Goal: Task Accomplishment & Management: Manage account settings

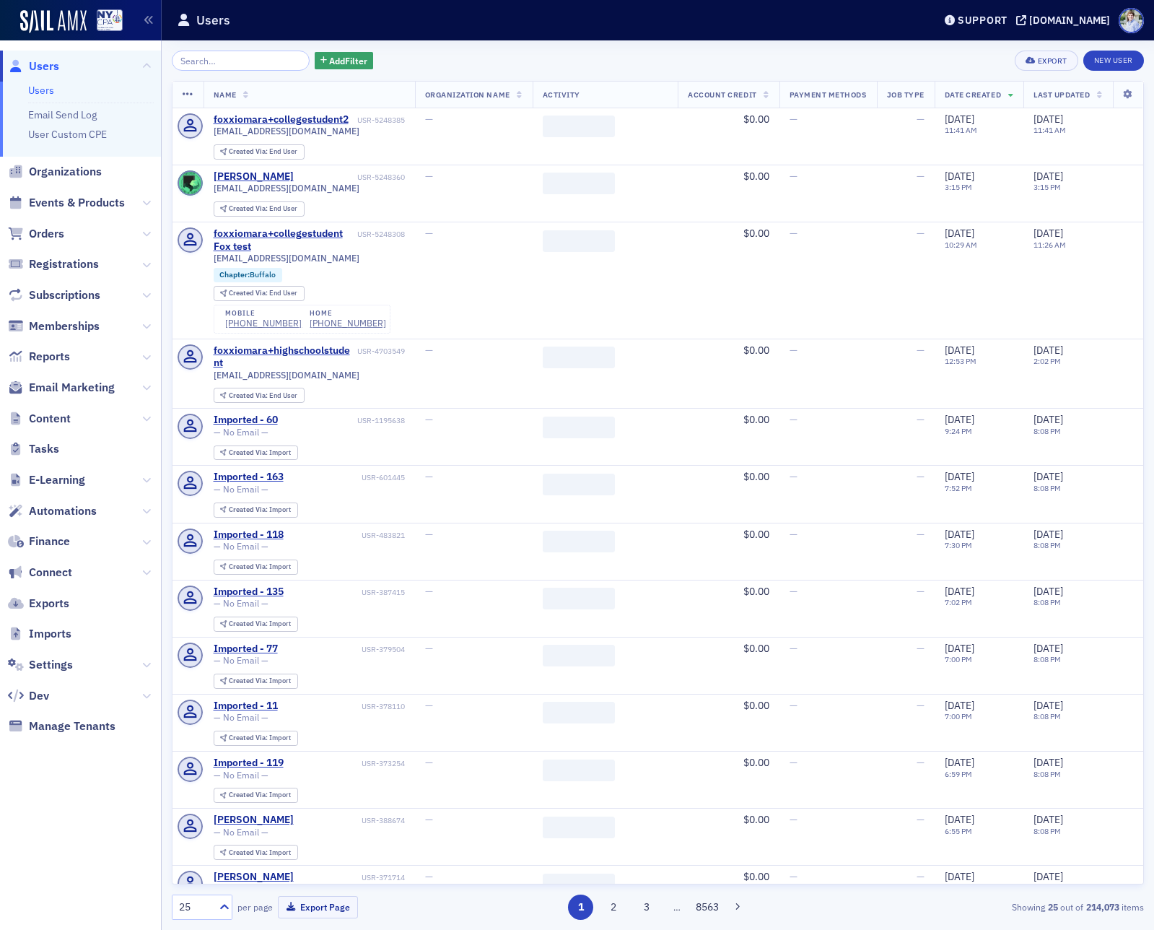
click at [430, 44] on div "Add Filter Export New User Name Organization Name Activity Account Credit Payme…" at bounding box center [658, 485] width 973 height 890
click at [63, 661] on span "Settings" at bounding box center [51, 665] width 44 height 16
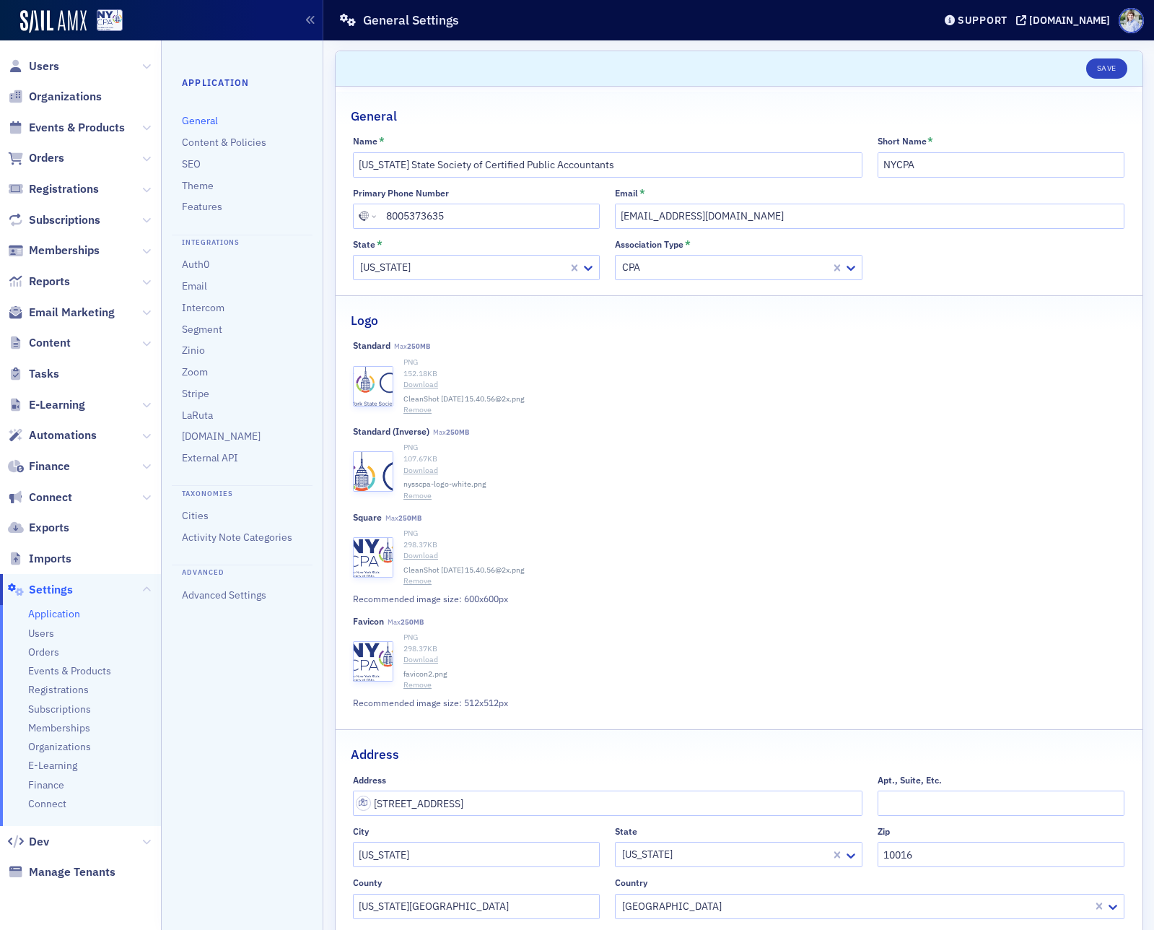
click at [713, 67] on header "Save" at bounding box center [739, 68] width 807 height 35
click at [44, 725] on span "Memberships" at bounding box center [59, 728] width 62 height 14
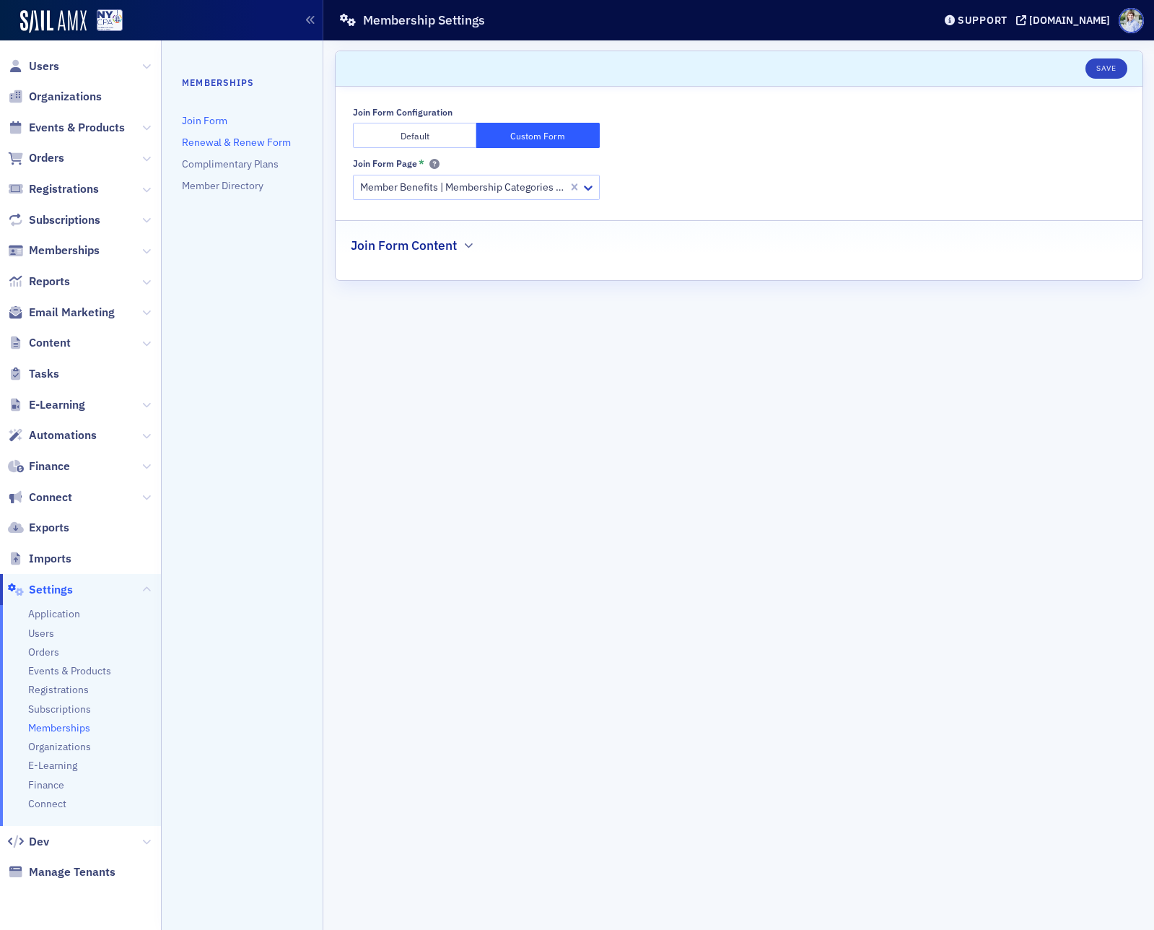
click at [219, 147] on link "Renewal & Renew Form" at bounding box center [236, 142] width 109 height 13
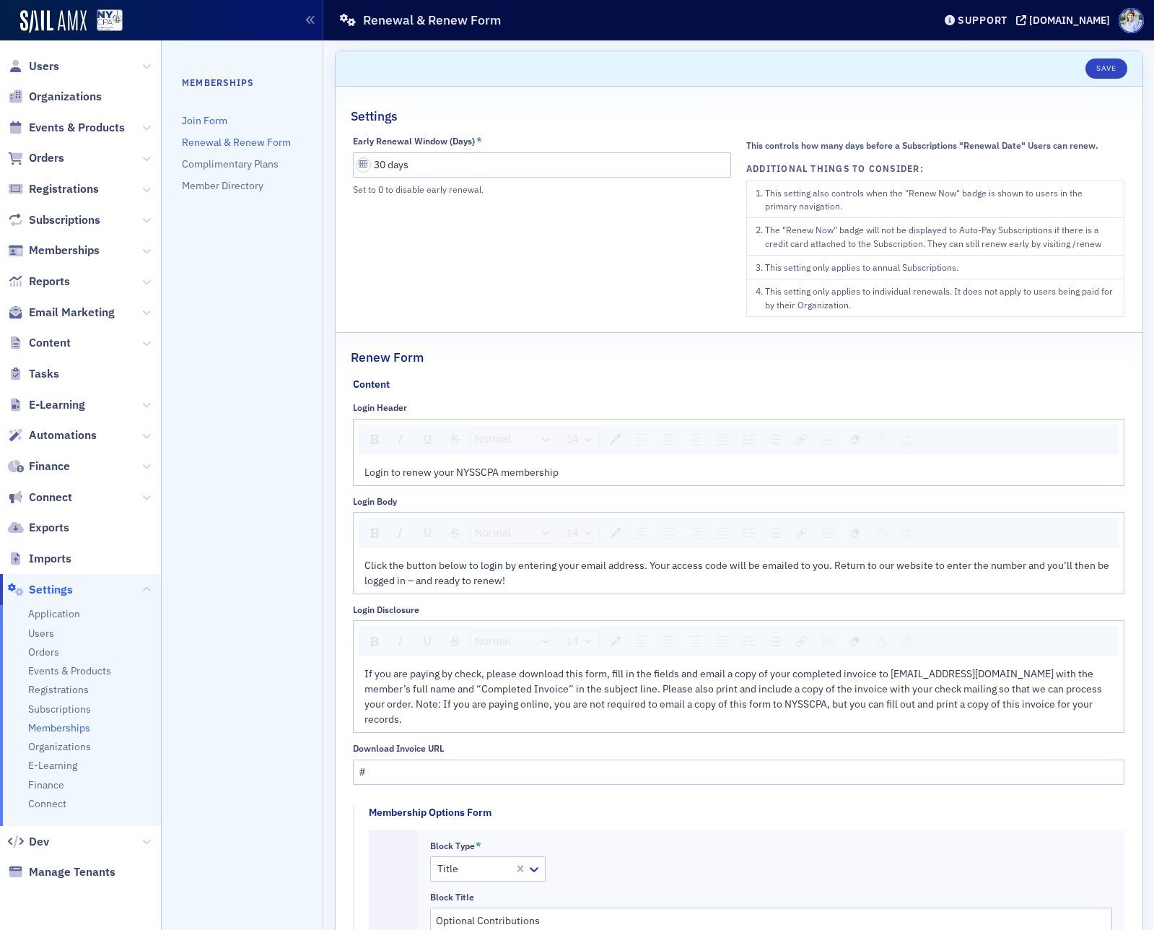
click at [209, 119] on link "Join Form" at bounding box center [204, 120] width 45 height 13
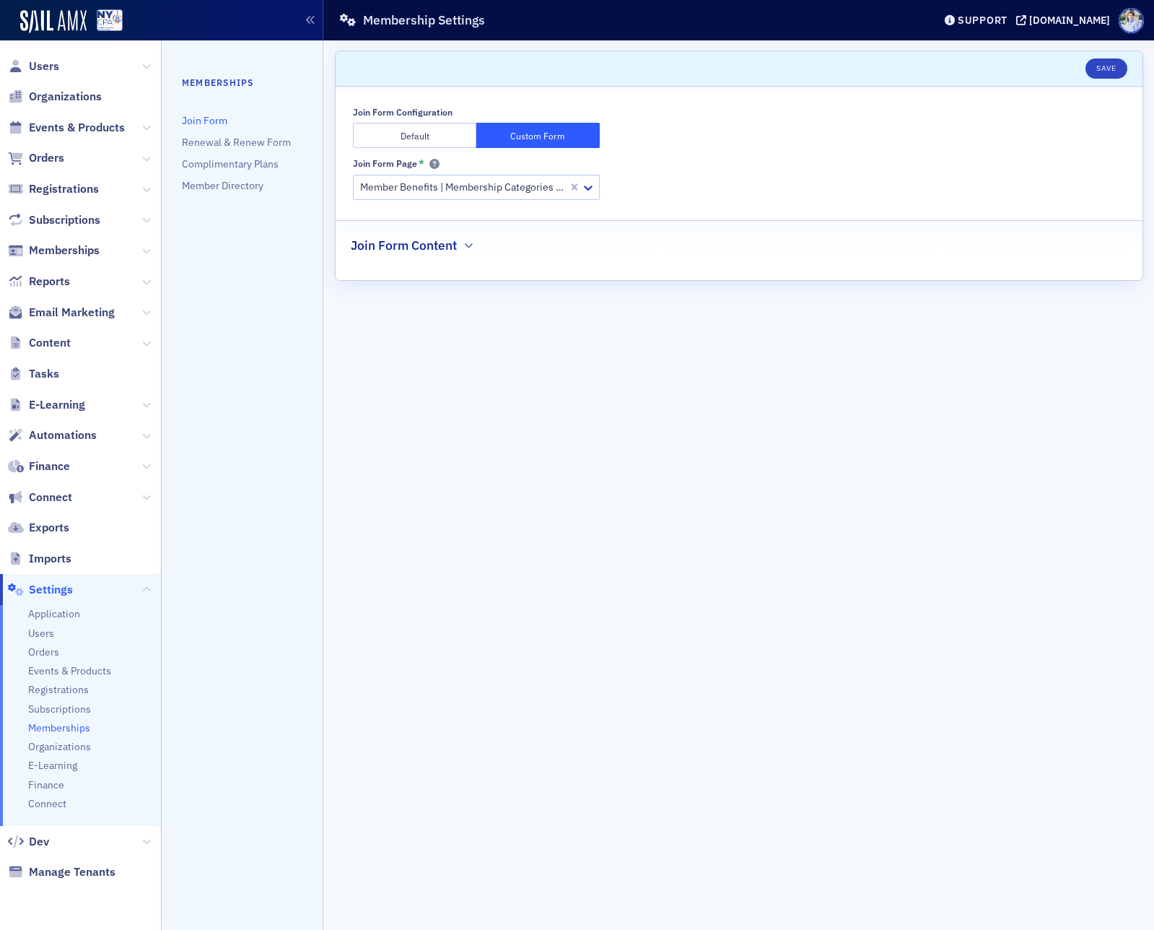
click at [455, 230] on div "Join Form Content" at bounding box center [739, 238] width 777 height 34
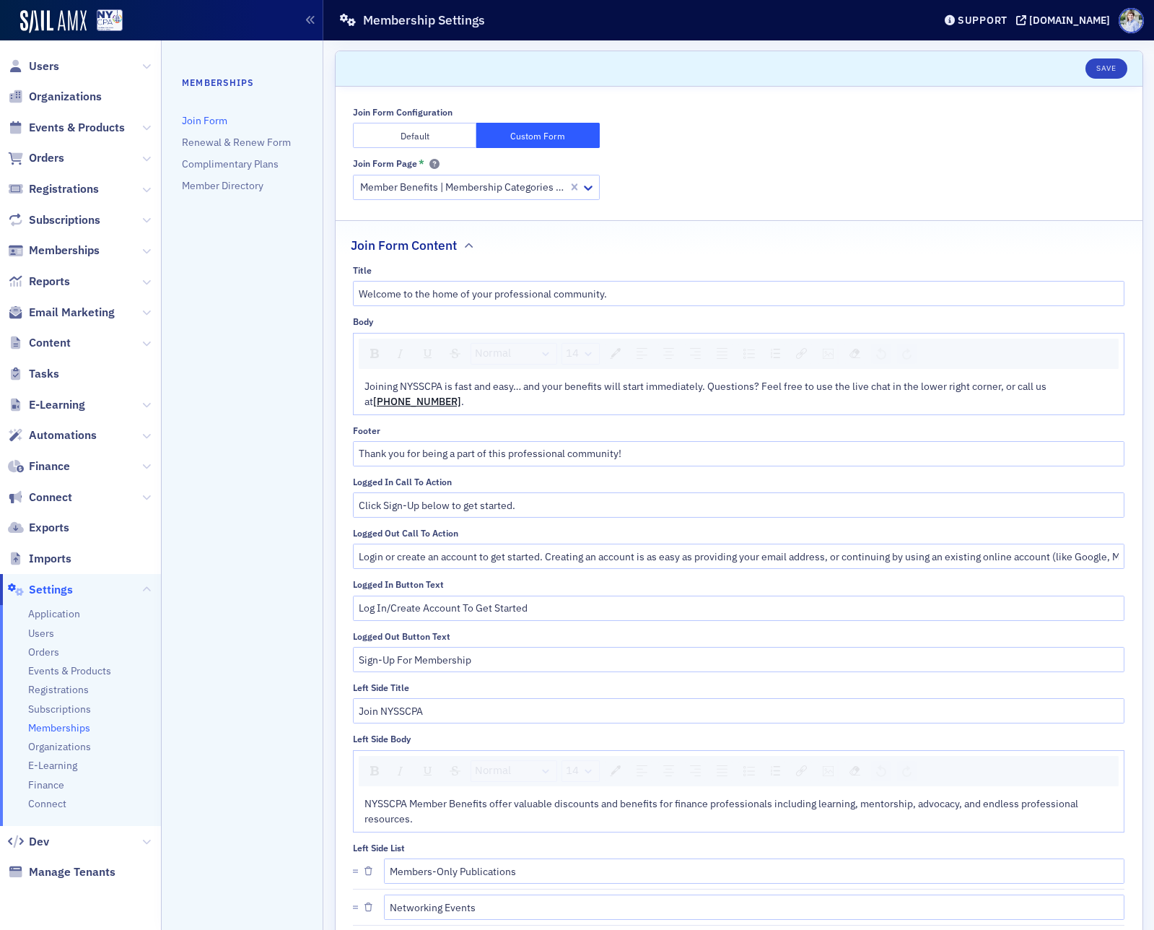
click at [435, 137] on button "Default" at bounding box center [414, 135] width 123 height 25
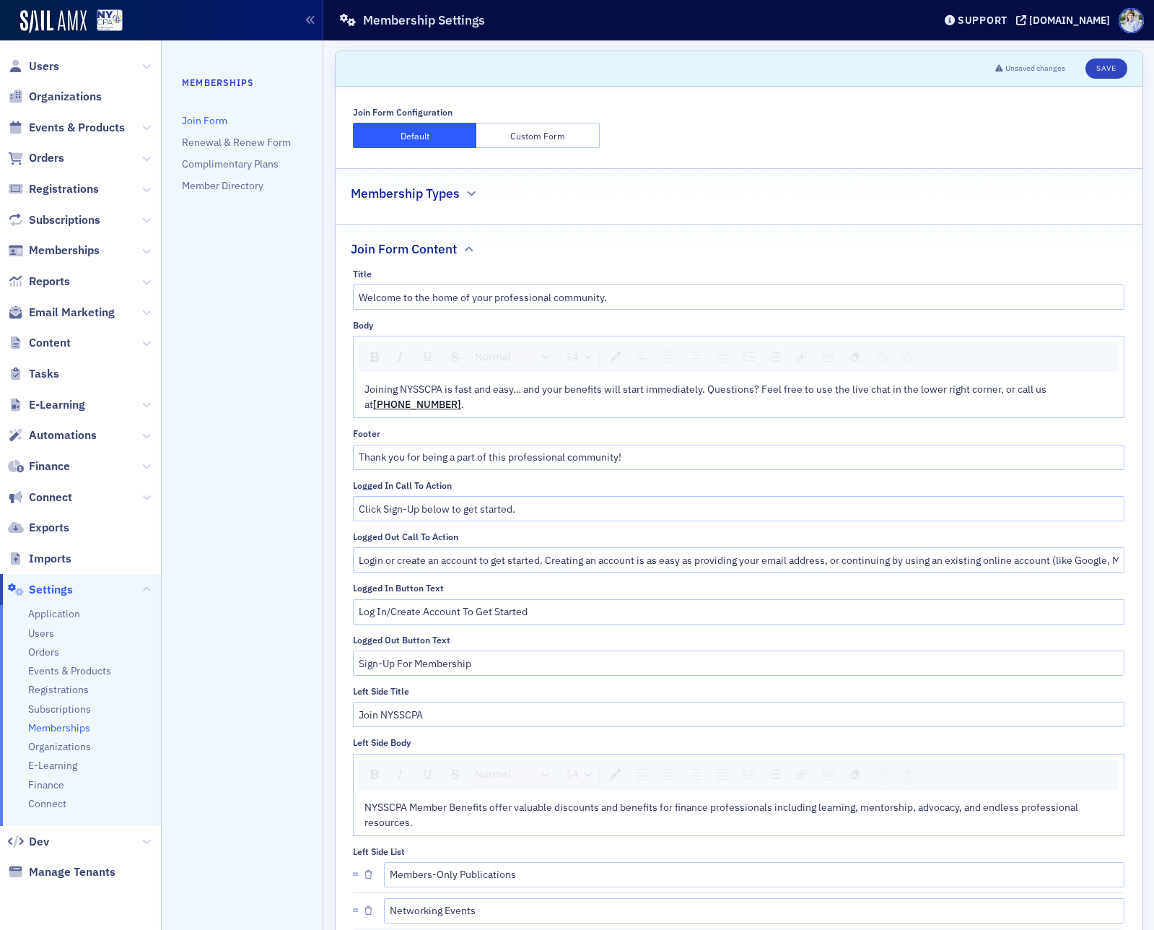
click at [430, 186] on h2 "Membership Types" at bounding box center [405, 193] width 109 height 19
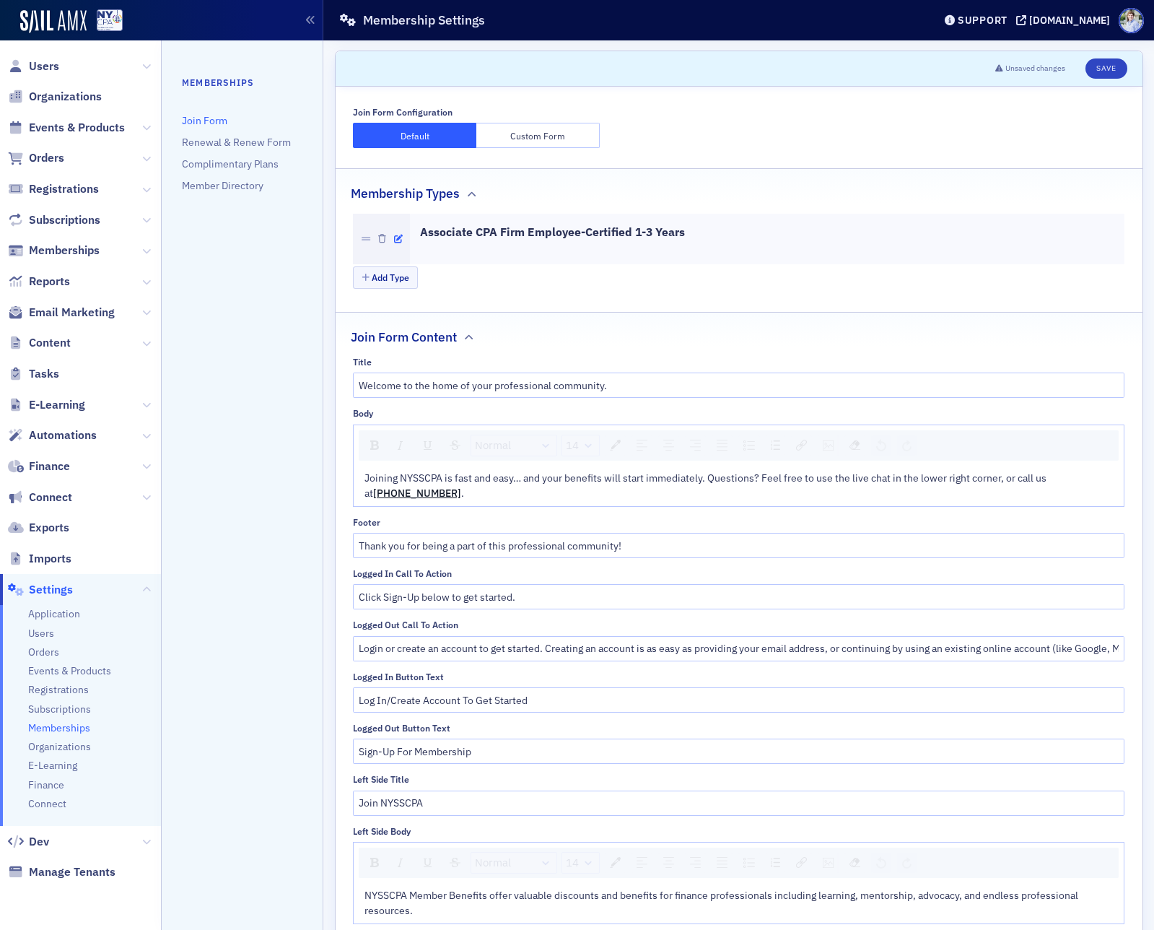
click at [397, 237] on icon "button" at bounding box center [398, 239] width 9 height 9
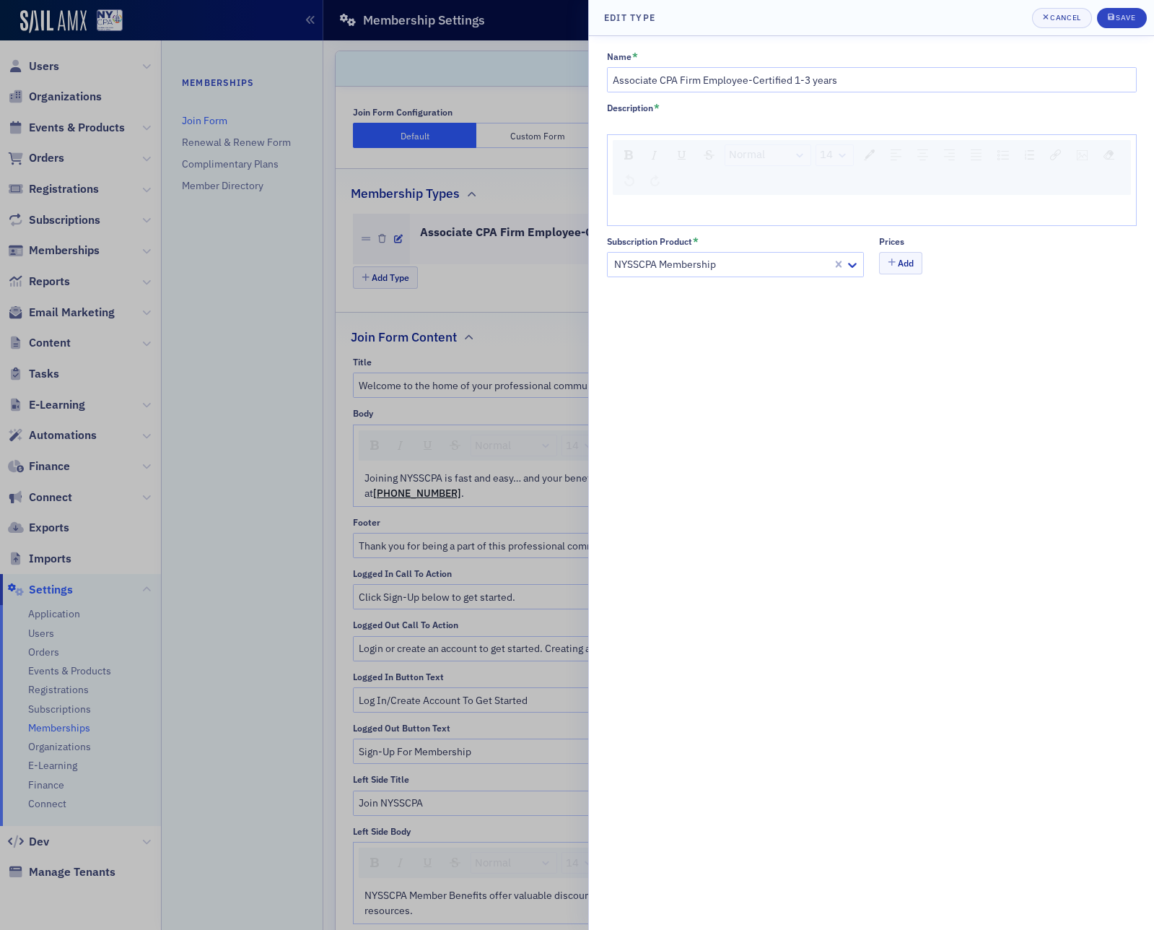
click at [399, 238] on div at bounding box center [577, 465] width 1154 height 930
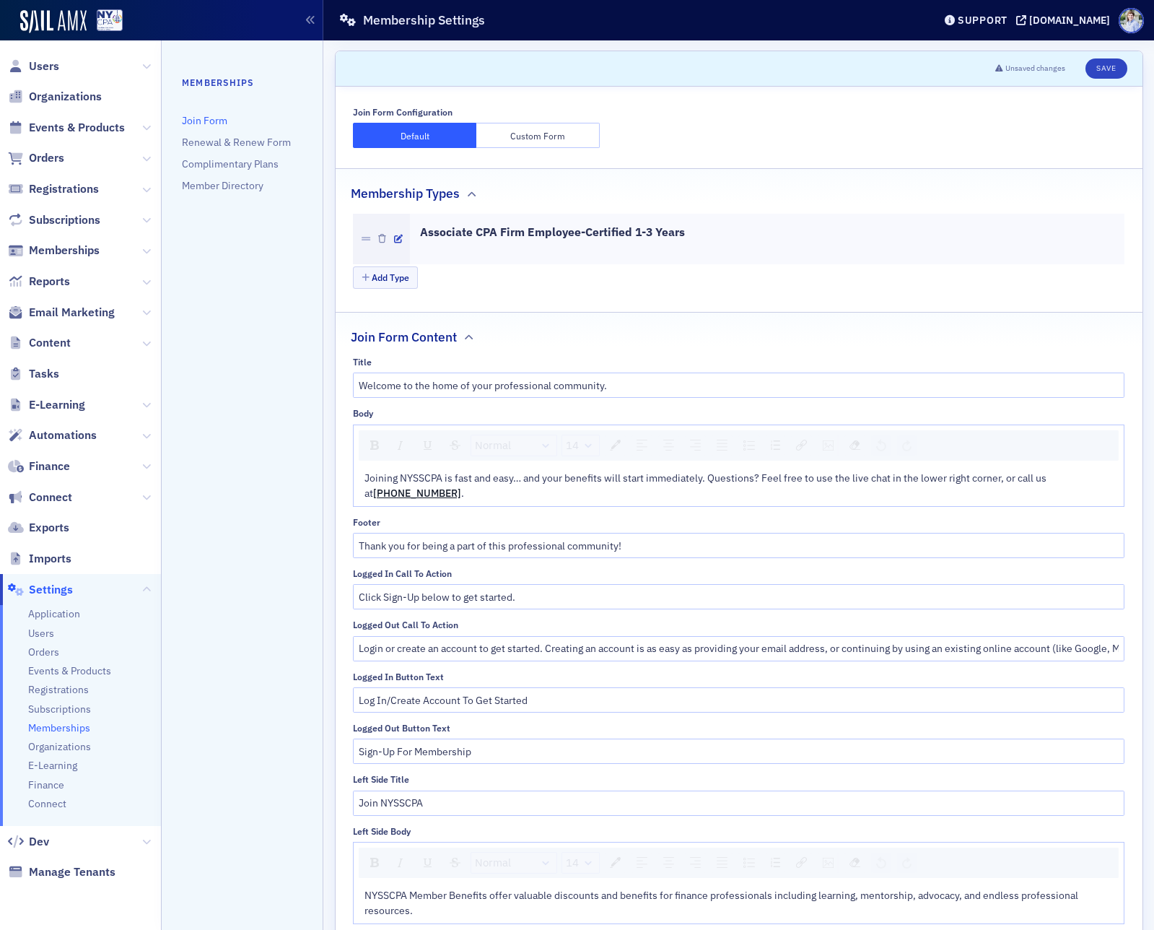
drag, startPoint x: 525, startPoint y: 139, endPoint x: 525, endPoint y: 157, distance: 18.1
click at [525, 139] on button "Custom Form" at bounding box center [538, 135] width 123 height 25
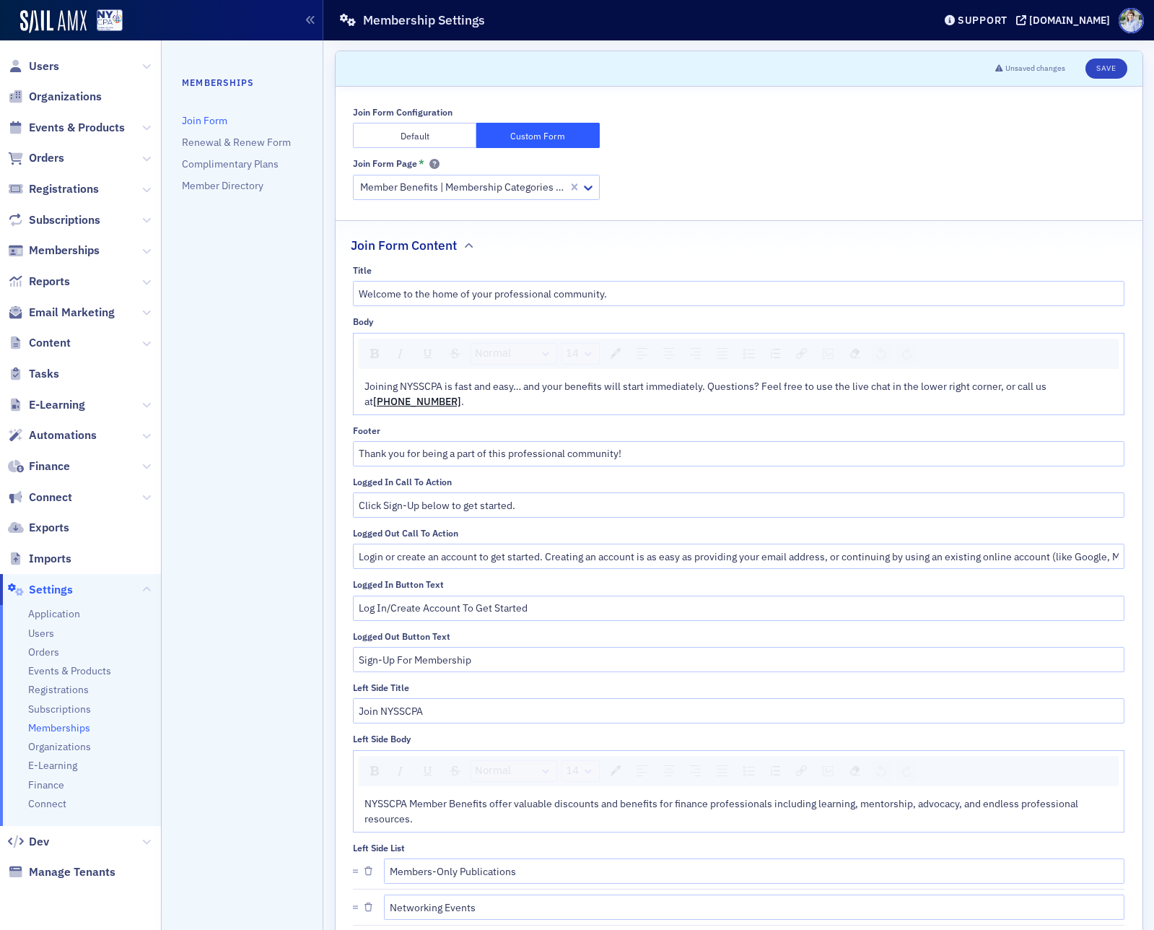
click at [457, 134] on button "Default" at bounding box center [414, 135] width 123 height 25
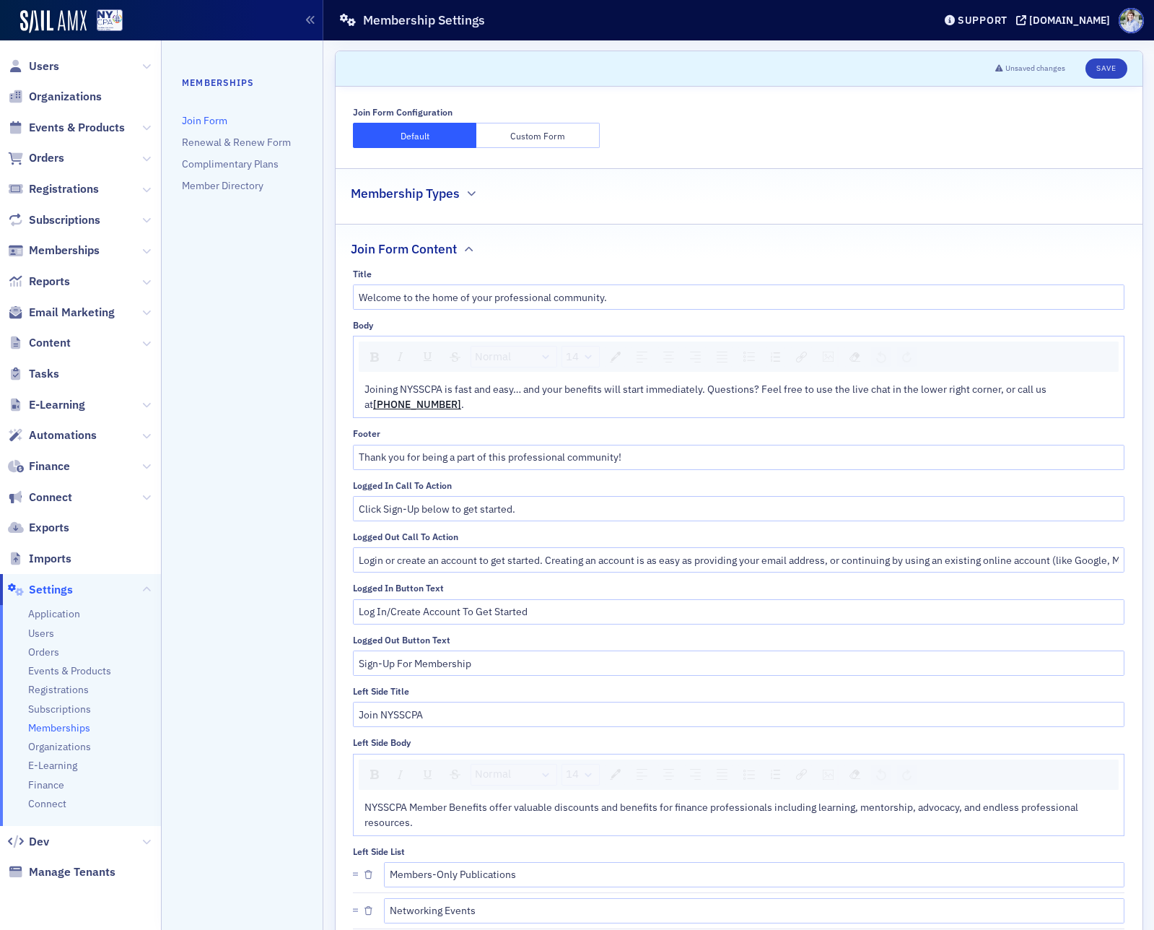
scroll to position [260, 0]
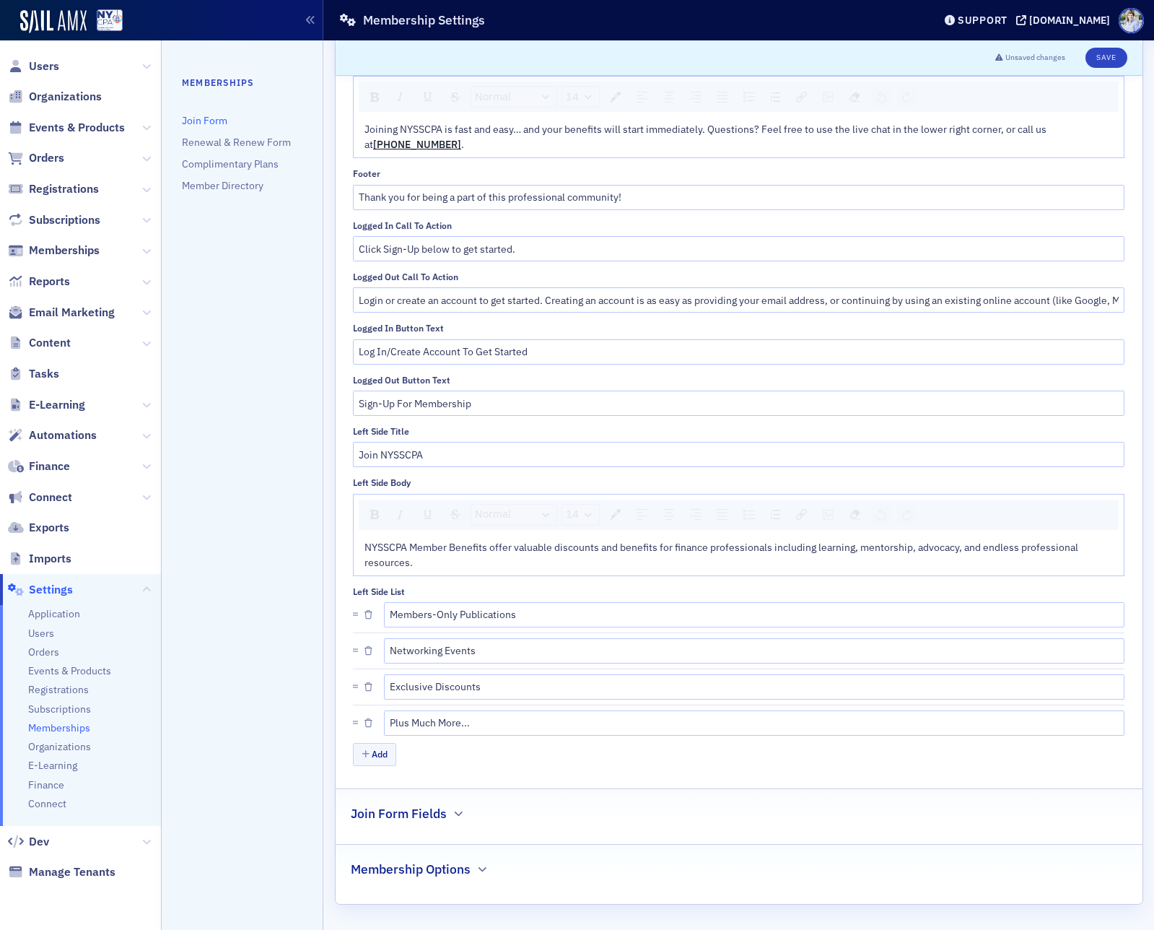
click at [429, 799] on div "Join Form Fields" at bounding box center [739, 806] width 777 height 34
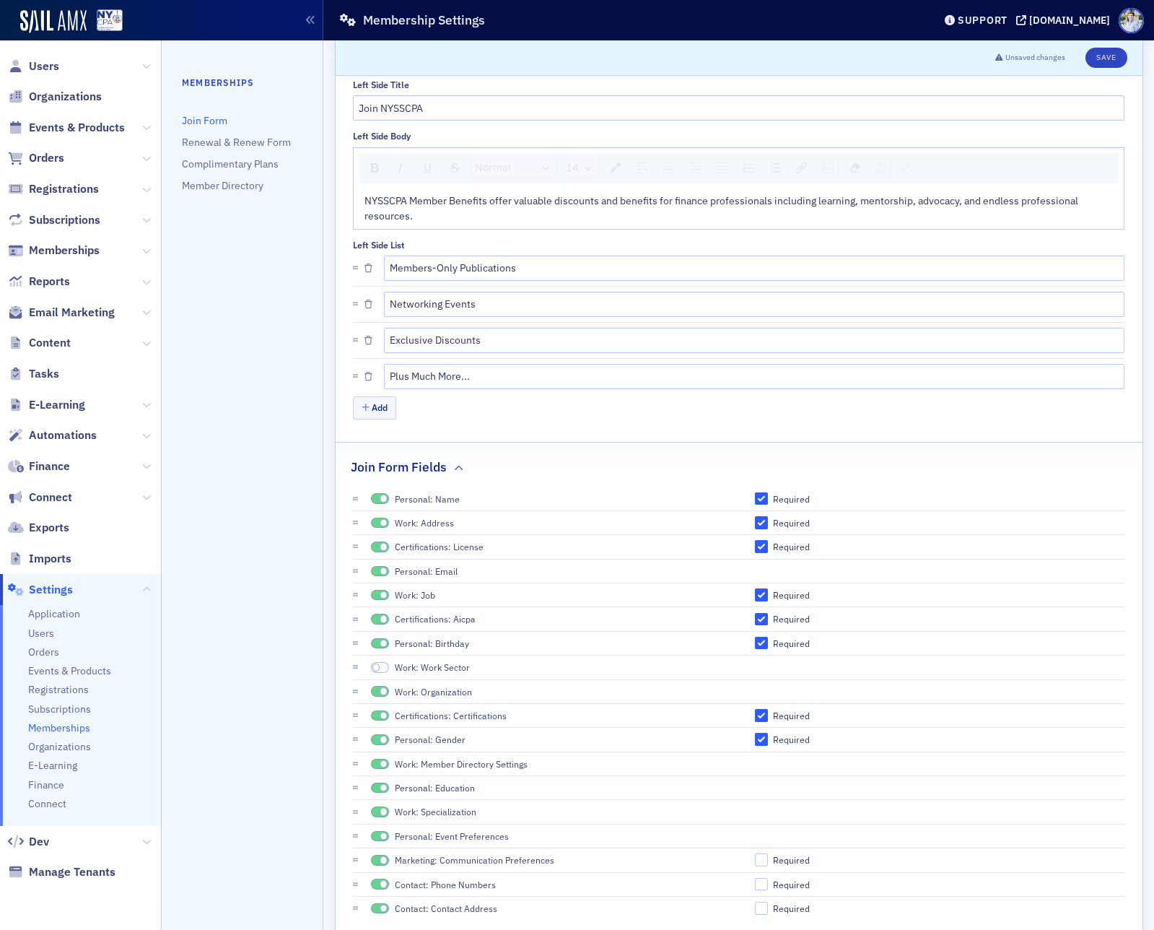
scroll to position [651, 0]
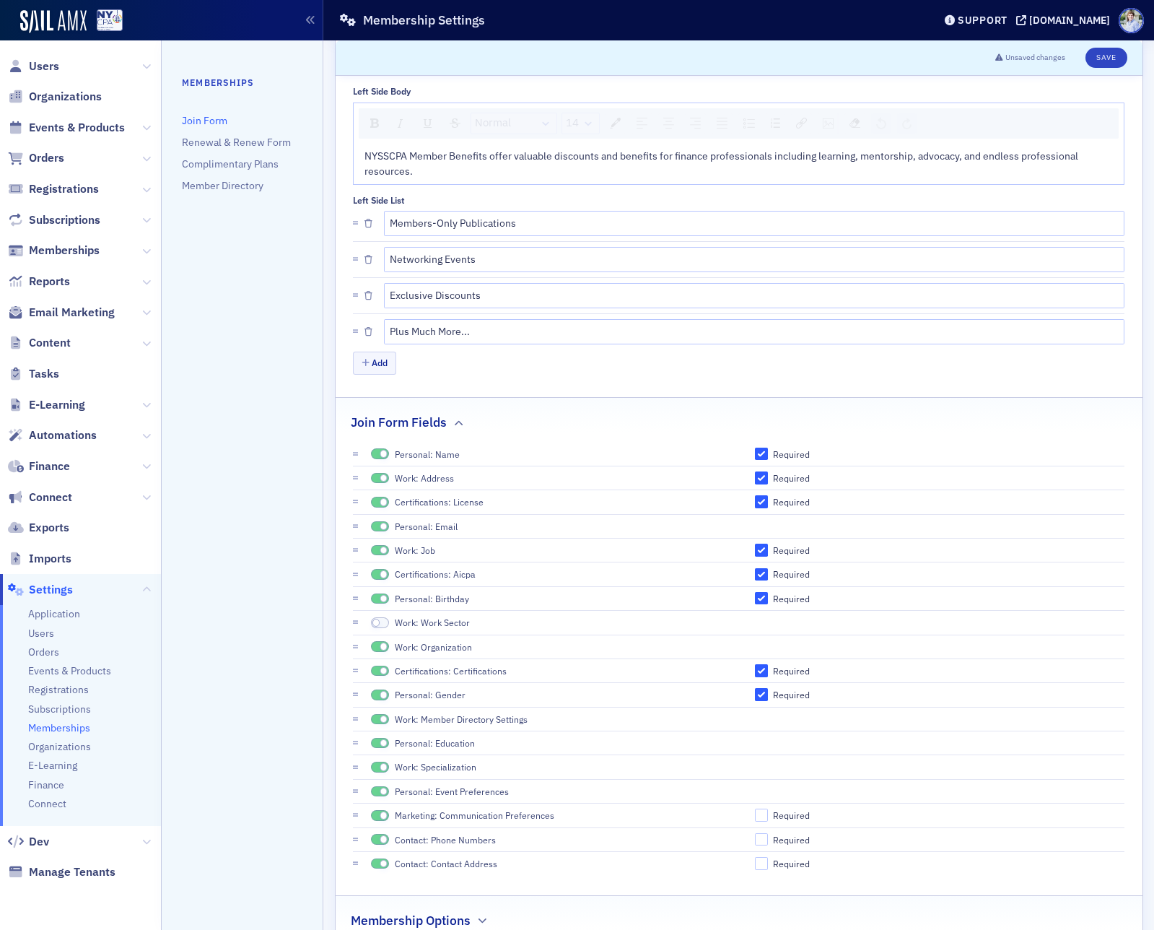
click at [781, 698] on div "Required" at bounding box center [791, 695] width 37 height 12
click at [768, 698] on input "Required" at bounding box center [761, 694] width 13 height 13
checkbox input "false"
drag, startPoint x: 778, startPoint y: 671, endPoint x: 778, endPoint y: 658, distance: 13.7
click at [778, 671] on div "Required" at bounding box center [791, 671] width 37 height 12
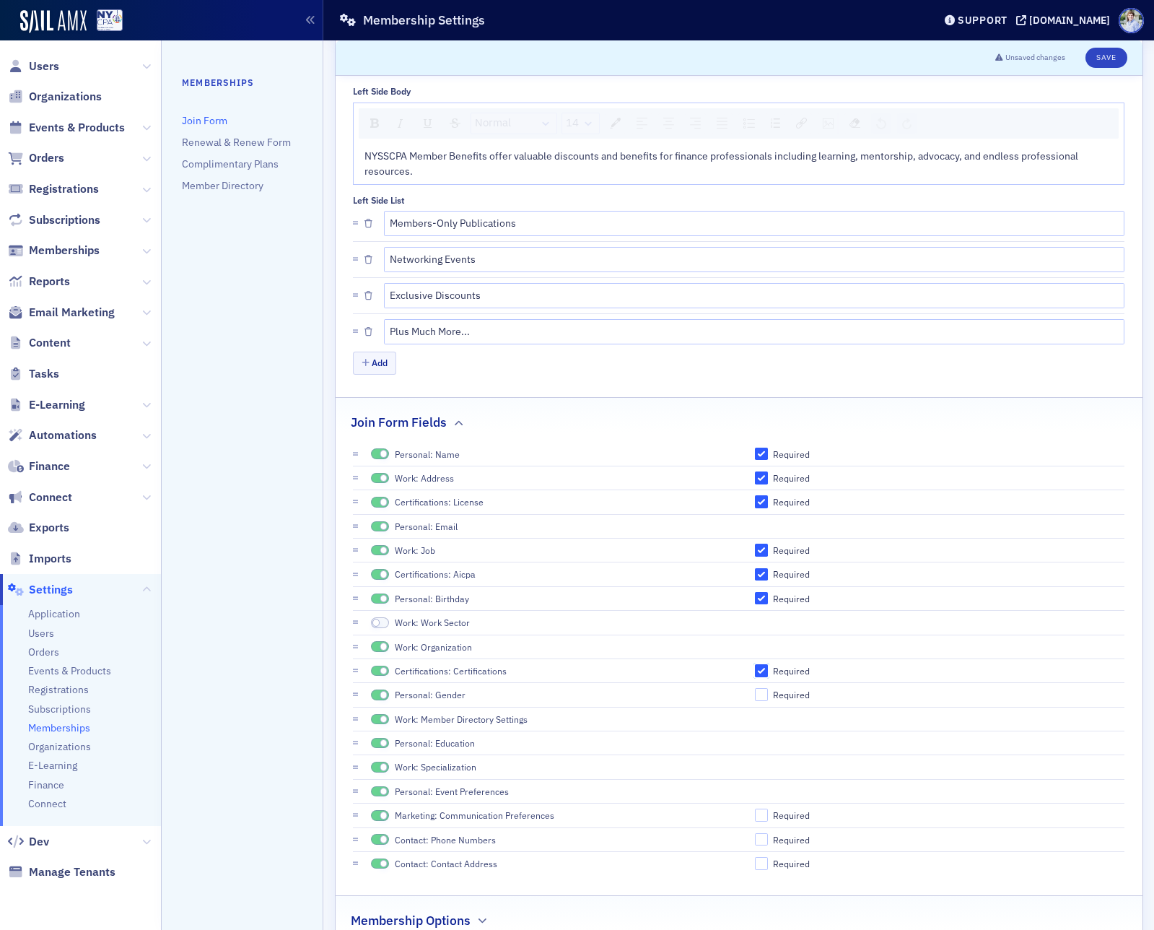
click at [768, 671] on input "Required" at bounding box center [761, 670] width 13 height 13
checkbox input "false"
click at [779, 601] on div "Required" at bounding box center [791, 599] width 37 height 12
click at [768, 601] on input "Required" at bounding box center [761, 598] width 13 height 13
checkbox input "false"
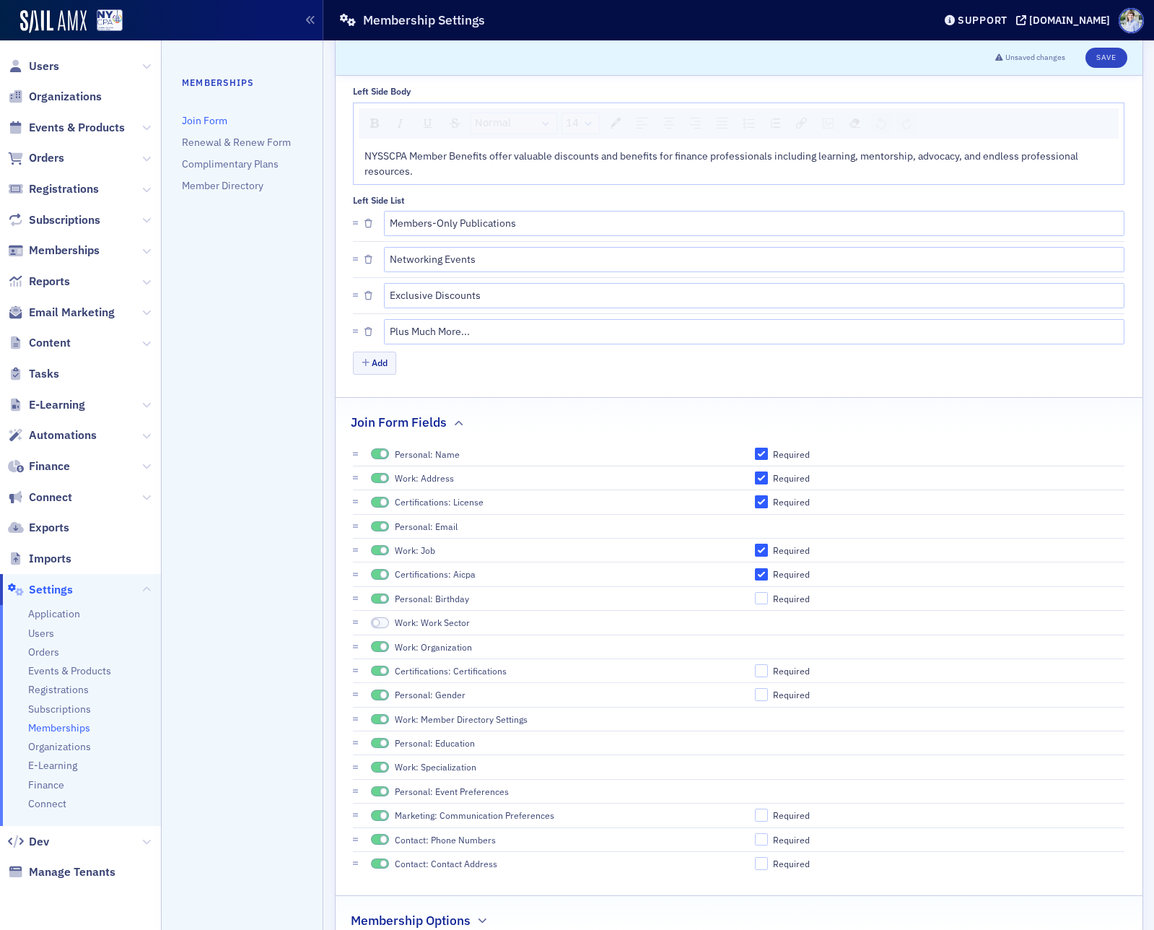
click at [783, 572] on div "Required" at bounding box center [791, 574] width 37 height 12
click at [768, 572] on input "Required" at bounding box center [761, 574] width 13 height 13
checkbox input "false"
click at [785, 552] on div "Required" at bounding box center [791, 550] width 37 height 12
click at [768, 552] on input "Required" at bounding box center [761, 550] width 13 height 13
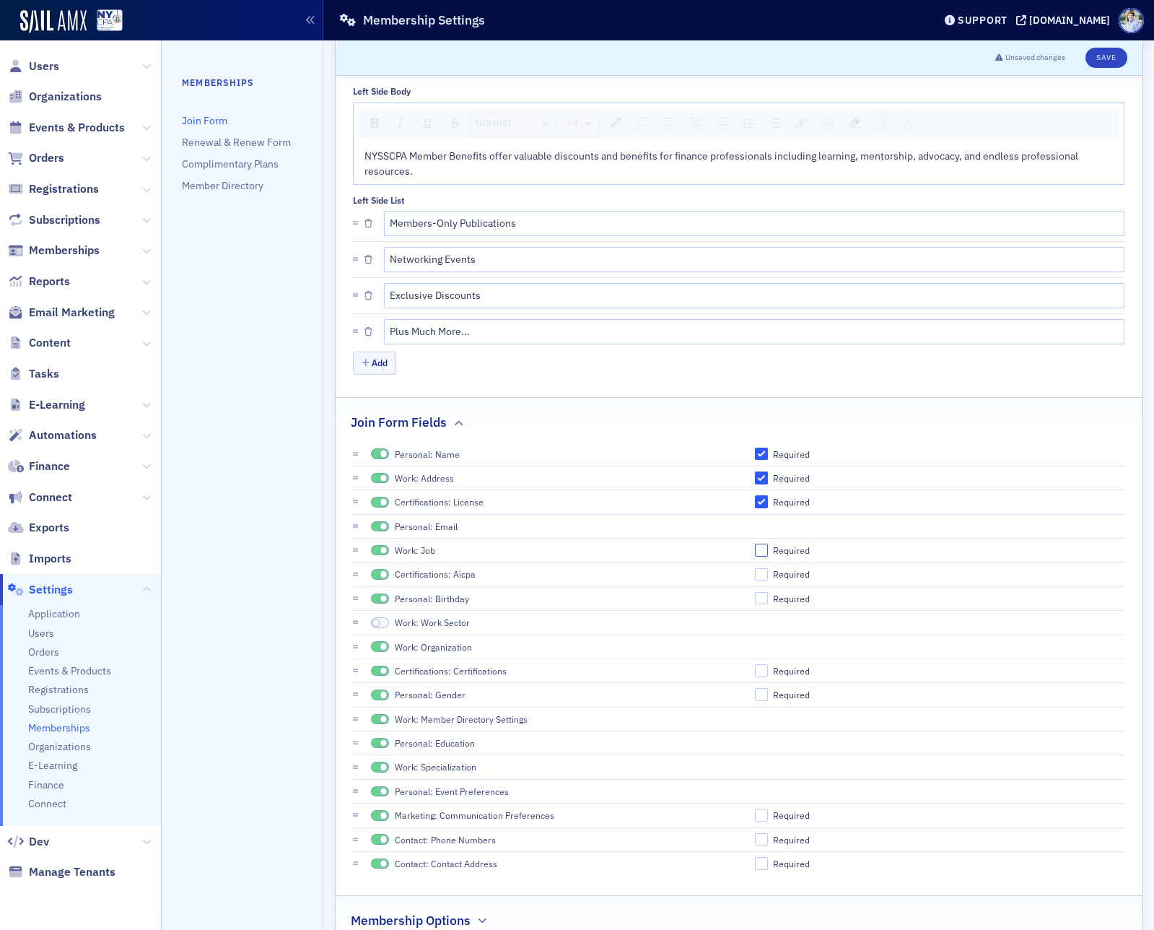
checkbox input "false"
click at [781, 491] on li "Certifications: License Required" at bounding box center [739, 502] width 772 height 24
drag, startPoint x: 783, startPoint y: 476, endPoint x: 781, endPoint y: 502, distance: 26.0
click at [783, 477] on div "Required" at bounding box center [791, 478] width 37 height 12
click at [768, 477] on input "Required" at bounding box center [761, 477] width 13 height 13
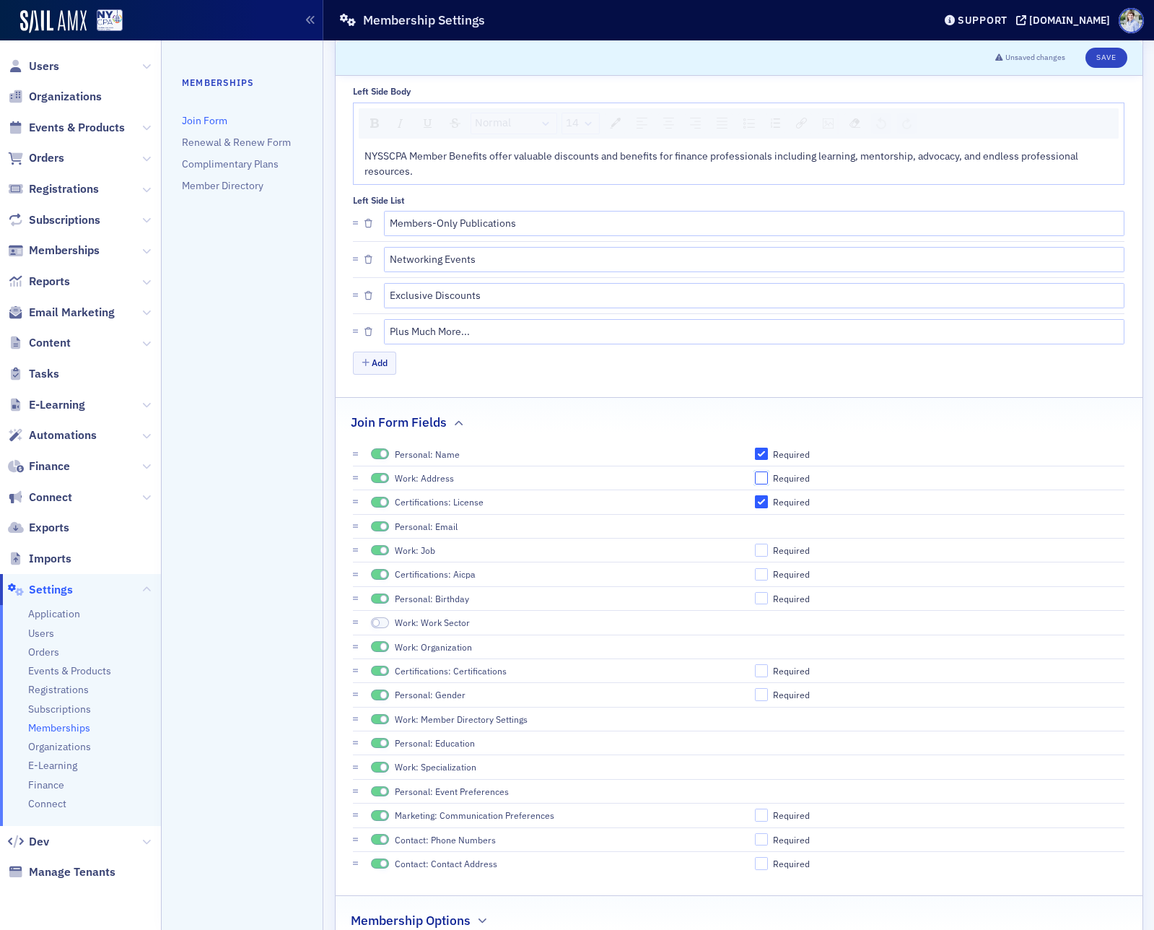
checkbox input "false"
click at [781, 504] on div "Required" at bounding box center [791, 502] width 37 height 12
click at [768, 504] on input "Required" at bounding box center [761, 501] width 13 height 13
checkbox input "false"
drag, startPoint x: 384, startPoint y: 618, endPoint x: 402, endPoint y: 617, distance: 18.1
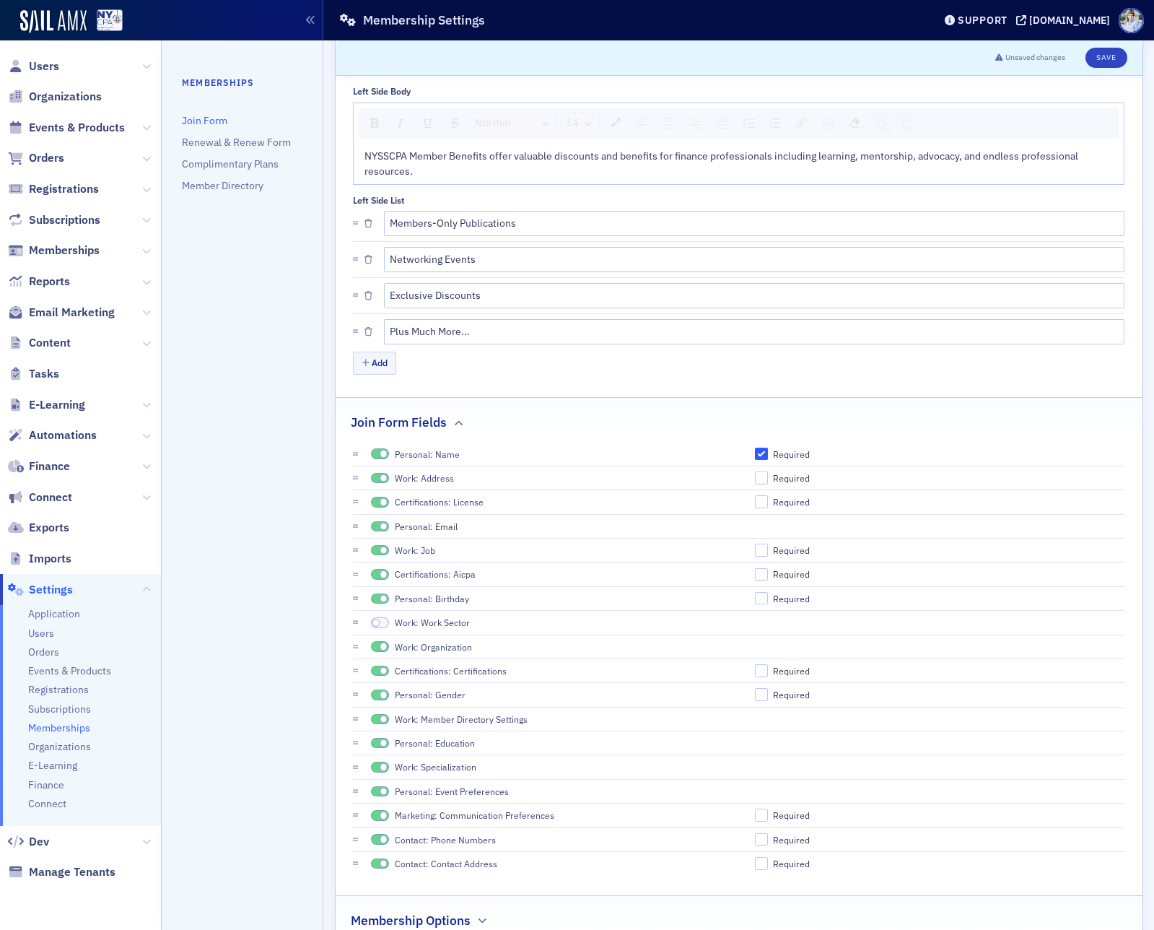
click at [383, 618] on span at bounding box center [380, 622] width 19 height 11
click at [1105, 52] on button "Save" at bounding box center [1106, 58] width 41 height 20
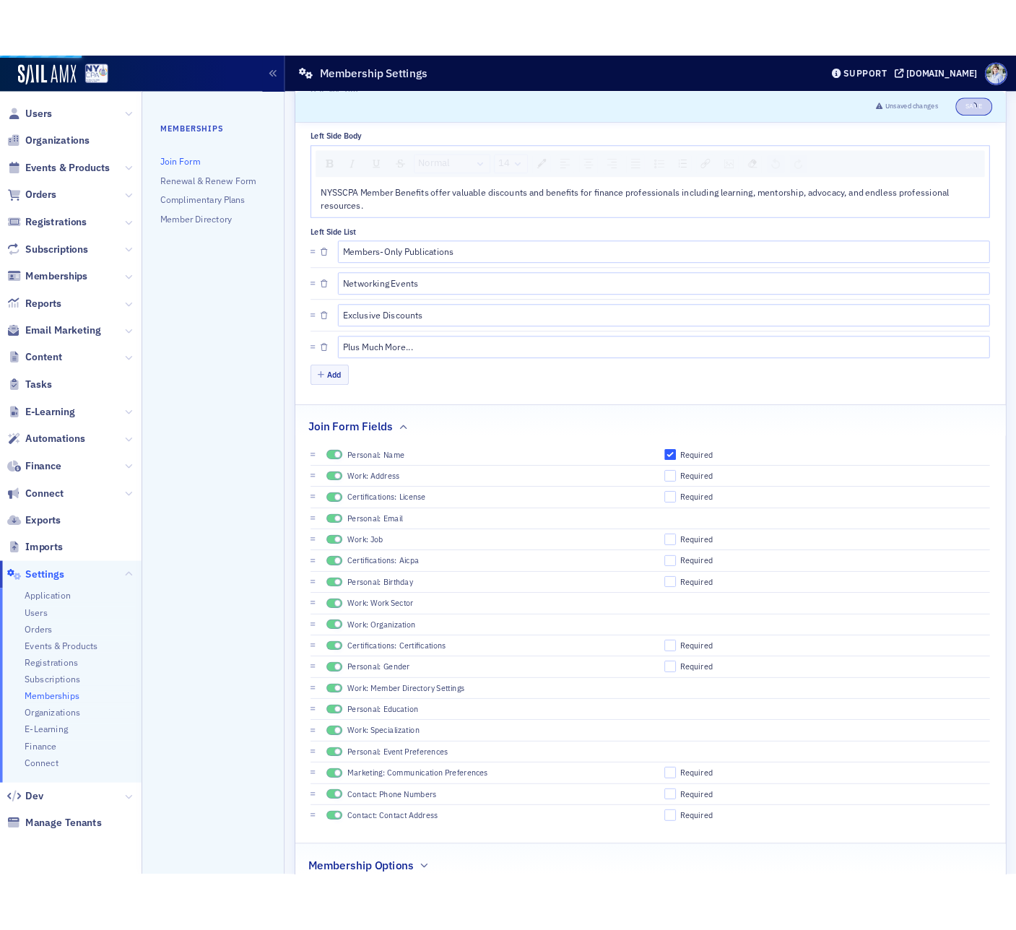
scroll to position [0, 0]
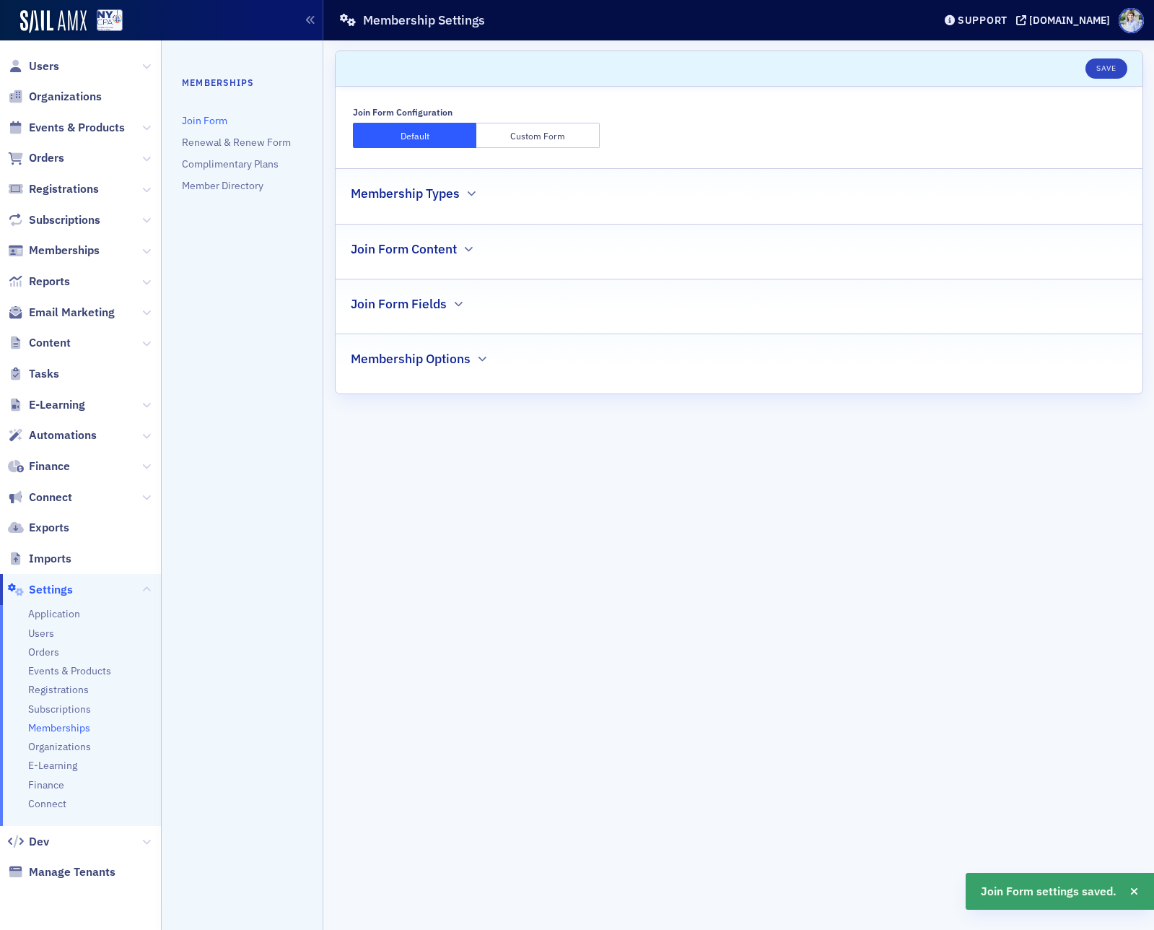
click at [560, 148] on button "Custom Form" at bounding box center [538, 135] width 123 height 25
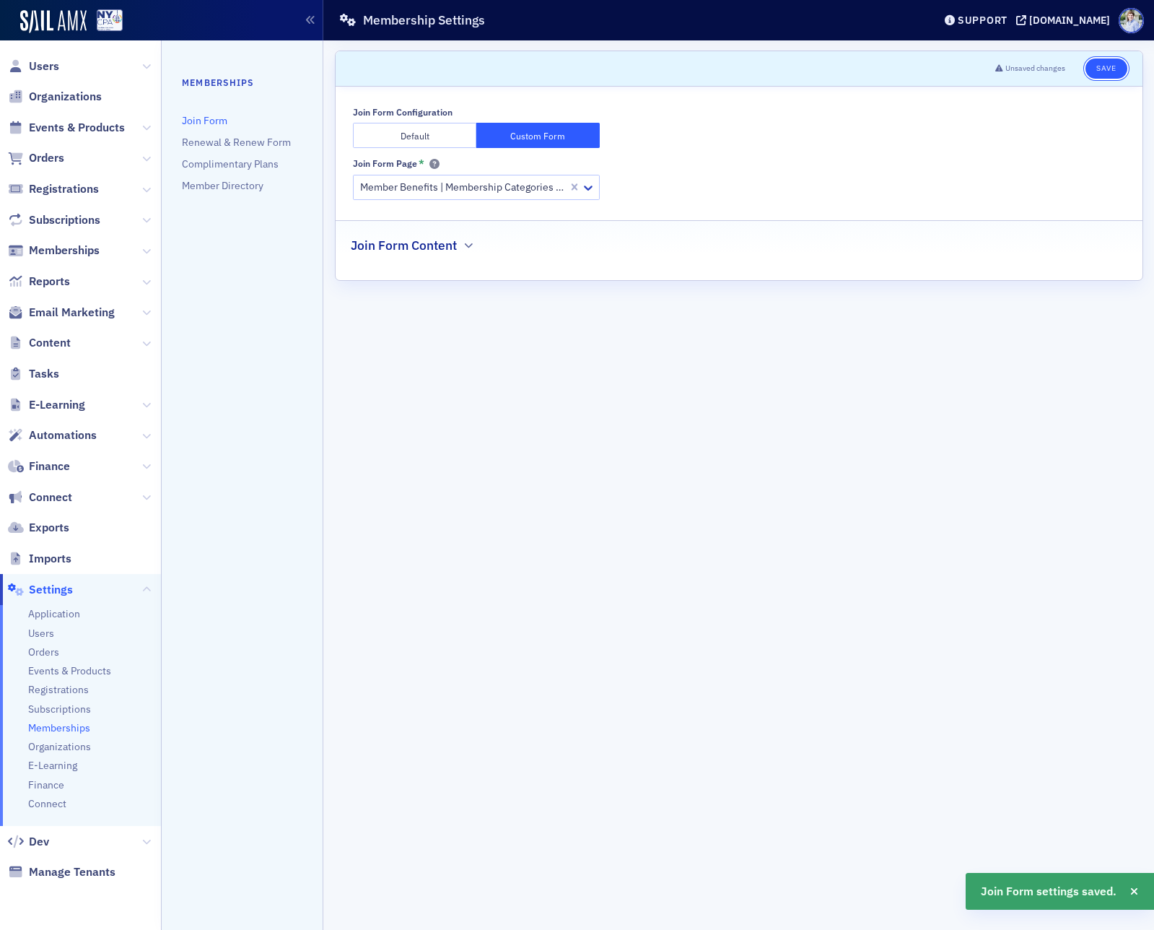
click at [1108, 67] on button "Save" at bounding box center [1106, 68] width 41 height 20
click at [67, 710] on span "Subscriptions" at bounding box center [59, 710] width 63 height 14
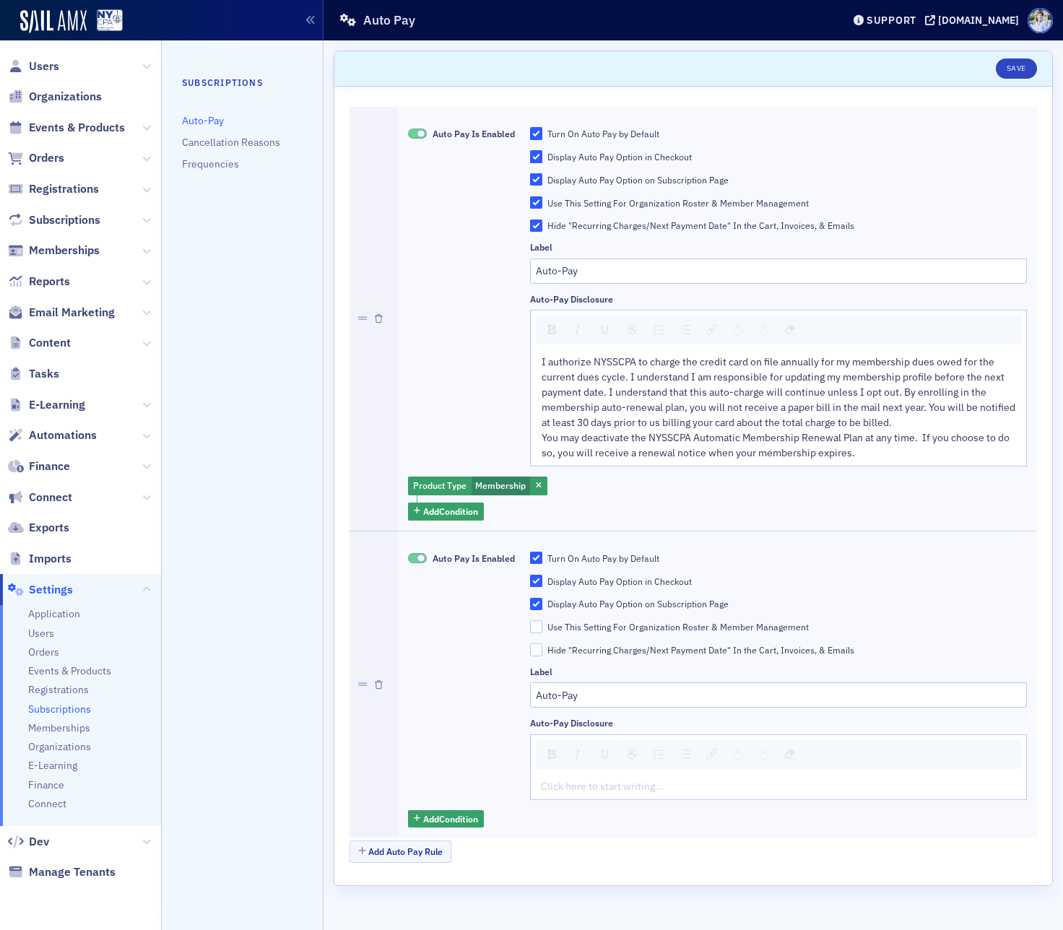
click at [466, 352] on div "Auto Pay Is Enabled" at bounding box center [461, 296] width 107 height 339
click at [938, 19] on div "[DOMAIN_NAME]" at bounding box center [978, 20] width 81 height 13
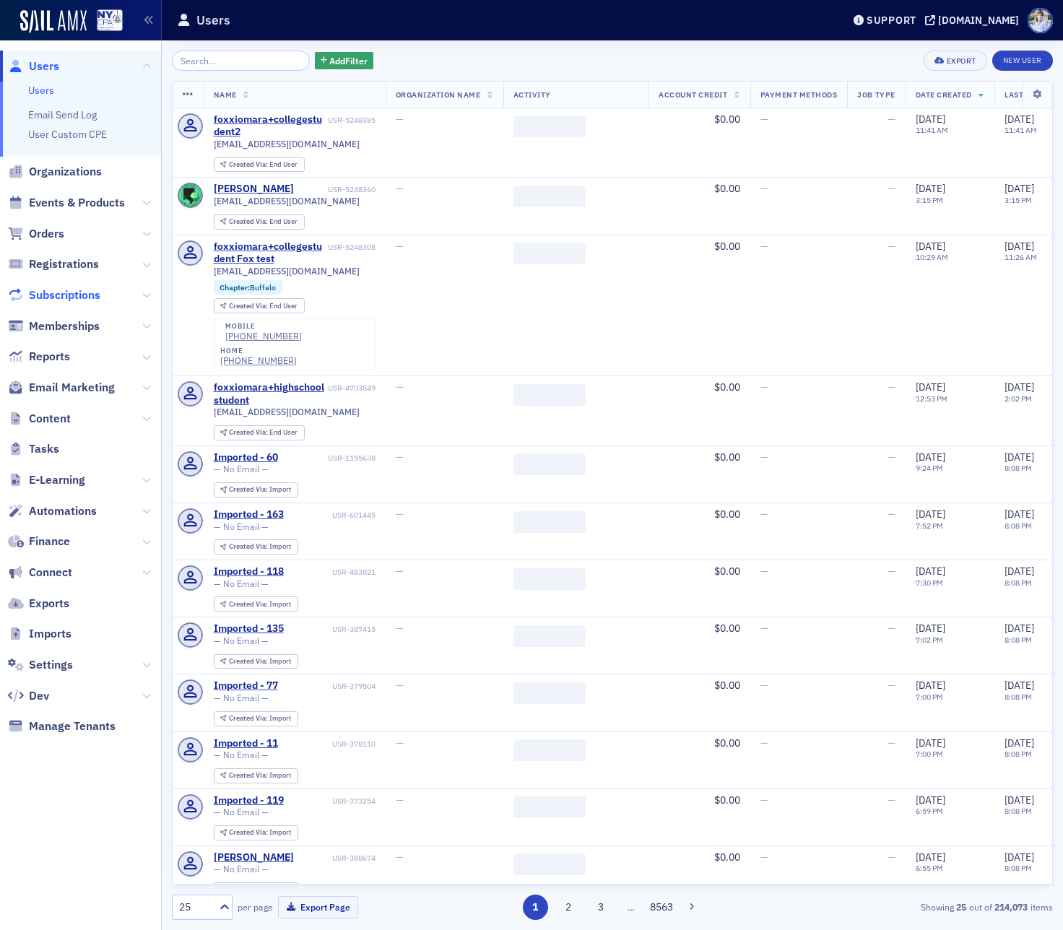
click at [69, 299] on span "Subscriptions" at bounding box center [64, 295] width 71 height 16
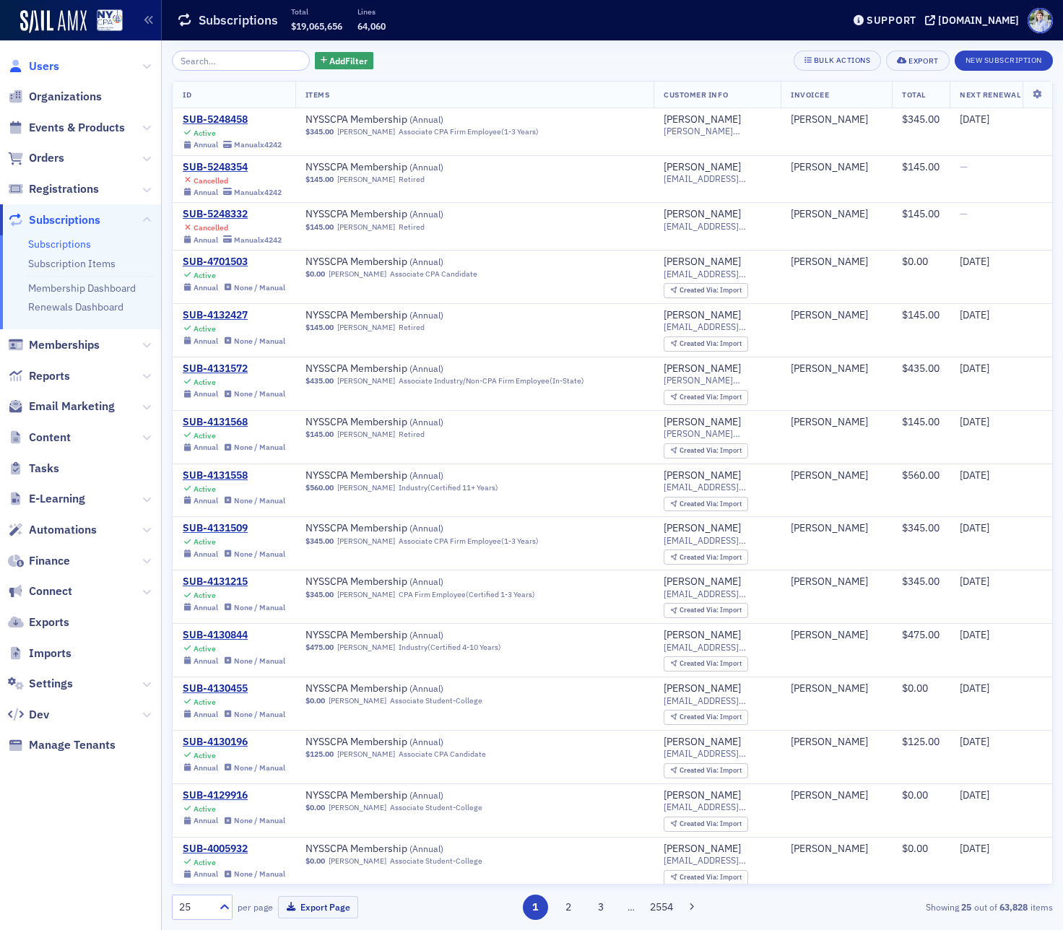
drag, startPoint x: 68, startPoint y: 63, endPoint x: 57, endPoint y: 65, distance: 11.0
click at [68, 63] on span "Users" at bounding box center [80, 66] width 161 height 31
click at [52, 66] on span "Users" at bounding box center [44, 66] width 30 height 16
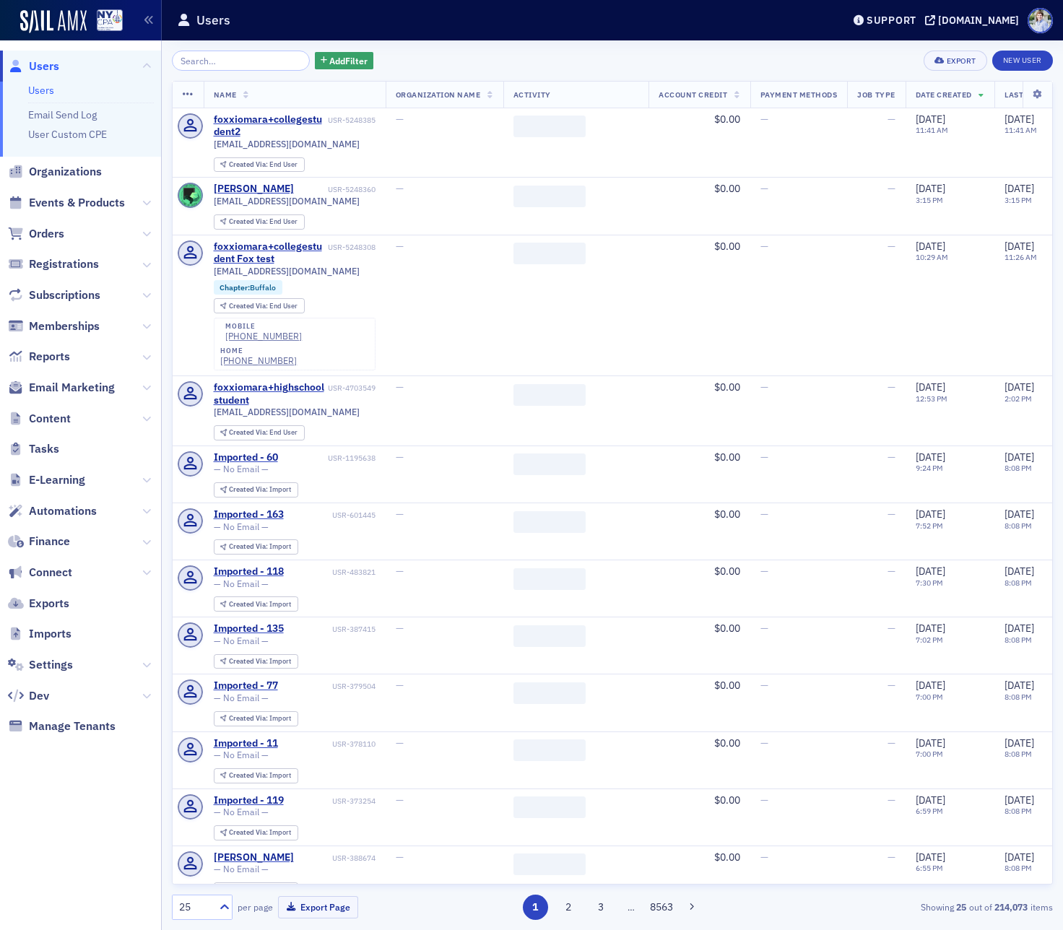
click at [220, 59] on input "search" at bounding box center [241, 61] width 138 height 20
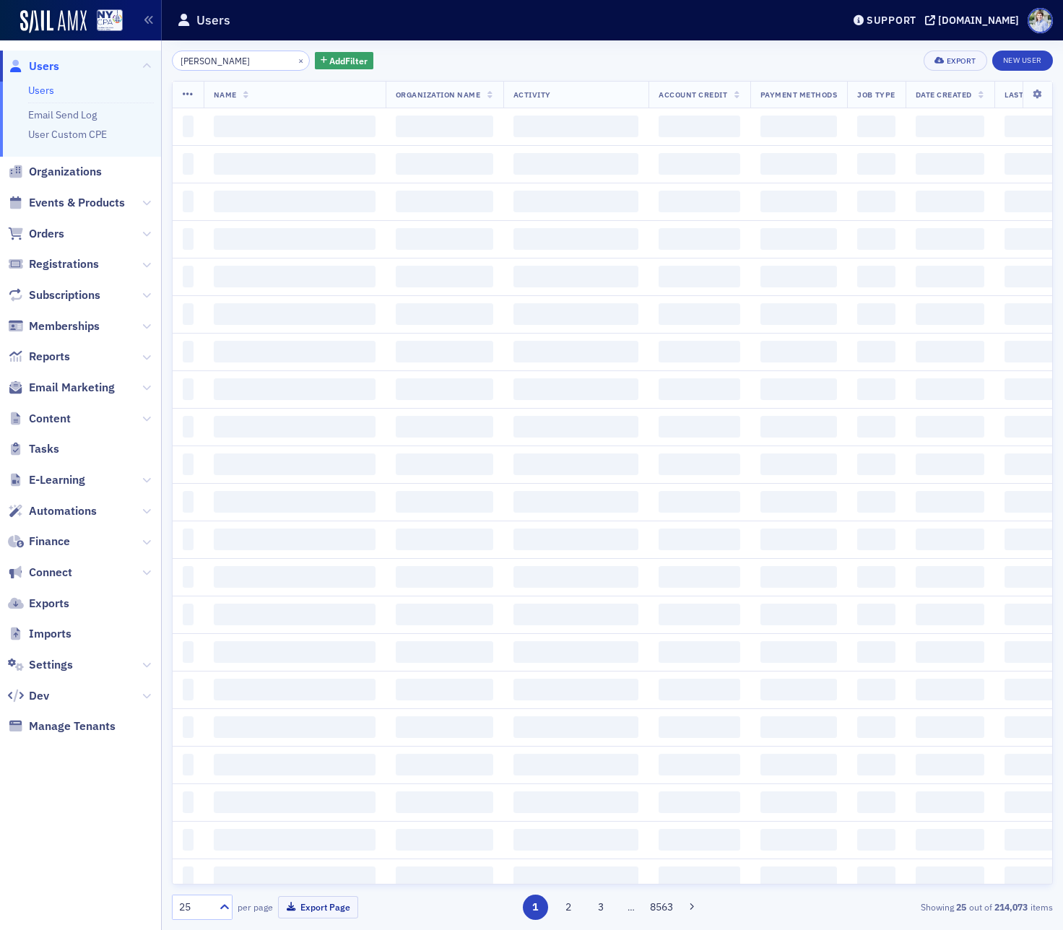
type input "jessica shumkaer"
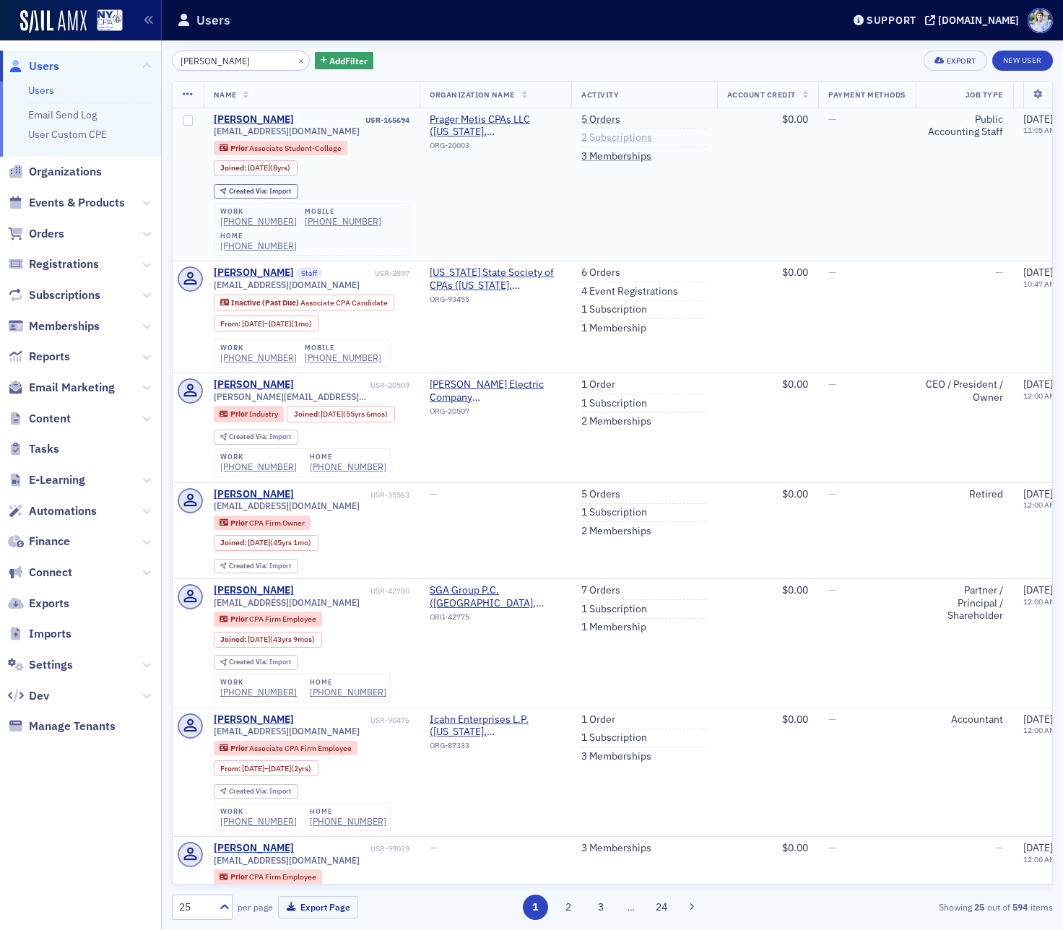
type input "jessica salerno"
click at [599, 138] on link "2 Subscriptions" at bounding box center [616, 137] width 71 height 13
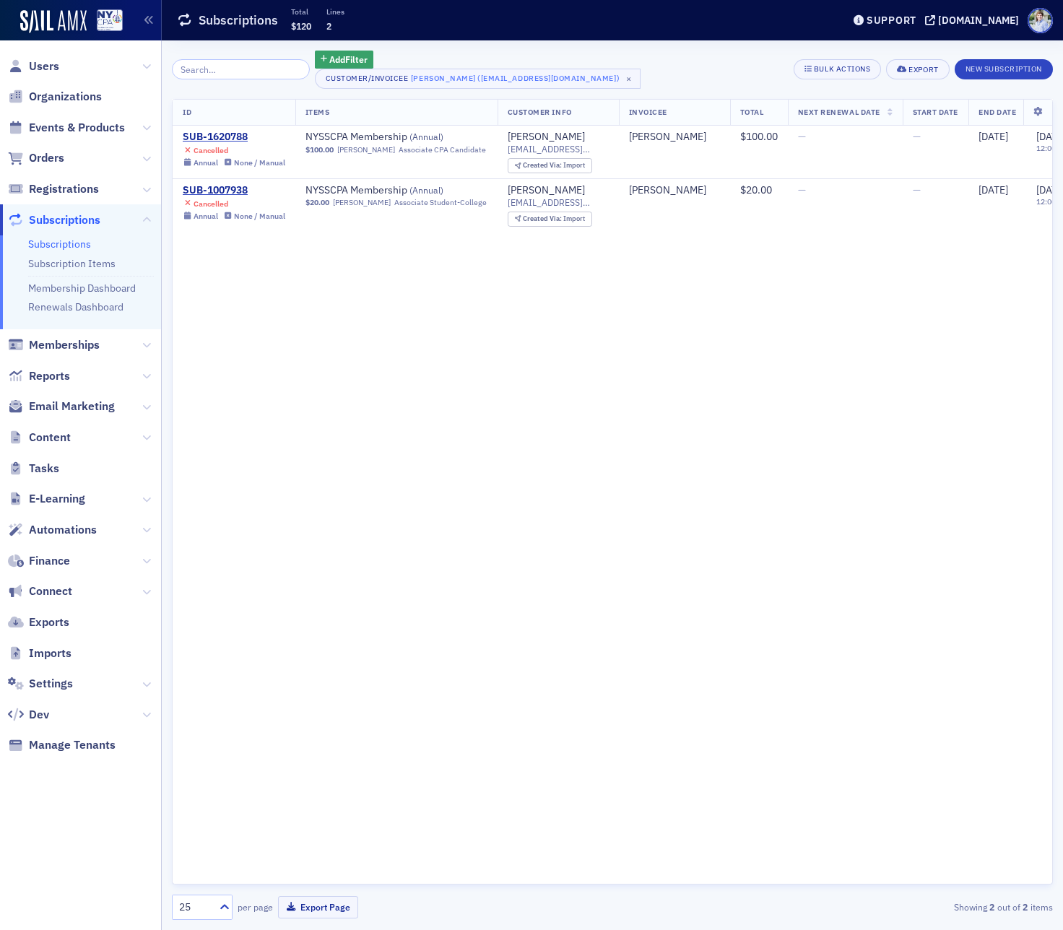
click at [493, 44] on div "Add Filter Customer/Invoicee Jessica Salerno (jsalerno525@gmail.com) × Bulk Act…" at bounding box center [612, 485] width 881 height 890
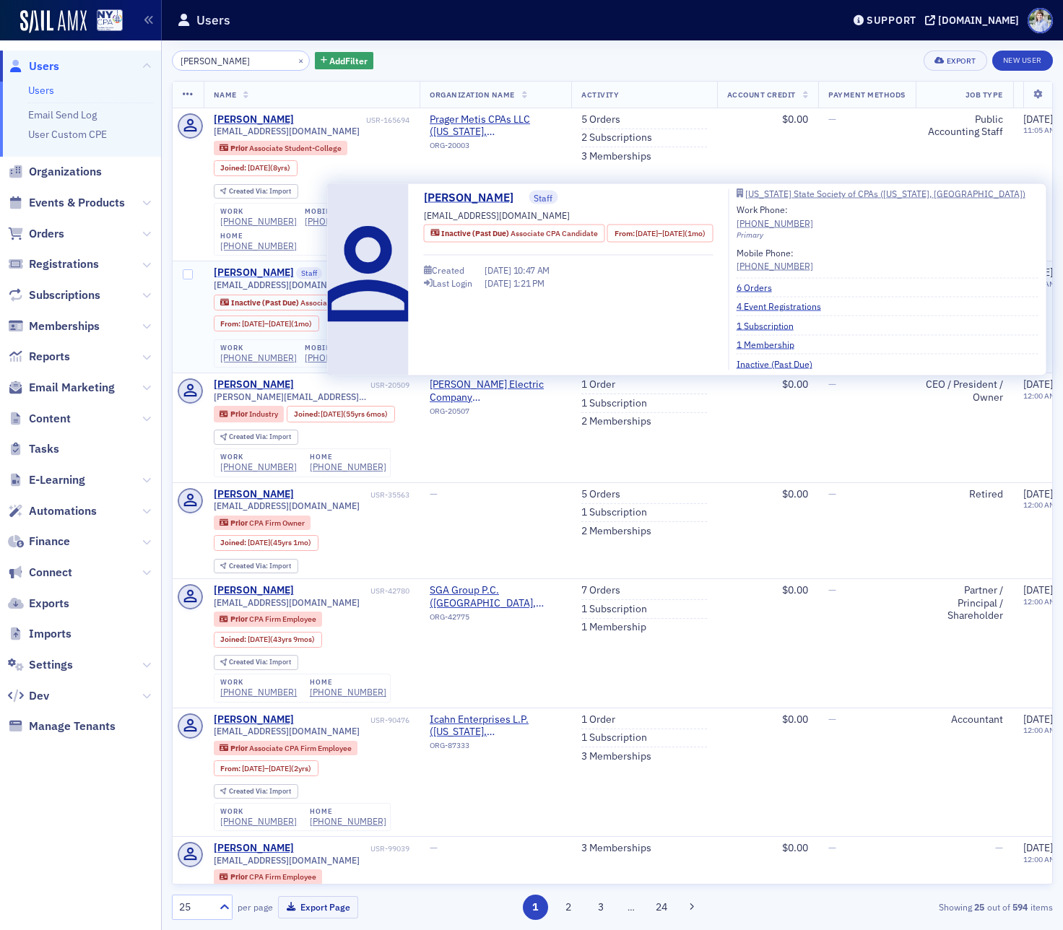
click at [261, 279] on div "[PERSON_NAME]" at bounding box center [254, 272] width 80 height 13
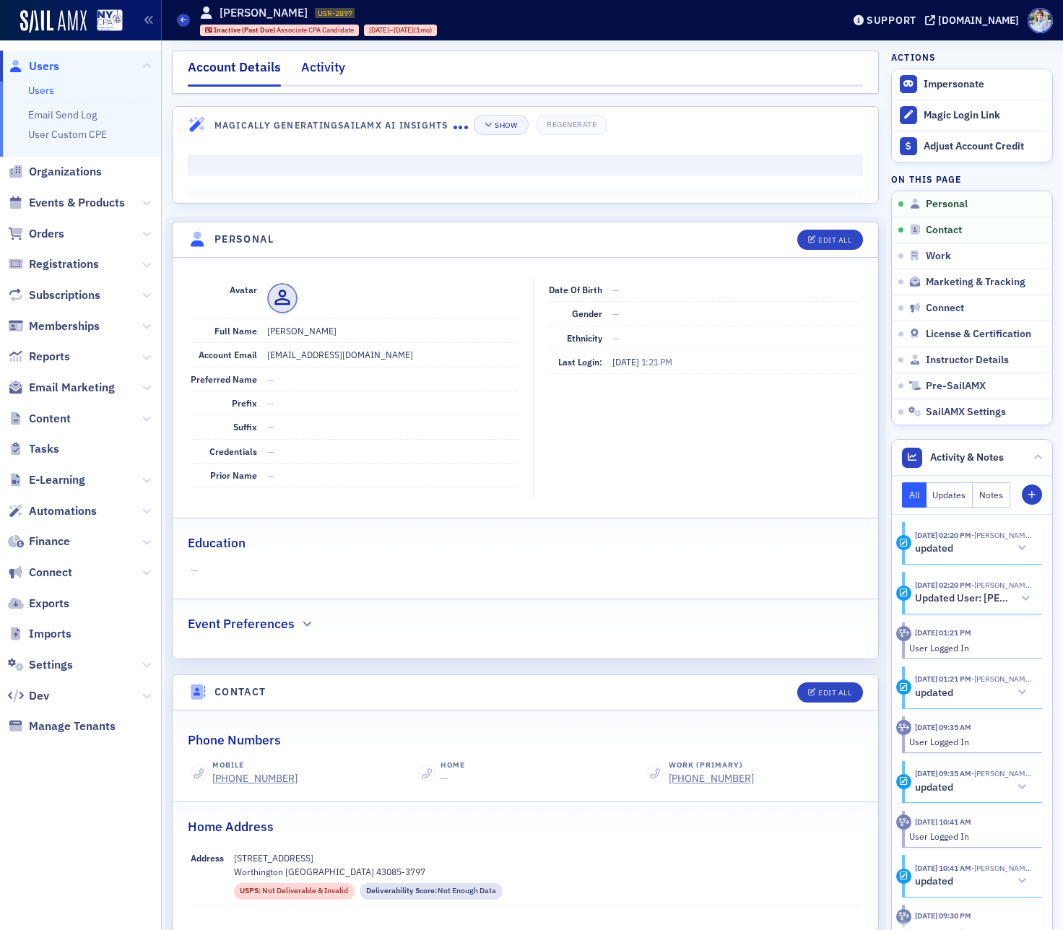
click at [333, 64] on div "Activity" at bounding box center [323, 71] width 44 height 27
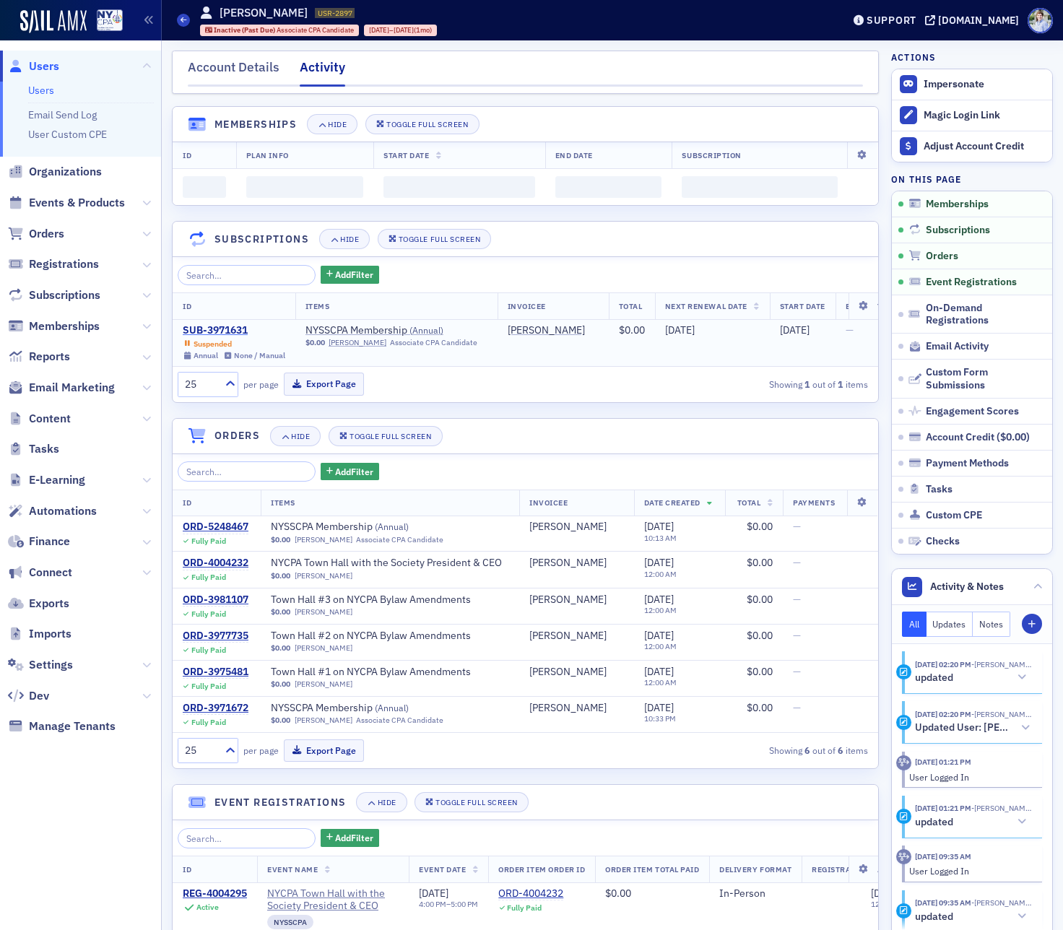
click at [219, 334] on div "SUB-3971631" at bounding box center [234, 330] width 103 height 13
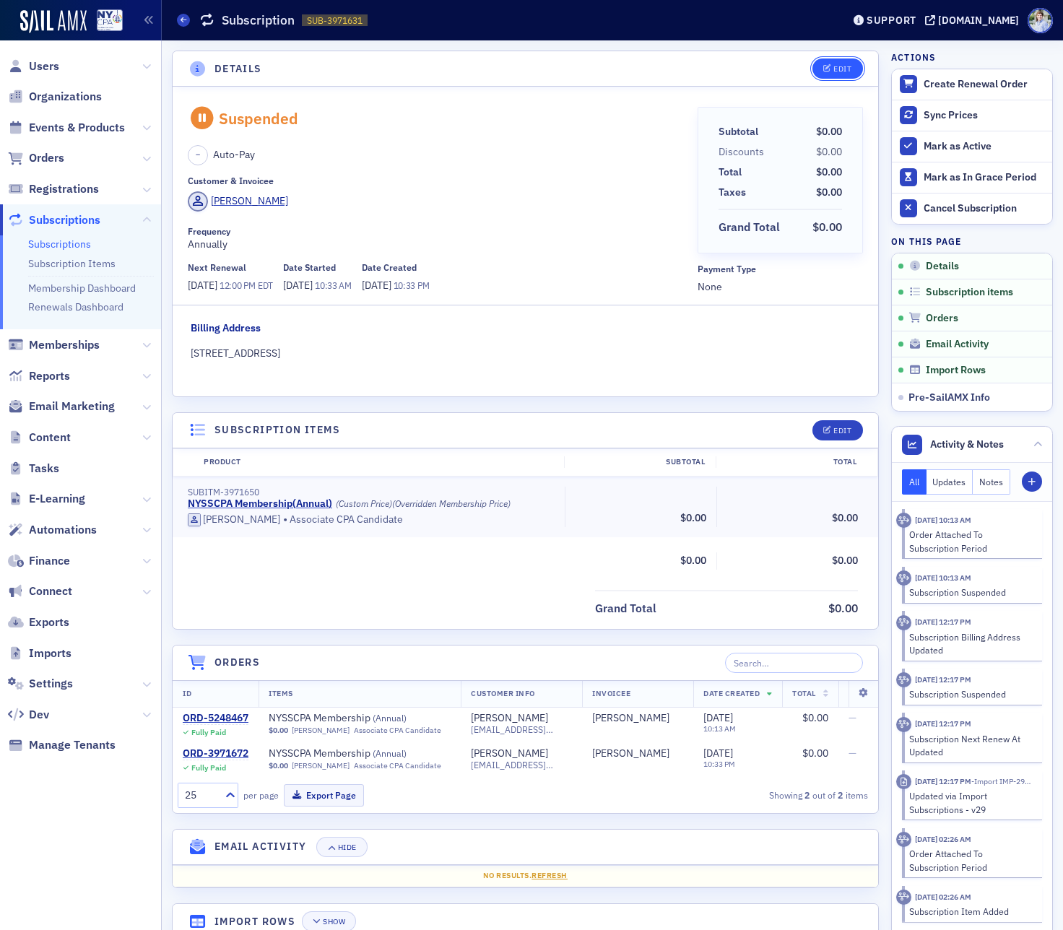
click at [824, 63] on button "Edit" at bounding box center [837, 68] width 50 height 20
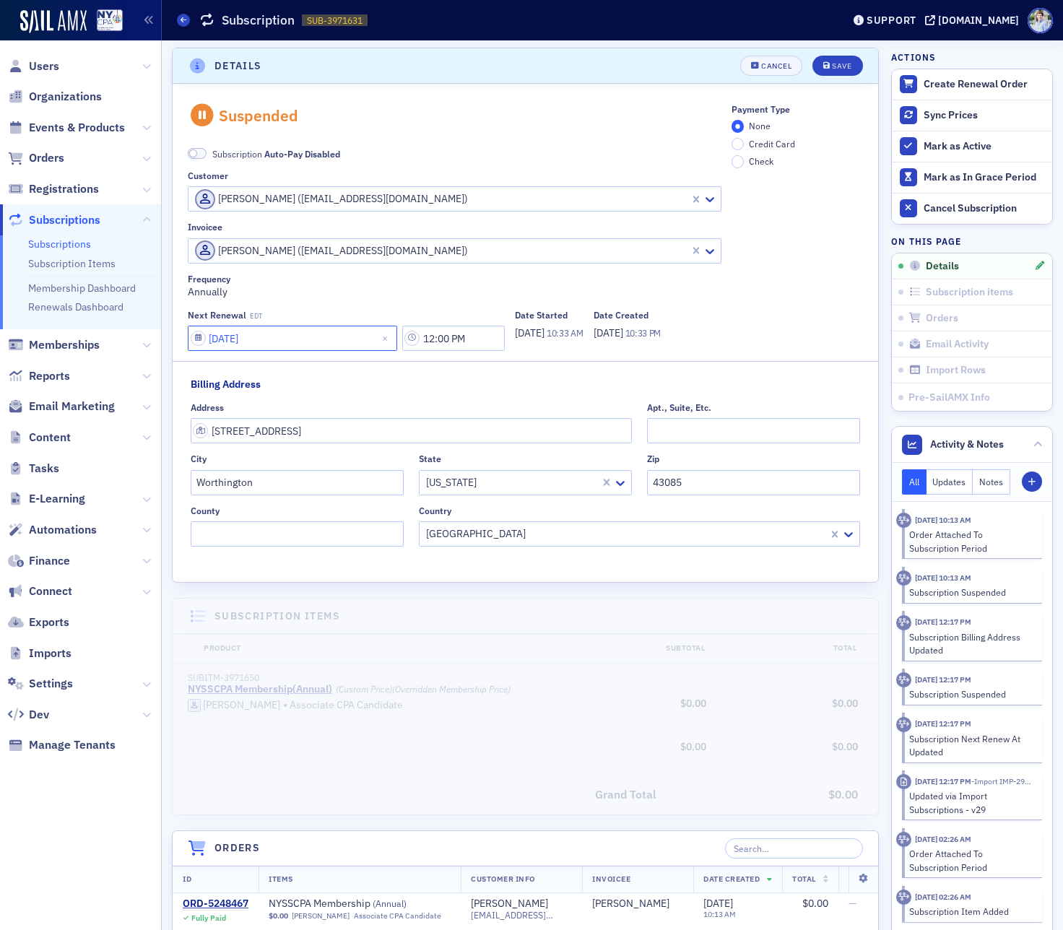
type input "06/01/2028"
drag, startPoint x: 261, startPoint y: 339, endPoint x: 327, endPoint y: 339, distance: 66.4
click at [327, 339] on input "06/01/2028" at bounding box center [292, 338] width 209 height 25
select select "5"
select select "2028"
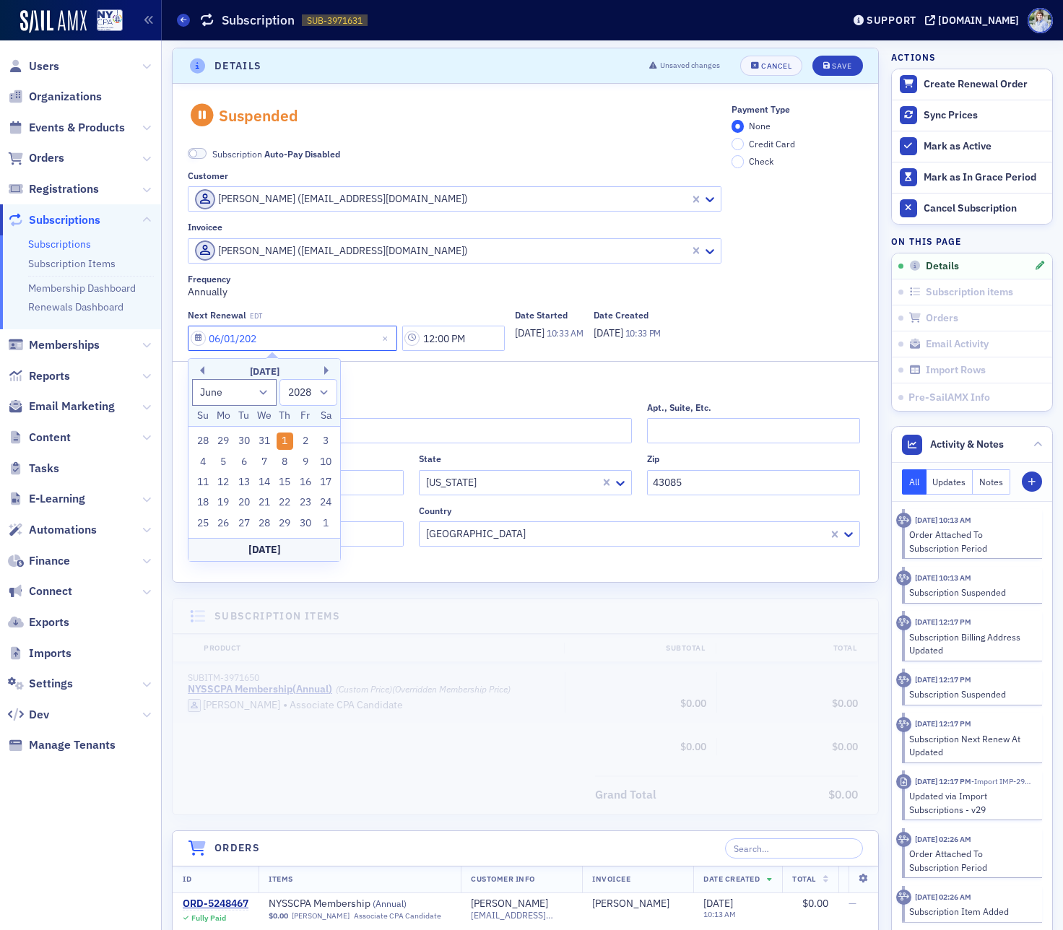
type input "06/01/2027"
select select "2027"
type input "06/01/2026"
select select "2026"
type input "06/01/2026"
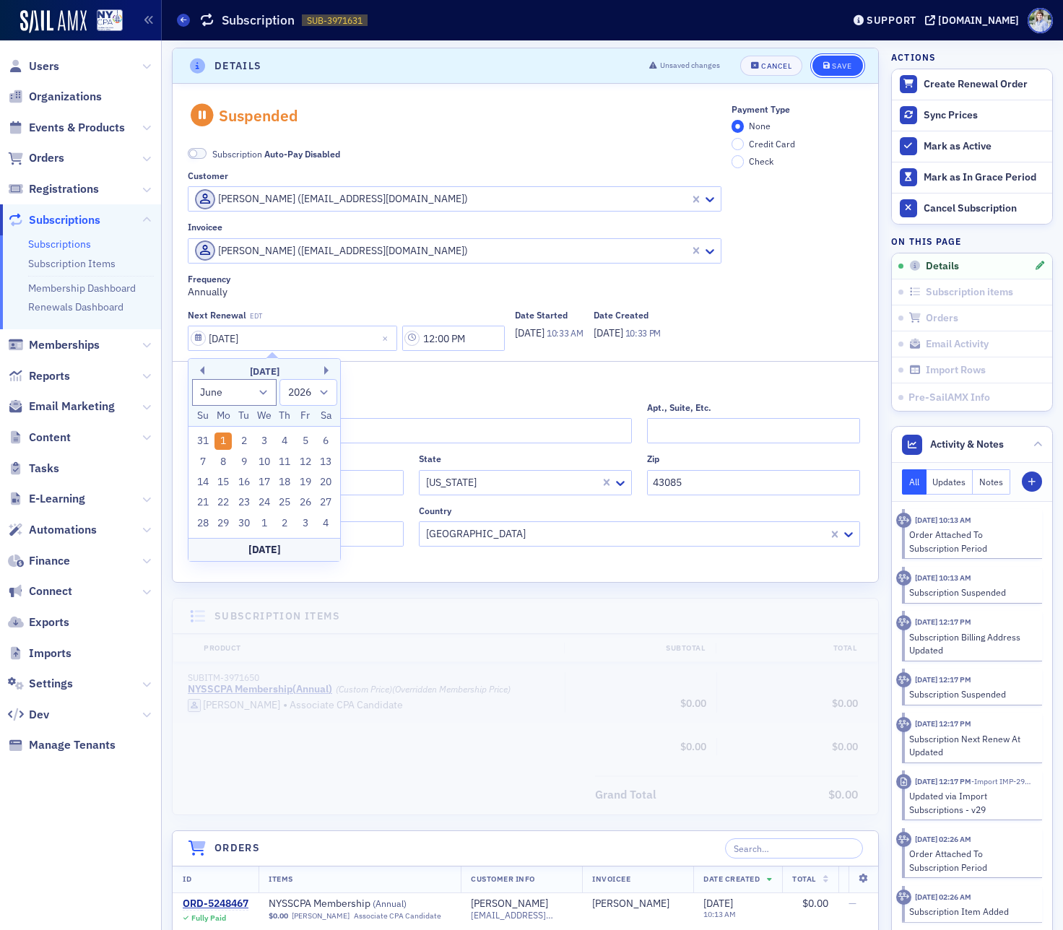
click at [840, 67] on div "Save" at bounding box center [841, 66] width 19 height 8
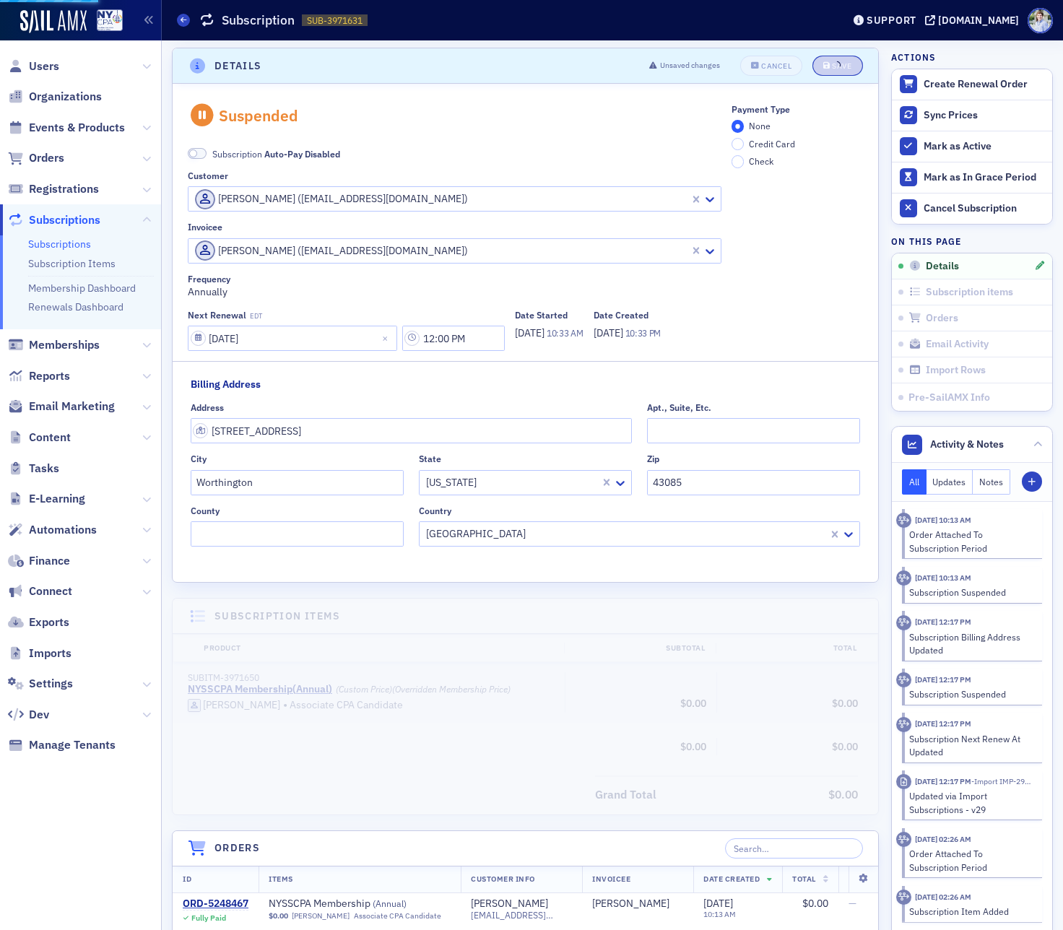
scroll to position [0, 0]
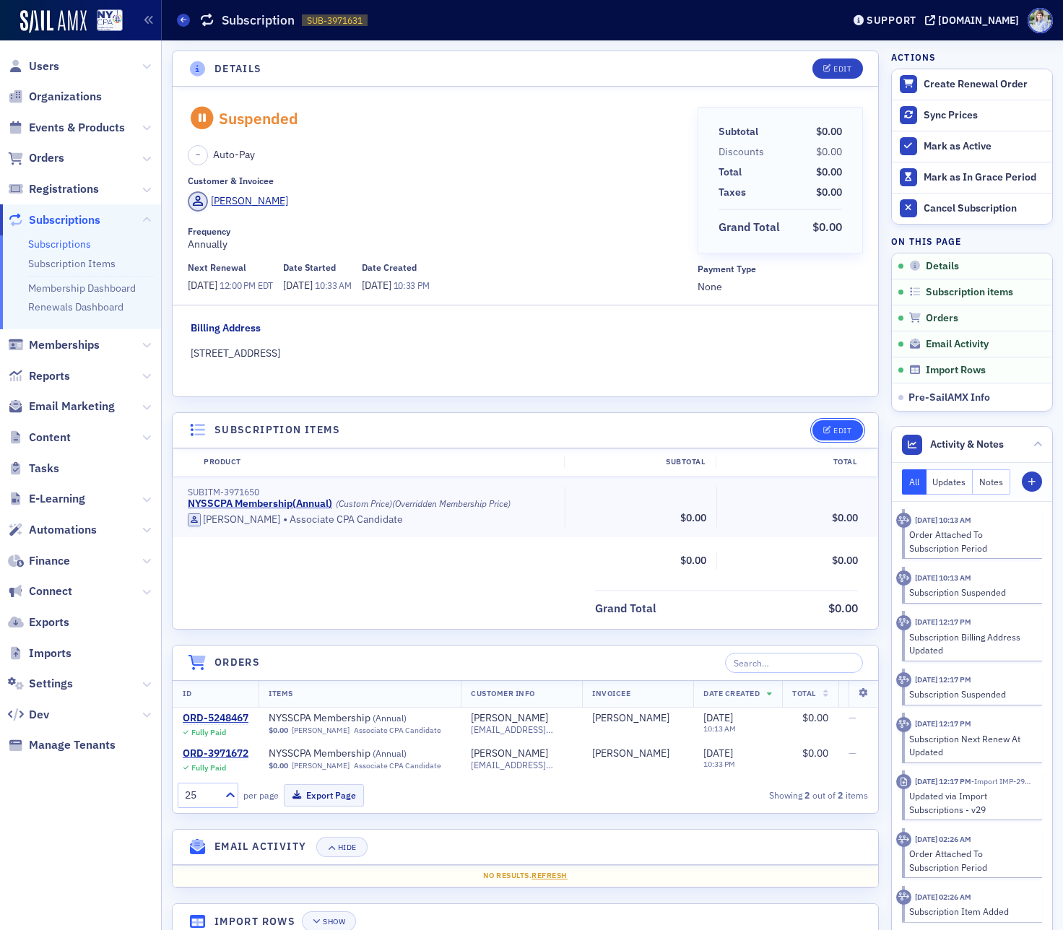
click at [826, 428] on icon "button" at bounding box center [827, 431] width 9 height 8
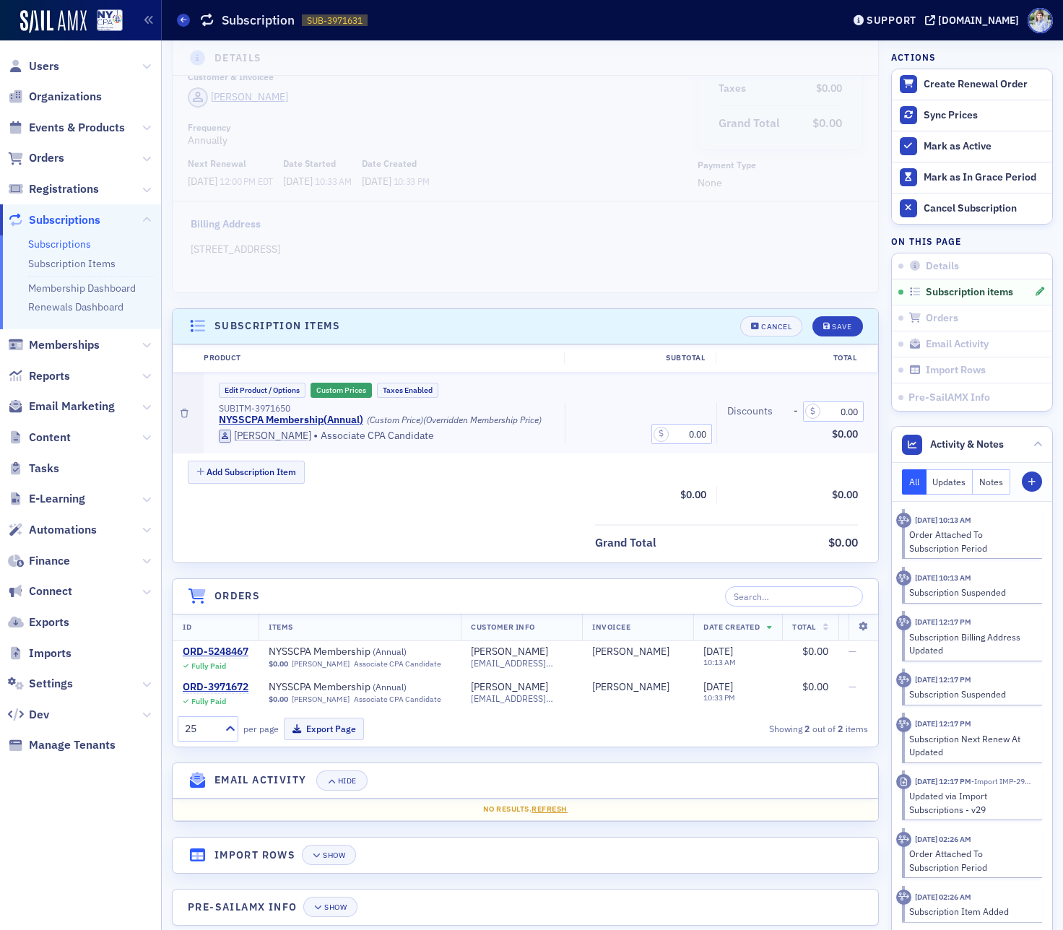
scroll to position [109, 0]
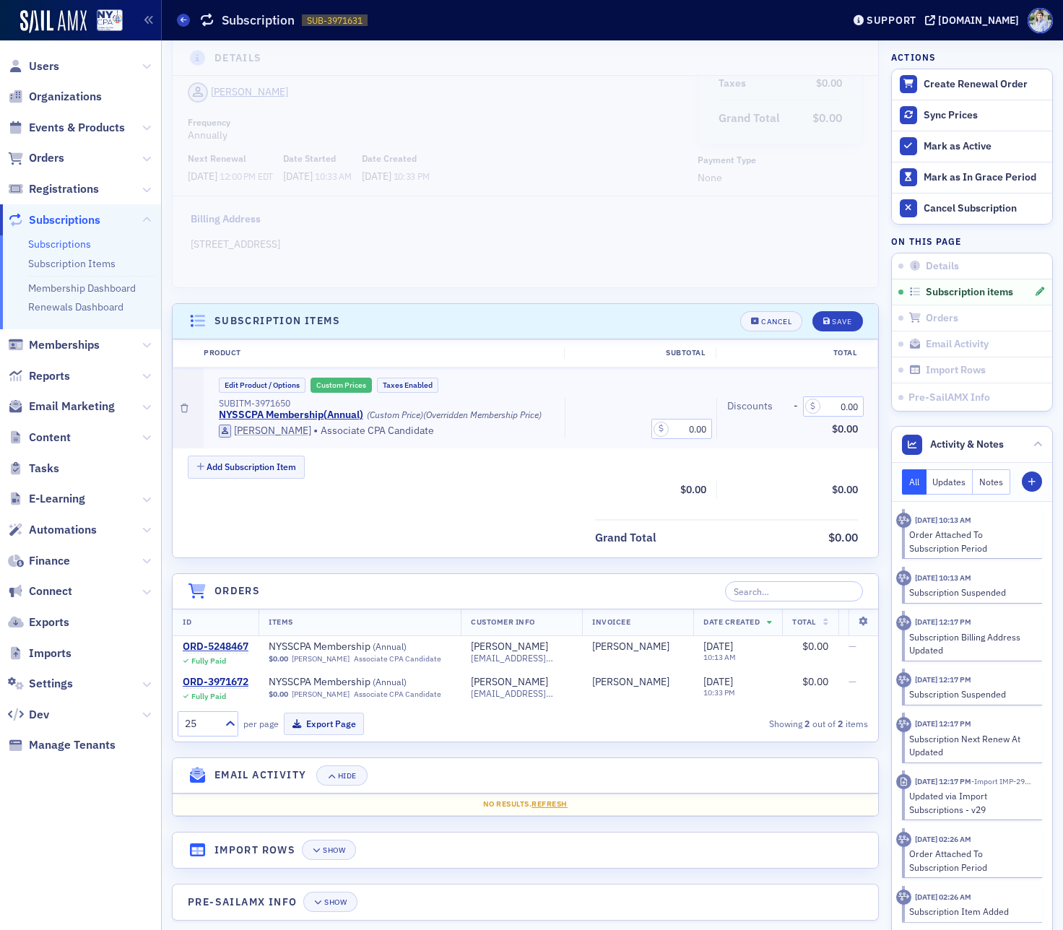
click at [344, 383] on button "Custom Prices" at bounding box center [340, 385] width 61 height 15
click at [845, 329] on button "Save" at bounding box center [837, 321] width 50 height 20
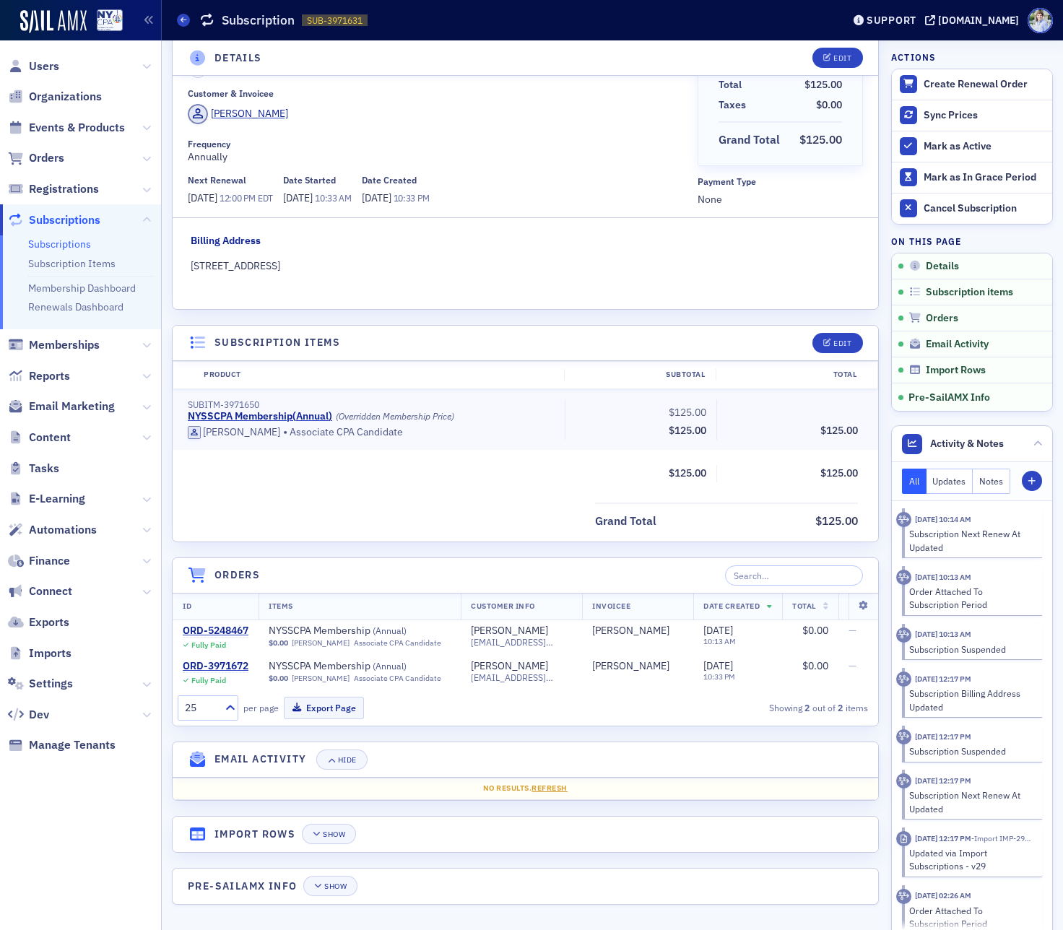
scroll to position [0, 0]
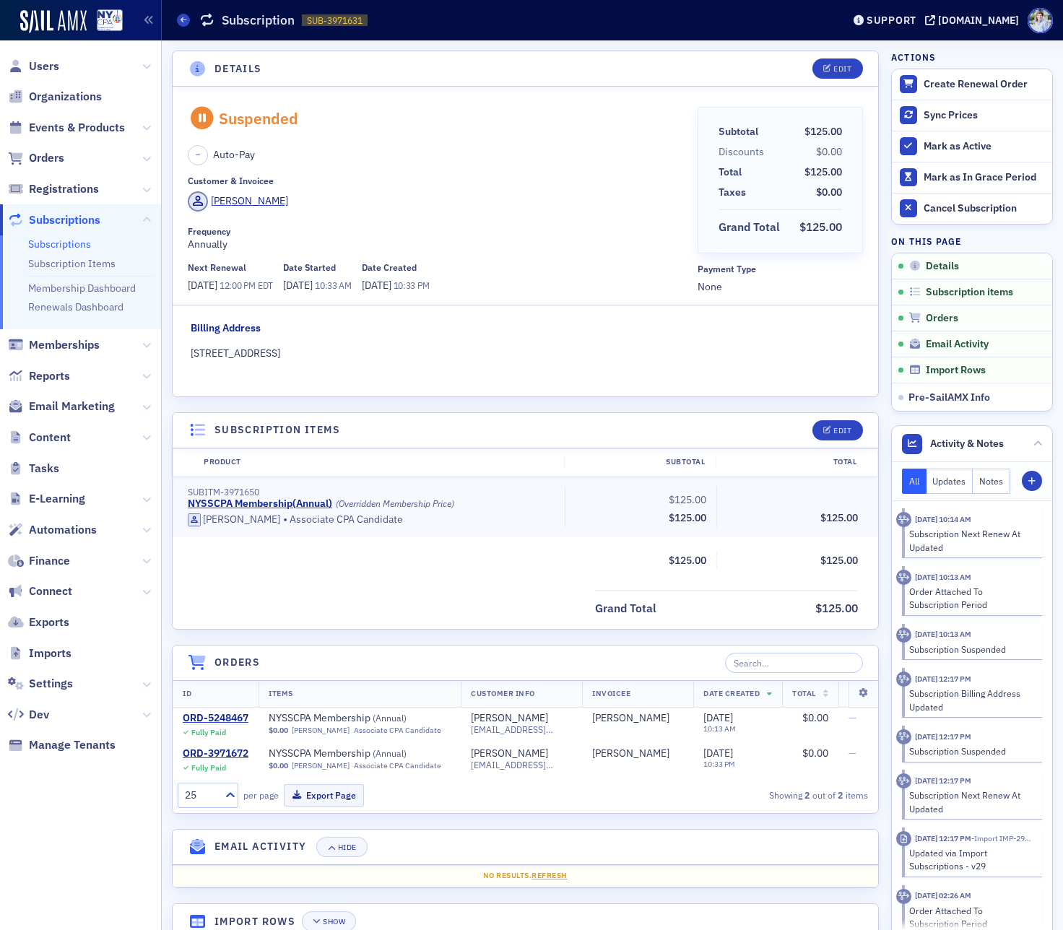
click at [614, 57] on header "Details Edit" at bounding box center [525, 68] width 705 height 35
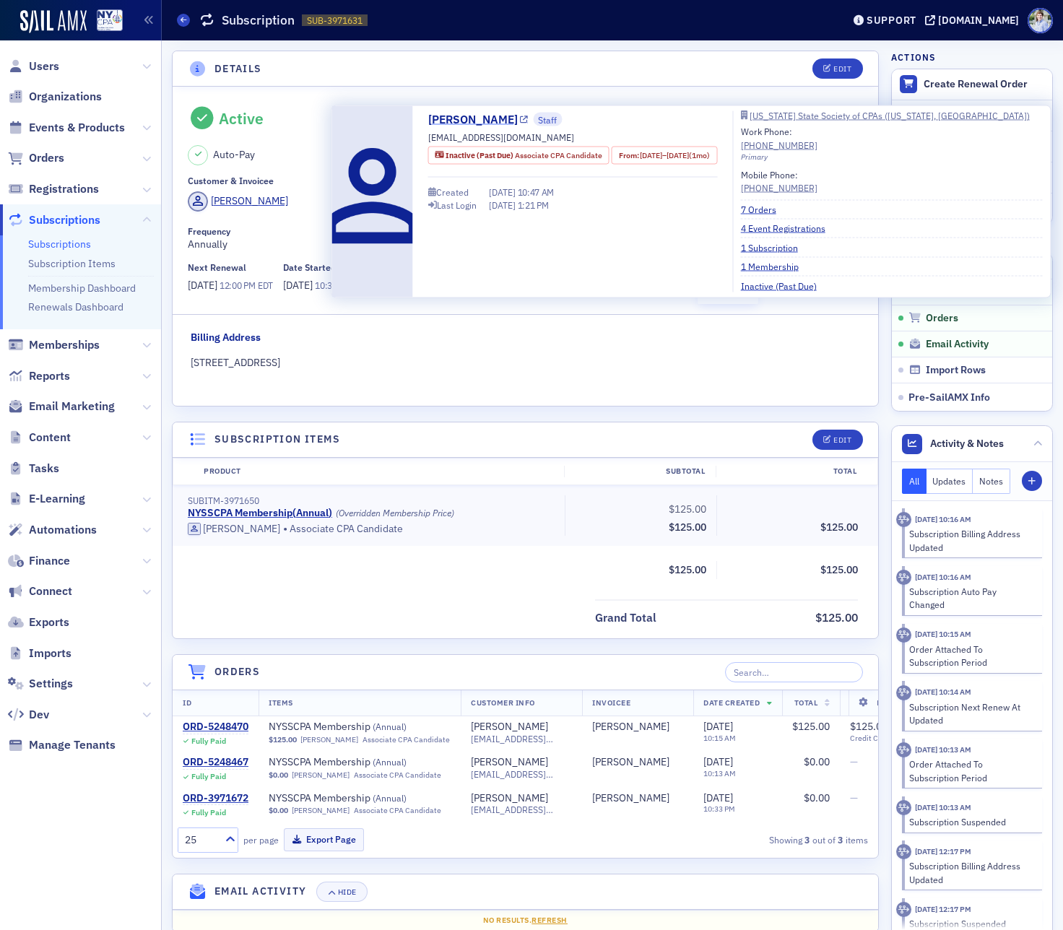
click at [482, 119] on link "[PERSON_NAME]" at bounding box center [478, 119] width 100 height 17
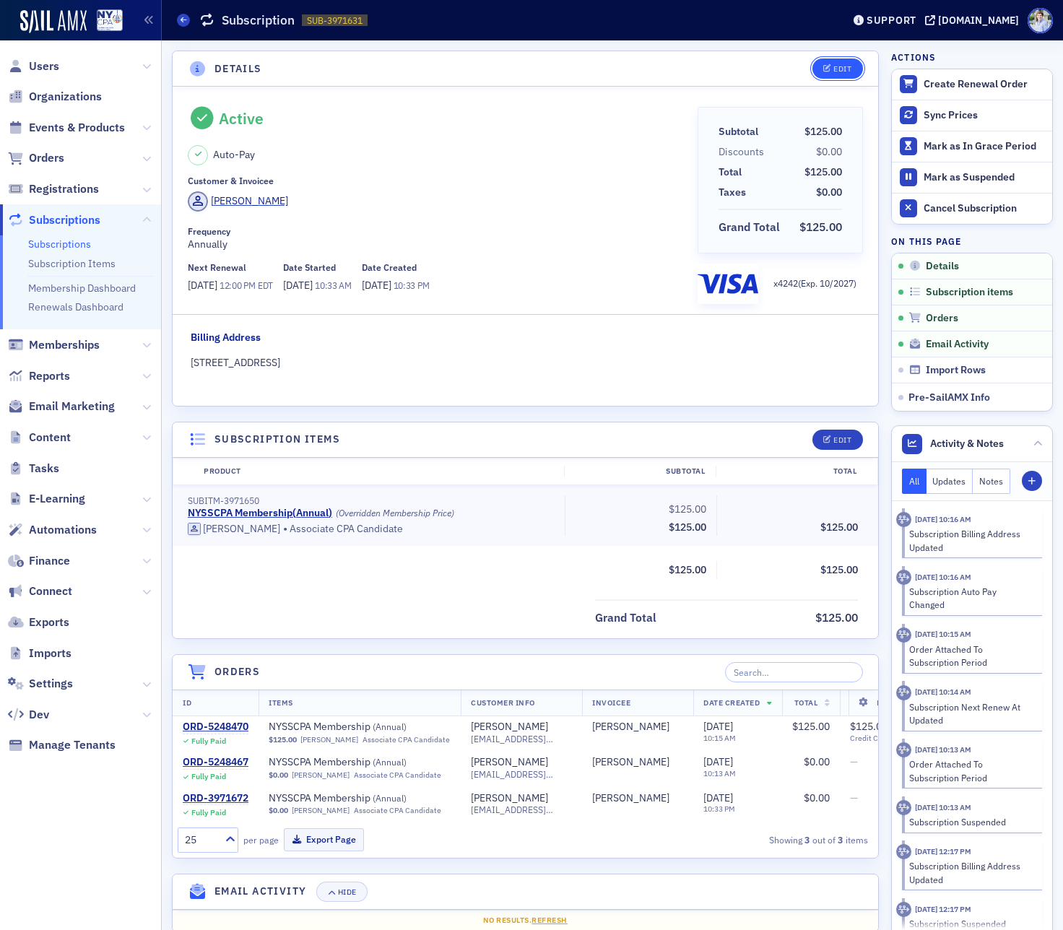
click at [828, 71] on icon "button" at bounding box center [827, 69] width 9 height 8
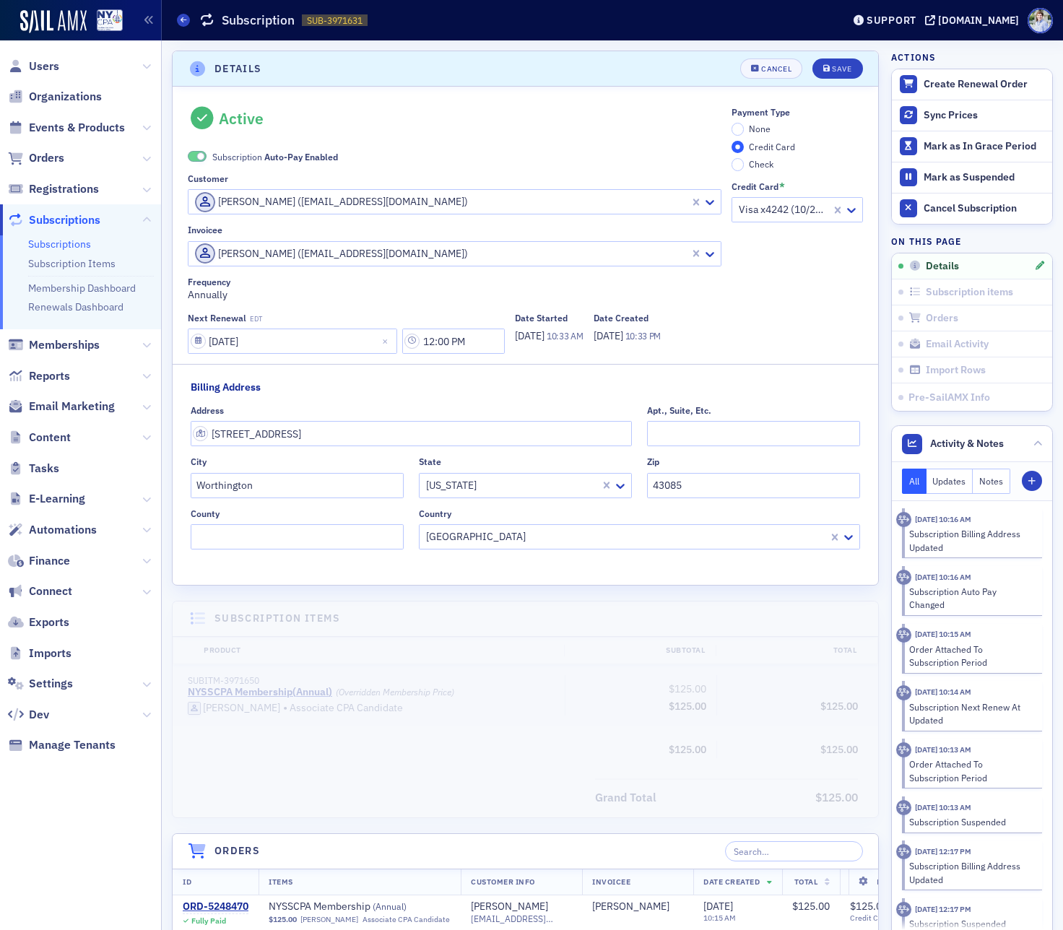
scroll to position [3, 0]
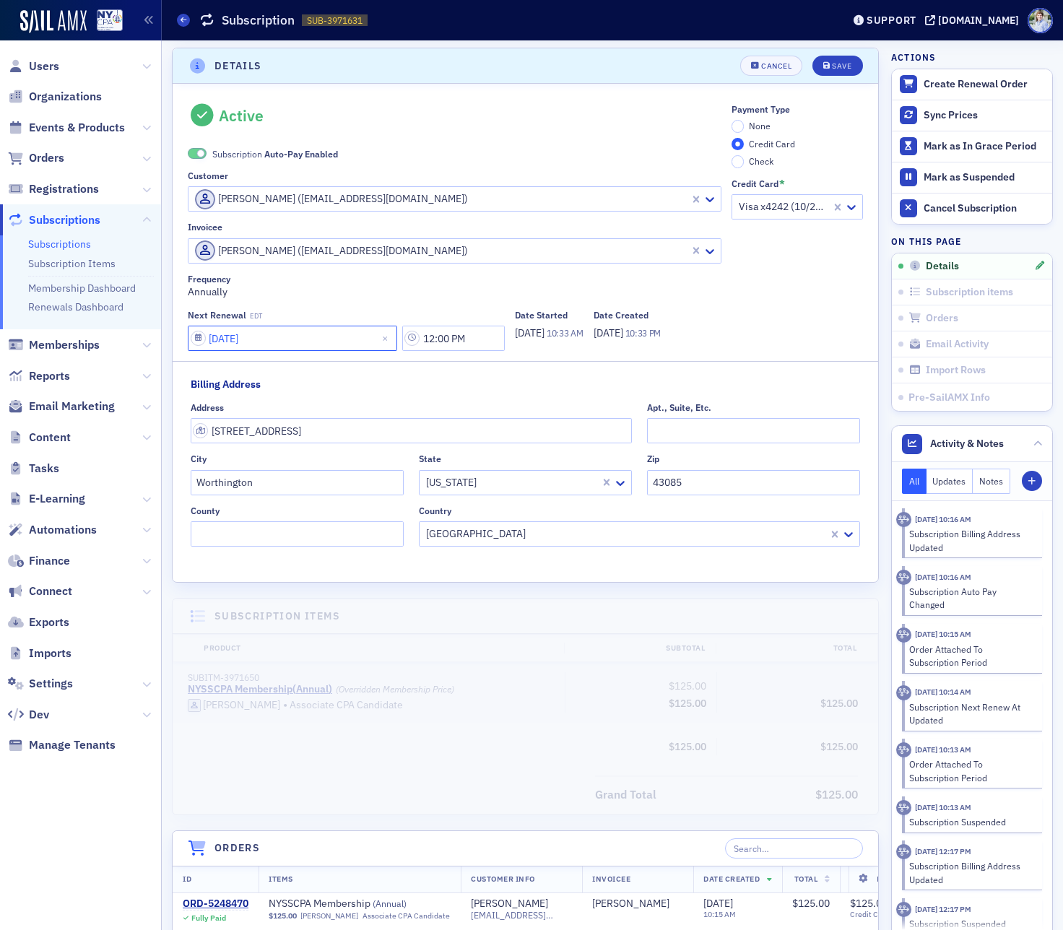
select select "5"
select select "2027"
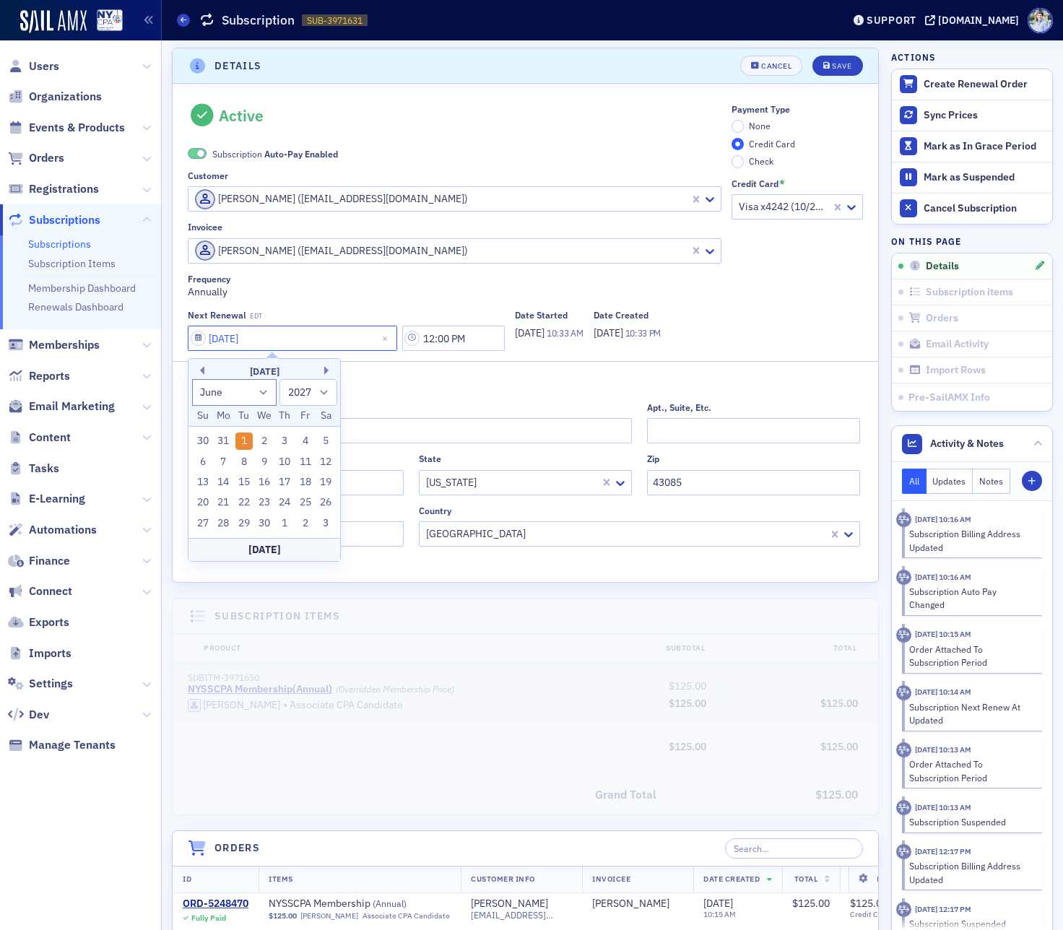
drag, startPoint x: 261, startPoint y: 339, endPoint x: 295, endPoint y: 339, distance: 33.9
click at [293, 339] on input "06/01/2027" at bounding box center [292, 338] width 209 height 25
type input "06/01/2026"
select select "2026"
type input "06/01/2026"
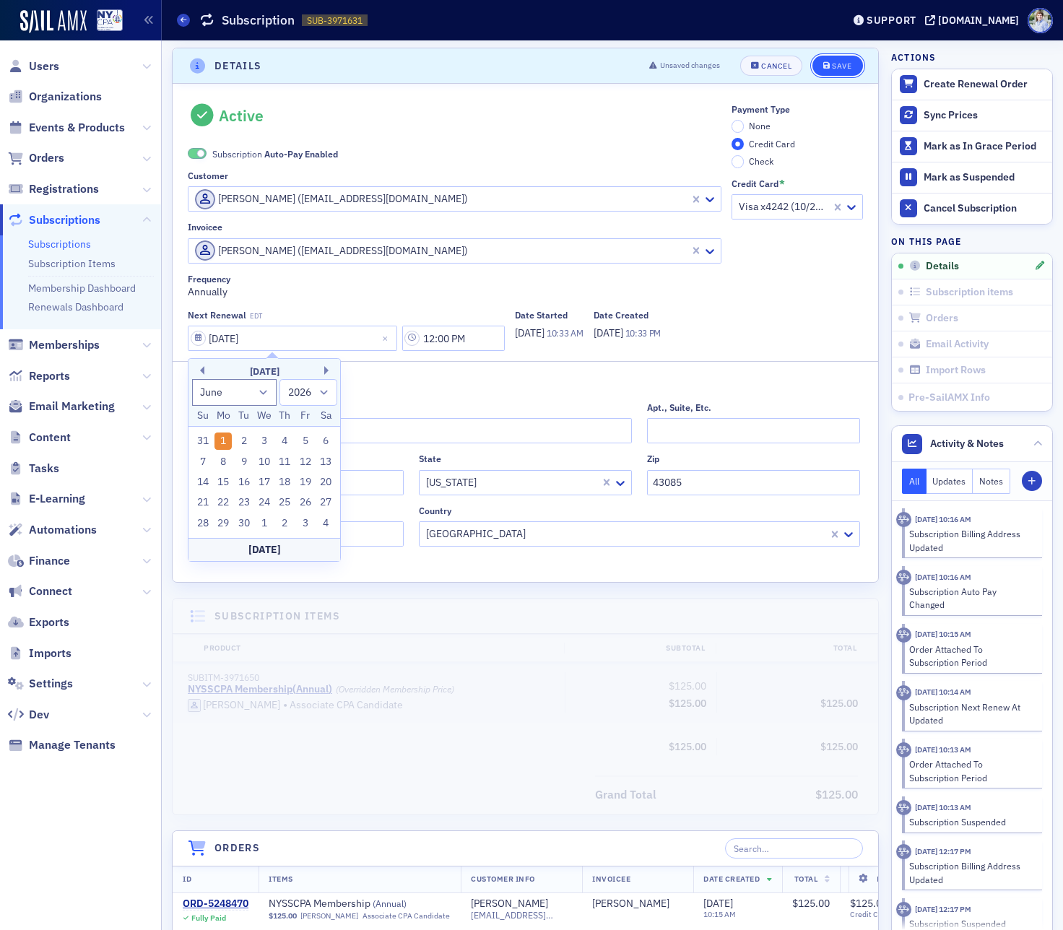
click at [844, 66] on div "Save" at bounding box center [841, 66] width 19 height 8
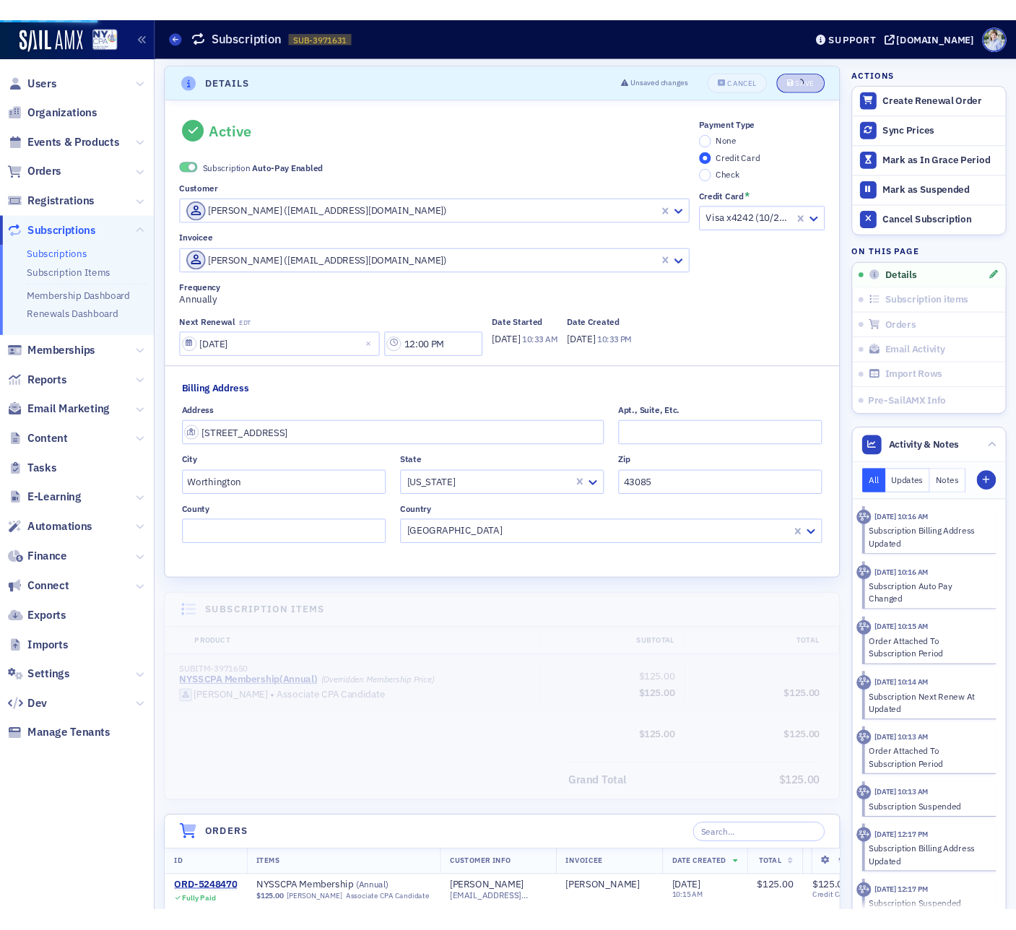
scroll to position [0, 0]
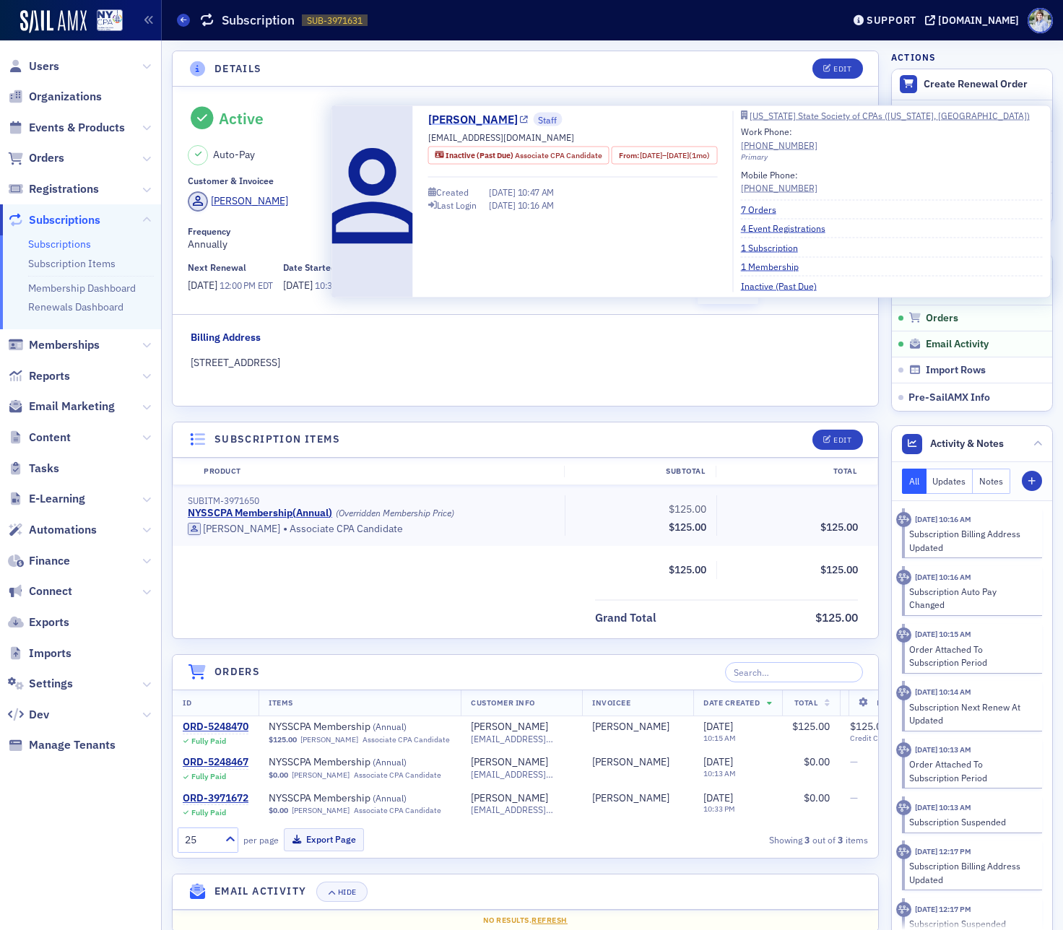
click at [513, 125] on link "[PERSON_NAME]" at bounding box center [478, 119] width 100 height 17
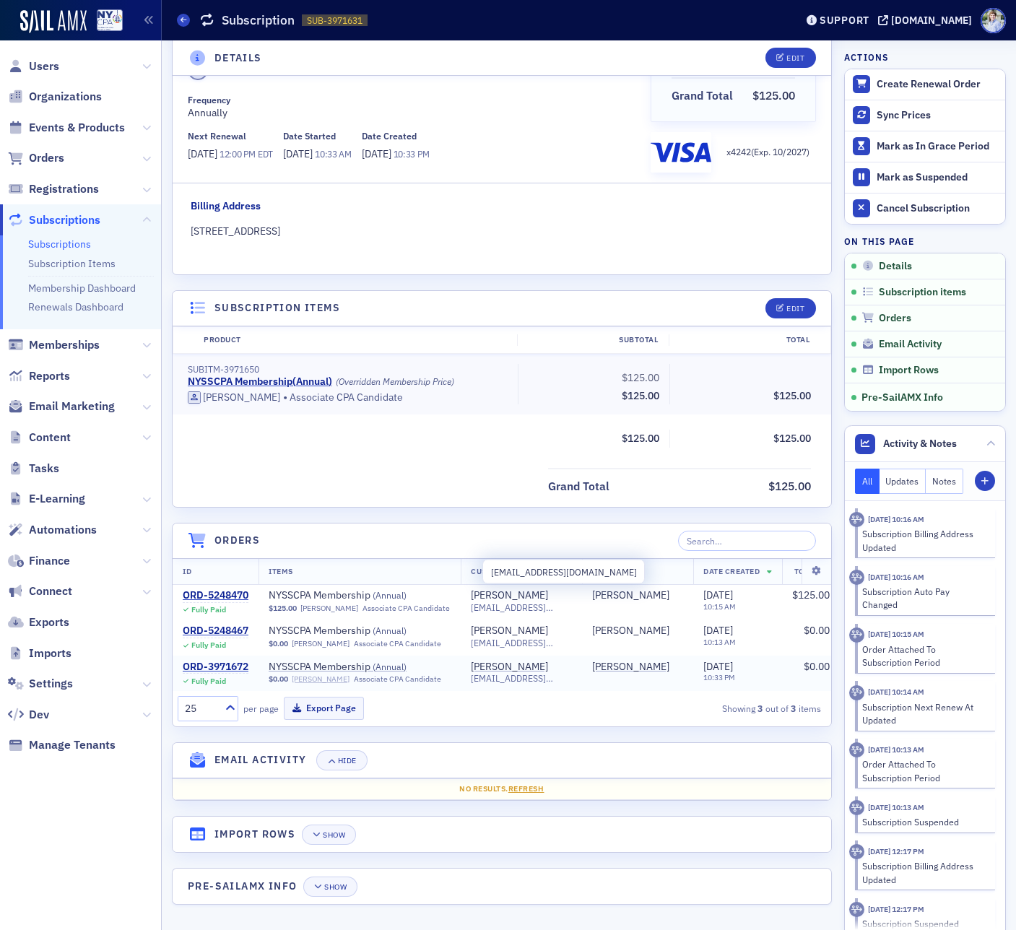
scroll to position [162, 0]
click at [248, 661] on div "ORD-3971672" at bounding box center [216, 667] width 66 height 13
click at [242, 661] on div "ORD-3971672" at bounding box center [216, 667] width 66 height 13
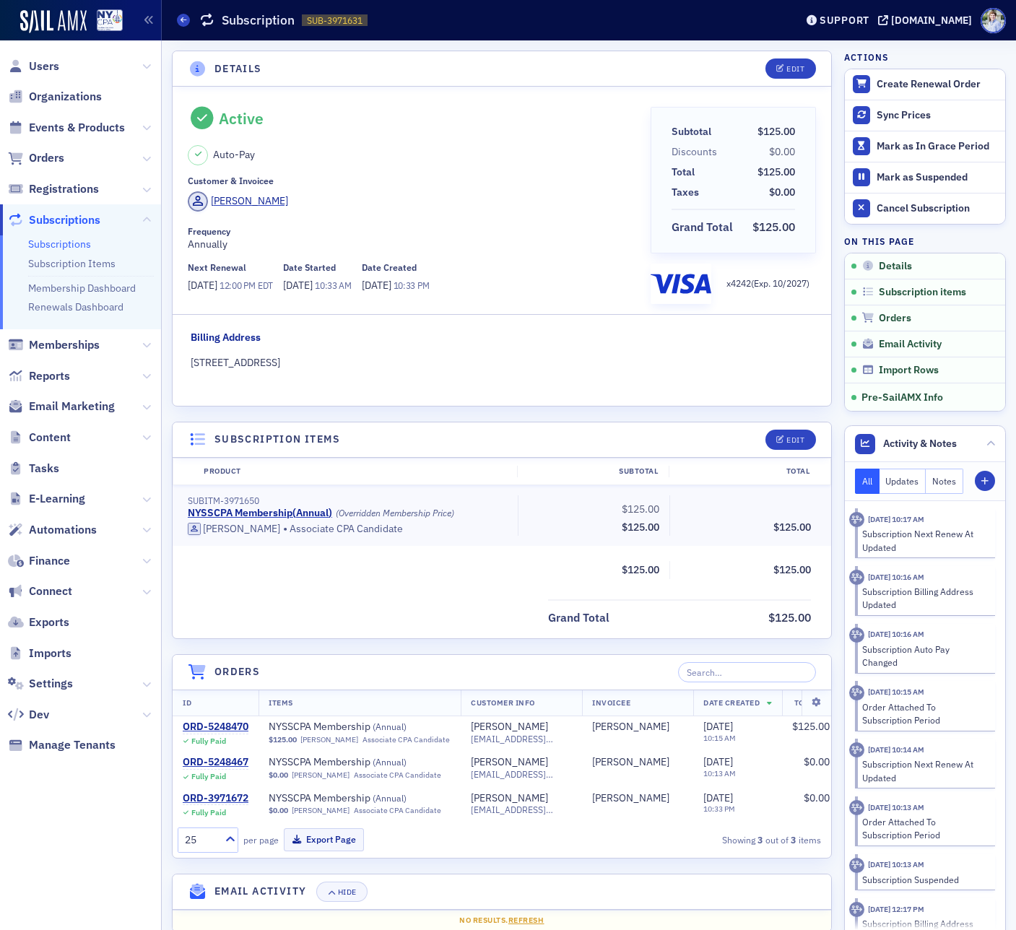
scroll to position [165, 0]
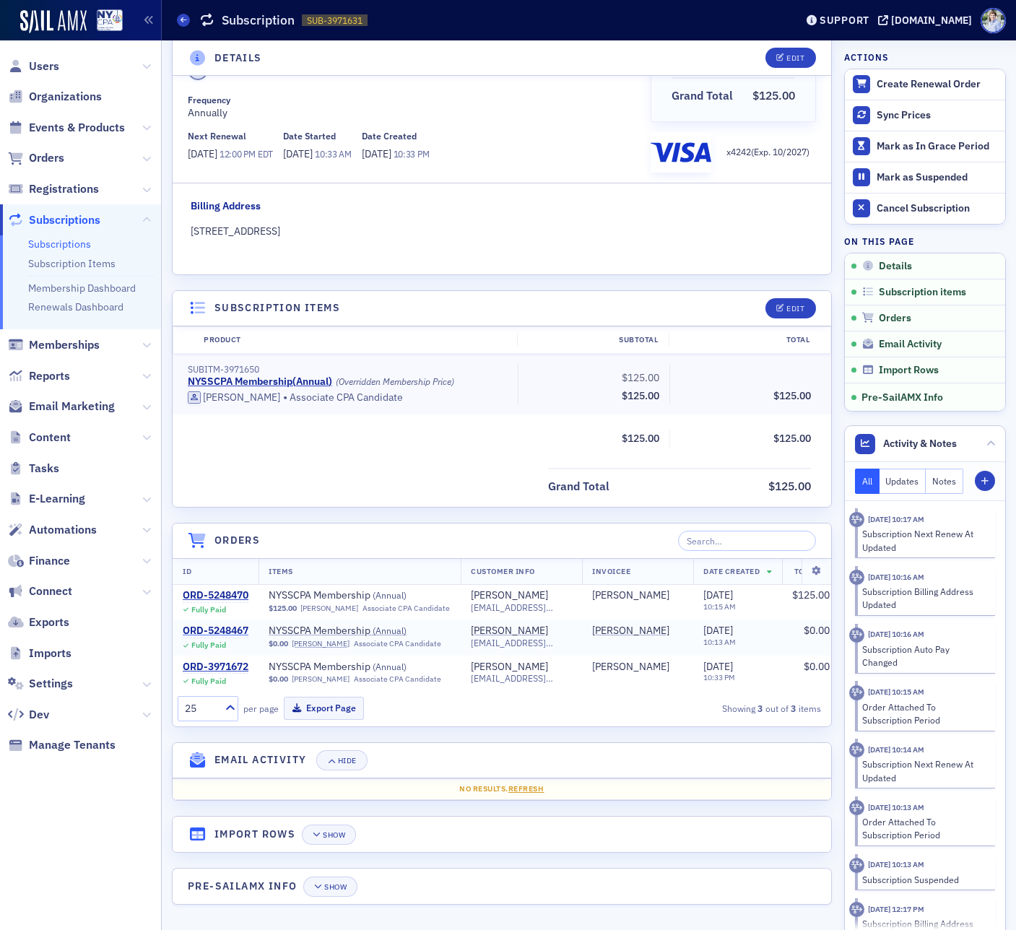
click at [195, 625] on div "ORD-5248467" at bounding box center [216, 631] width 66 height 13
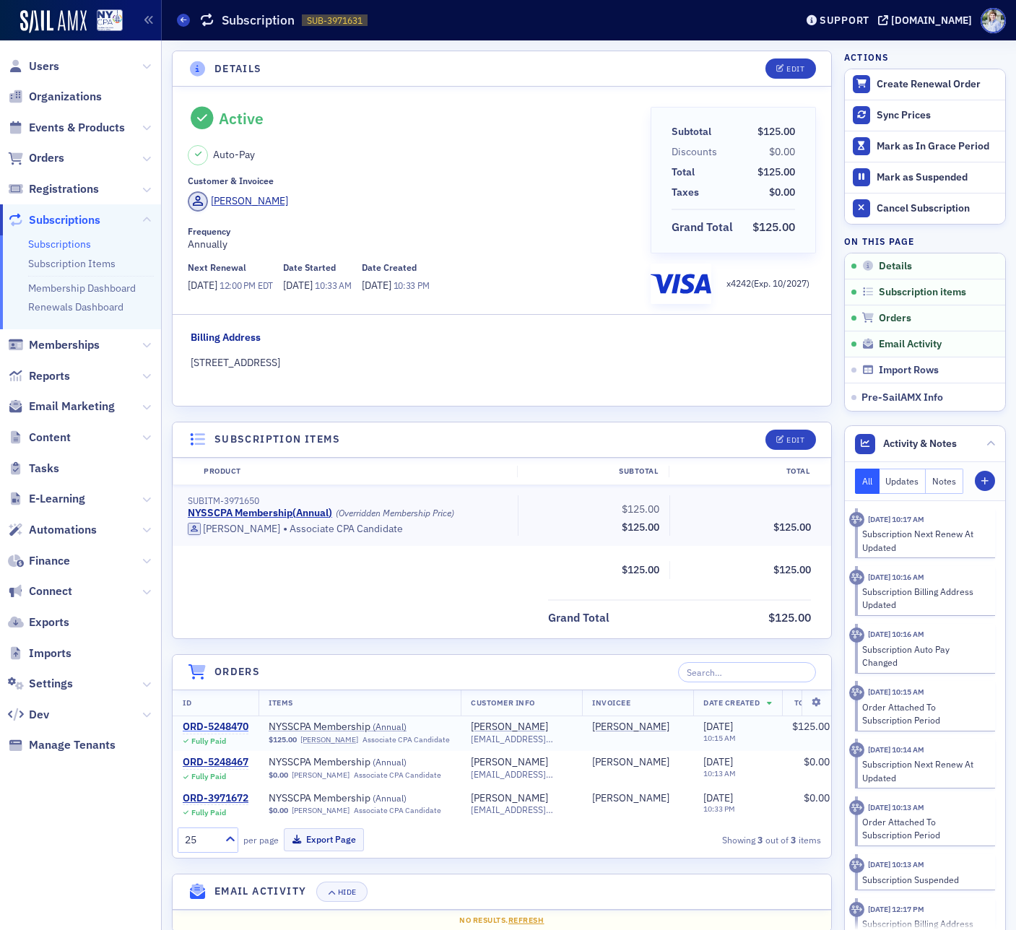
click at [209, 725] on div "ORD-5248470" at bounding box center [216, 727] width 66 height 13
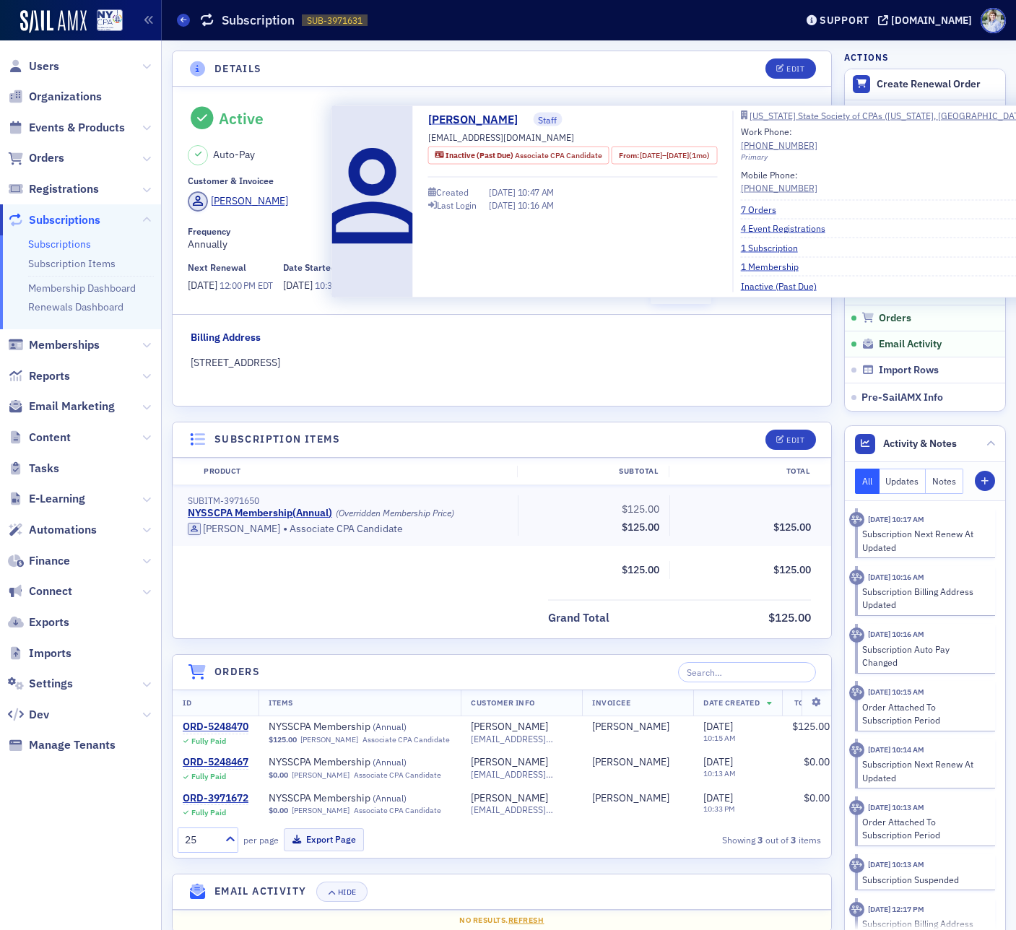
drag, startPoint x: 471, startPoint y: 157, endPoint x: 458, endPoint y: 103, distance: 55.0
click at [471, 157] on span "Inactive (Past Due)" at bounding box center [479, 155] width 69 height 10
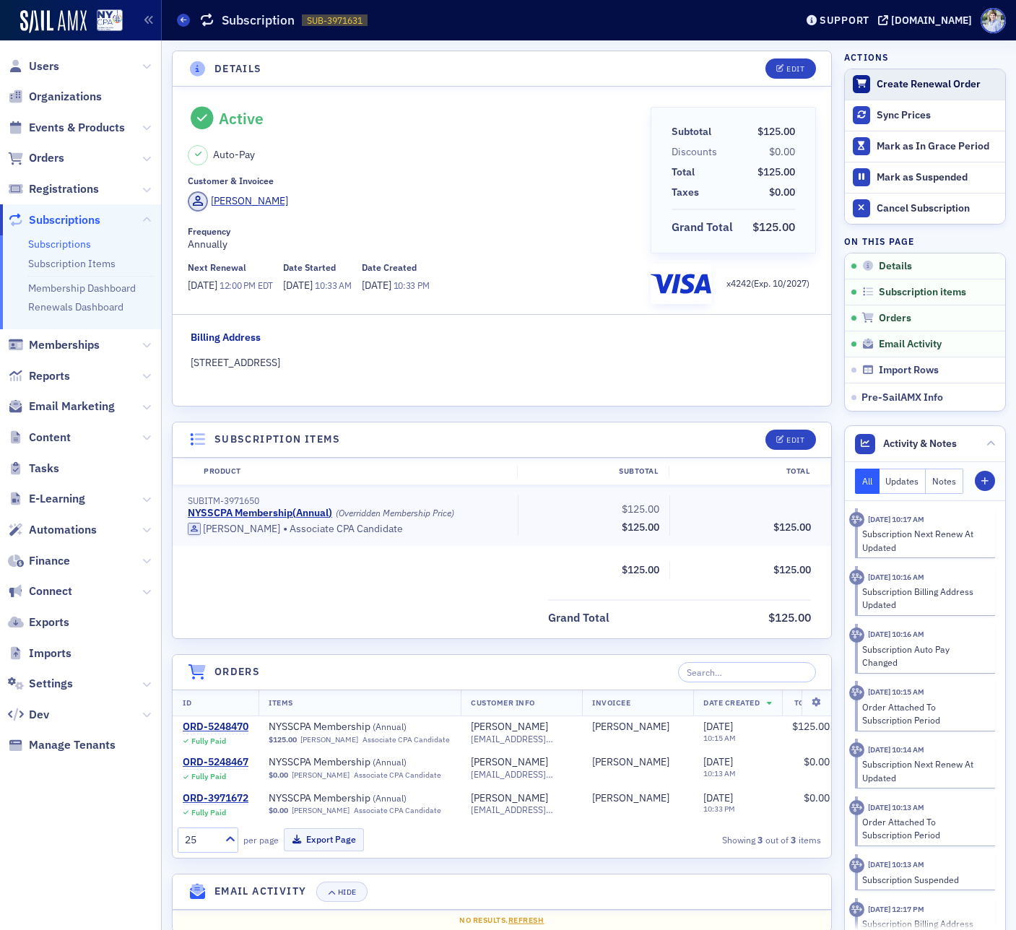
click at [937, 87] on div "Create Renewal Order" at bounding box center [937, 84] width 121 height 13
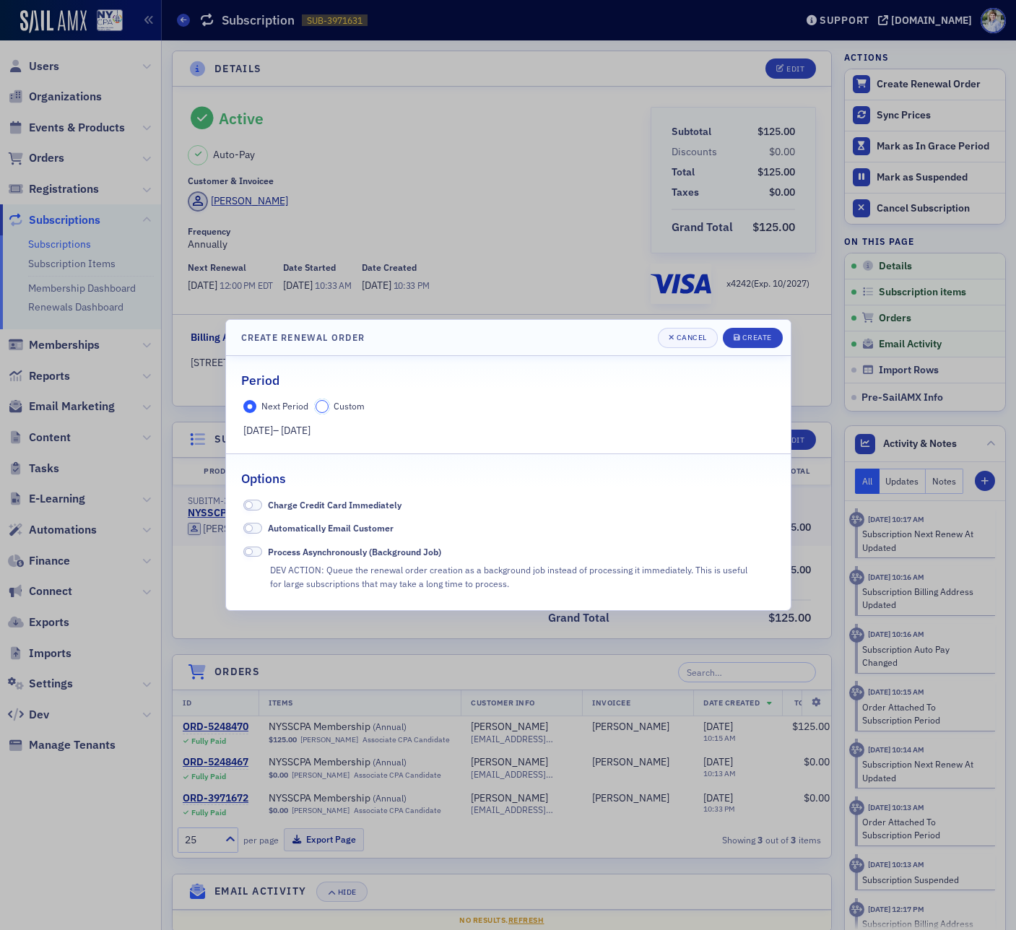
click at [326, 409] on input "Custom" at bounding box center [322, 406] width 13 height 13
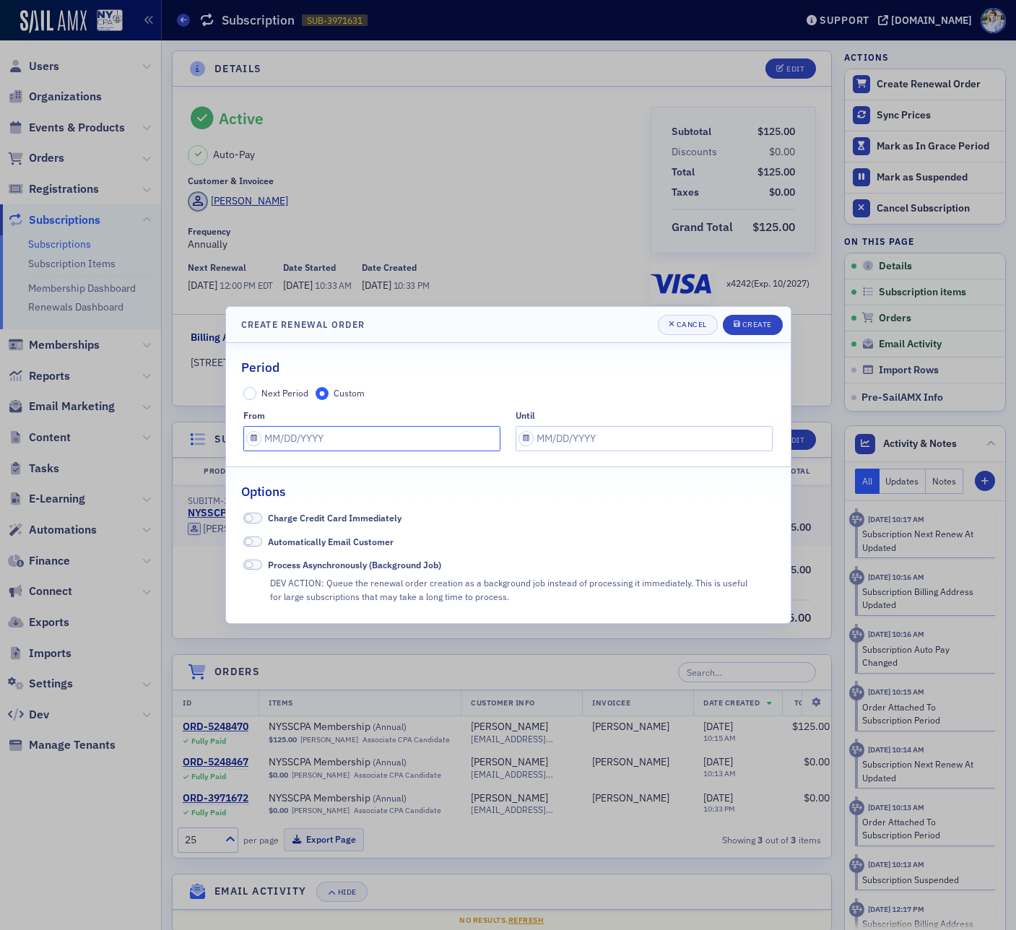
select select "9"
select select "2025"
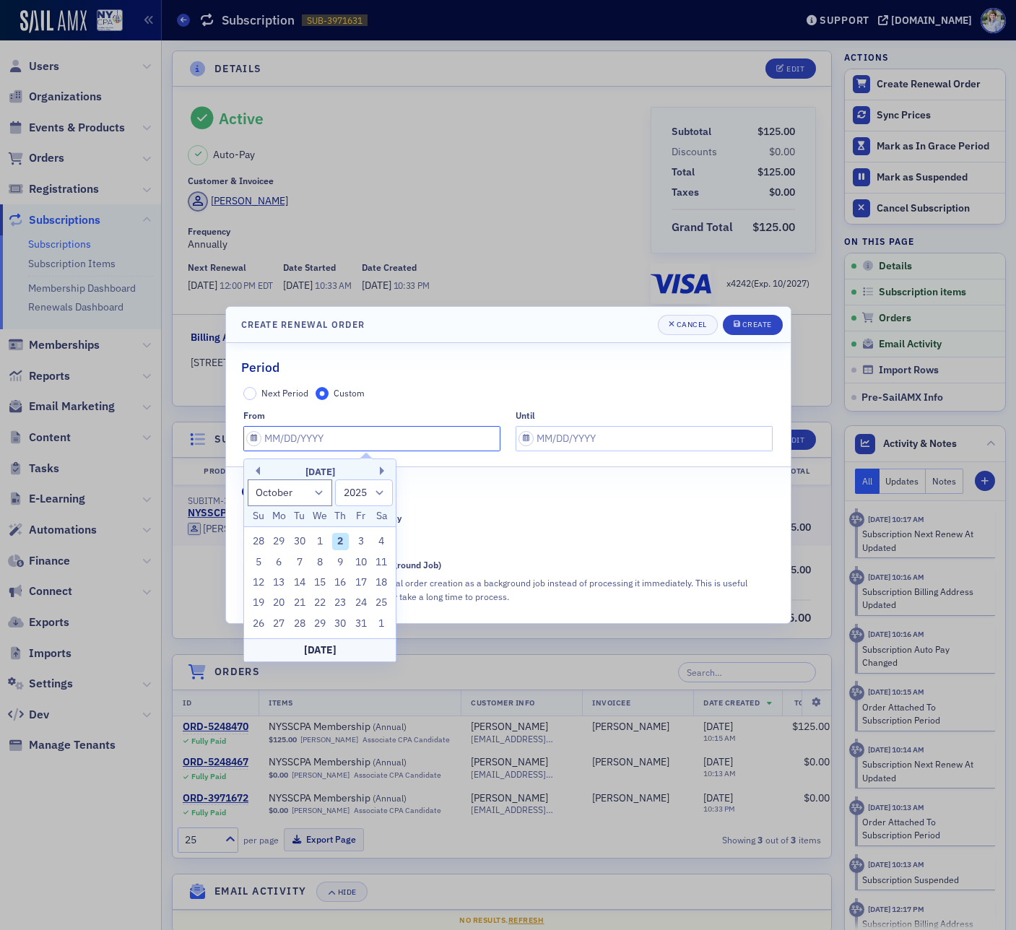
click at [297, 444] on input "text" at bounding box center [371, 438] width 257 height 25
type input "6"
select select "5"
type input "6/"
select select "2001"
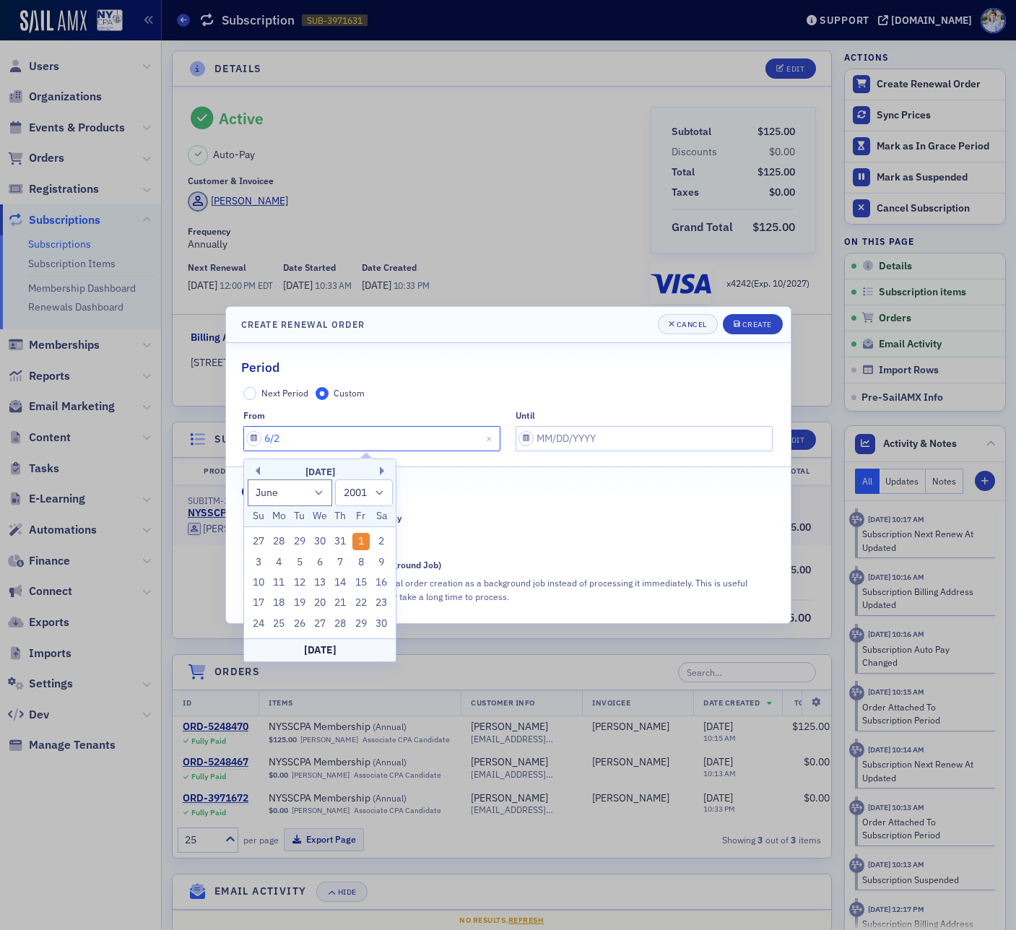
type input "6/21"
select select "2025"
type input "6/21/"
select select "2001"
type input "6/21"
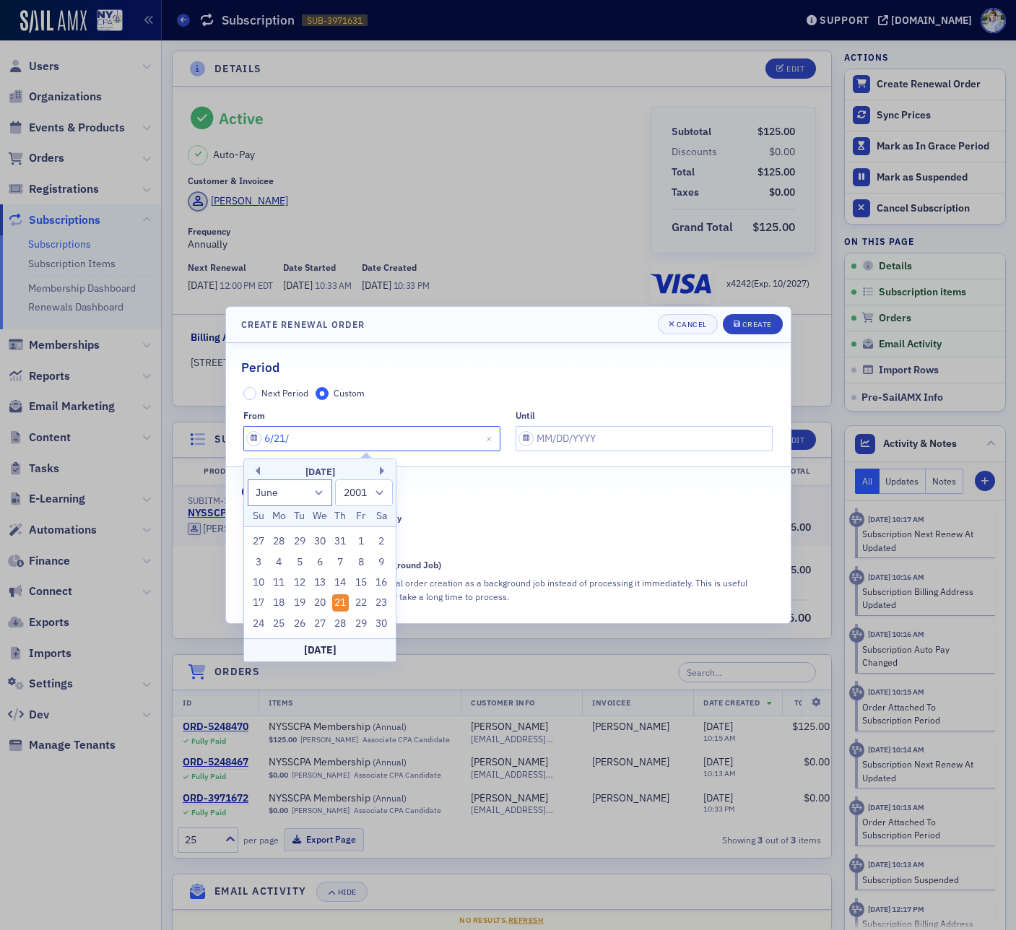
select select "2025"
type input "6/2"
select select "2001"
type input "6/1/2"
select select "2002"
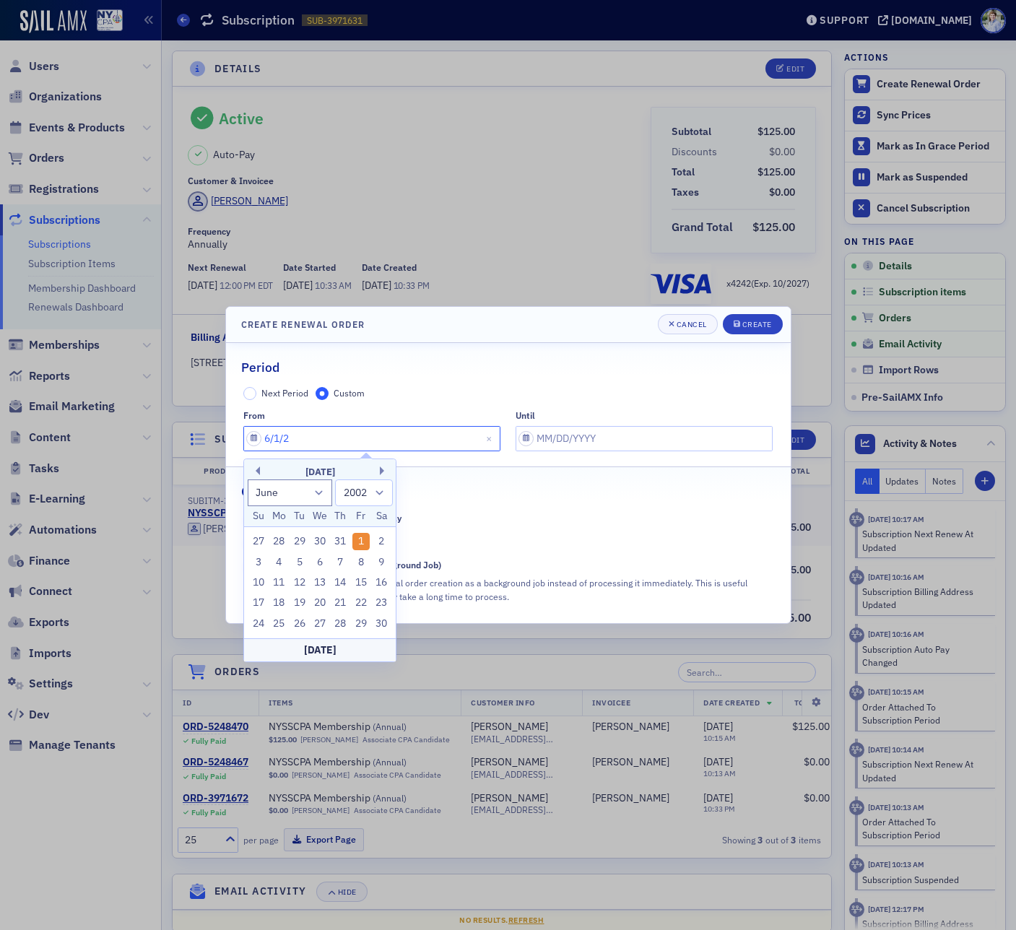
type input "6/1/20"
select select "2020"
type input "6/1/2025"
select select "2025"
type input "6/1/2025"
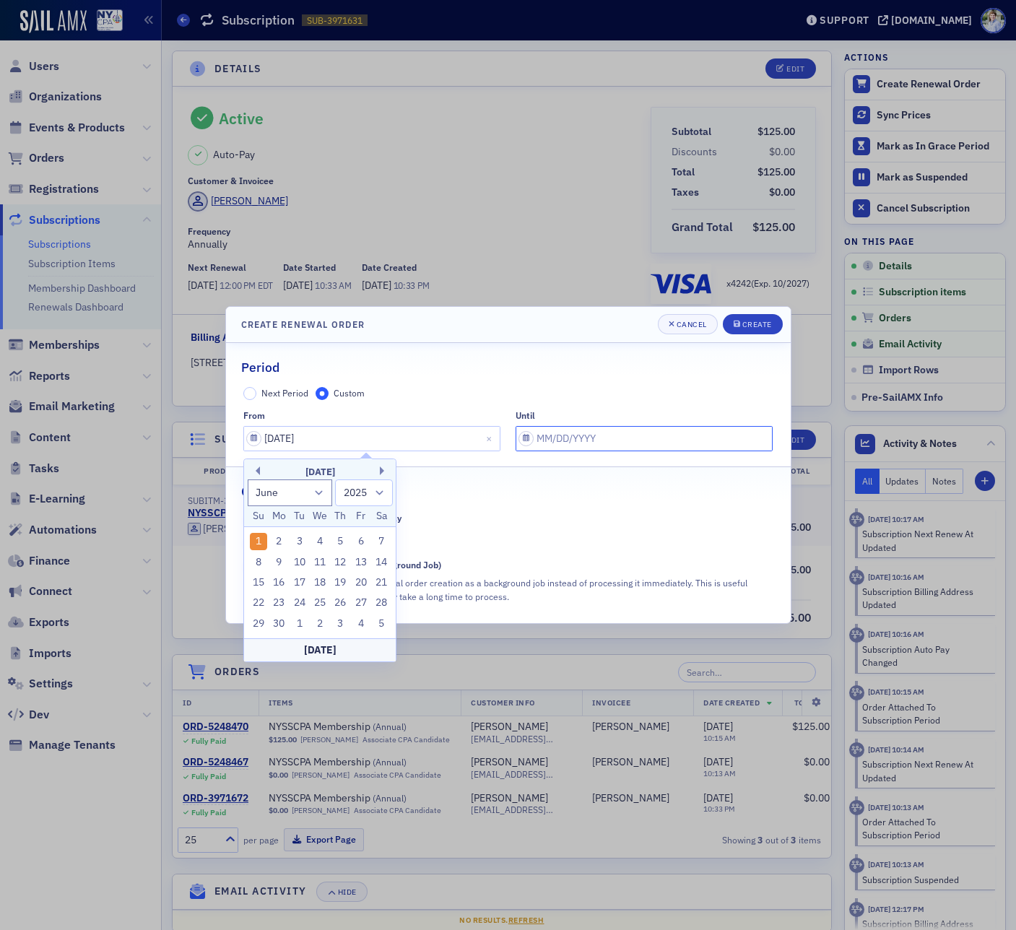
select select "9"
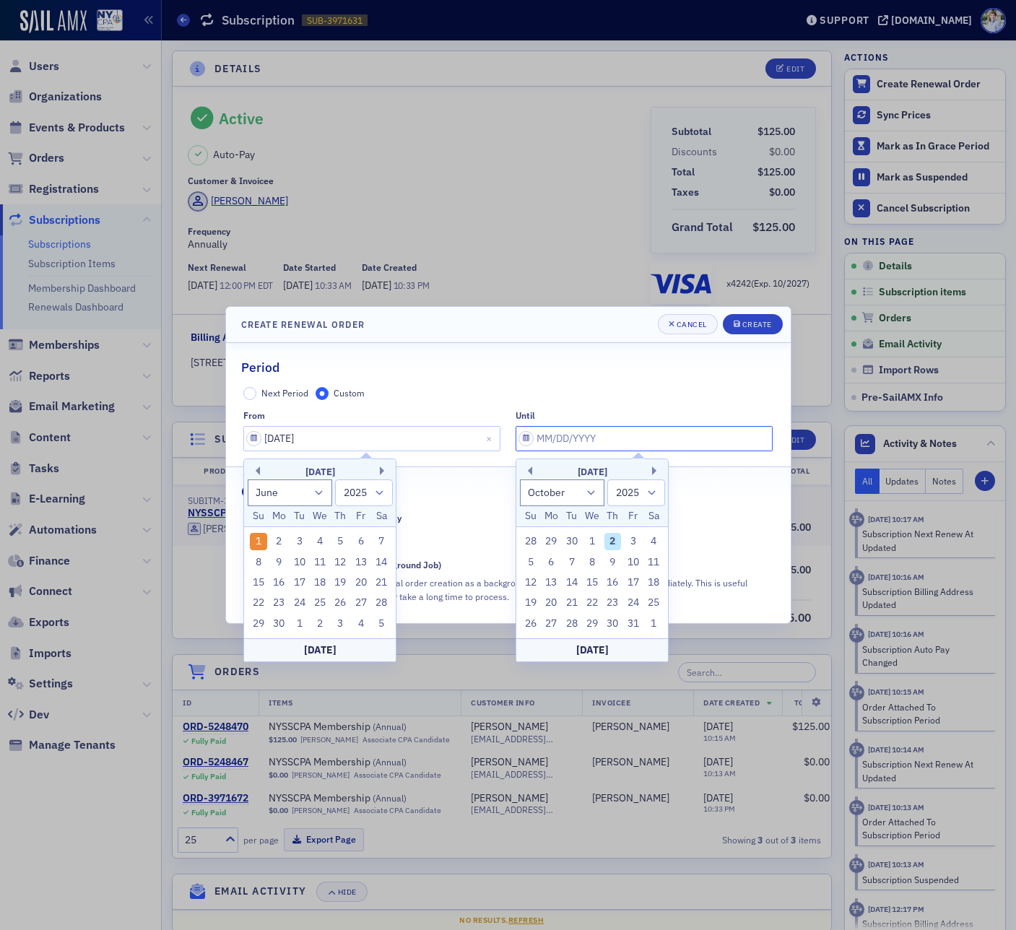
type input "6"
select select "5"
type input "[DATE]"
select select "2026"
type input "[DATE]"
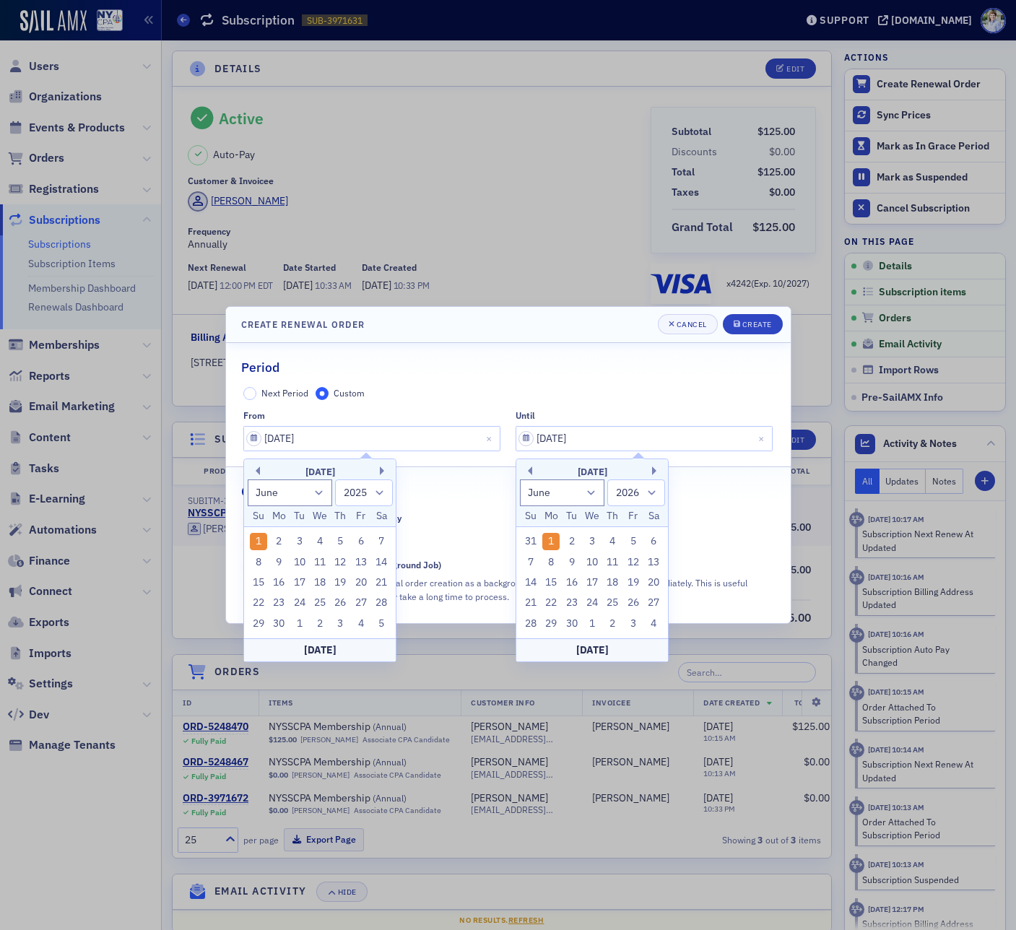
type input "06/01/2025"
type input "06/01/2026"
click at [323, 329] on h4 "Create Renewal Order" at bounding box center [303, 324] width 124 height 13
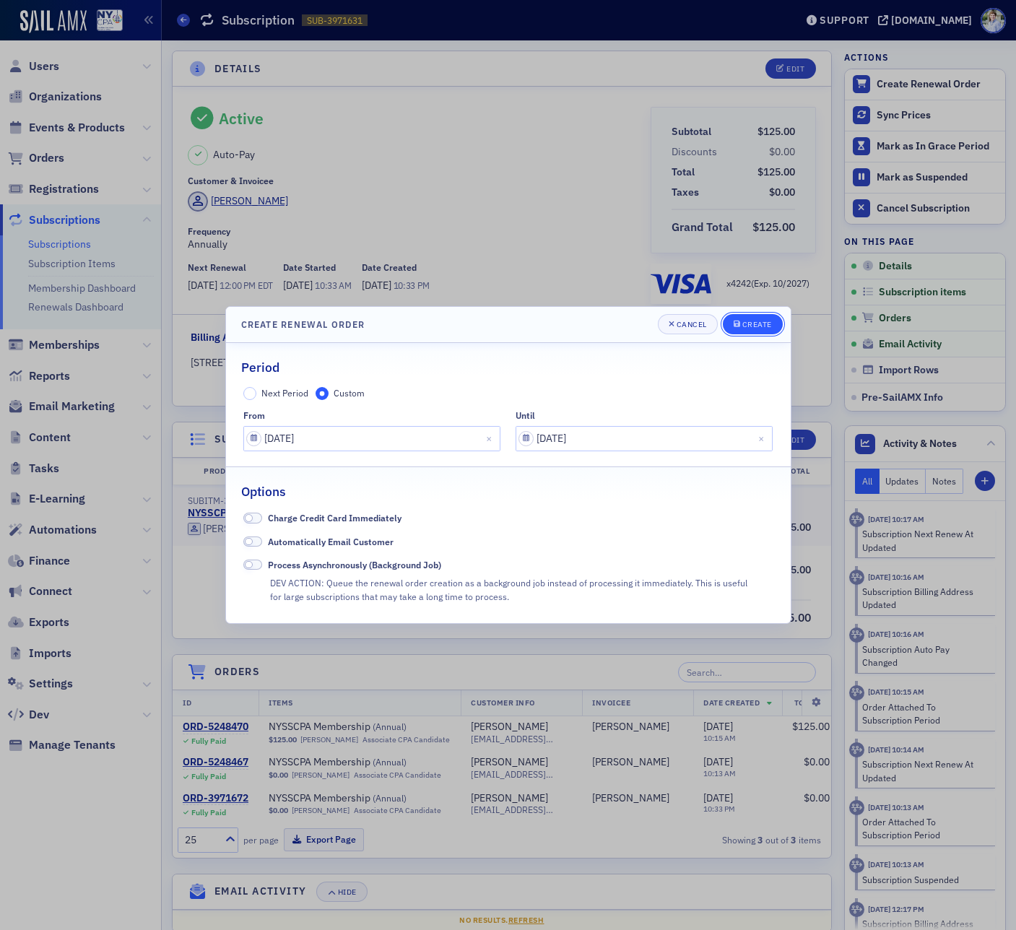
click at [736, 329] on div "submit" at bounding box center [738, 325] width 9 height 12
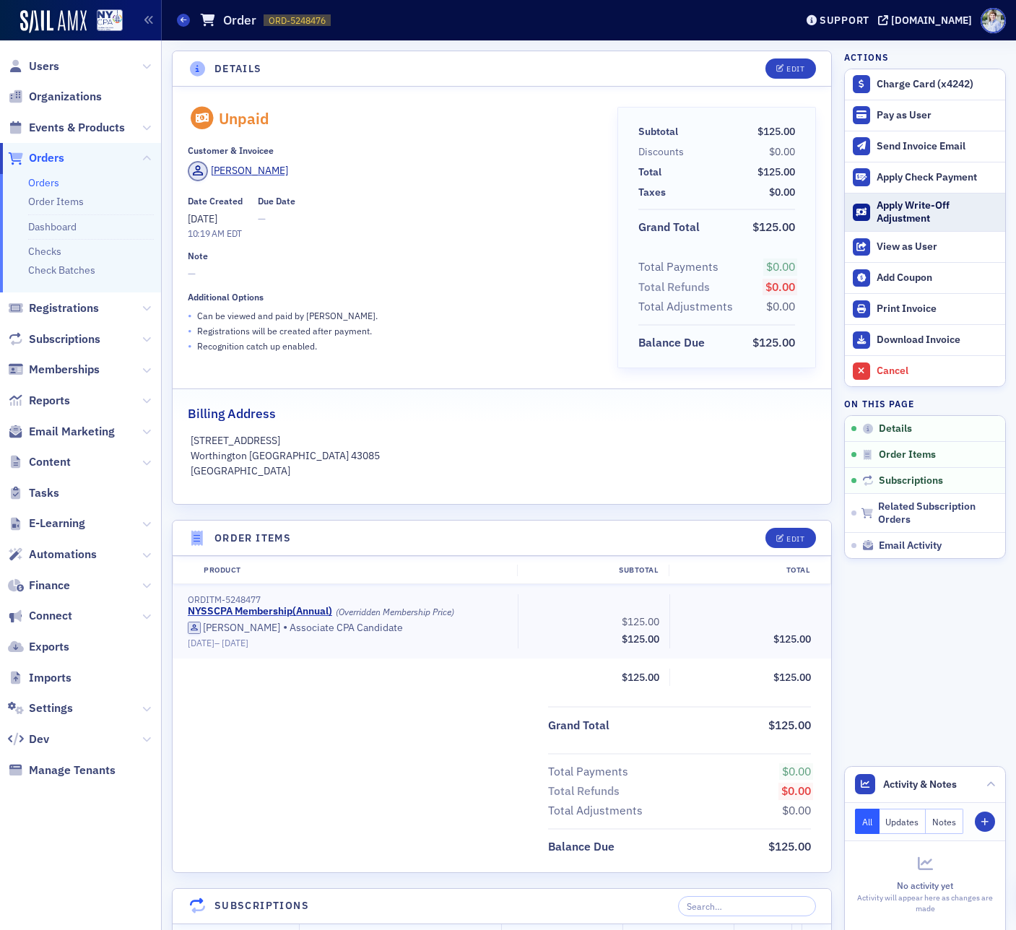
click at [932, 214] on div "Apply Write-Off Adjustment" at bounding box center [937, 211] width 121 height 25
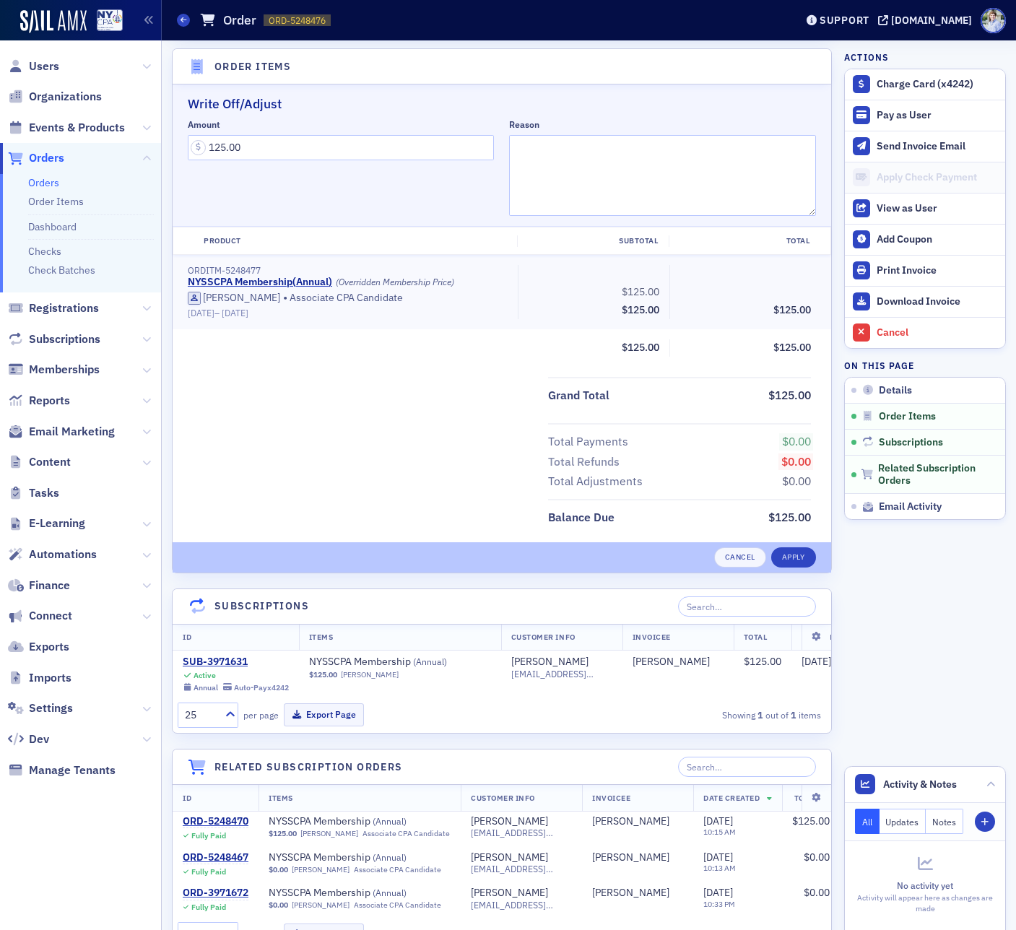
scroll to position [472, 0]
click at [793, 553] on button "Apply" at bounding box center [793, 557] width 45 height 20
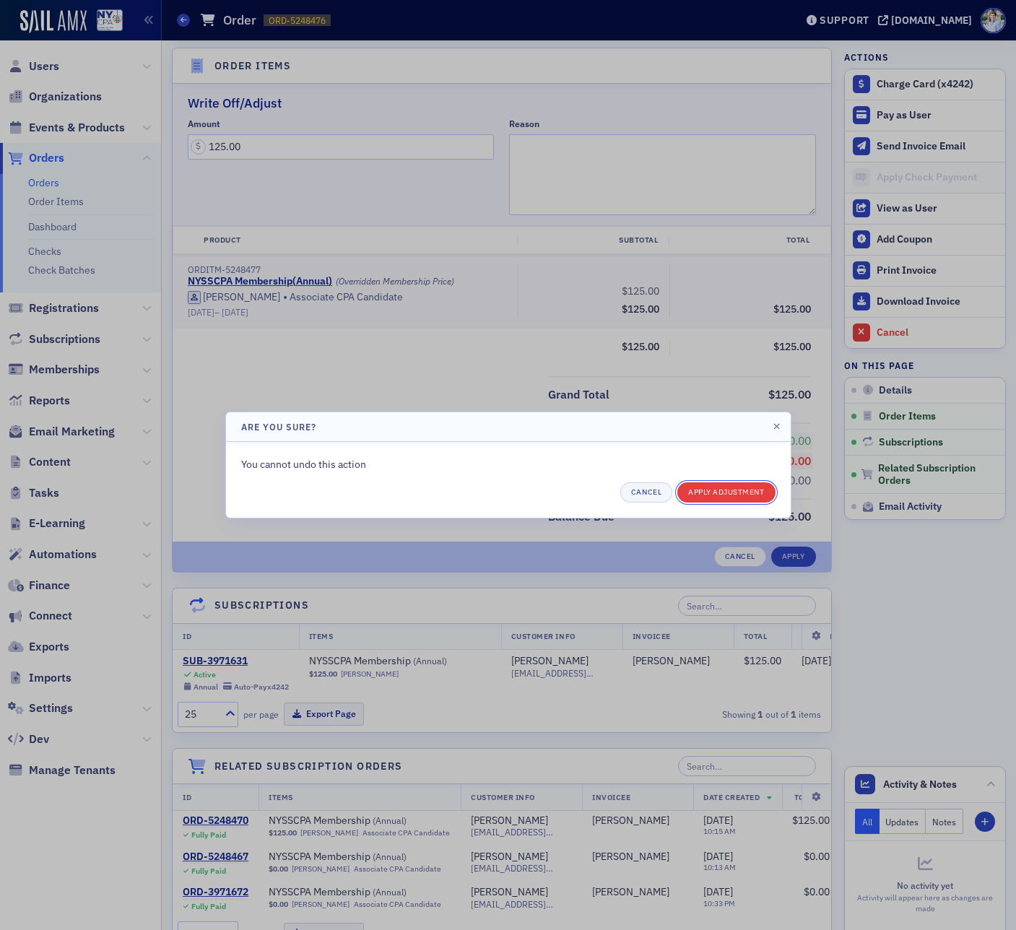
click at [740, 492] on button "Apply Adjustment" at bounding box center [725, 492] width 97 height 20
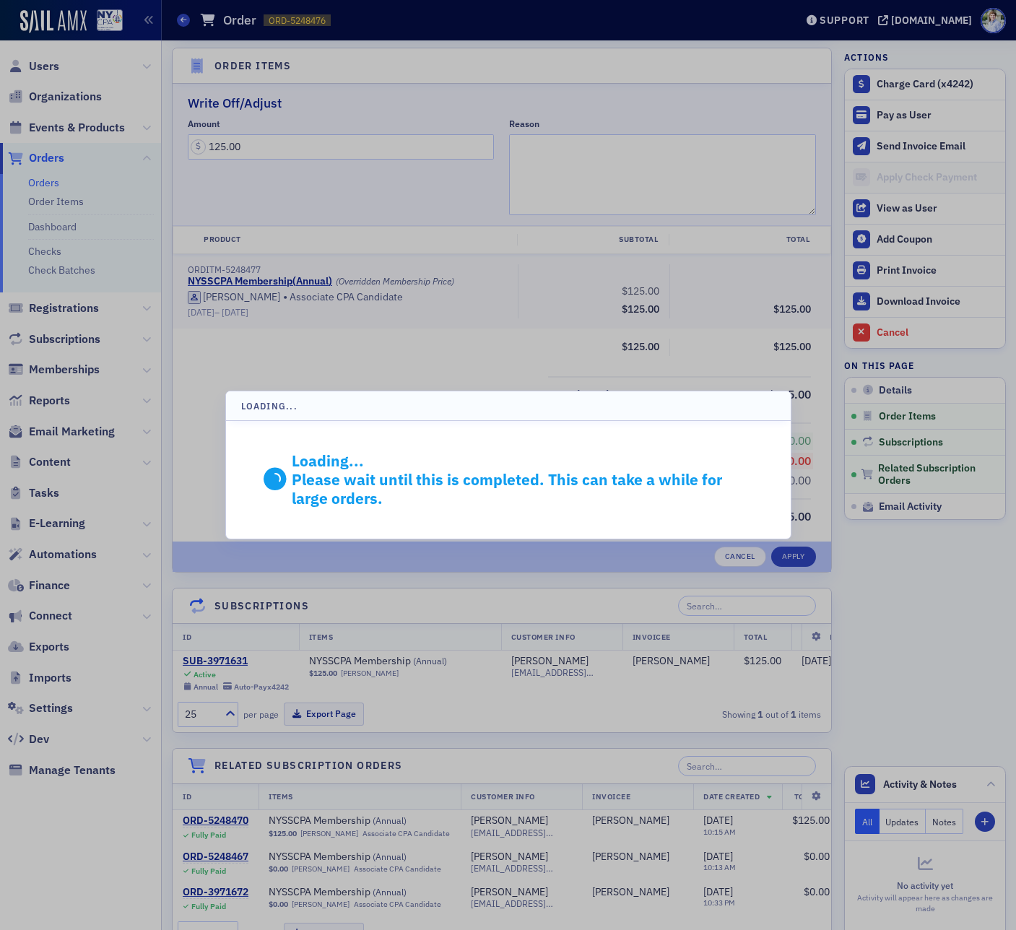
scroll to position [454, 0]
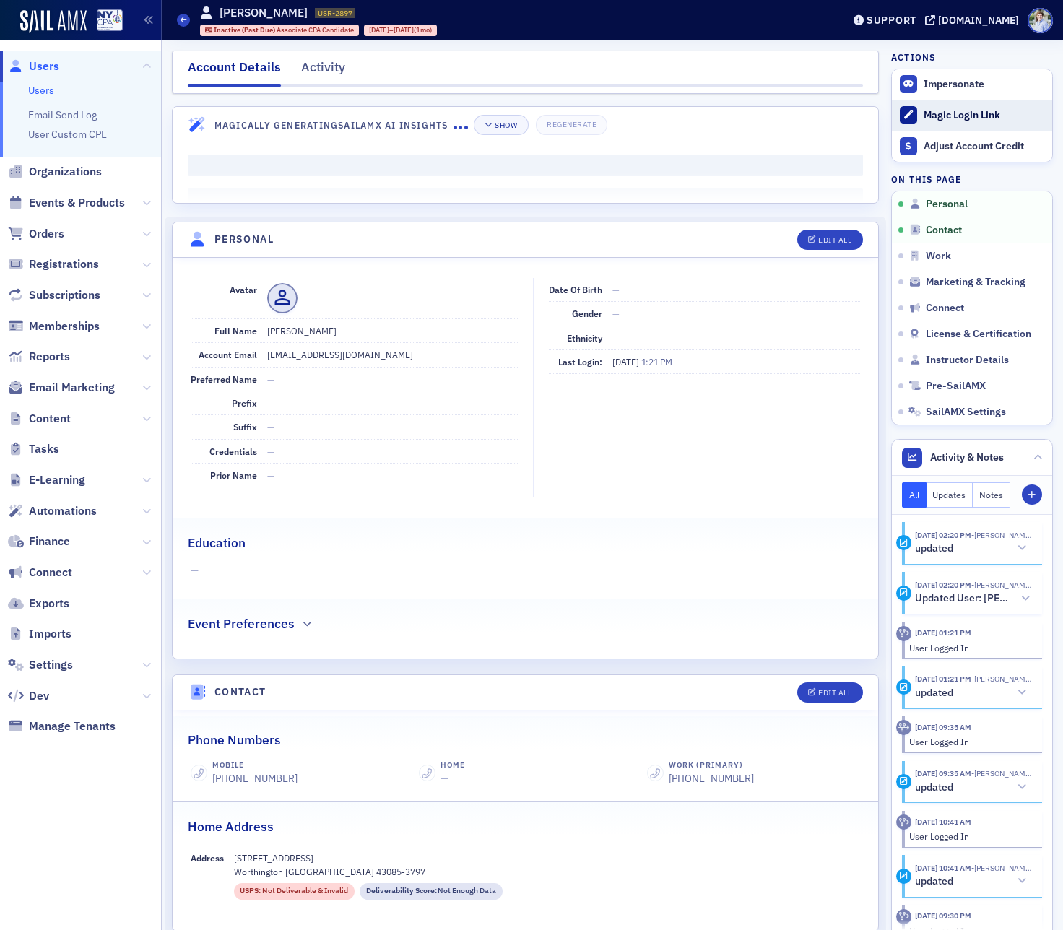
click at [969, 106] on button "Magic Login Link" at bounding box center [972, 115] width 160 height 31
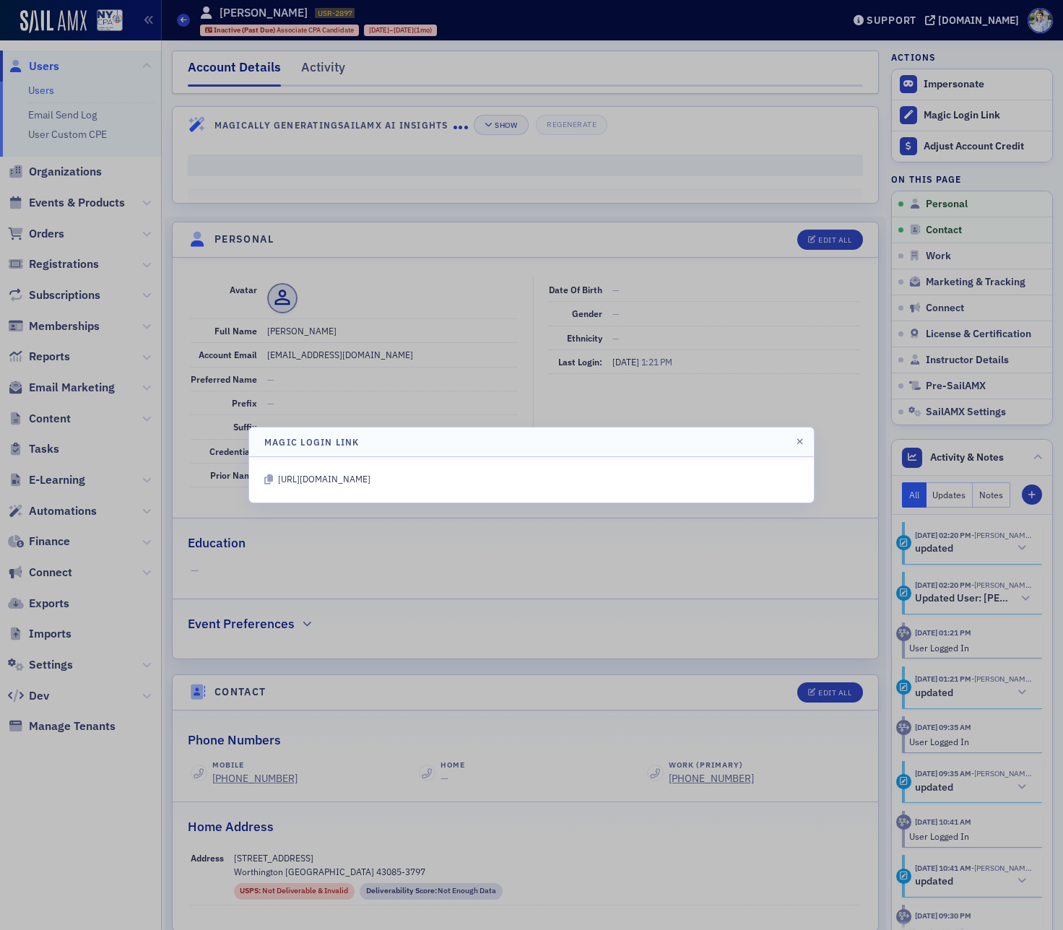
click at [266, 474] on icon at bounding box center [268, 479] width 9 height 10
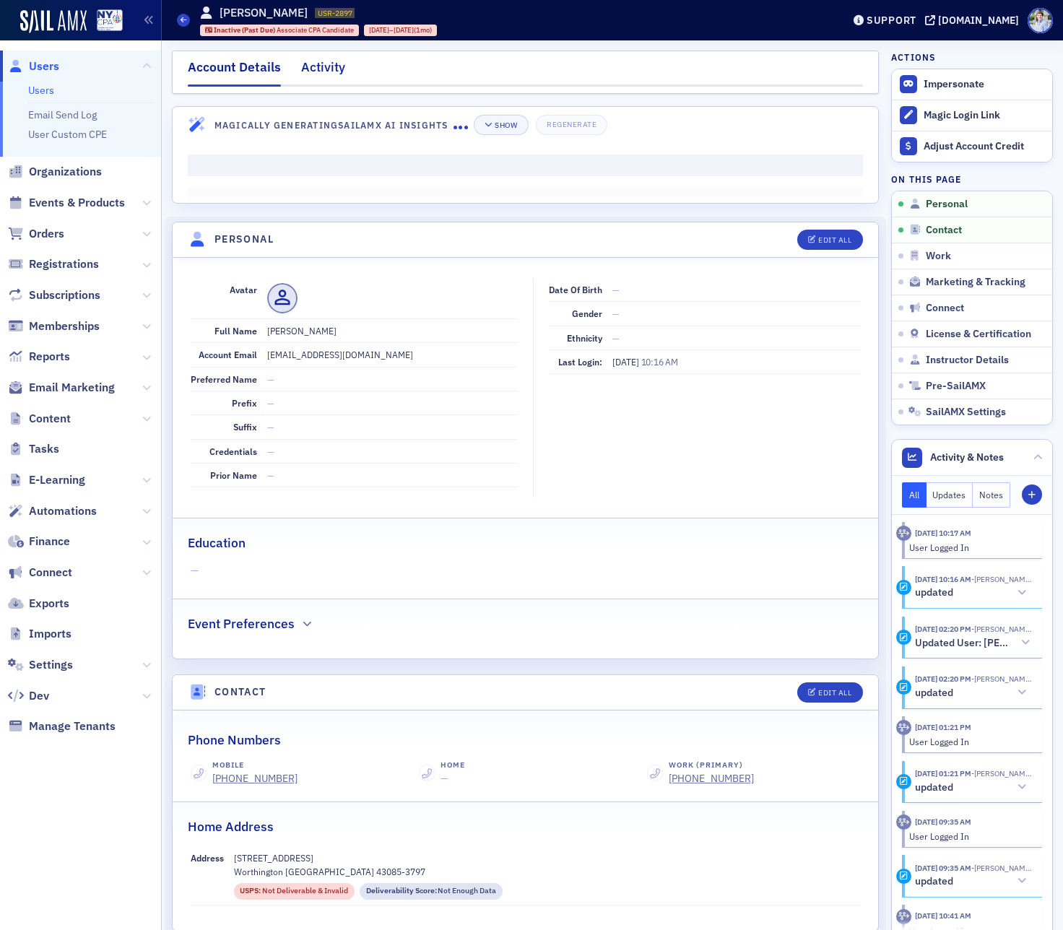
click at [326, 62] on div "Activity" at bounding box center [323, 71] width 44 height 27
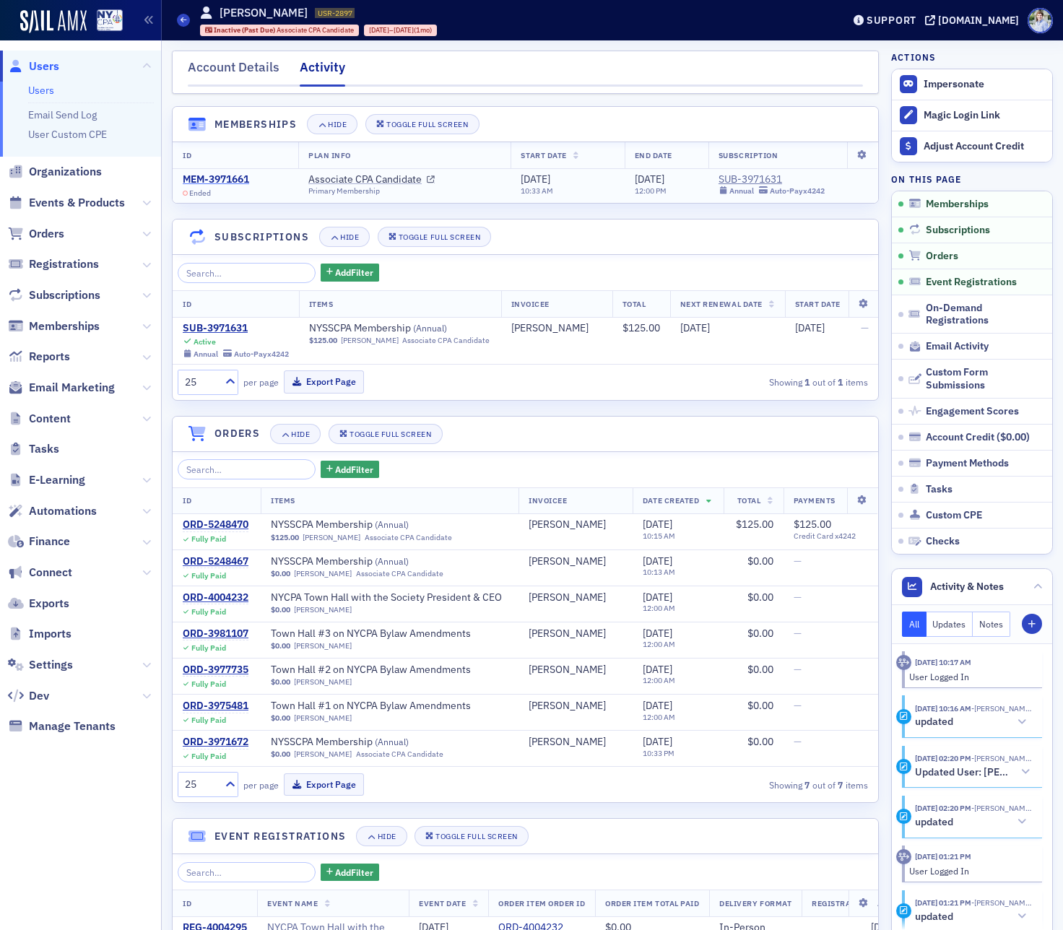
click at [201, 177] on div "MEM-3971661" at bounding box center [216, 179] width 66 height 13
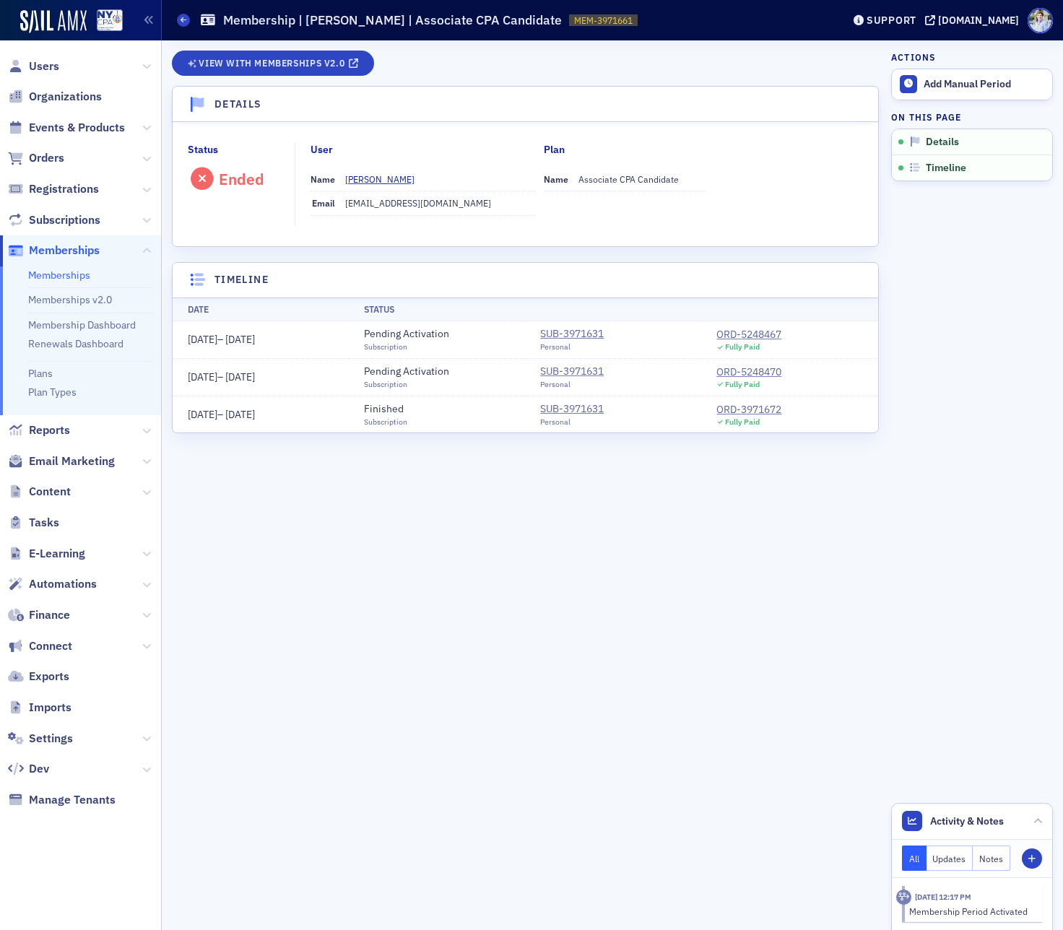
click at [589, 64] on div "View with Memberships v2.0" at bounding box center [525, 68] width 707 height 35
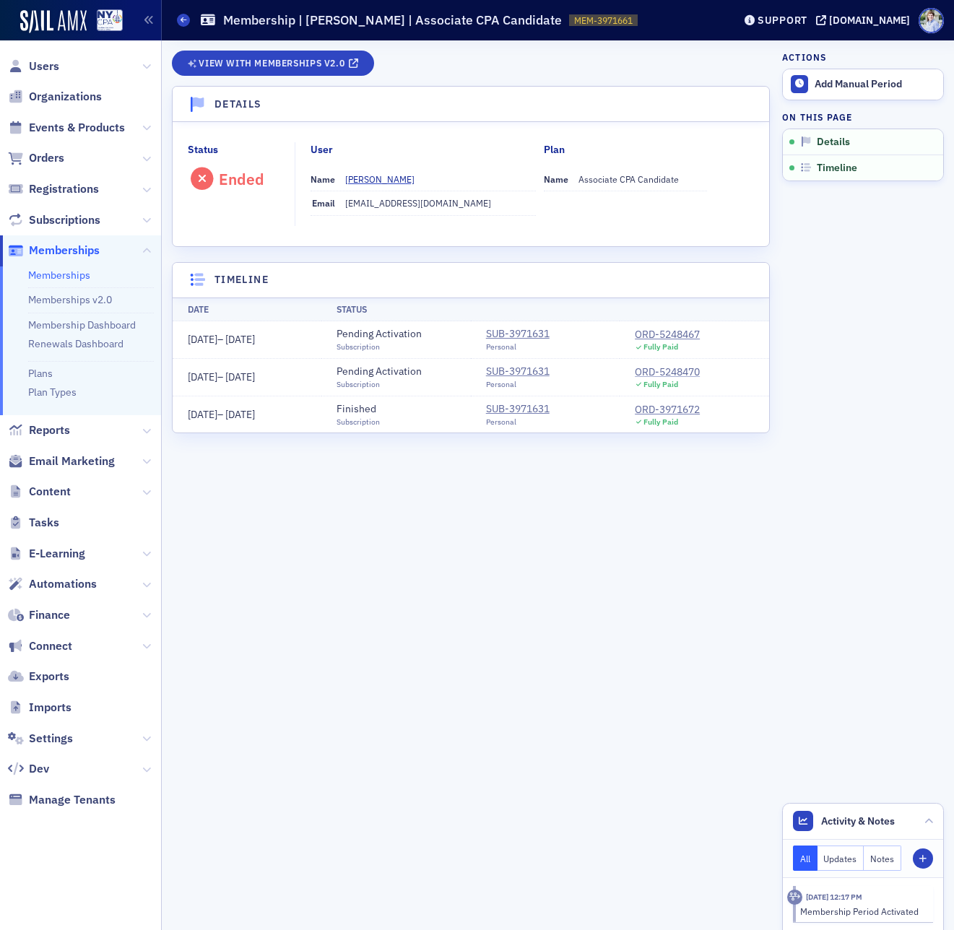
click at [664, 375] on div "ORD-5248470" at bounding box center [667, 372] width 65 height 15
click at [665, 336] on div "ORD-5248467" at bounding box center [667, 334] width 65 height 15
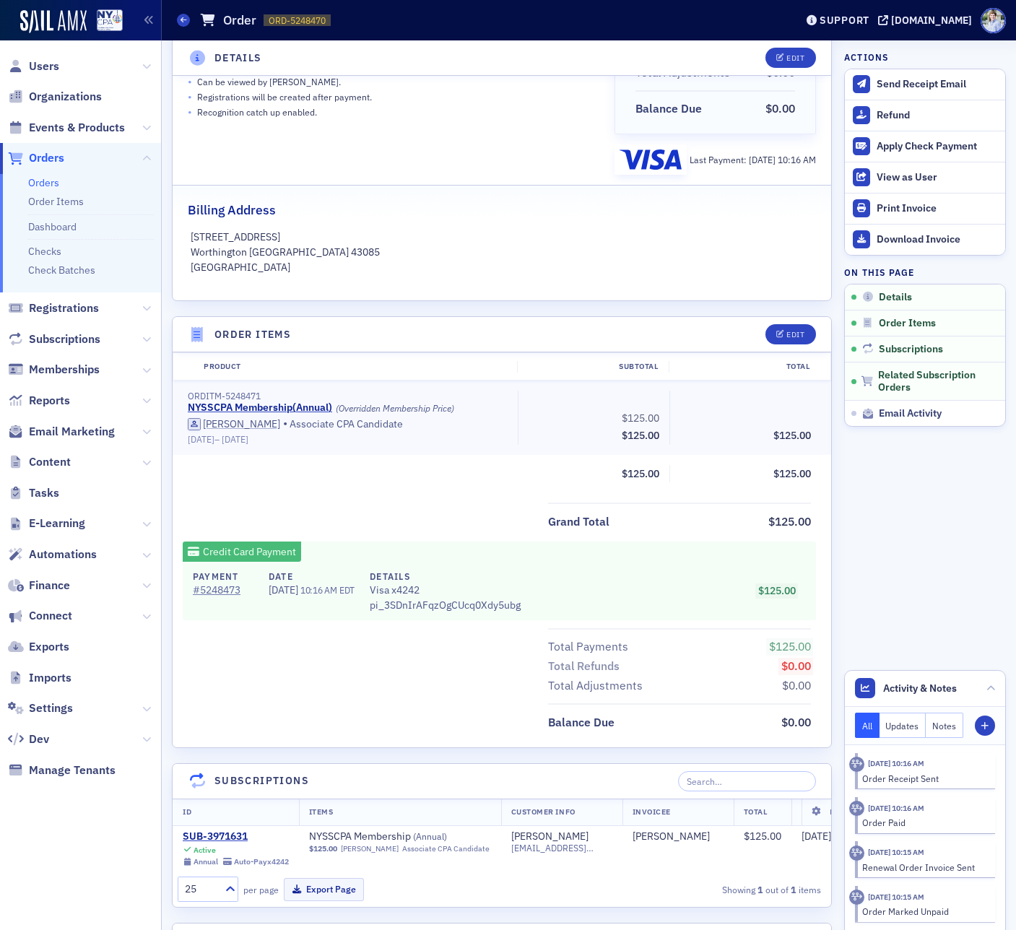
scroll to position [235, 0]
click at [377, 489] on div "Product Subtotal Total ORDITM-5248471 NYSSCPA Membership ( Annual ) (Overridden…" at bounding box center [502, 422] width 658 height 140
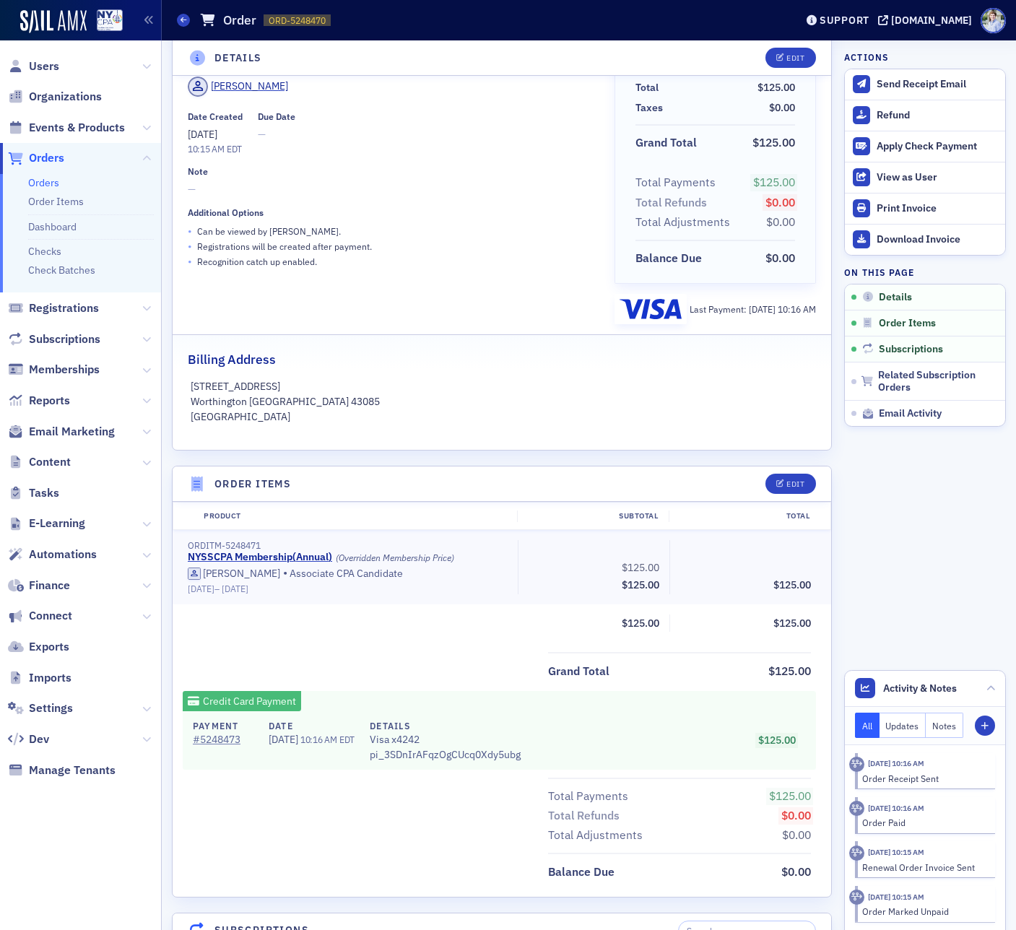
scroll to position [72, 0]
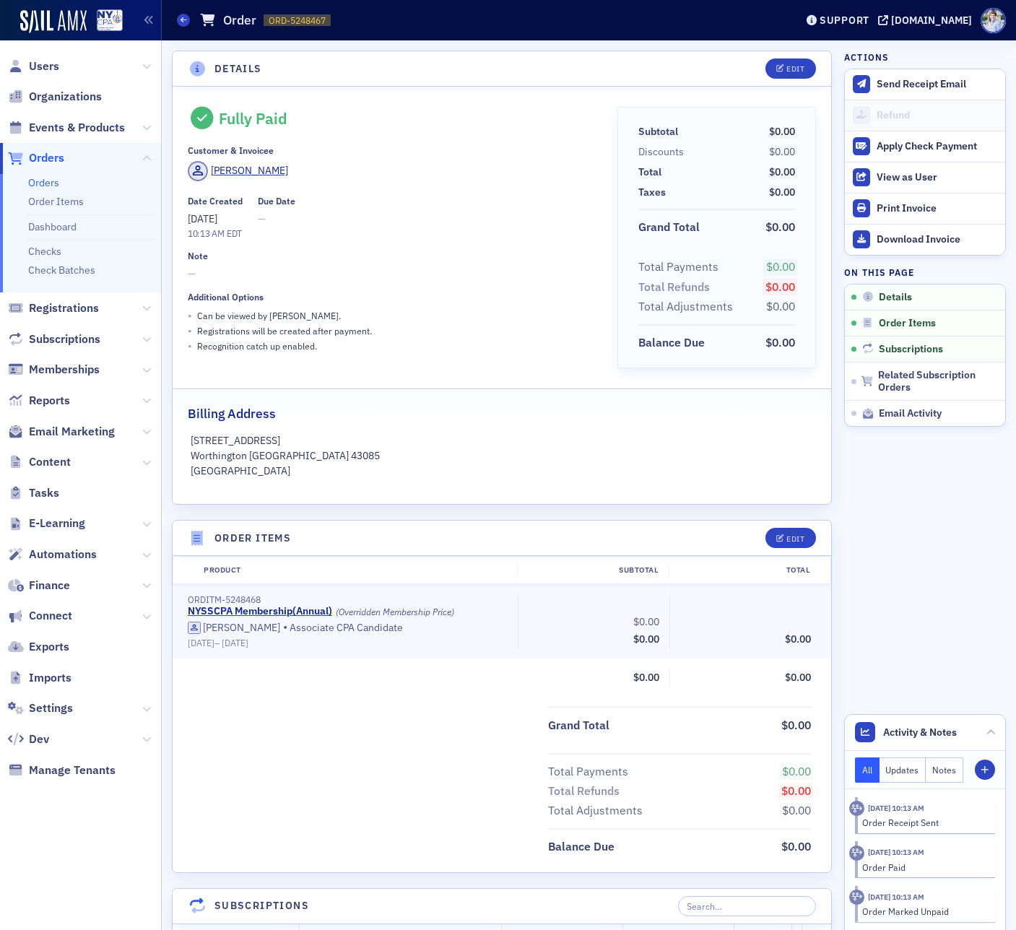
click at [567, 38] on header "Orders Order ORD-5248467 5248467 Support [DOMAIN_NAME]" at bounding box center [589, 20] width 854 height 40
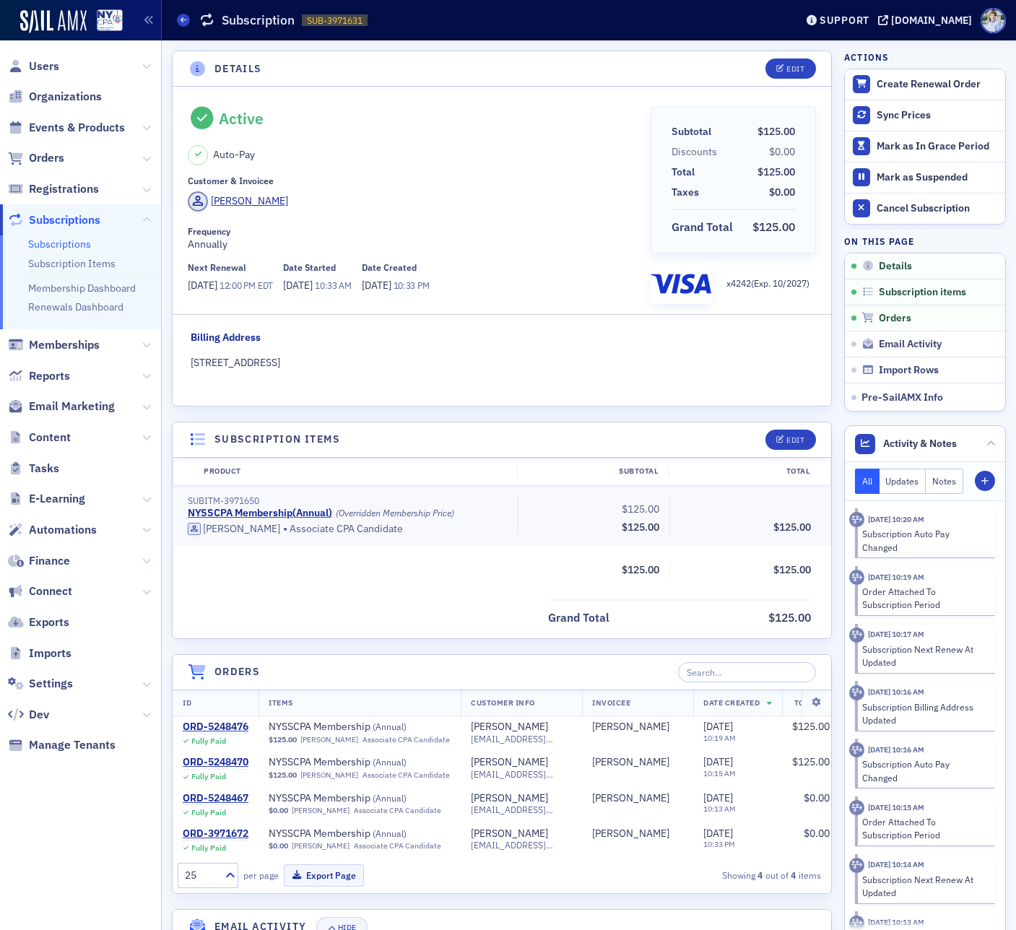
click at [0, 0] on div "Prod Users Organizations Events & Products Orders Registrations Subscriptions S…" at bounding box center [508, 465] width 1016 height 930
click at [786, 65] on div "Edit" at bounding box center [795, 69] width 18 height 8
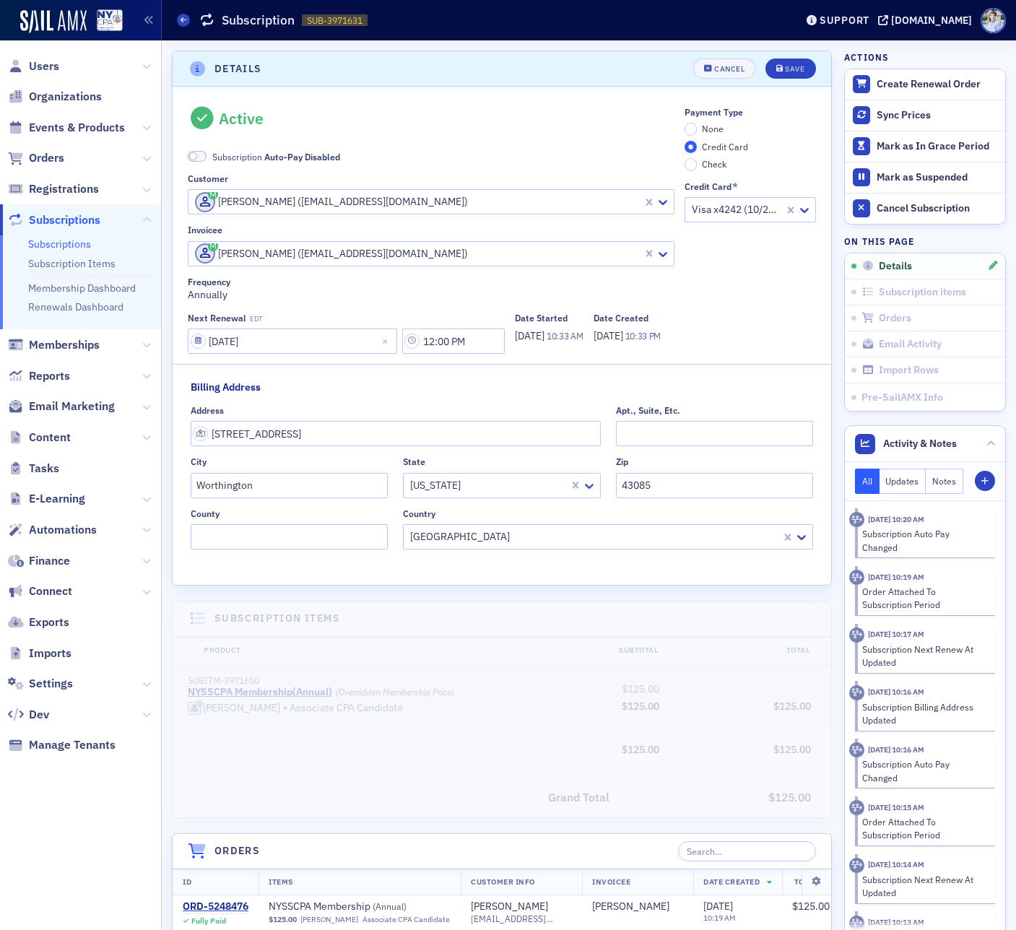
scroll to position [3, 0]
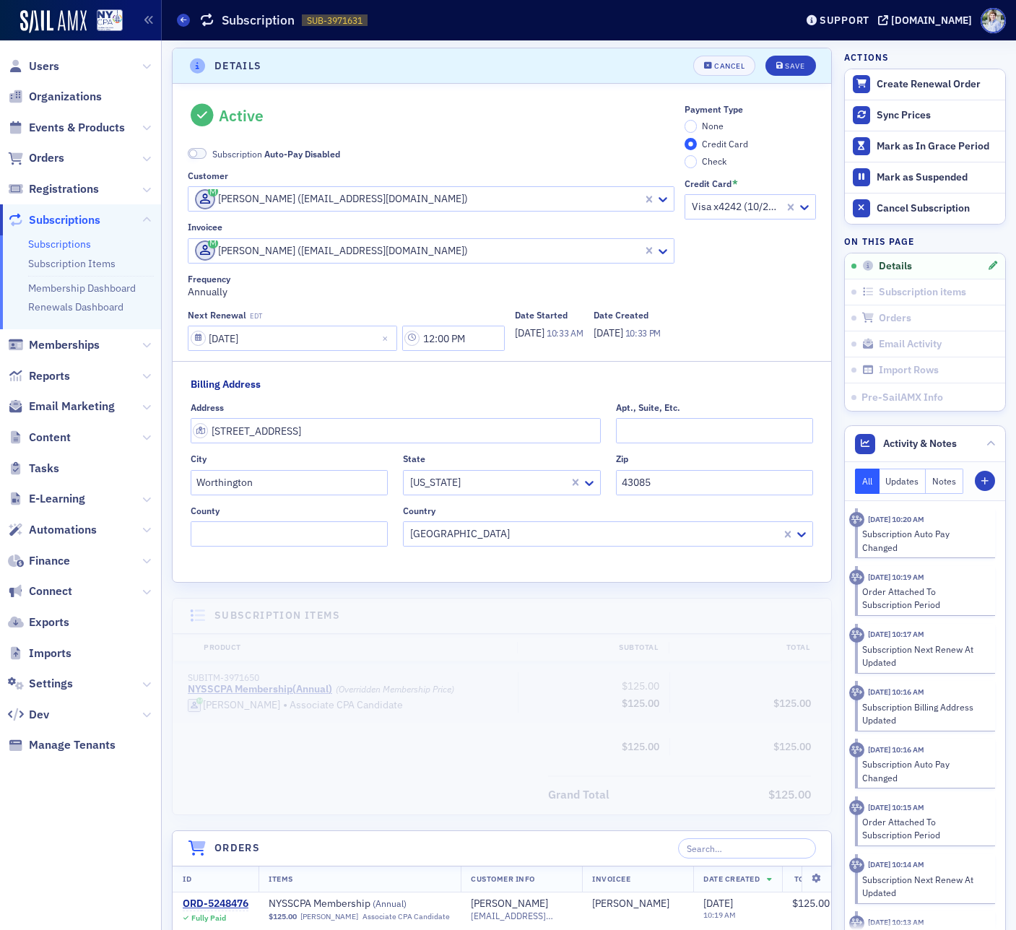
click at [290, 149] on span "Auto-Pay Disabled" at bounding box center [302, 154] width 76 height 12
click at [796, 73] on button "Save" at bounding box center [790, 66] width 50 height 20
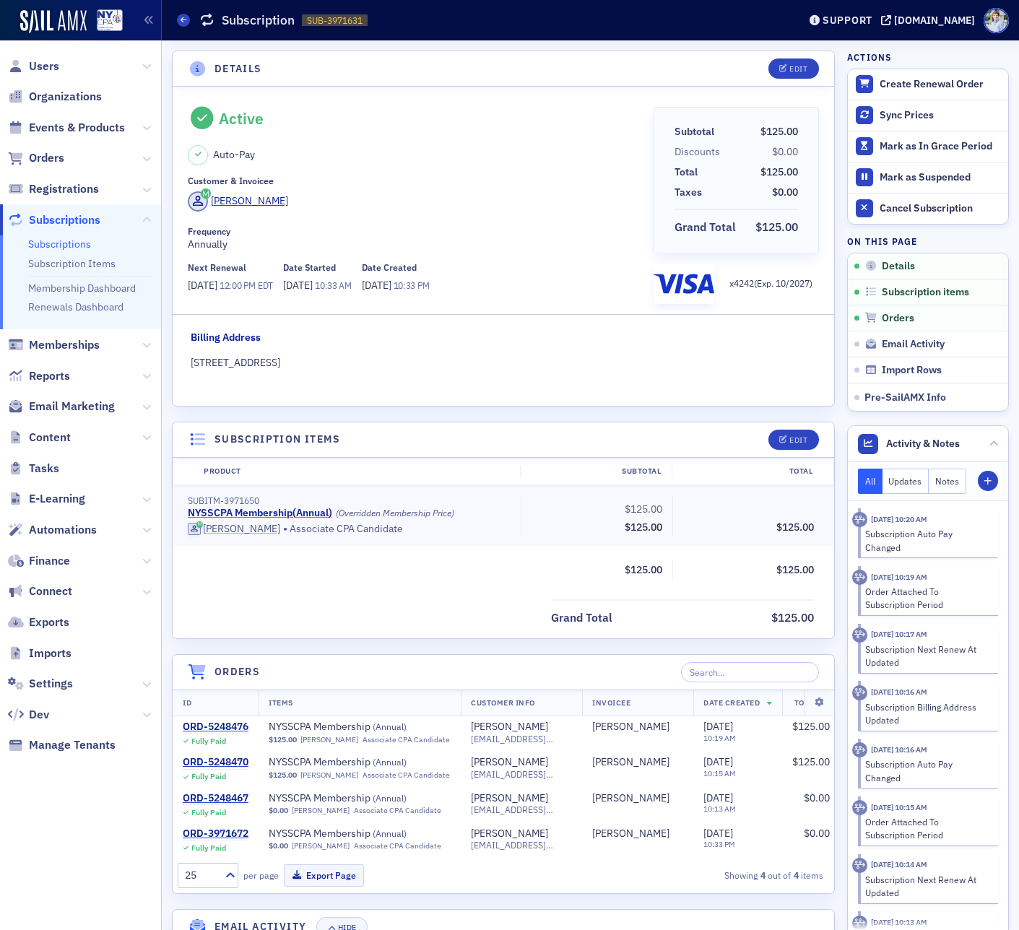
click at [305, 510] on link "NYSSCPA Membership ( Annual )" at bounding box center [260, 513] width 144 height 13
click at [424, 53] on header "Details Edit" at bounding box center [503, 68] width 661 height 35
click at [424, 28] on div "Subscriptions Subscription SUB-3971631 3971631" at bounding box center [476, 19] width 599 height 27
click at [788, 73] on button "Edit" at bounding box center [793, 68] width 50 height 20
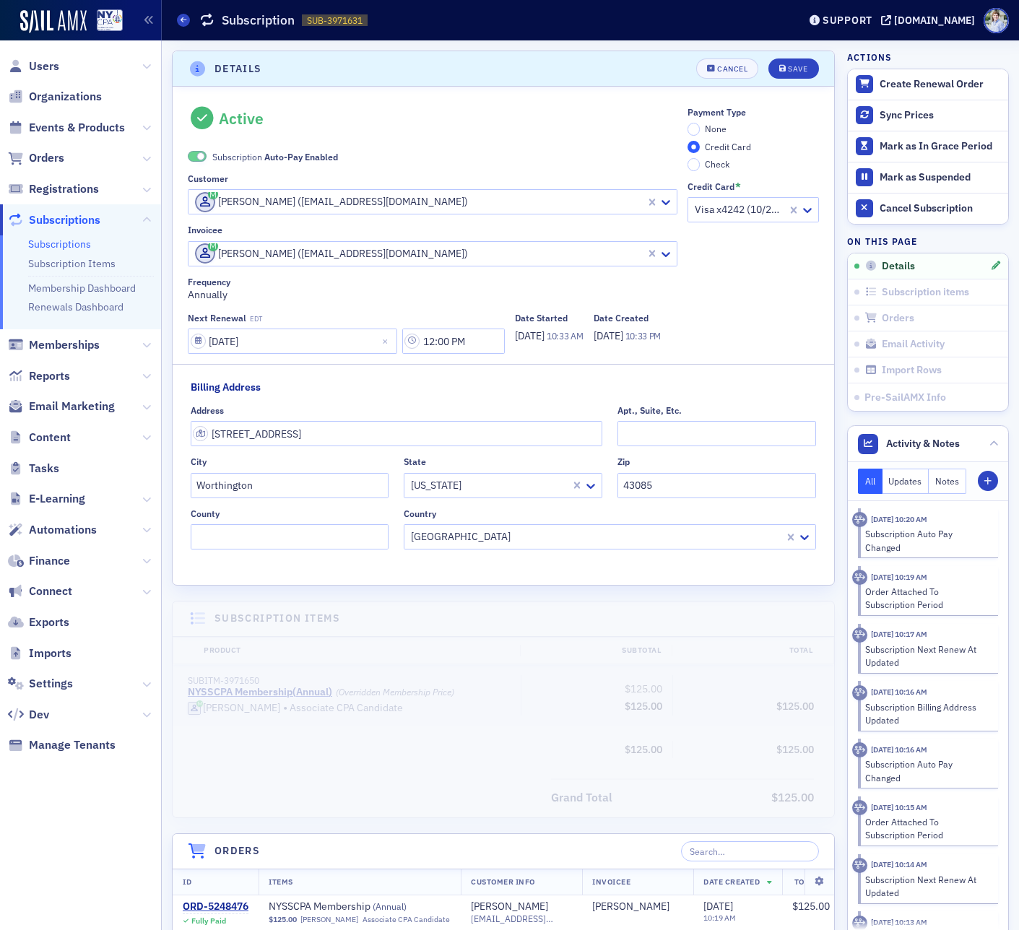
scroll to position [3, 0]
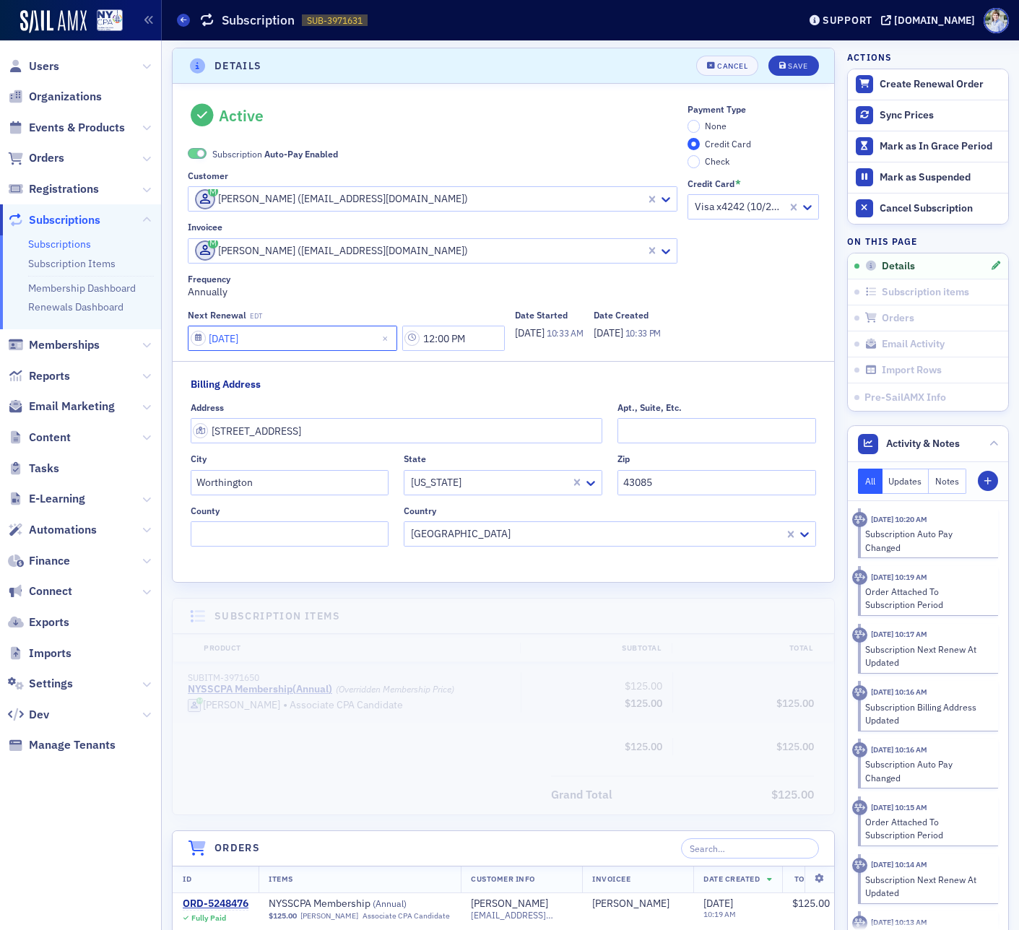
select select "5"
select select "2026"
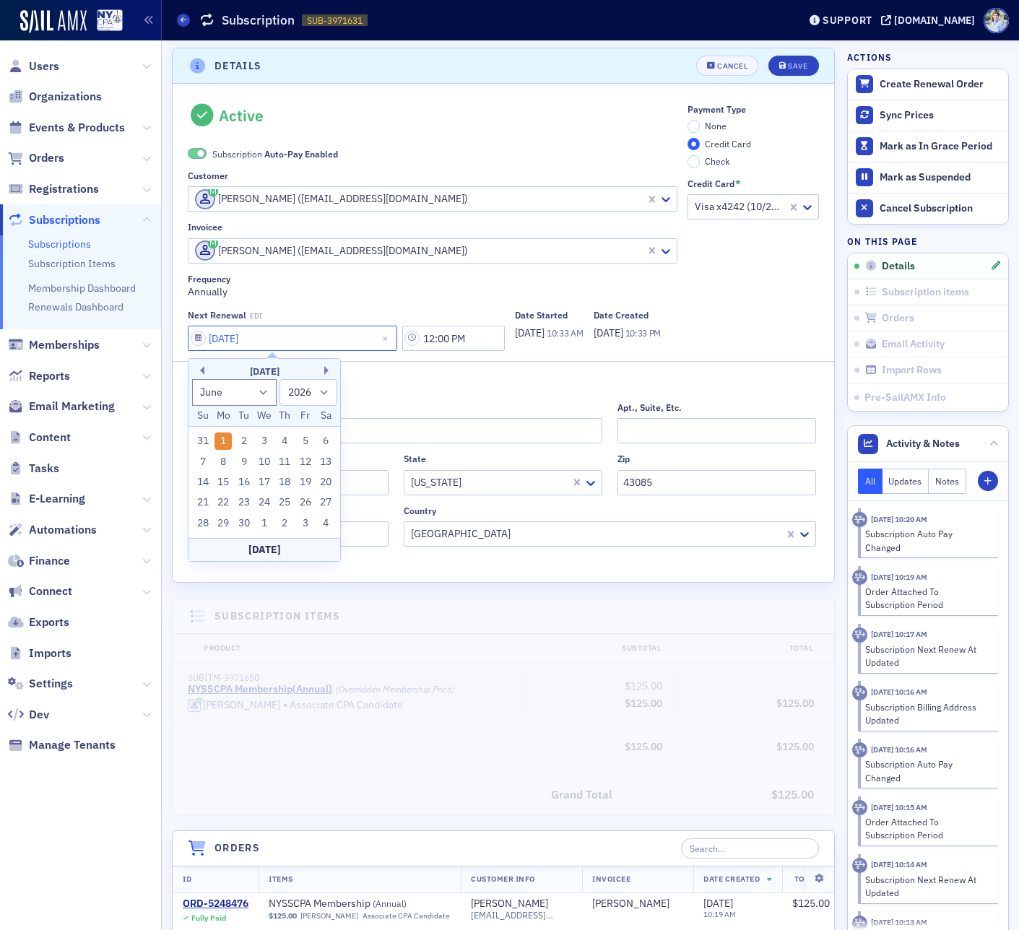
drag, startPoint x: 261, startPoint y: 336, endPoint x: 340, endPoint y: 331, distance: 79.6
click at [340, 331] on input "[DATE]" at bounding box center [292, 338] width 209 height 25
drag, startPoint x: 214, startPoint y: 337, endPoint x: 222, endPoint y: 338, distance: 8.0
click at [222, 338] on input "06/01/2025" at bounding box center [292, 338] width 209 height 25
type input "[DATE]"
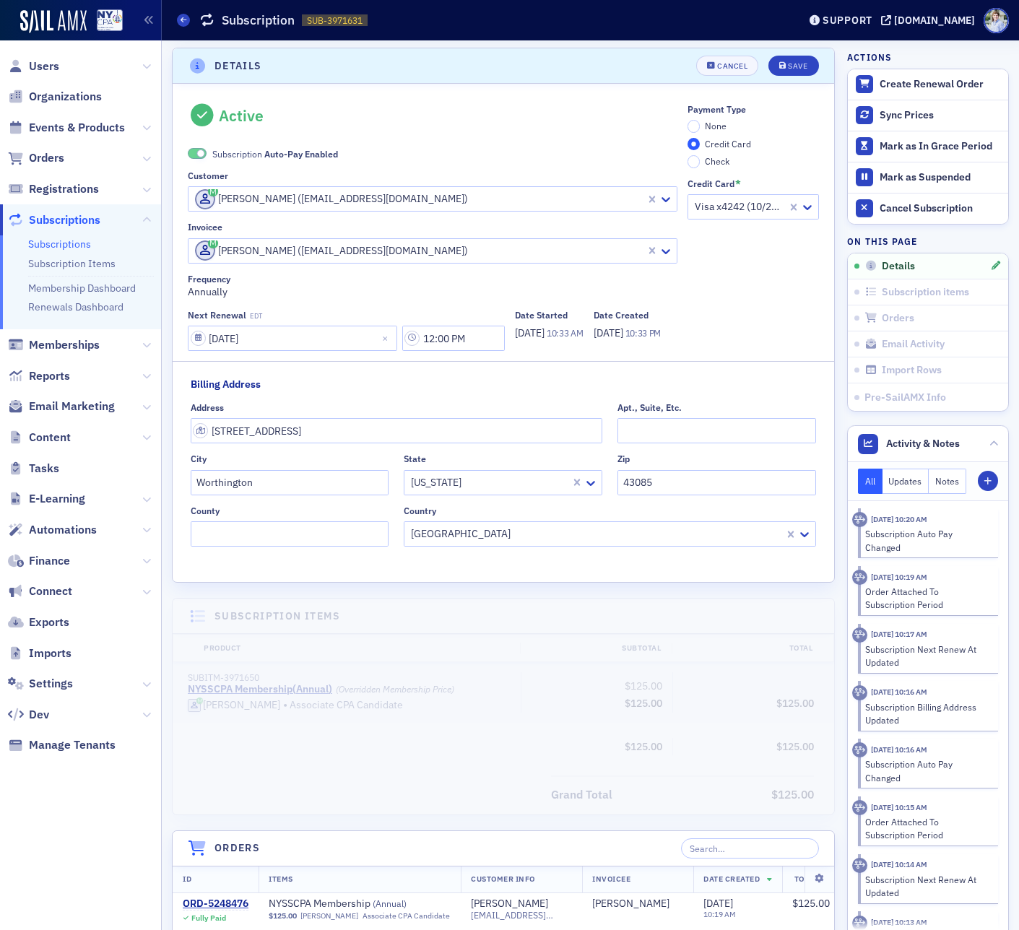
click at [334, 284] on div "Frequency Annually" at bounding box center [433, 287] width 490 height 26
click at [271, 336] on input "[DATE]" at bounding box center [292, 338] width 209 height 25
select select "5"
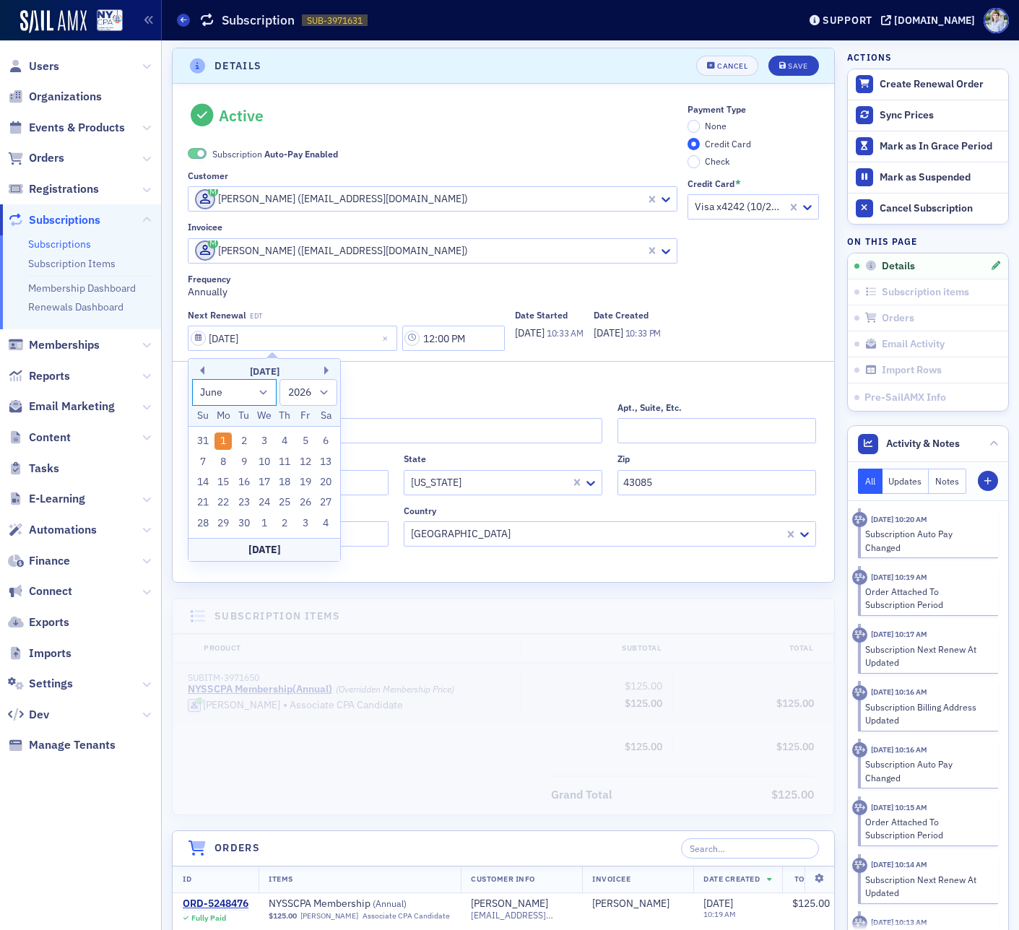
click at [274, 386] on select "January February March April May June July August September October November De…" at bounding box center [234, 392] width 85 height 27
click at [312, 391] on select "2025 2026 2027 2028 2029 2030 2031 2032 2033 2034 2035 2036 2037 2038 2039 2040…" at bounding box center [308, 392] width 58 height 27
select select "2025"
click at [279, 379] on select "2025 2026 2027 2028 2029 2030 2031 2032 2033 2034 2035 2036 2037 2038 2039 2040…" at bounding box center [308, 392] width 58 height 27
click at [242, 394] on select "January February March April May June July August September October November De…" at bounding box center [234, 392] width 85 height 27
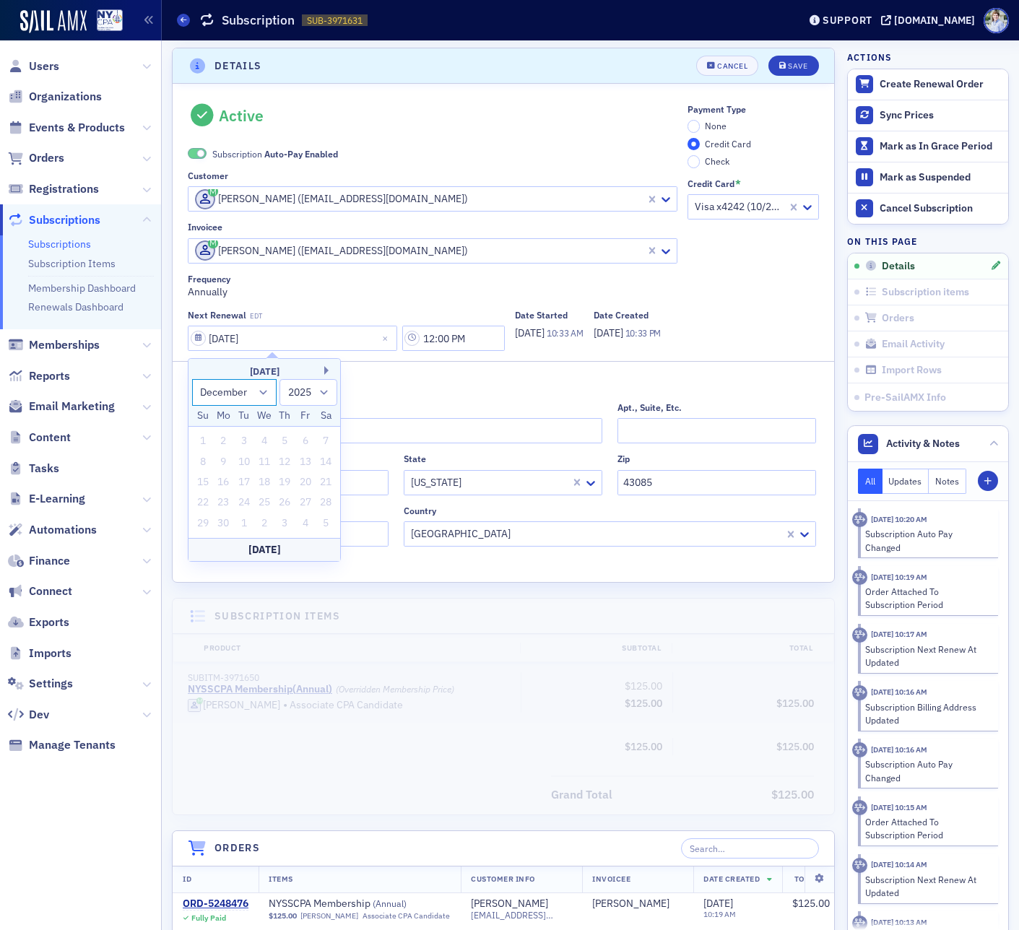
click at [192, 379] on select "January February March April May June July August September October November De…" at bounding box center [234, 392] width 85 height 27
click at [233, 396] on select "January February March April May June July August September October November De…" at bounding box center [234, 392] width 85 height 27
select select "9"
click at [192, 379] on select "January February March April May June July August September October November De…" at bounding box center [234, 392] width 85 height 27
click at [294, 524] on div "26 27 28 29 30 31 1" at bounding box center [265, 523] width 144 height 20
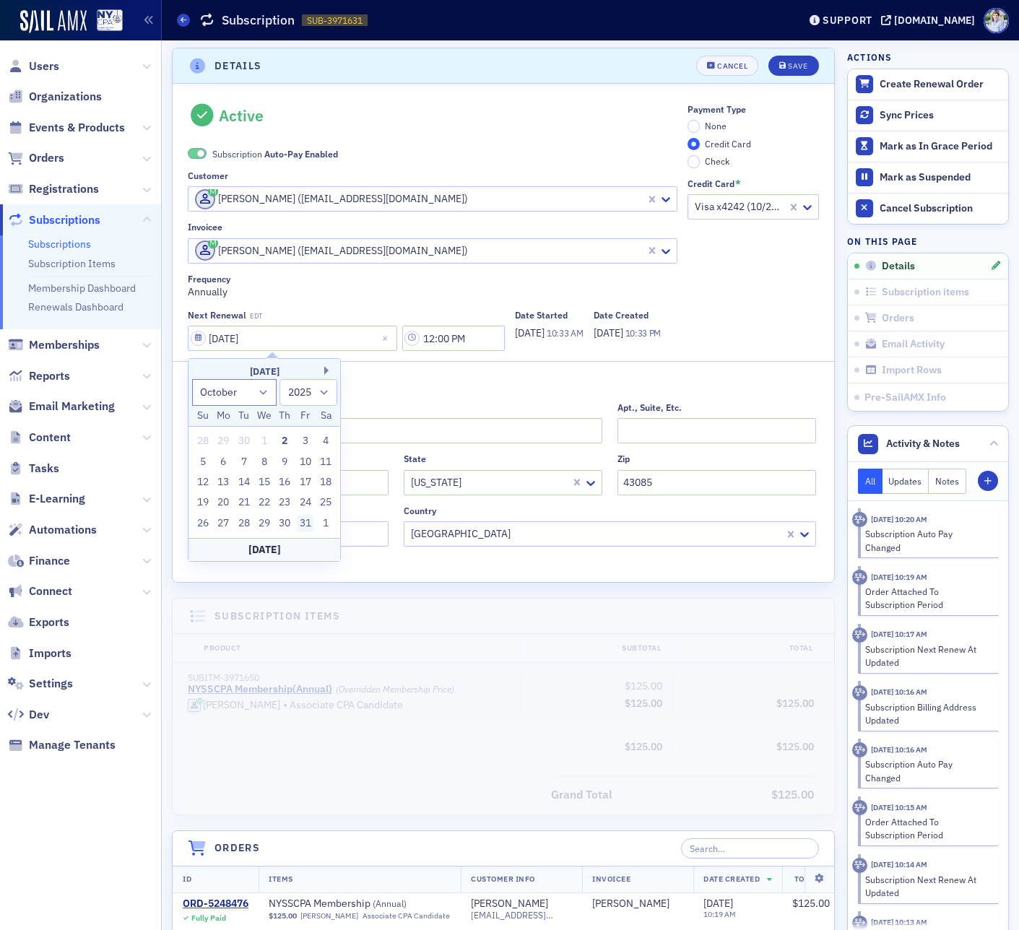
click at [306, 523] on div "31" at bounding box center [305, 523] width 17 height 17
type input "10/31/2025"
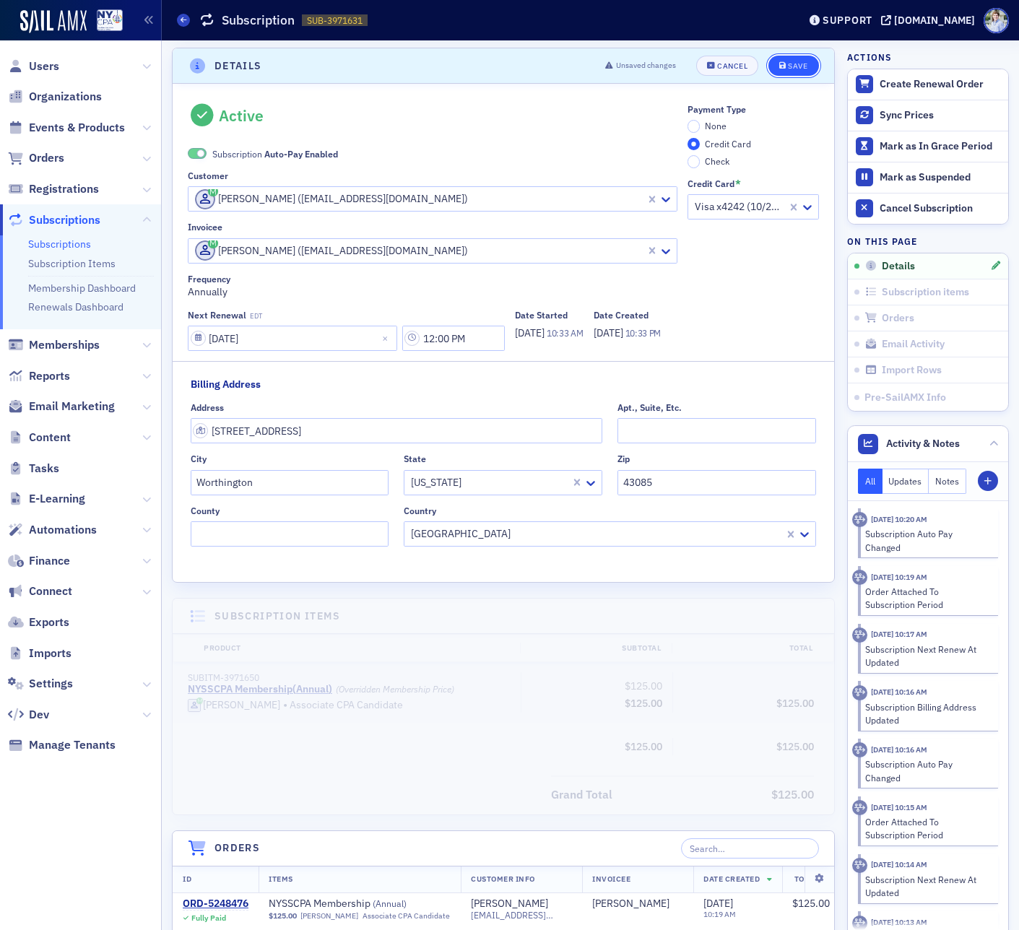
click at [806, 65] on div "Save" at bounding box center [797, 66] width 19 height 8
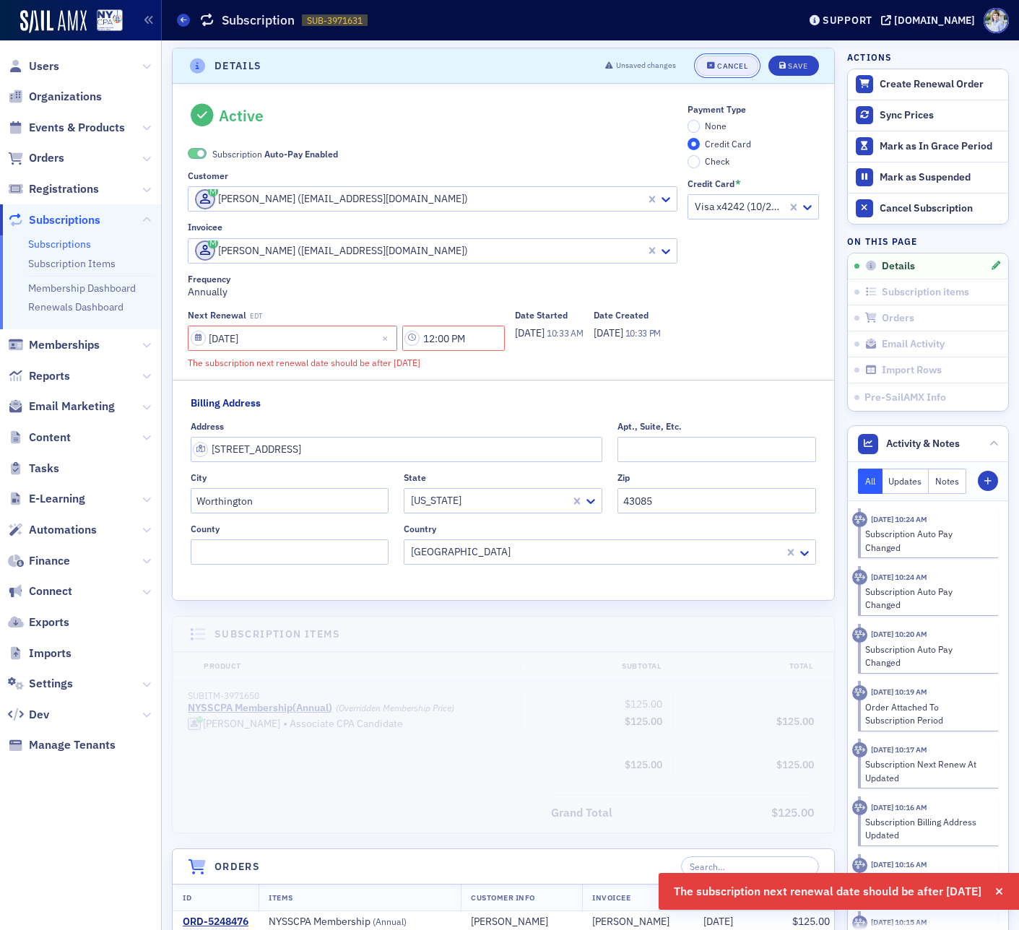
click at [725, 69] on div "Cancel" at bounding box center [732, 66] width 30 height 8
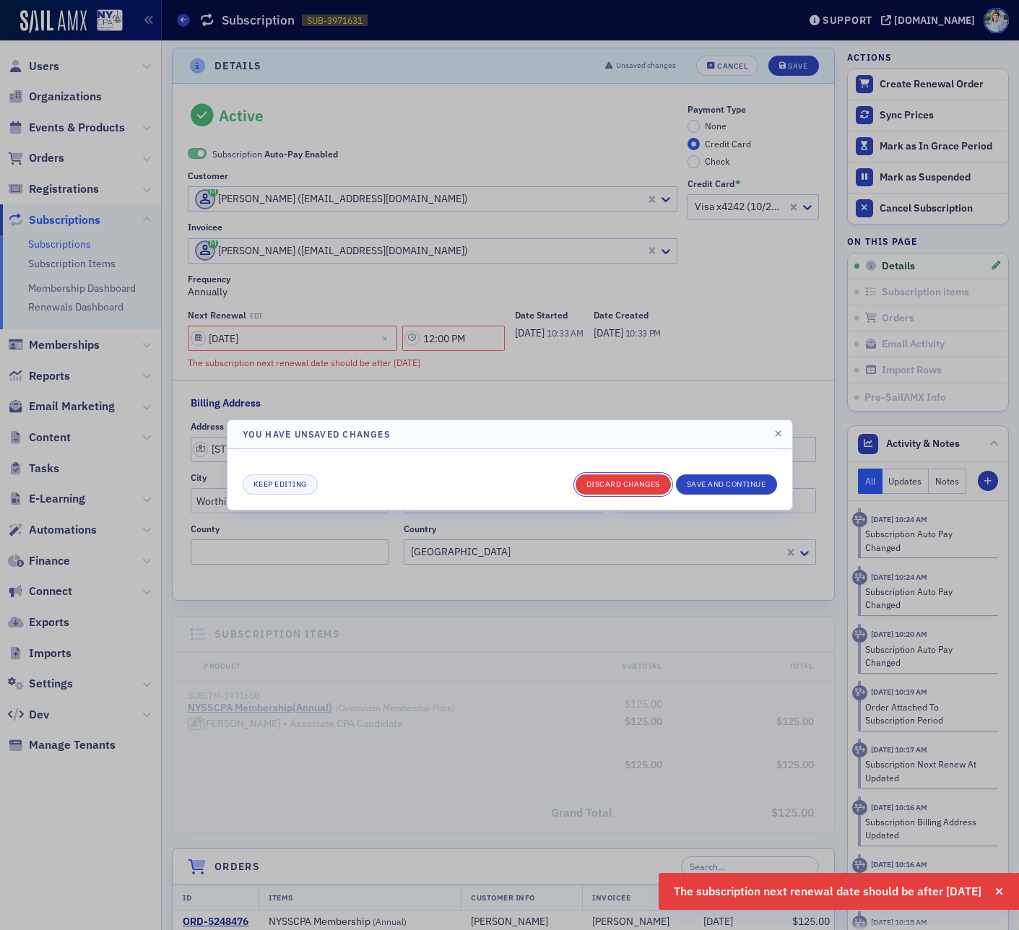
click at [604, 477] on button "Discard changes" at bounding box center [622, 484] width 95 height 20
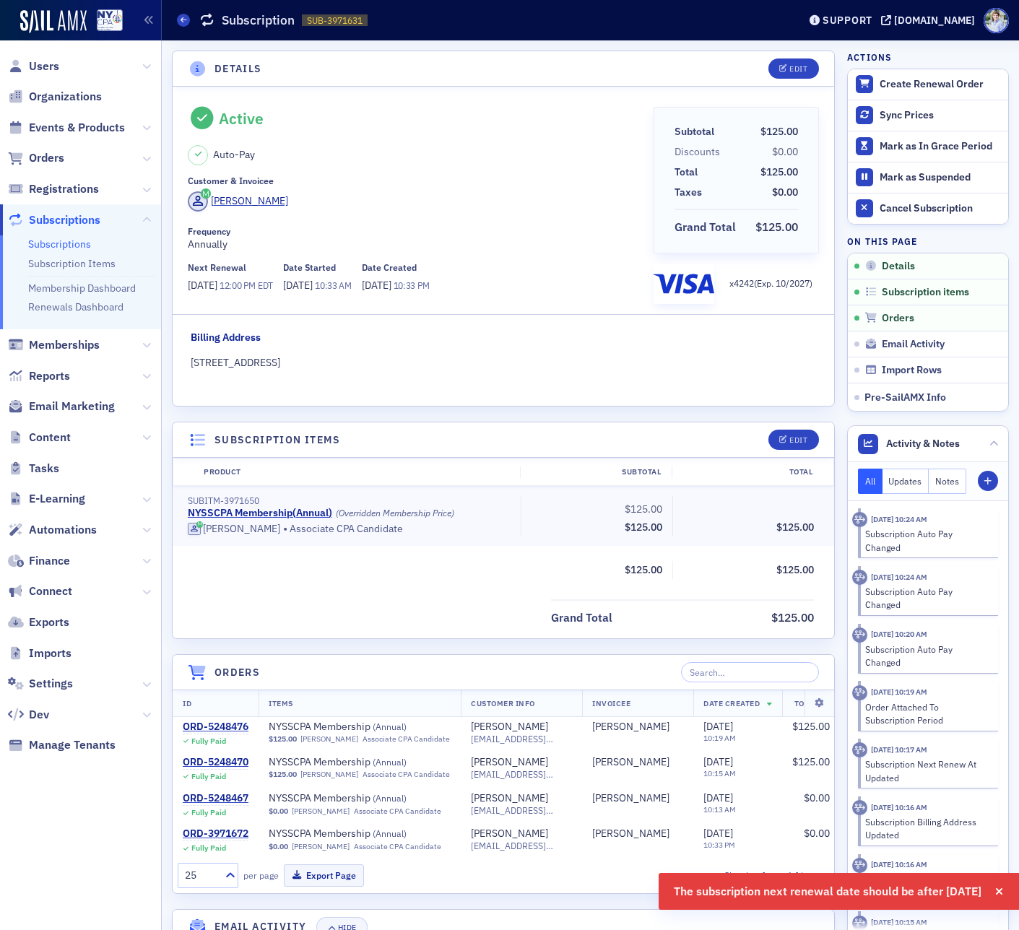
scroll to position [211, 0]
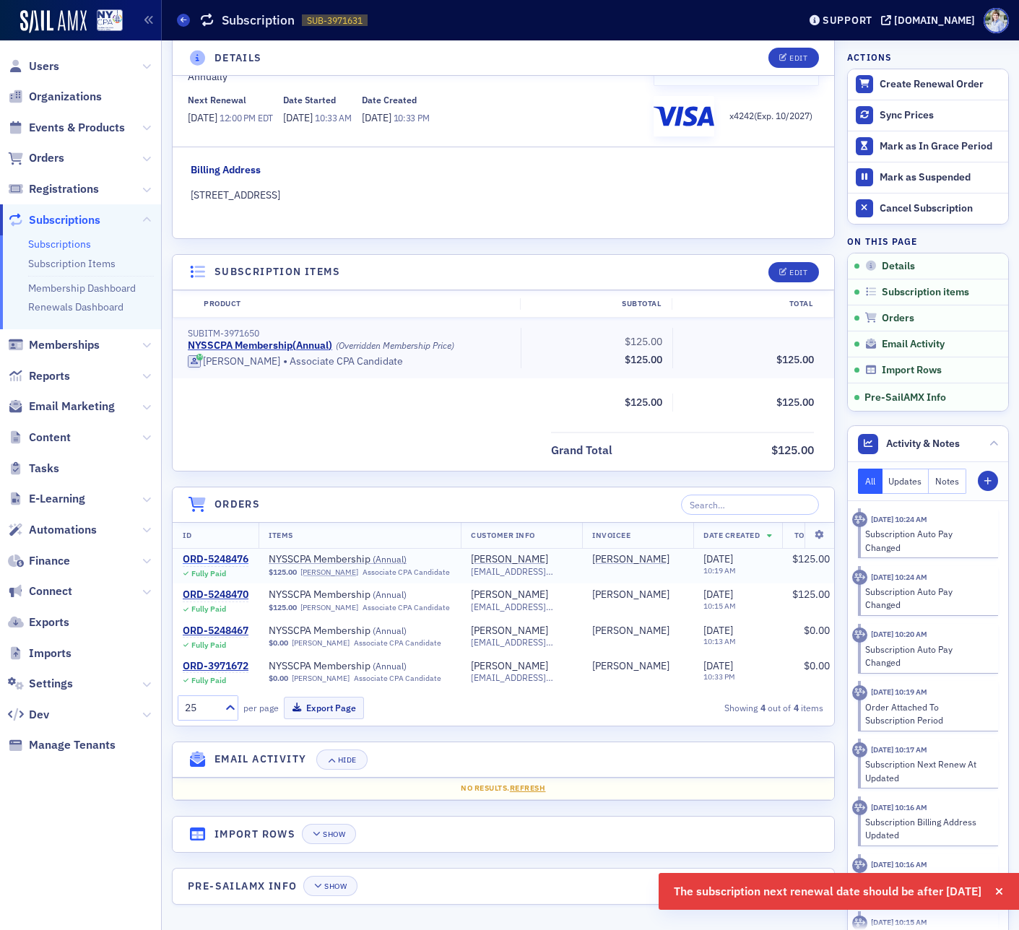
click at [215, 553] on div "ORD-5248476" at bounding box center [216, 559] width 66 height 13
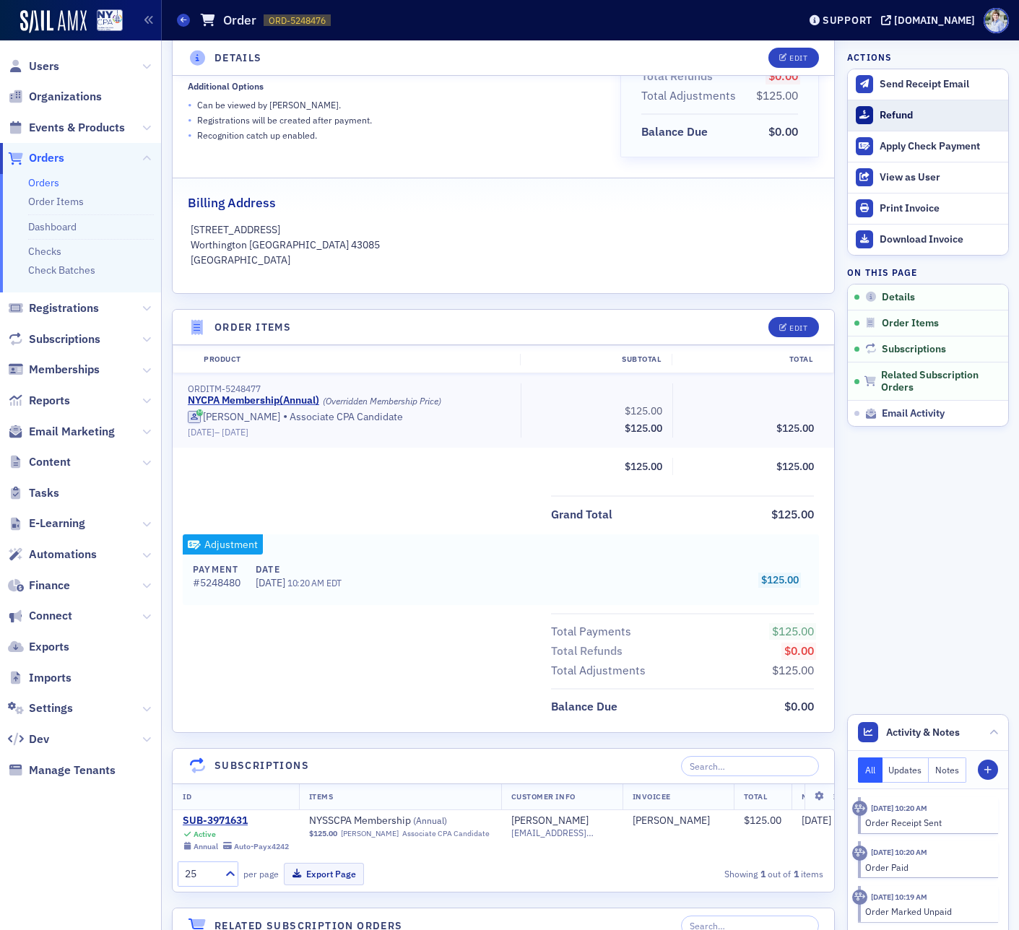
click at [941, 110] on div "Refund" at bounding box center [939, 115] width 121 height 13
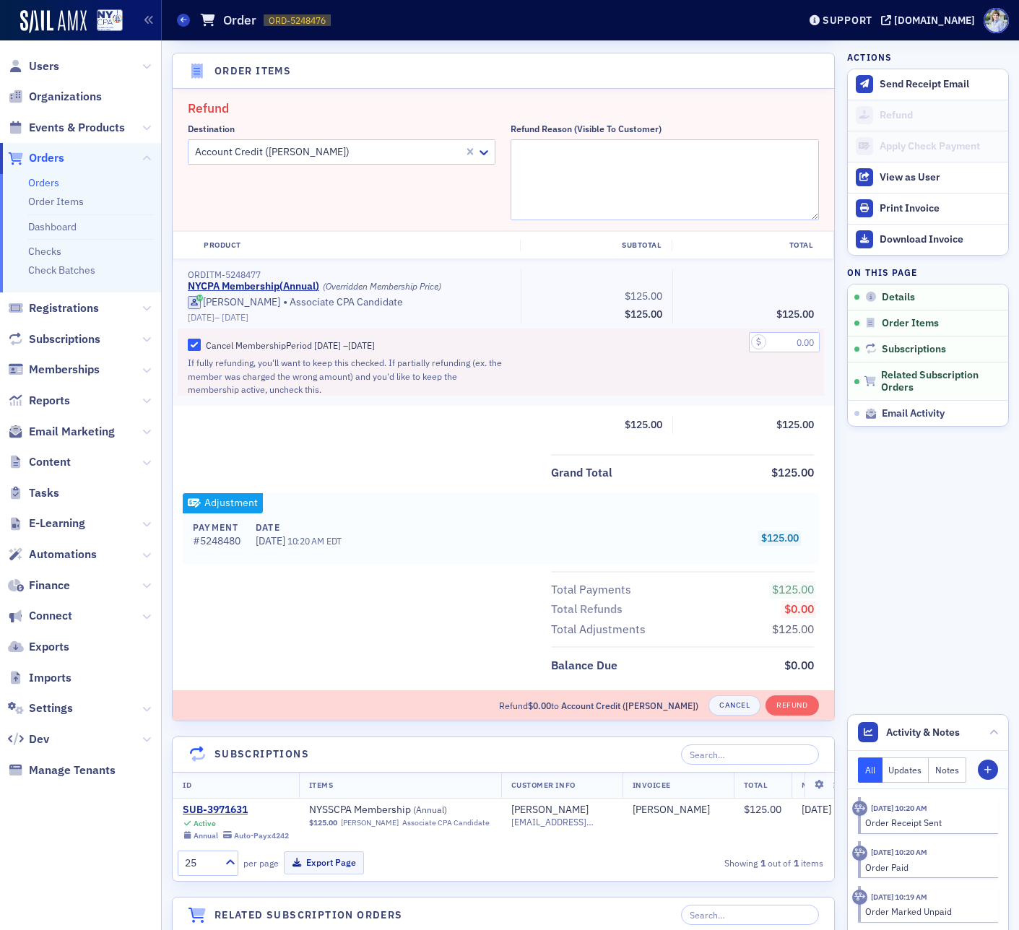
scroll to position [472, 0]
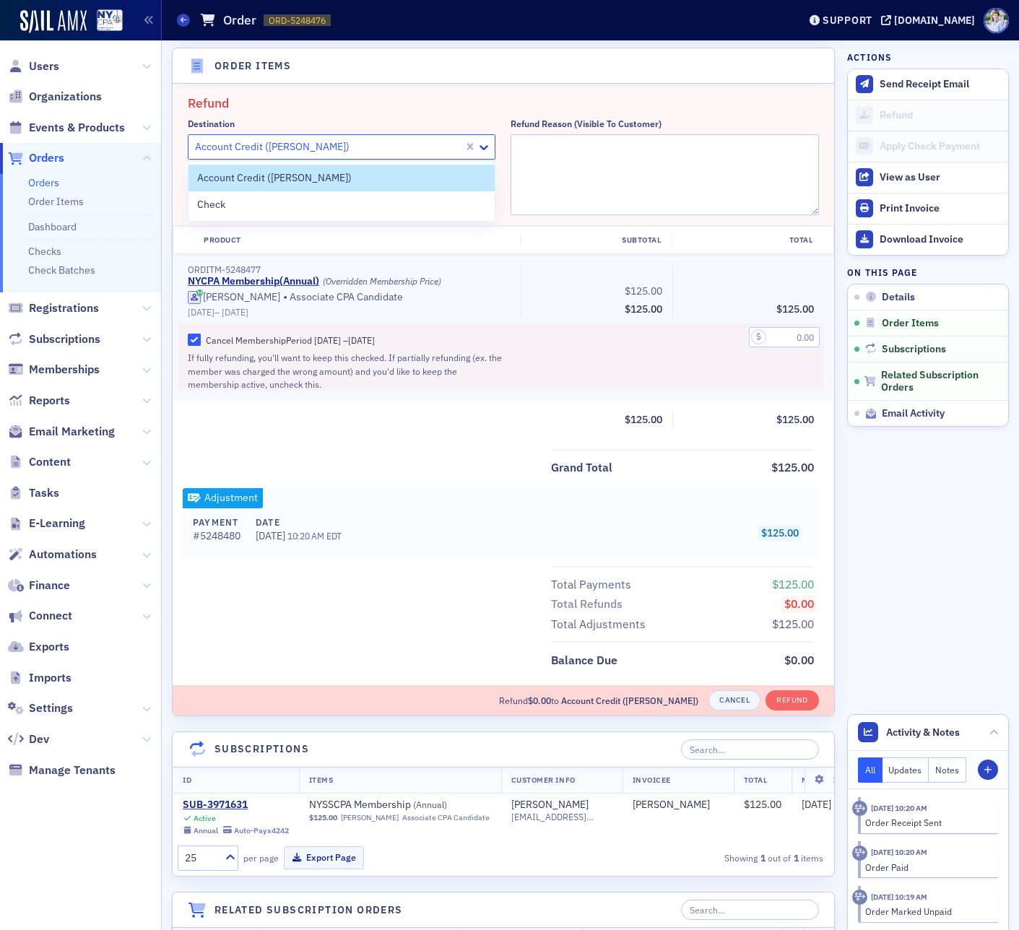
click at [264, 151] on div at bounding box center [327, 147] width 269 height 18
click at [259, 191] on div "Check" at bounding box center [341, 204] width 306 height 27
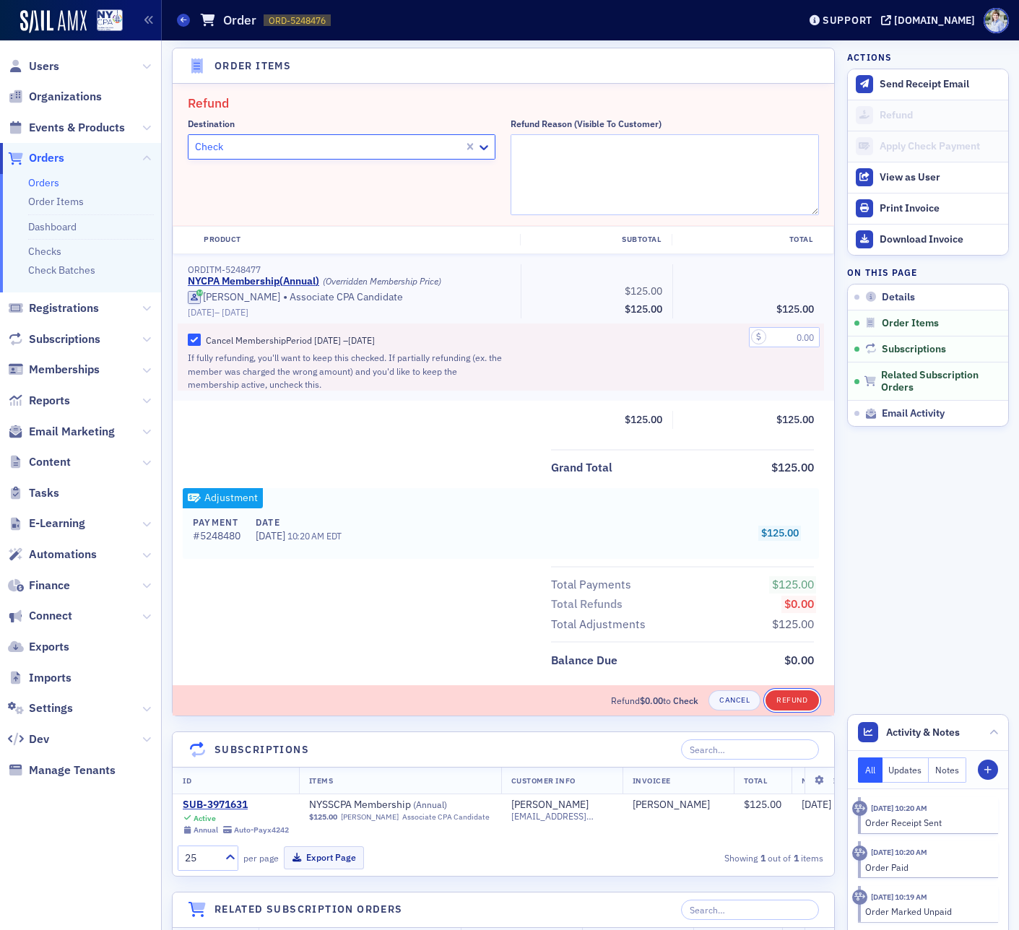
click at [785, 693] on button "Refund" at bounding box center [791, 700] width 53 height 20
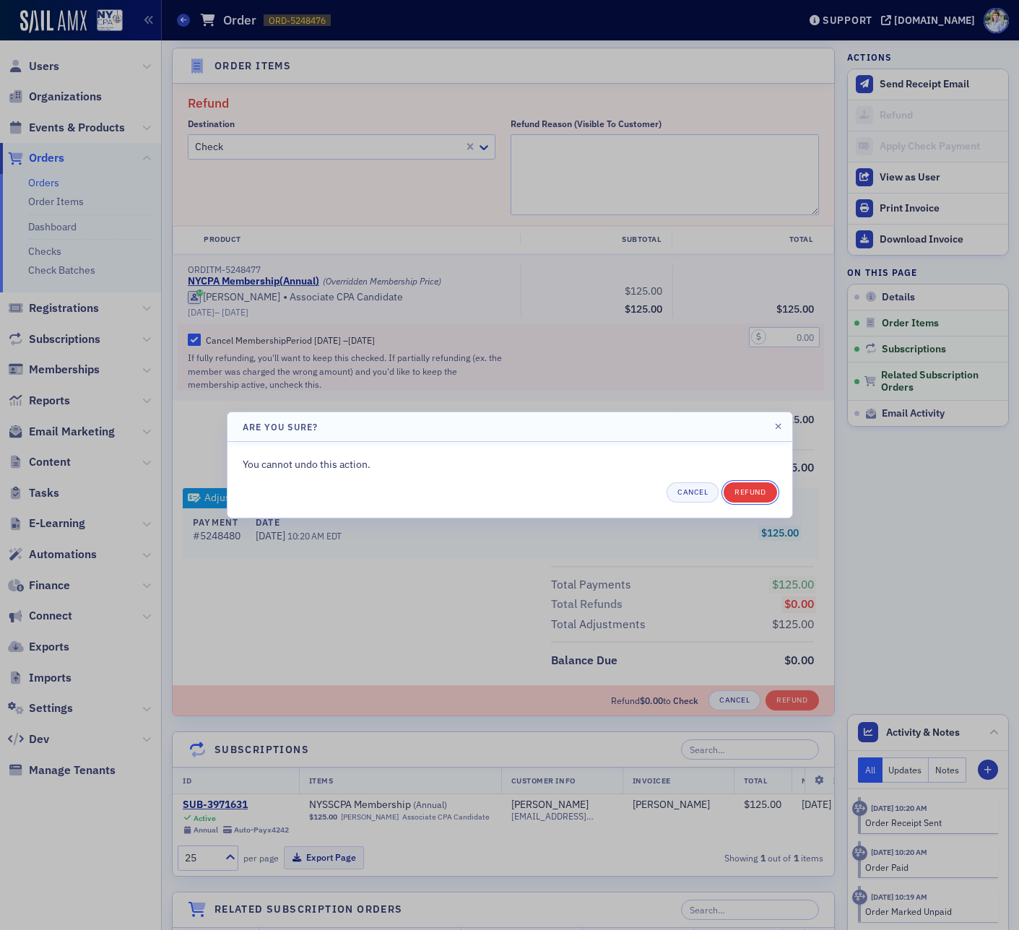
click at [767, 493] on button "Refund" at bounding box center [749, 492] width 53 height 20
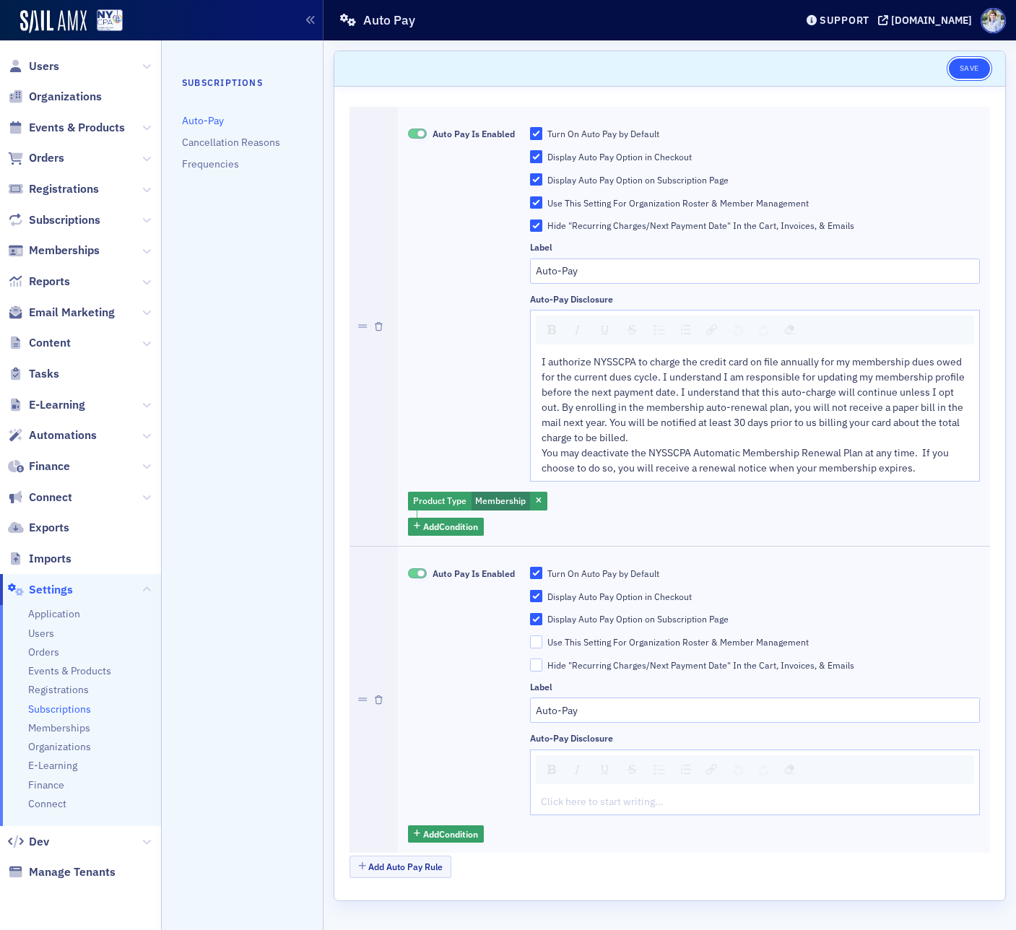
click at [969, 67] on button "Save" at bounding box center [969, 68] width 41 height 20
click at [752, 224] on div "Hide "Recurring Charges/Next Payment Date" In the Cart, Invoices, & Emails" at bounding box center [700, 225] width 307 height 12
click at [543, 224] on input "Hide "Recurring Charges/Next Payment Date" In the Cart, Invoices, & Emails" at bounding box center [536, 225] width 13 height 13
drag, startPoint x: 978, startPoint y: 80, endPoint x: 978, endPoint y: 71, distance: 8.7
click at [978, 79] on header "Unsaved changes Save" at bounding box center [669, 68] width 671 height 35
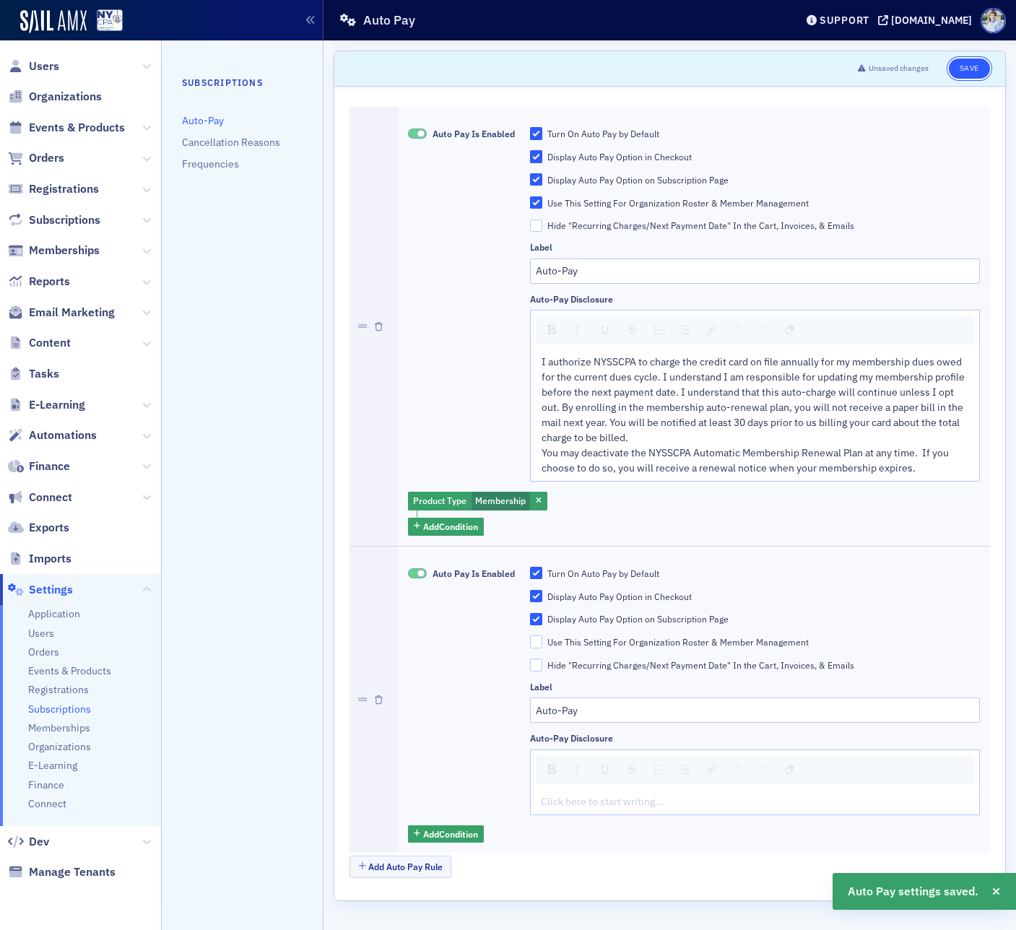
click at [978, 71] on button "Save" at bounding box center [969, 68] width 41 height 20
click at [603, 221] on div "Hide "Recurring Charges/Next Payment Date" In the Cart, Invoices, & Emails" at bounding box center [700, 225] width 307 height 12
click at [543, 221] on input "Hide "Recurring Charges/Next Payment Date" In the Cart, Invoices, & Emails" at bounding box center [536, 225] width 13 height 13
drag, startPoint x: 978, startPoint y: 80, endPoint x: 974, endPoint y: 66, distance: 14.2
click at [978, 80] on header "Unsaved changes Save" at bounding box center [669, 68] width 671 height 35
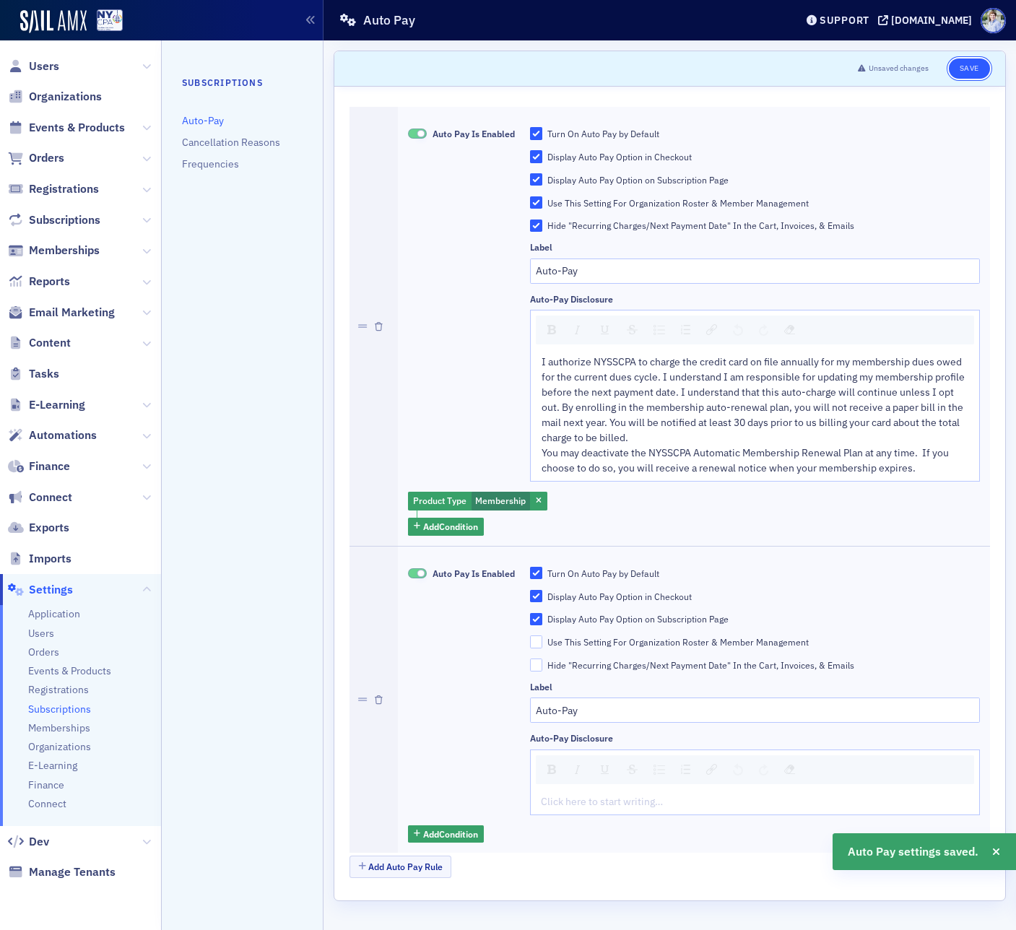
click at [974, 66] on button "Save" at bounding box center [969, 68] width 41 height 20
click at [462, 494] on span "Product Type" at bounding box center [440, 501] width 58 height 16
drag, startPoint x: 588, startPoint y: 499, endPoint x: 562, endPoint y: 560, distance: 66.6
click at [588, 500] on div "Product Type Membership Add Condition" at bounding box center [694, 514] width 572 height 44
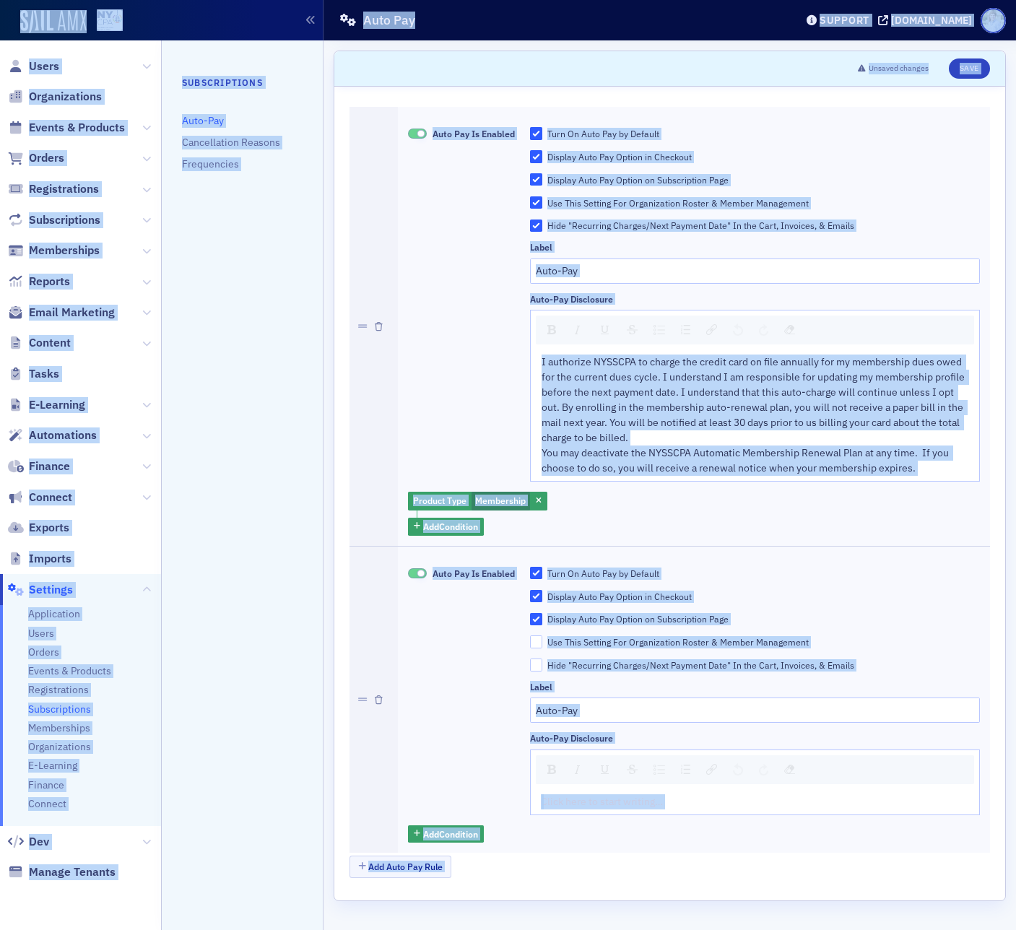
copy body "Prod Users Organizations Events & Products Orders Registrations Subscriptions M…"
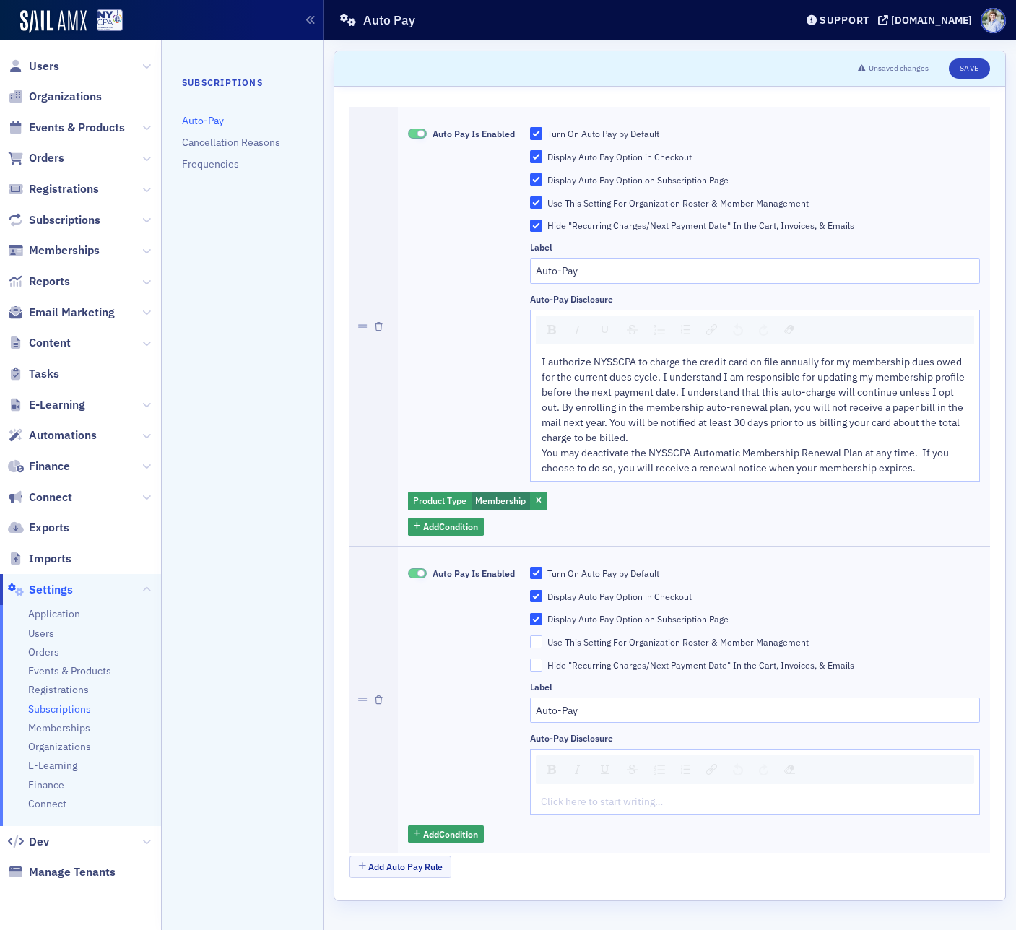
drag, startPoint x: 471, startPoint y: 305, endPoint x: 477, endPoint y: 310, distance: 7.7
click at [471, 305] on div "Auto Pay Is Enabled" at bounding box center [461, 304] width 107 height 355
click at [659, 432] on div "I authorize NYSSCPA to charge the credit card on file annually for my membershi…" at bounding box center [755, 400] width 427 height 91
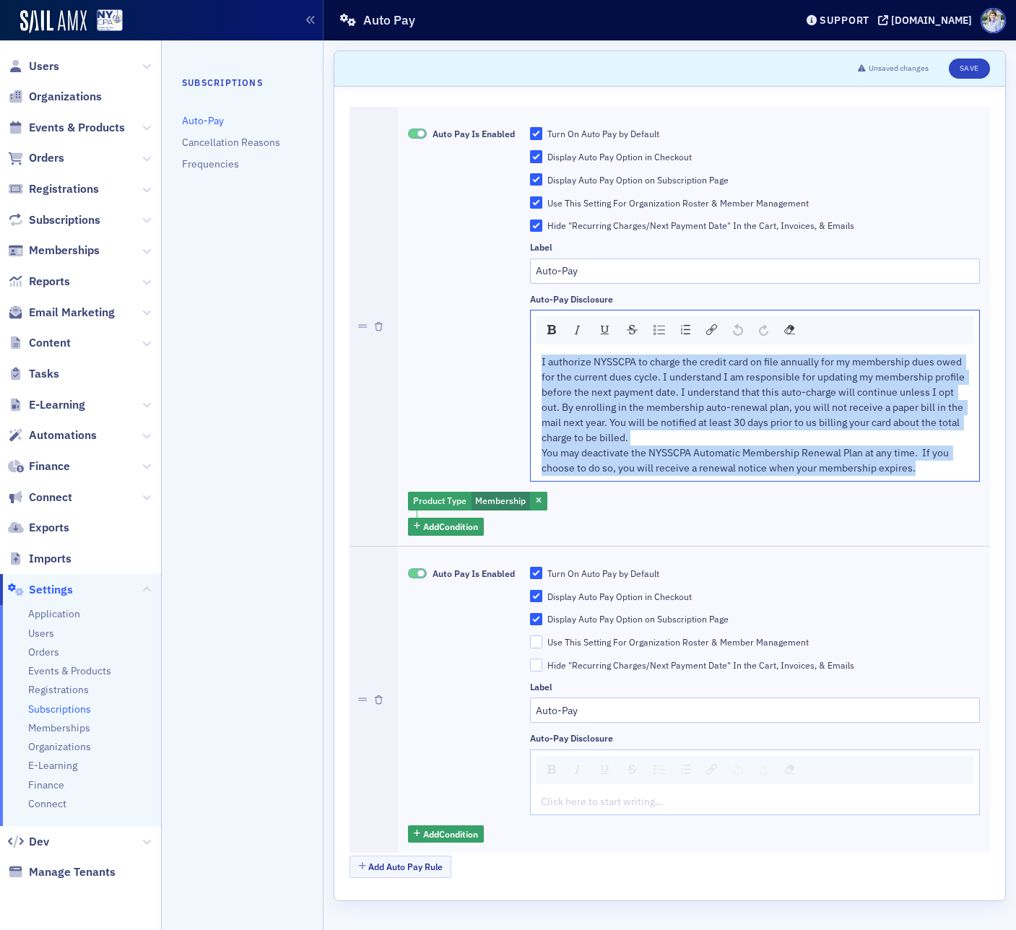
copy div "I authorize NYSSCPA to charge the credit card on file annually for my membershi…"
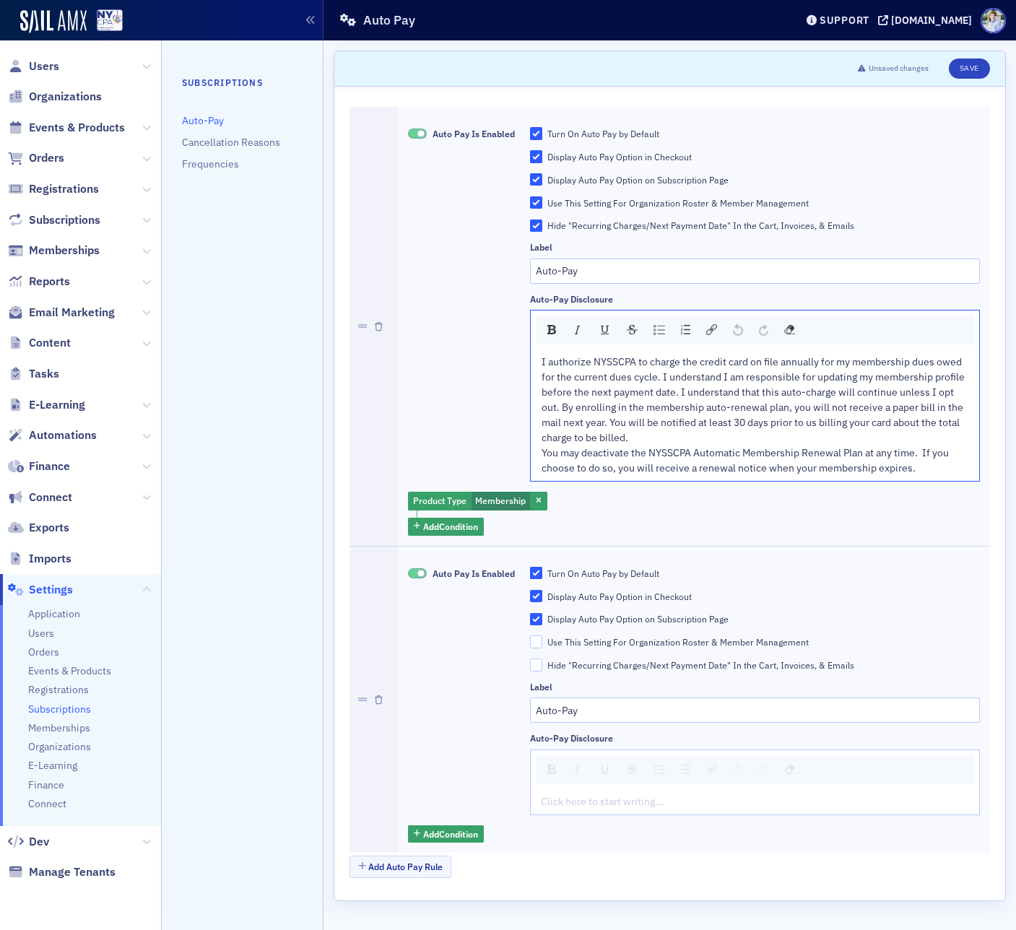
click at [425, 406] on div "Auto Pay Is Enabled" at bounding box center [461, 304] width 107 height 355
click at [412, 869] on button "Add Auto Pay Rule" at bounding box center [400, 867] width 102 height 22
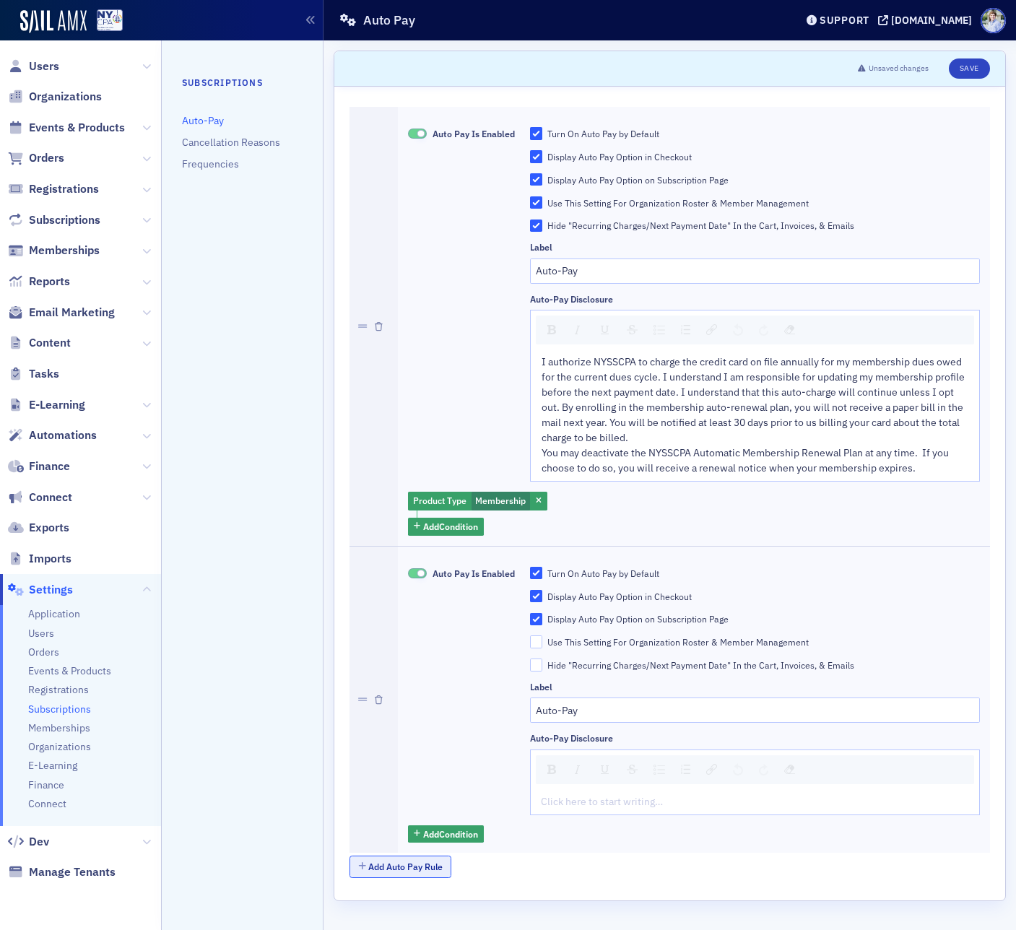
click at [381, 866] on button "Add Auto Pay Rule" at bounding box center [400, 867] width 102 height 22
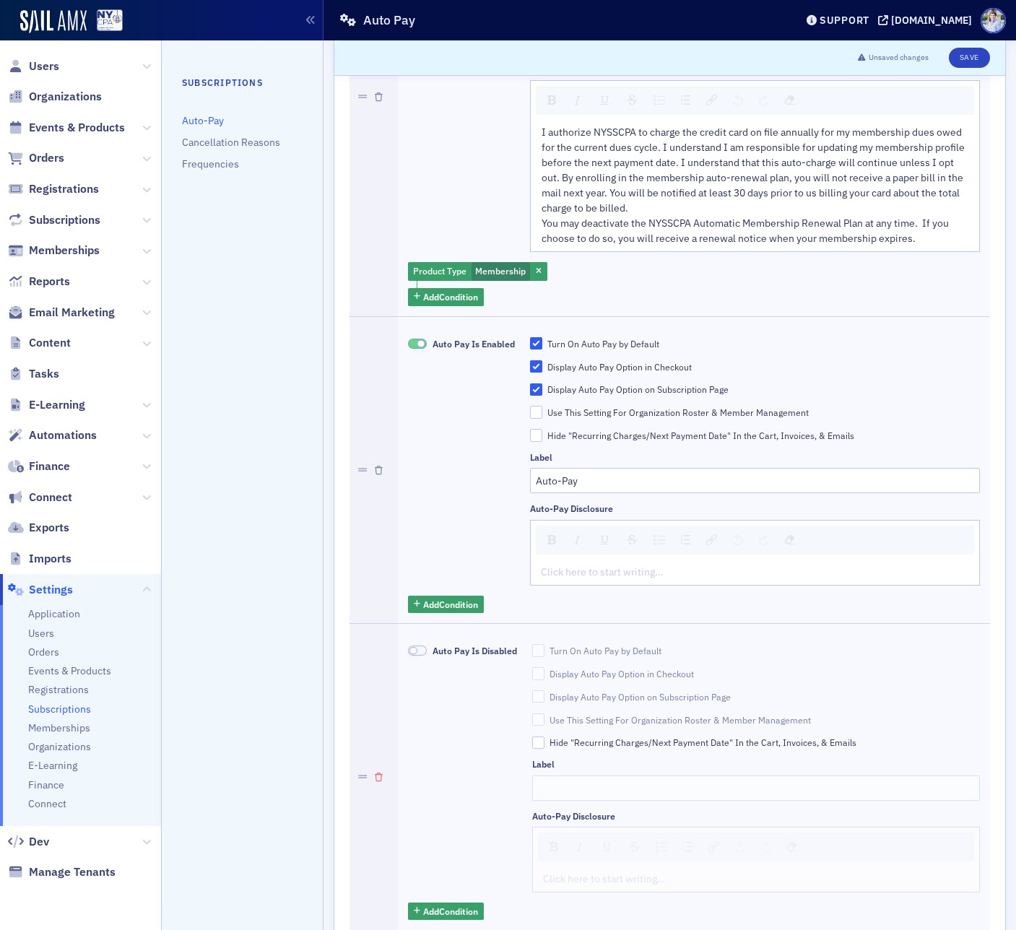
scroll to position [238, 0]
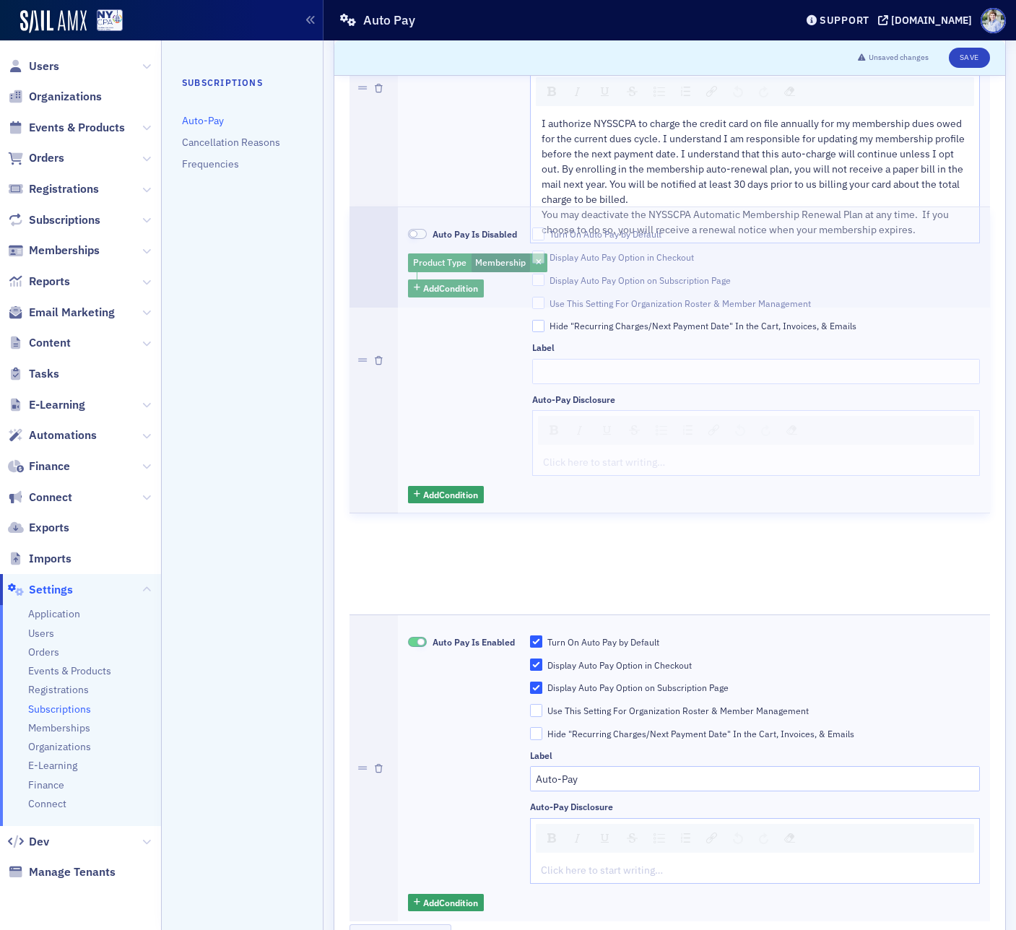
drag, startPoint x: 363, startPoint y: 770, endPoint x: 393, endPoint y: 385, distance: 386.0
click at [393, 385] on div "Auto Pay Is Enabled Turn On Auto Pay by Default Display Auto Pay Option in Chec…" at bounding box center [669, 395] width 640 height 1053
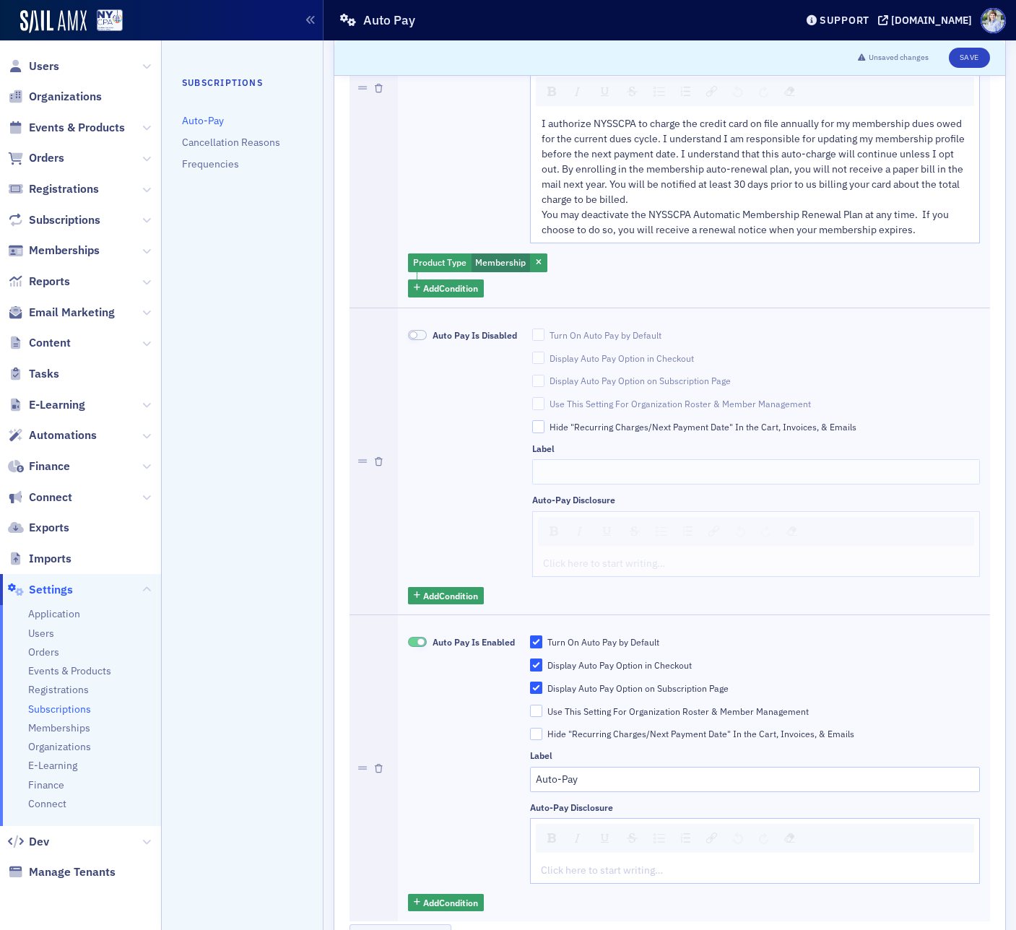
click at [655, 160] on span "I authorize NYSSCPA to charge the credit card on file annually for my membershi…" at bounding box center [754, 161] width 425 height 89
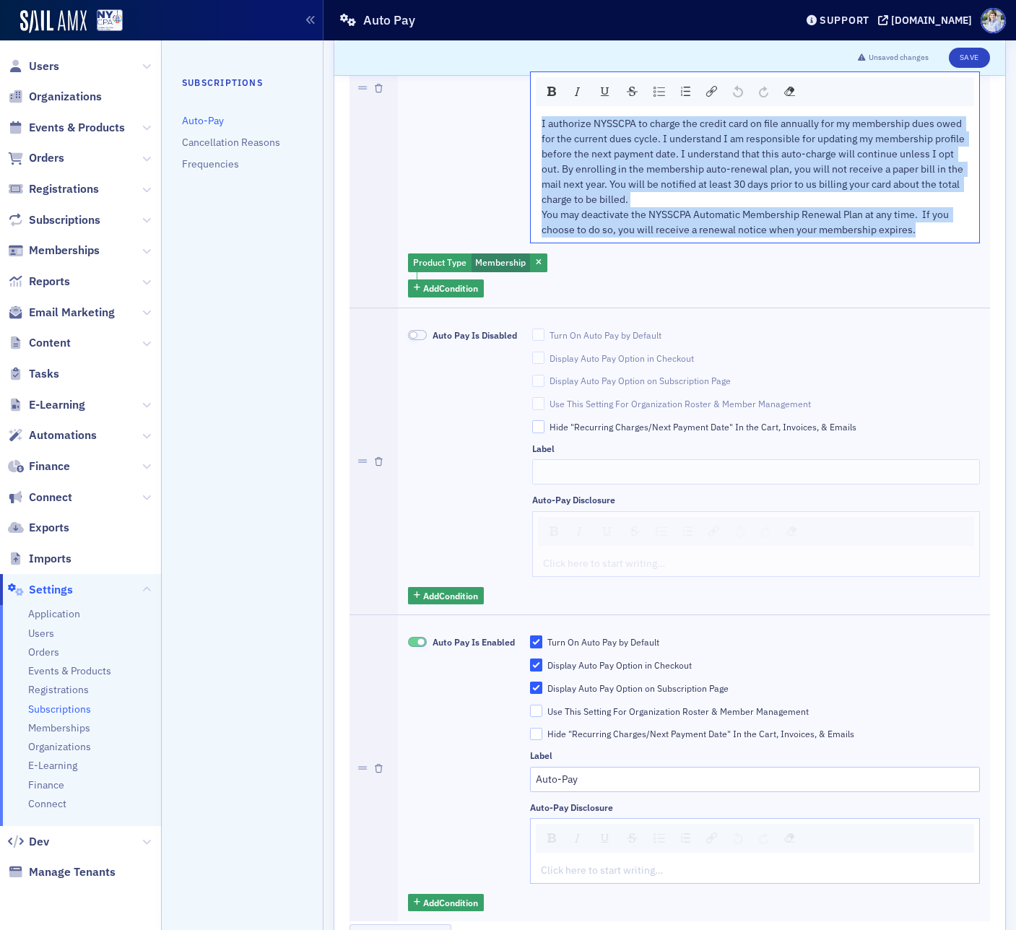
copy div "I authorize NYSSCPA to charge the credit card on file annually for my membershi…"
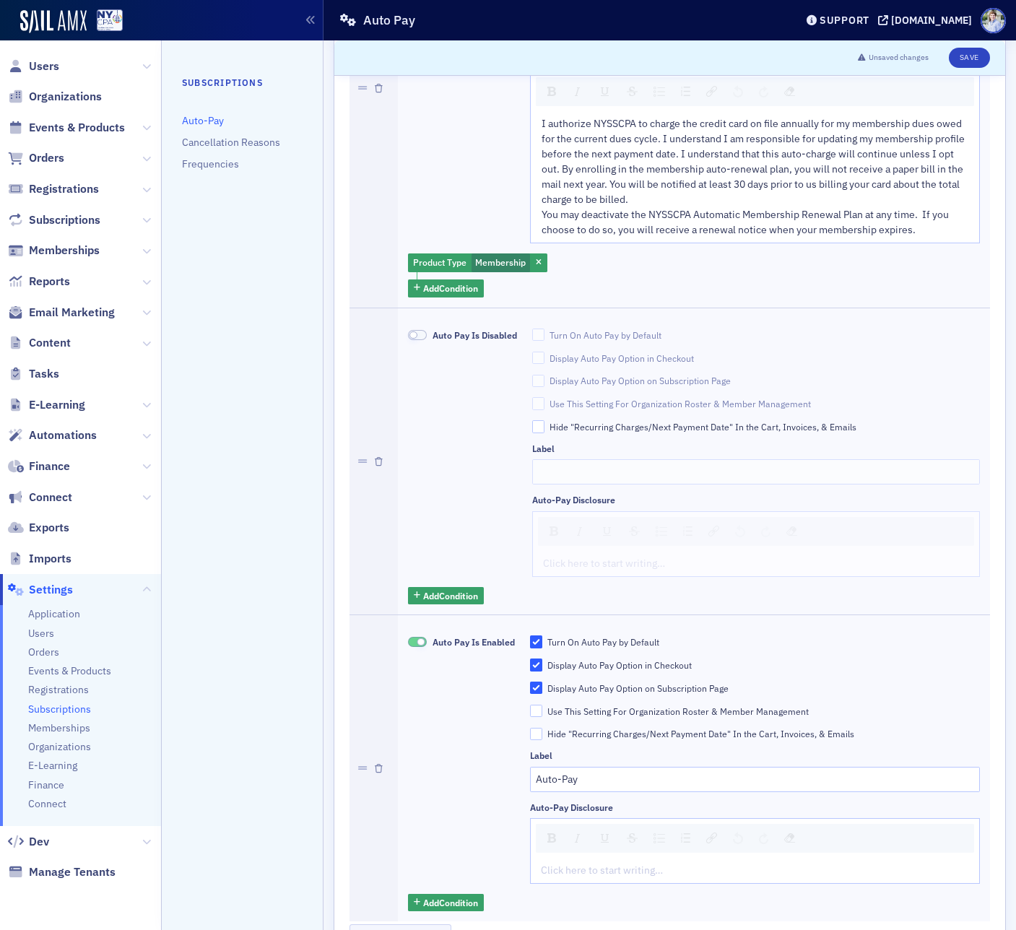
click at [457, 342] on div "Auto Pay Is Disabled" at bounding box center [462, 453] width 109 height 248
click at [462, 331] on span "Auto Pay Is Disabled" at bounding box center [474, 335] width 84 height 12
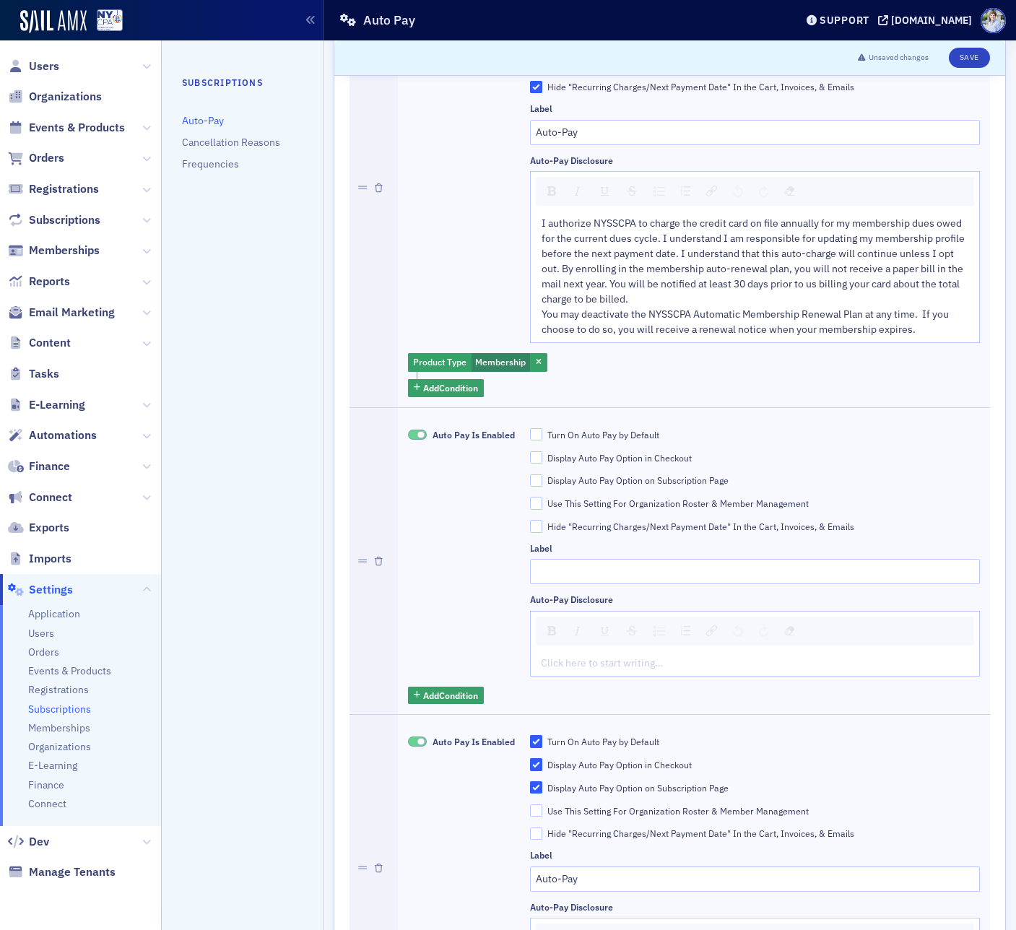
scroll to position [155, 0]
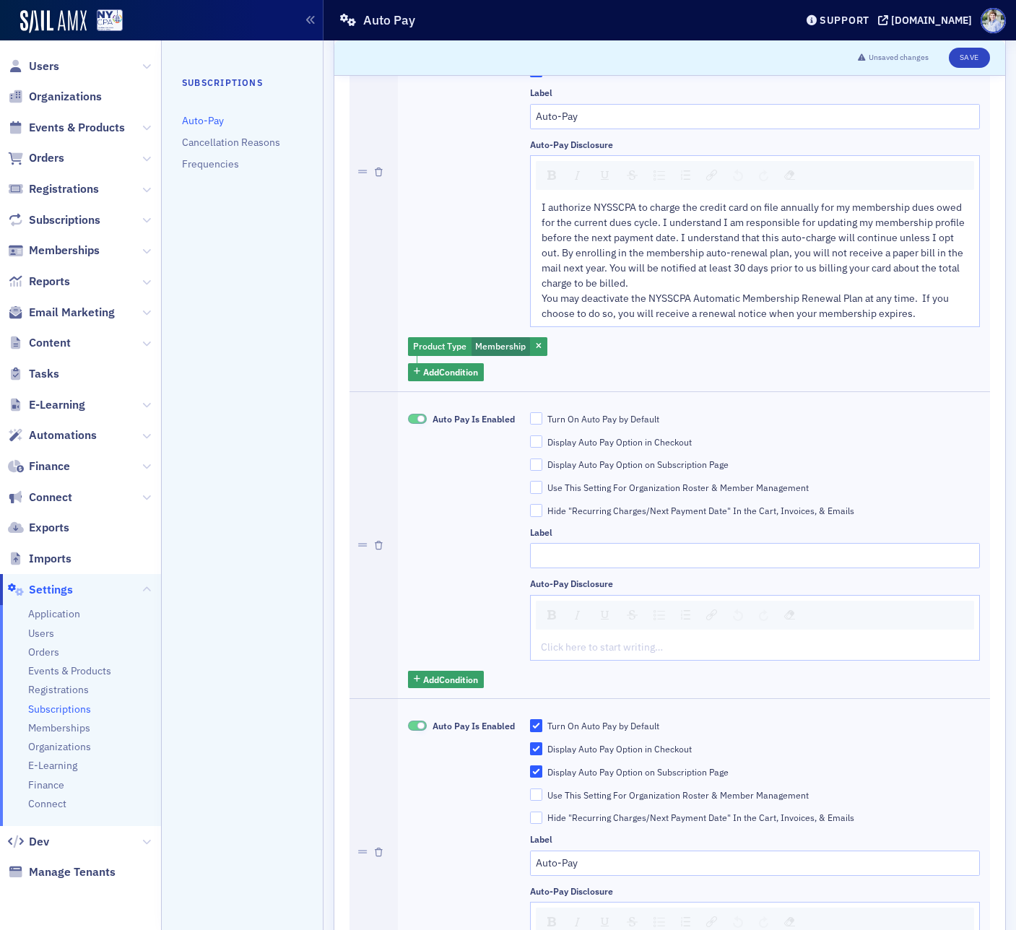
drag, startPoint x: 599, startPoint y: 661, endPoint x: 599, endPoint y: 652, distance: 8.7
click at [599, 655] on div "Auto Pay Is Enabled Turn On Auto Pay by Default Display Auto Pay Option in Chec…" at bounding box center [694, 545] width 572 height 286
drag, startPoint x: 599, startPoint y: 647, endPoint x: 606, endPoint y: 634, distance: 14.5
click at [599, 647] on div "rdw-editor" at bounding box center [755, 647] width 427 height 15
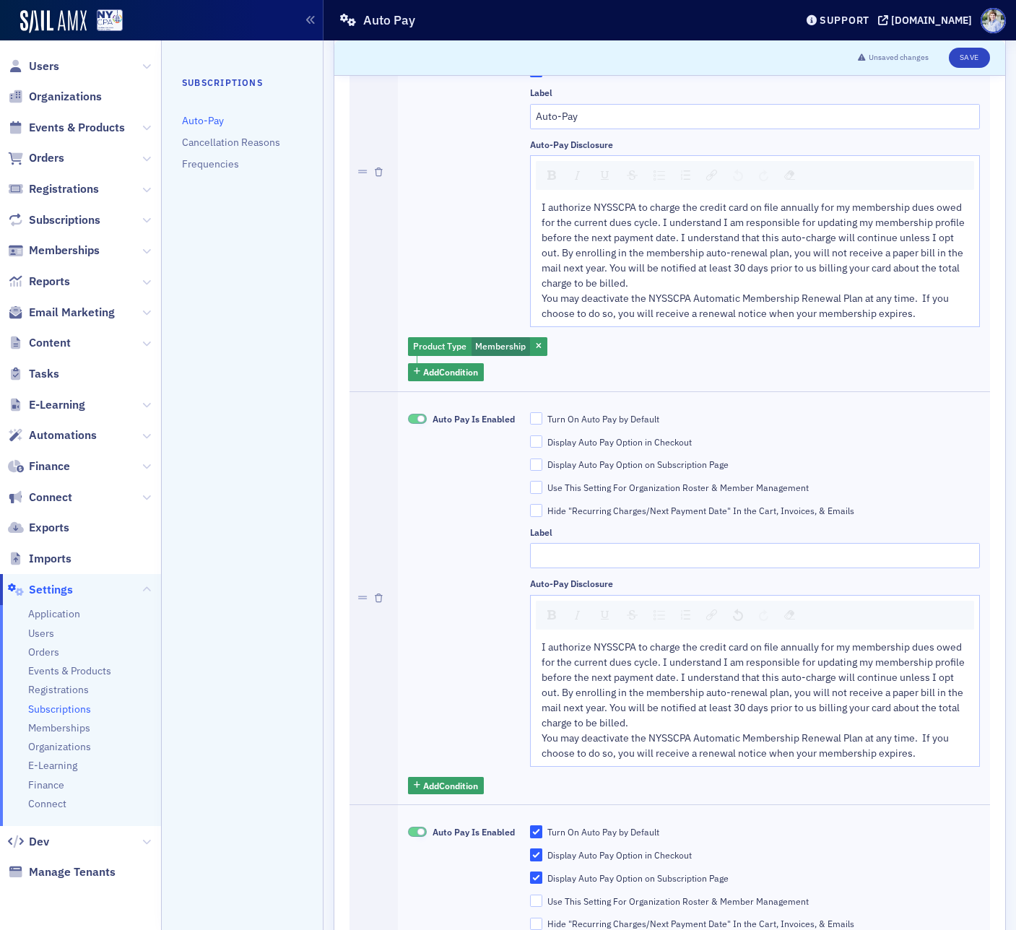
click at [595, 414] on div "Turn On Auto Pay by Default" at bounding box center [603, 419] width 112 height 12
click at [543, 414] on input "Turn On Auto Pay by Default" at bounding box center [536, 418] width 13 height 13
checkbox input "true"
drag, startPoint x: 595, startPoint y: 438, endPoint x: 597, endPoint y: 461, distance: 23.9
click at [595, 438] on div "Display Auto Pay Option in Checkout" at bounding box center [619, 442] width 144 height 12
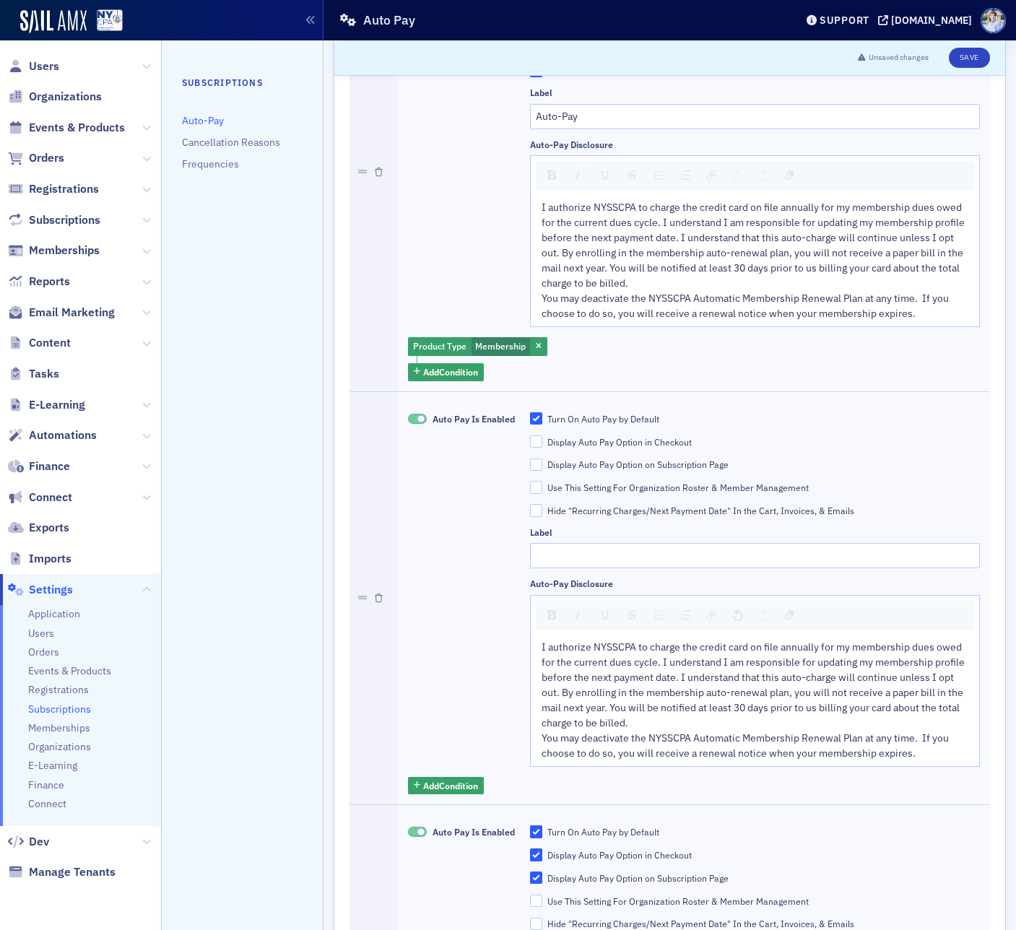
click at [543, 438] on input "Display Auto Pay Option in Checkout" at bounding box center [536, 441] width 13 height 13
checkbox input "true"
click at [597, 461] on div "Display Auto Pay Option on Subscription Page" at bounding box center [637, 464] width 181 height 12
click at [543, 461] on input "Display Auto Pay Option on Subscription Page" at bounding box center [536, 464] width 13 height 13
checkbox input "true"
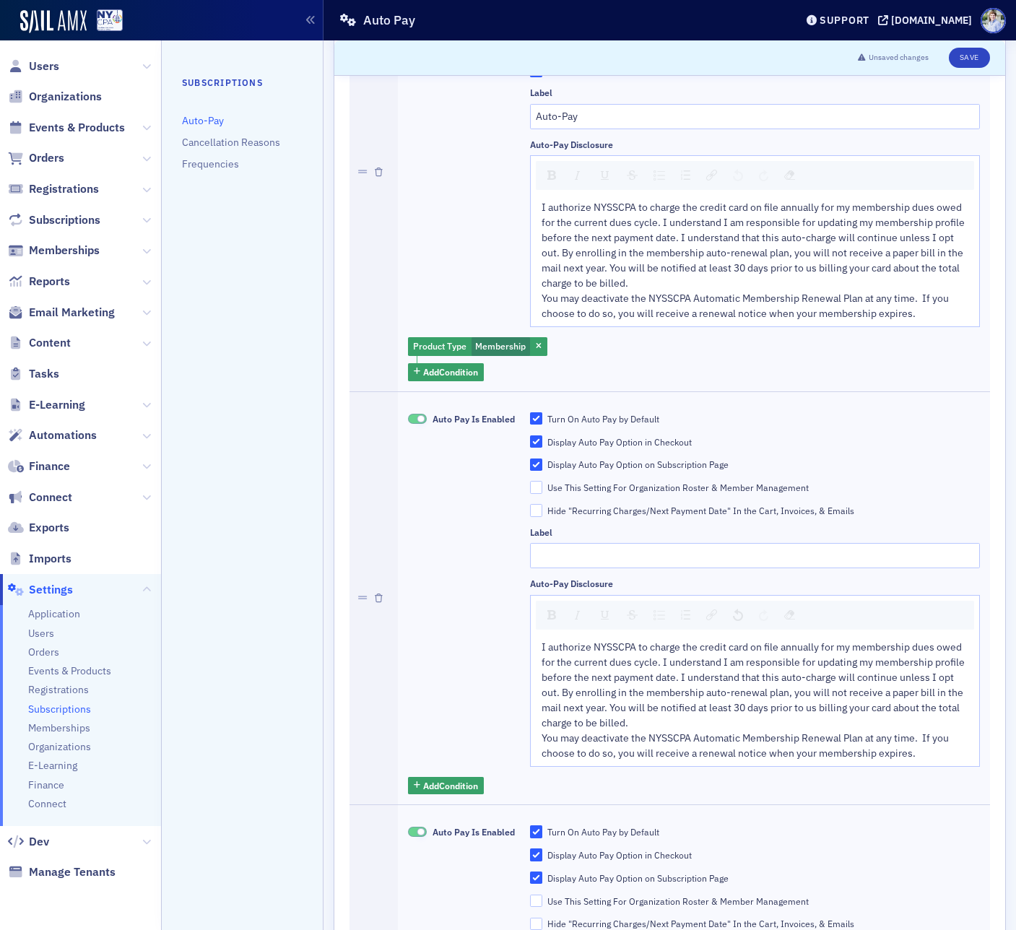
click at [595, 479] on div "Turn On Auto Pay by Default Display Auto Pay Option in Checkout Display Auto Pa…" at bounding box center [755, 589] width 450 height 355
click at [594, 485] on div "Use This Setting For Organization Roster & Member Management" at bounding box center [677, 488] width 261 height 12
click at [543, 485] on input "Use This Setting For Organization Roster & Member Management" at bounding box center [536, 487] width 13 height 13
checkbox input "true"
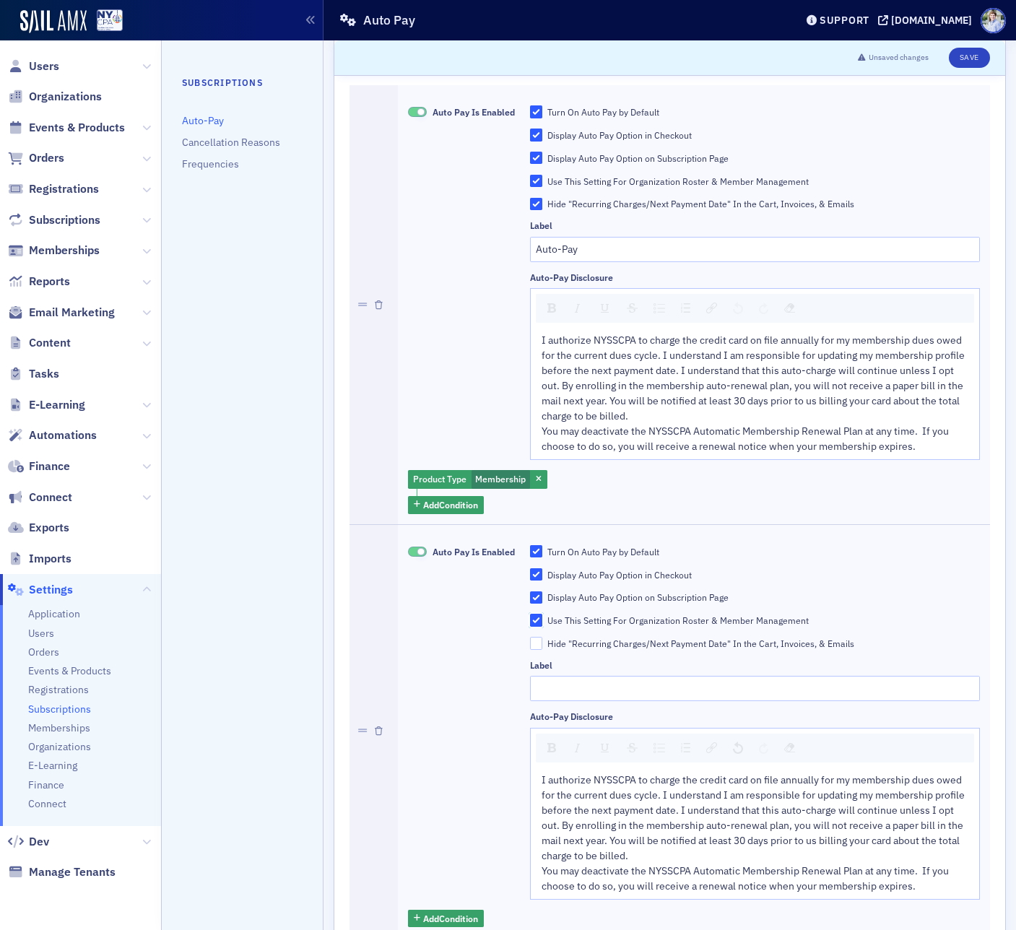
scroll to position [11, 0]
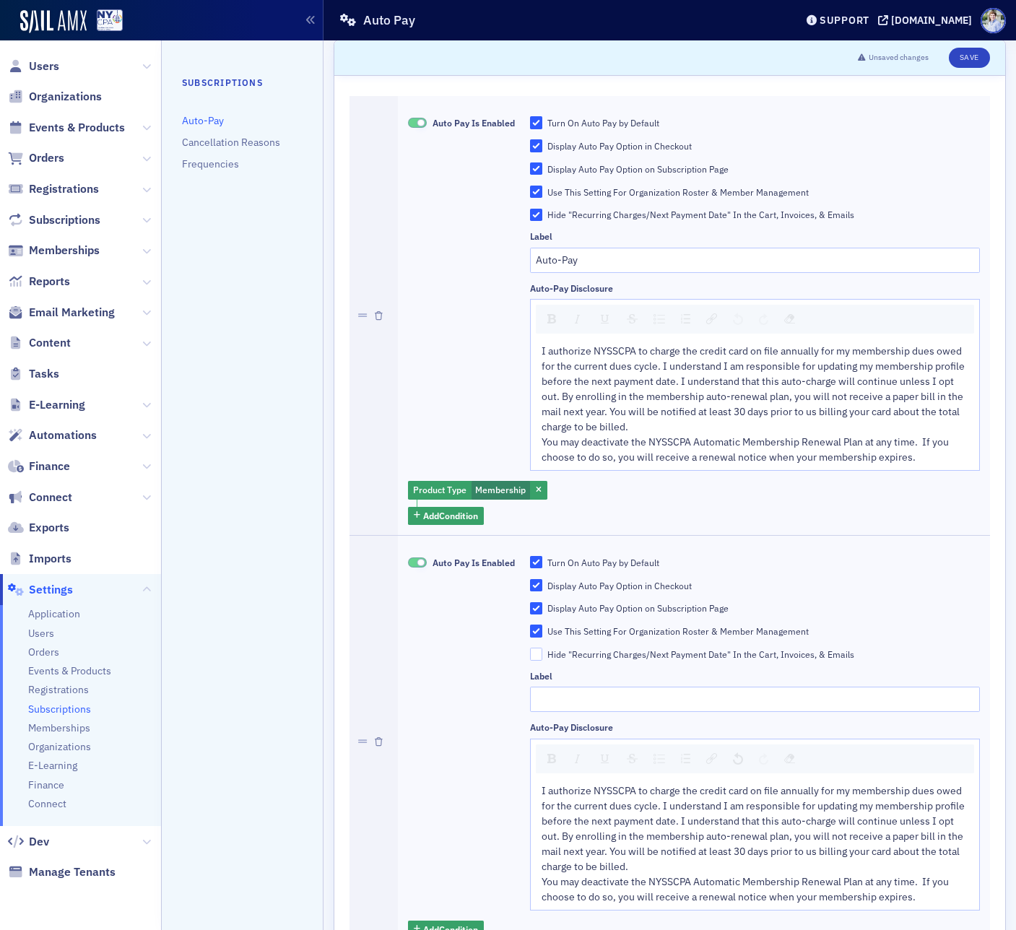
click at [614, 239] on div "Label" at bounding box center [755, 236] width 450 height 11
click at [614, 254] on input "Auto-Pay" at bounding box center [755, 260] width 450 height 25
click at [626, 679] on div "Label" at bounding box center [755, 676] width 450 height 11
click at [624, 695] on input "Label" at bounding box center [755, 699] width 450 height 25
paste input "Auto-Pay"
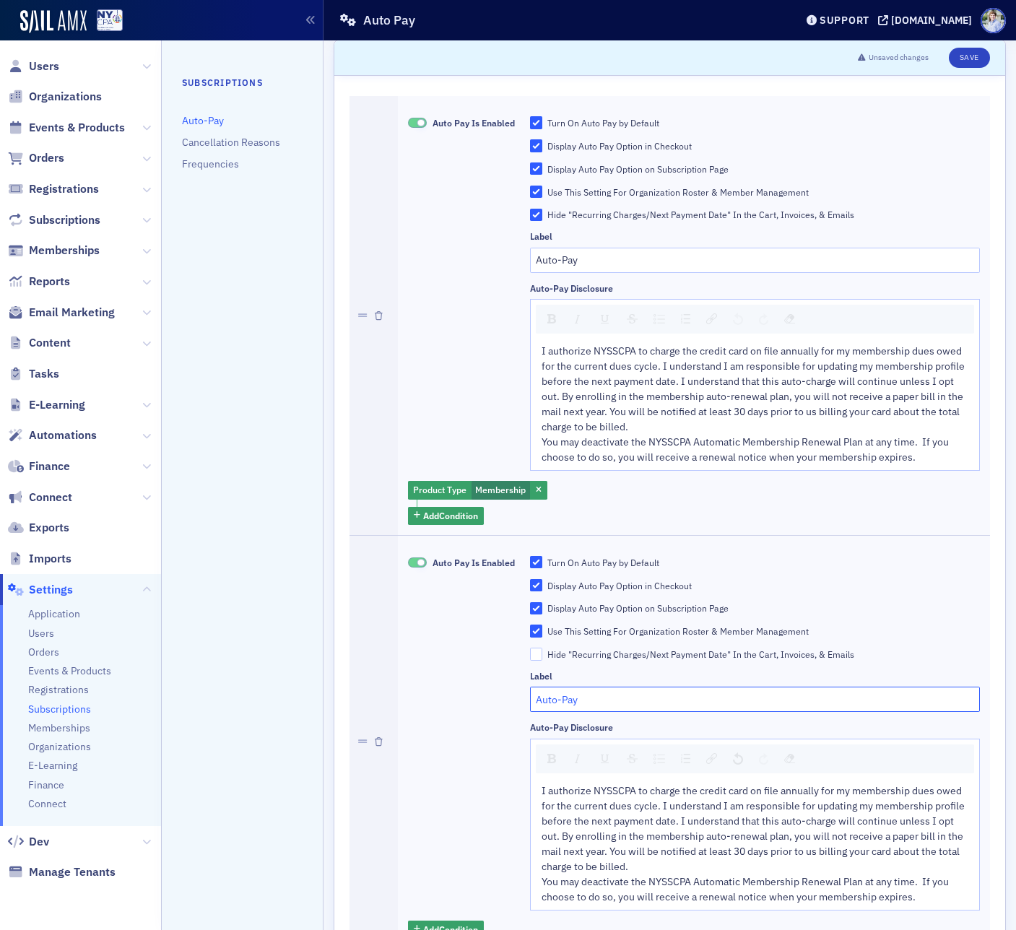
type input "Auto-Pay"
click at [463, 731] on div "Auto Pay Is Enabled" at bounding box center [461, 733] width 107 height 355
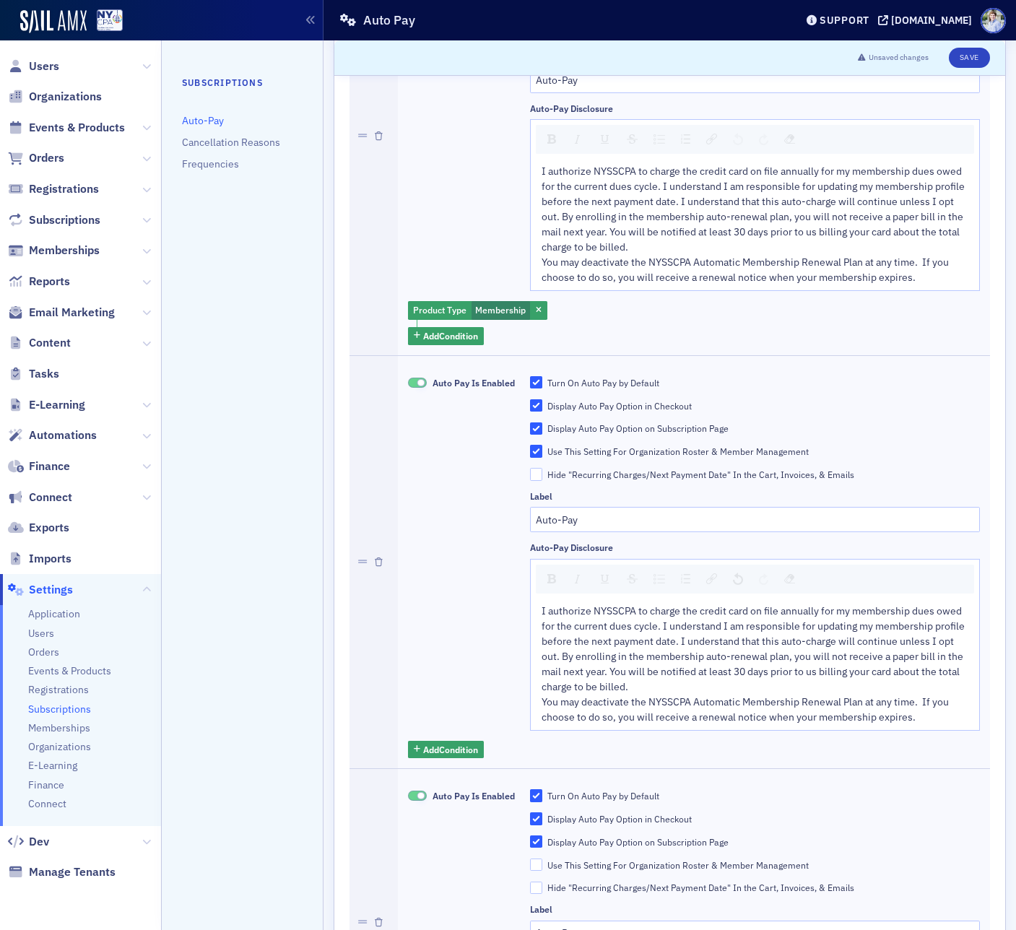
scroll to position [213, 0]
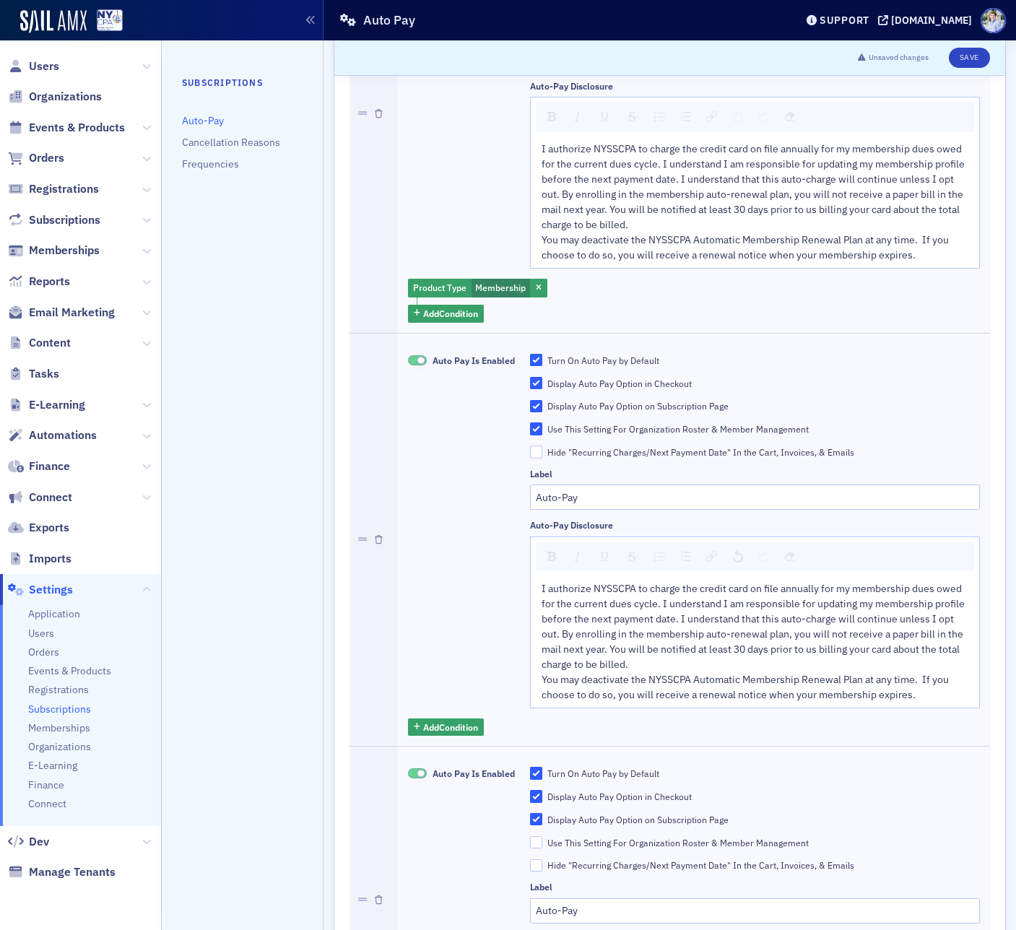
click at [617, 427] on div "Use This Setting For Organization Roster & Member Management" at bounding box center [677, 429] width 261 height 12
click at [543, 427] on input "Use This Setting For Organization Roster & Member Management" at bounding box center [536, 428] width 13 height 13
checkbox input "false"
drag, startPoint x: 450, startPoint y: 718, endPoint x: 445, endPoint y: 728, distance: 10.3
click at [449, 720] on button "Add Condition" at bounding box center [446, 727] width 76 height 18
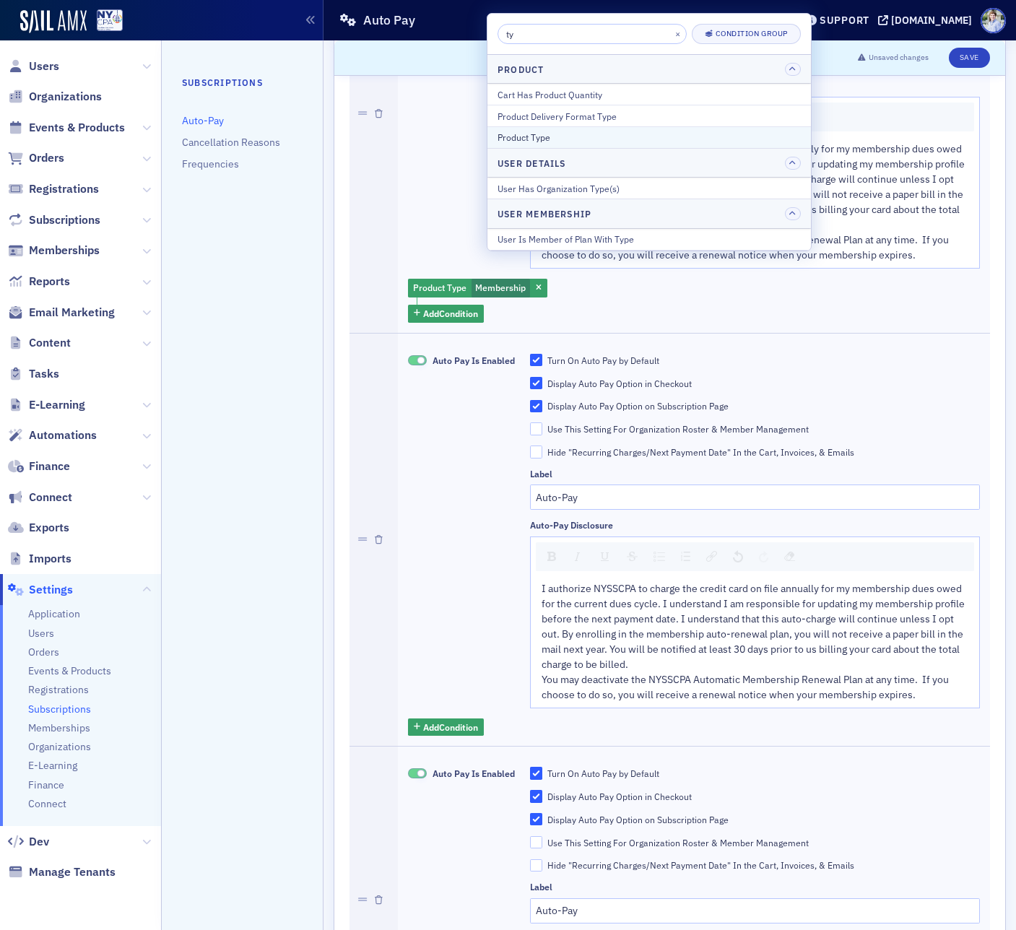
type input "ty"
click at [575, 142] on div "Product Type" at bounding box center [648, 137] width 303 height 13
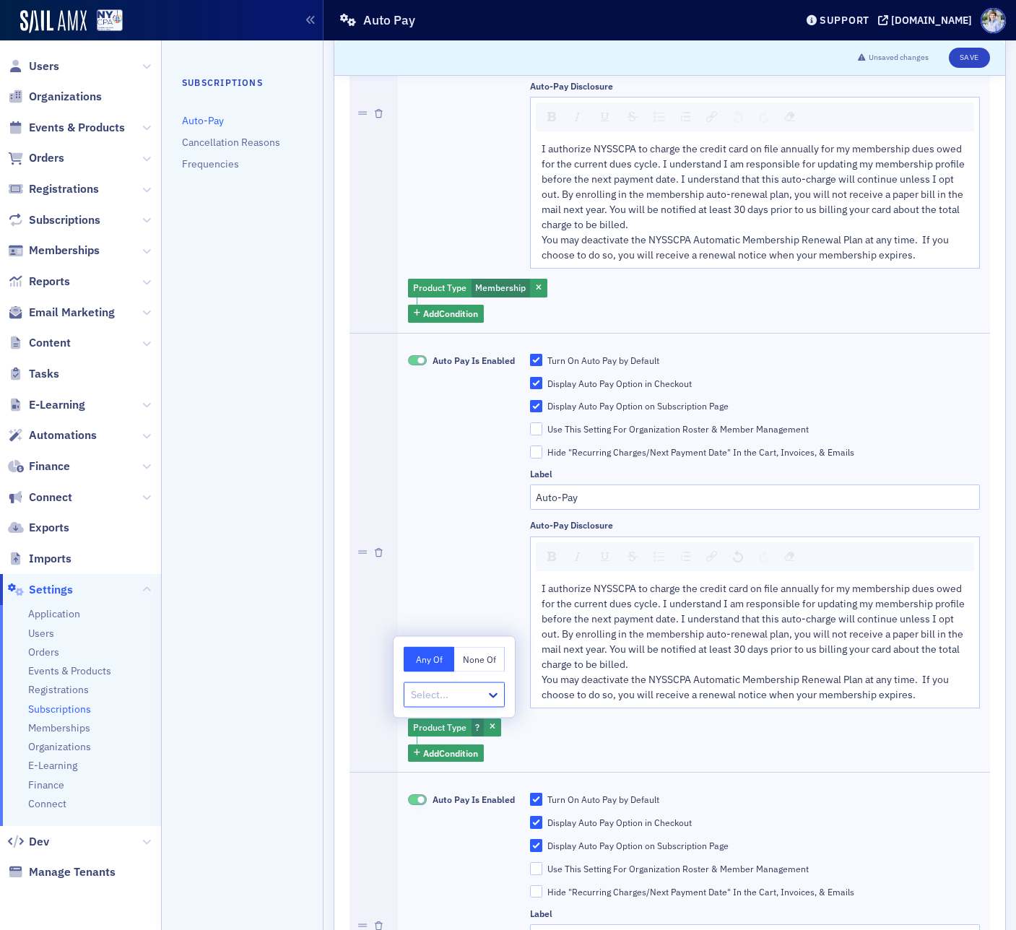
click at [453, 684] on div "Select..." at bounding box center [445, 694] width 82 height 21
type input "mem"
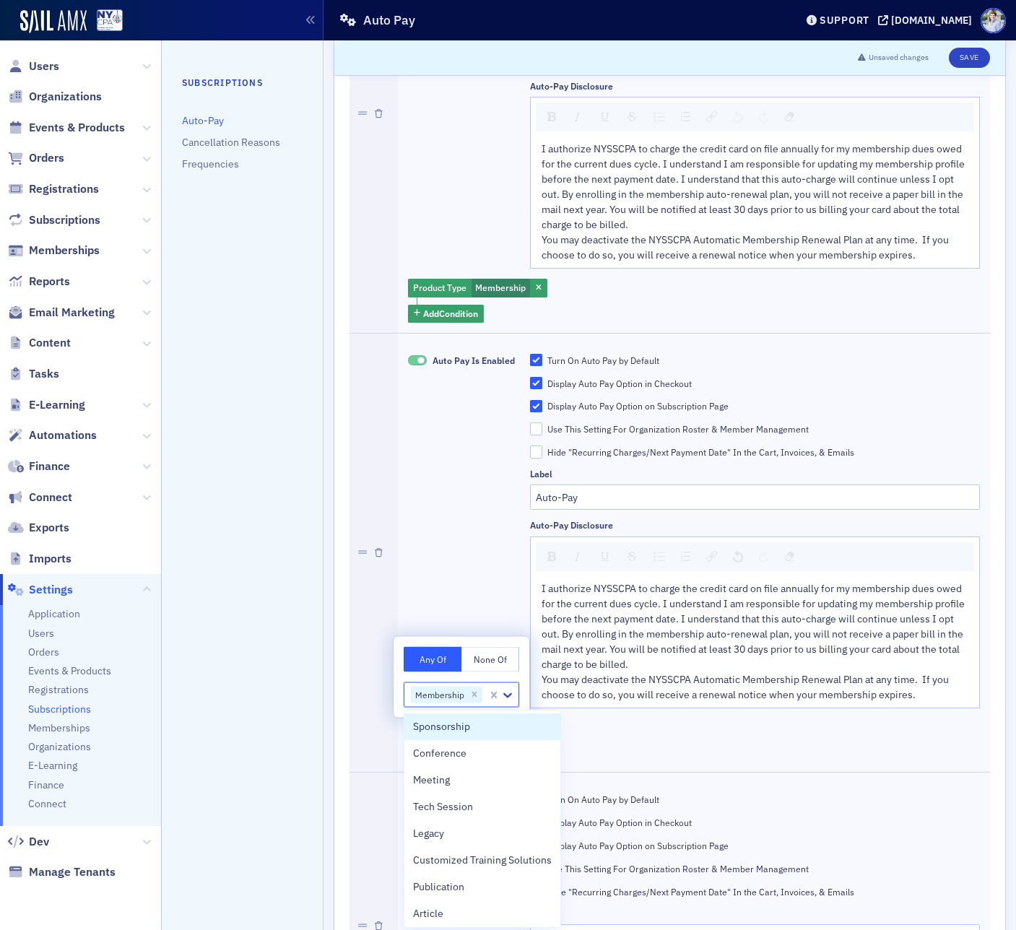
drag, startPoint x: 458, startPoint y: 496, endPoint x: 918, endPoint y: 66, distance: 629.8
click at [462, 495] on div "Auto Pay Is Enabled" at bounding box center [461, 531] width 107 height 355
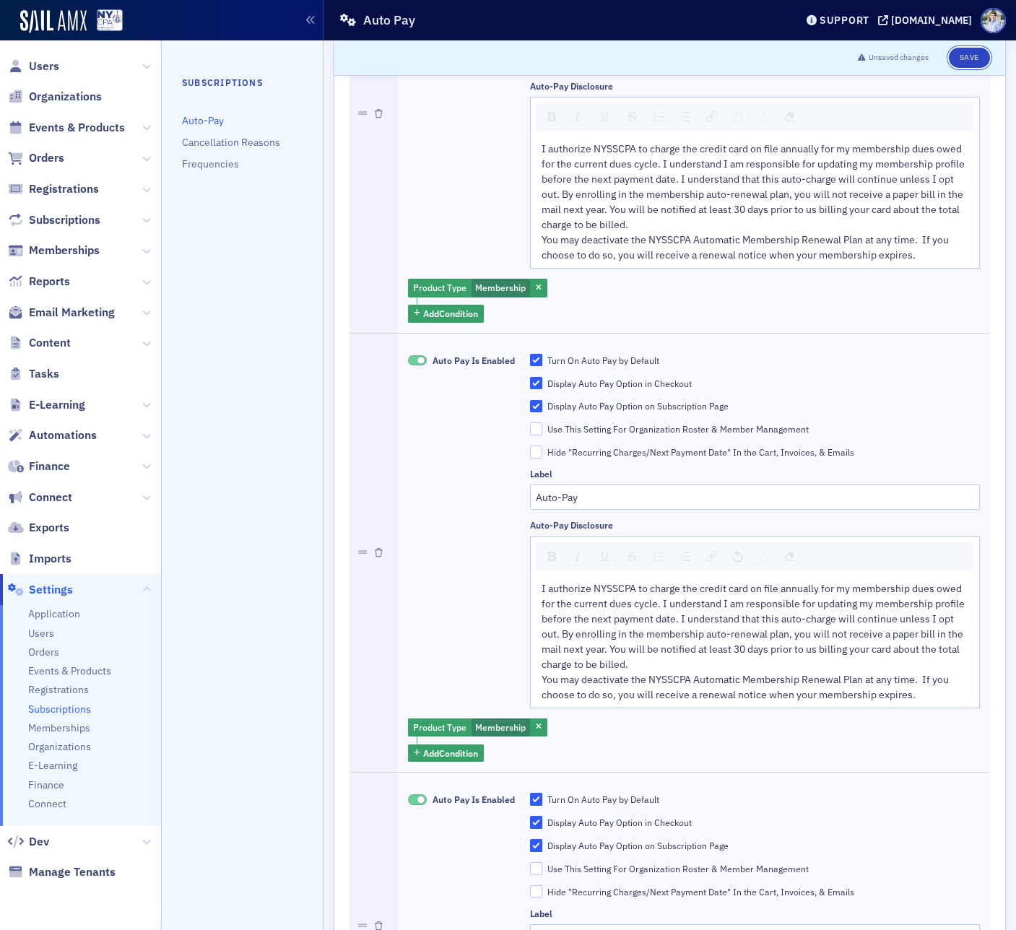
drag, startPoint x: 975, startPoint y: 58, endPoint x: 477, endPoint y: 127, distance: 502.3
click at [975, 58] on button "Save" at bounding box center [969, 58] width 41 height 20
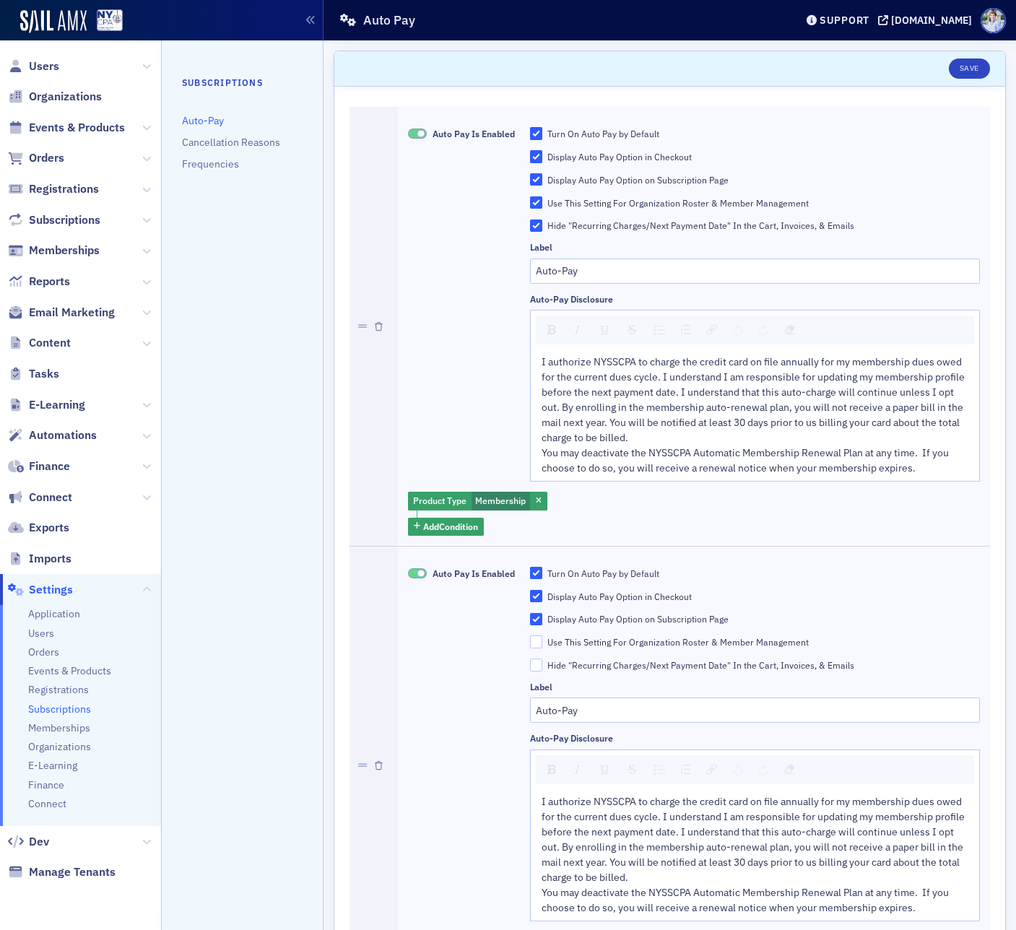
scroll to position [1, 0]
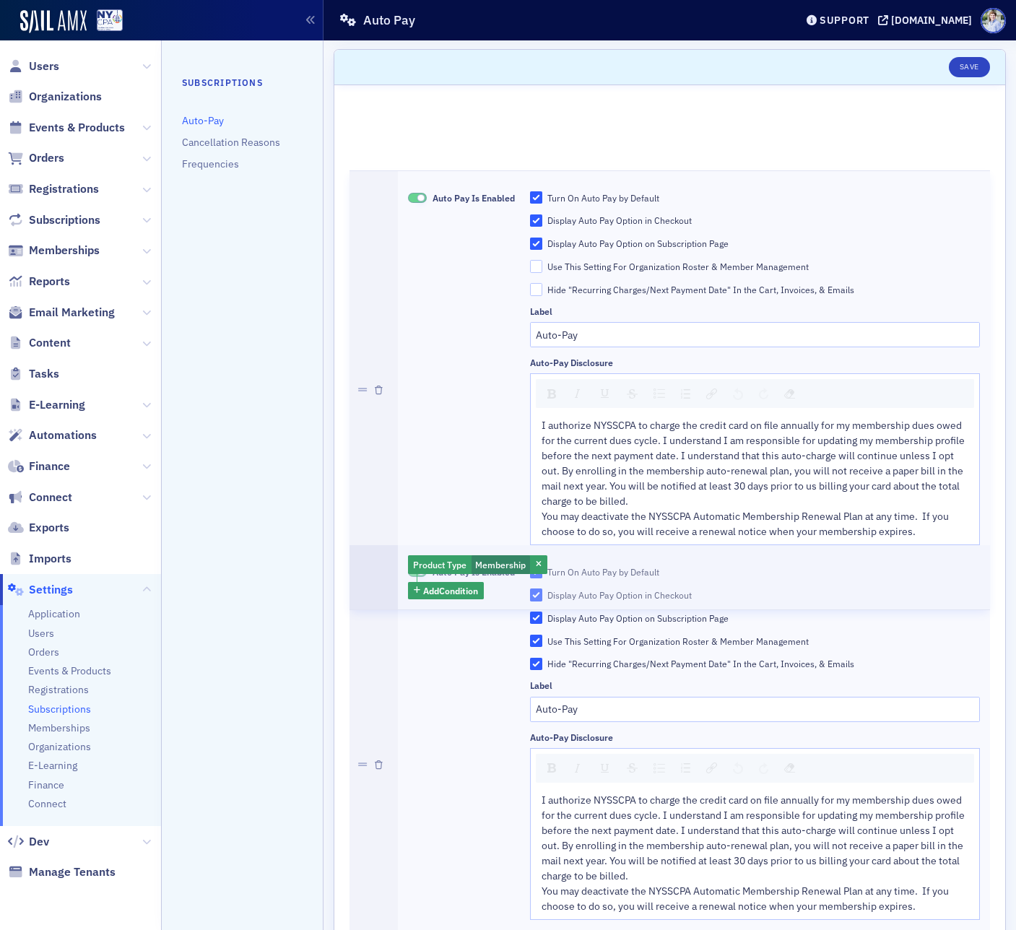
drag, startPoint x: 363, startPoint y: 728, endPoint x: 401, endPoint y: 319, distance: 410.4
click at [401, 319] on div "Auto Pay Is Enabled Turn On Auto Pay by Default Display Auto Pay Option in Chec…" at bounding box center [669, 698] width 640 height 1186
checkbox input "false"
checkbox input "true"
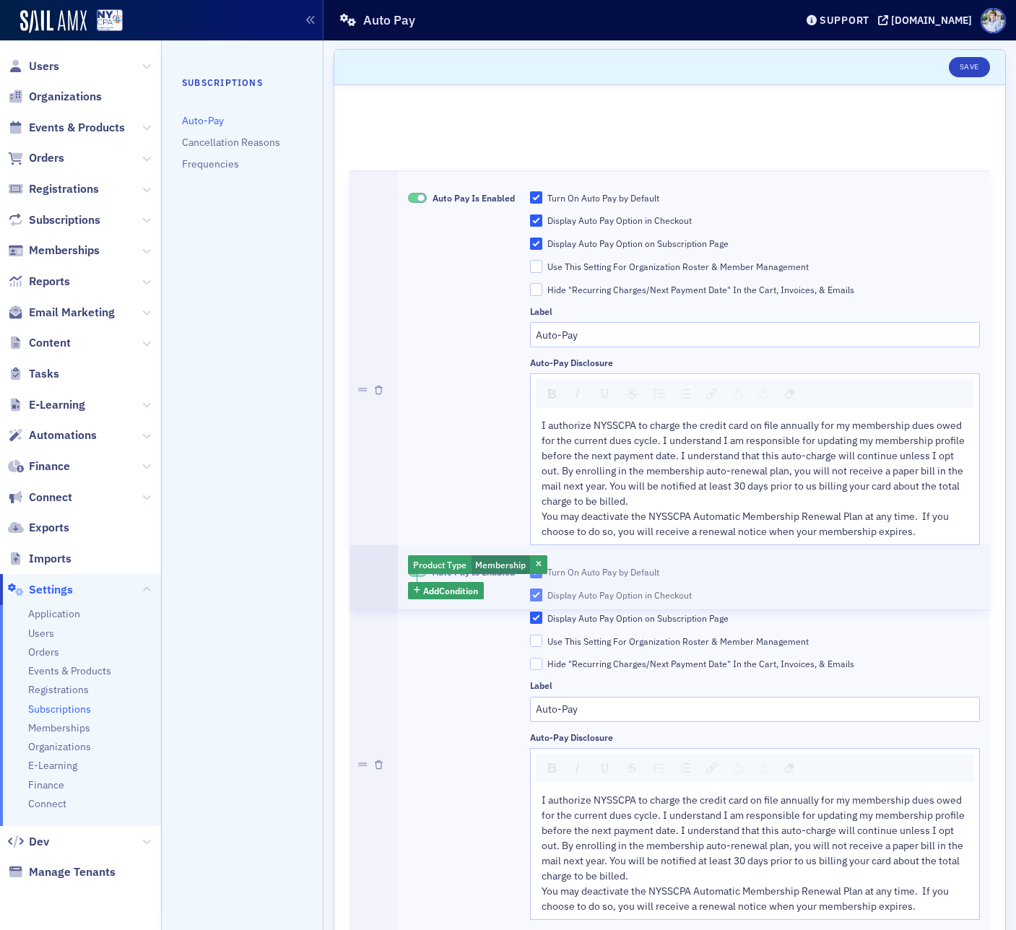
checkbox input "true"
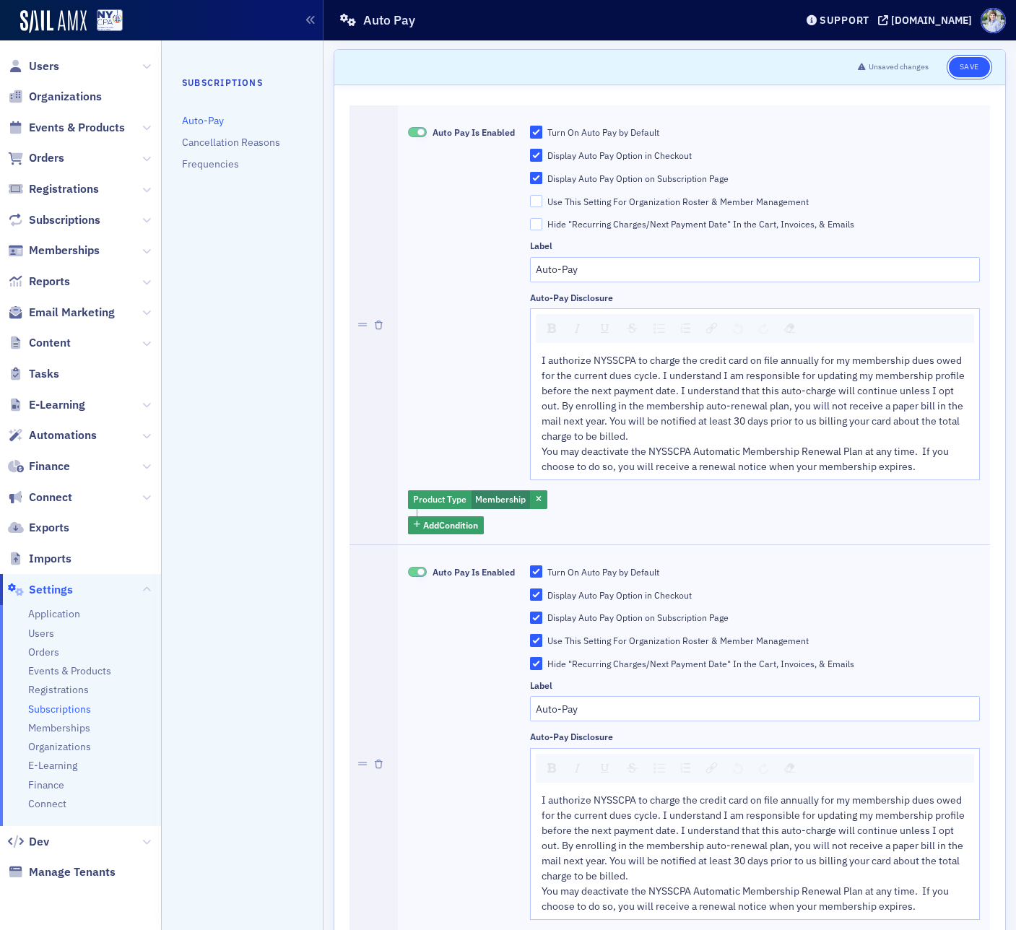
click at [961, 58] on button "Save" at bounding box center [969, 67] width 41 height 20
click at [728, 23] on div "Also Viewing" at bounding box center [764, 20] width 72 height 20
click at [780, 20] on span at bounding box center [787, 20] width 15 height 15
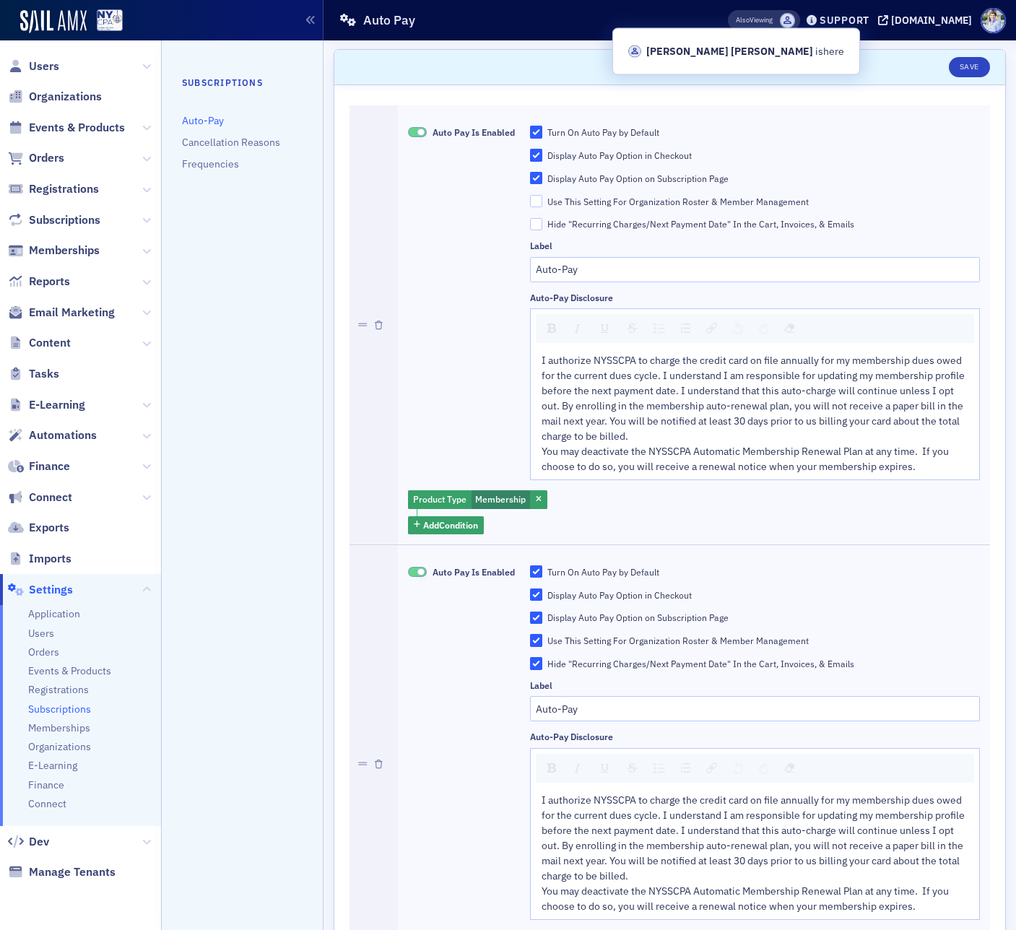
drag, startPoint x: 683, startPoint y: 19, endPoint x: 422, endPoint y: 66, distance: 265.4
click at [780, 19] on span at bounding box center [787, 20] width 15 height 15
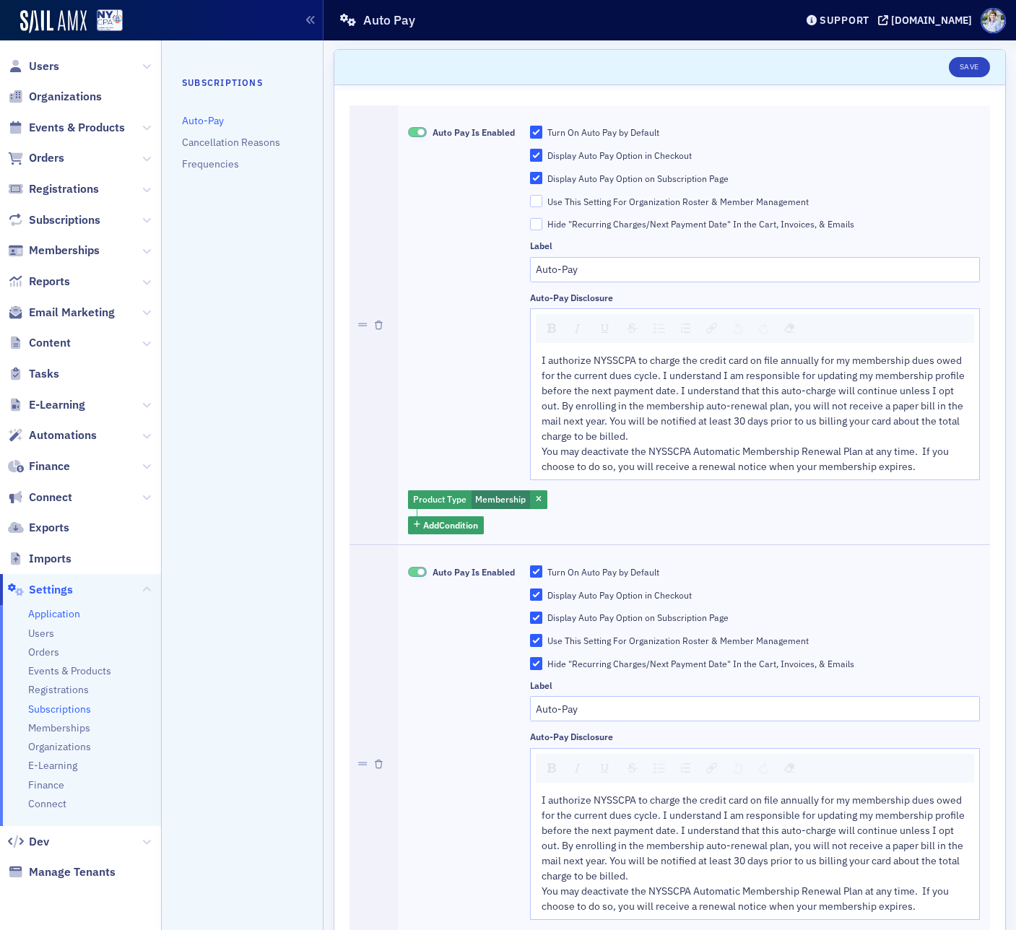
click at [73, 609] on span "Application" at bounding box center [54, 614] width 52 height 14
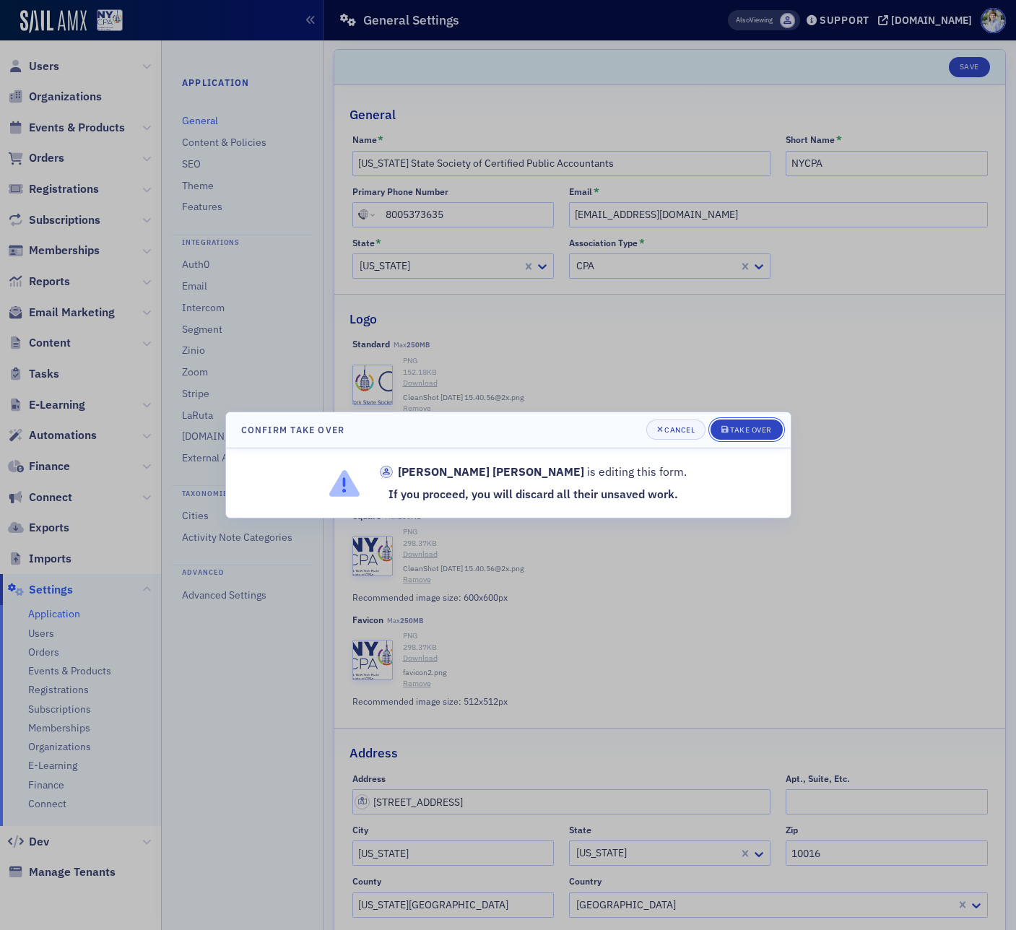
click at [750, 432] on div "Take Over" at bounding box center [751, 430] width 42 height 8
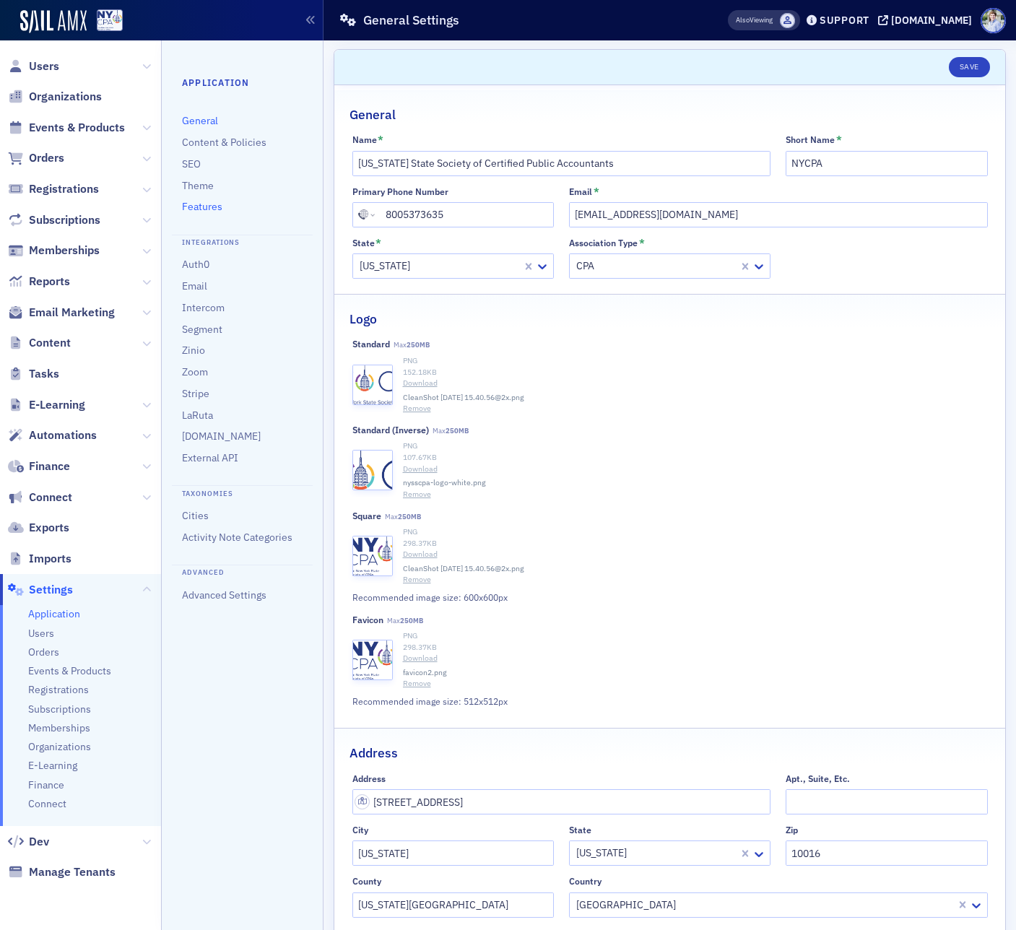
click at [212, 204] on link "Features" at bounding box center [202, 206] width 40 height 13
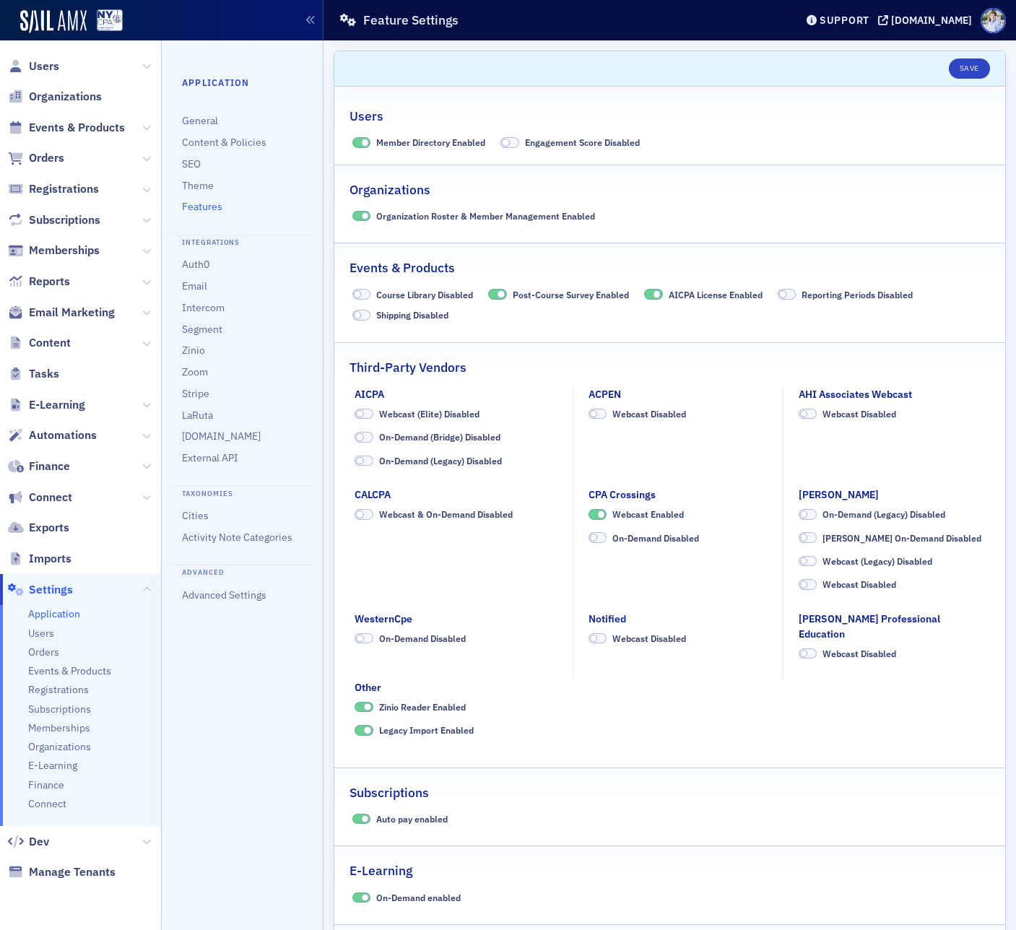
click at [495, 53] on header "Save" at bounding box center [669, 68] width 671 height 35
click at [544, 58] on header "Save" at bounding box center [669, 68] width 671 height 35
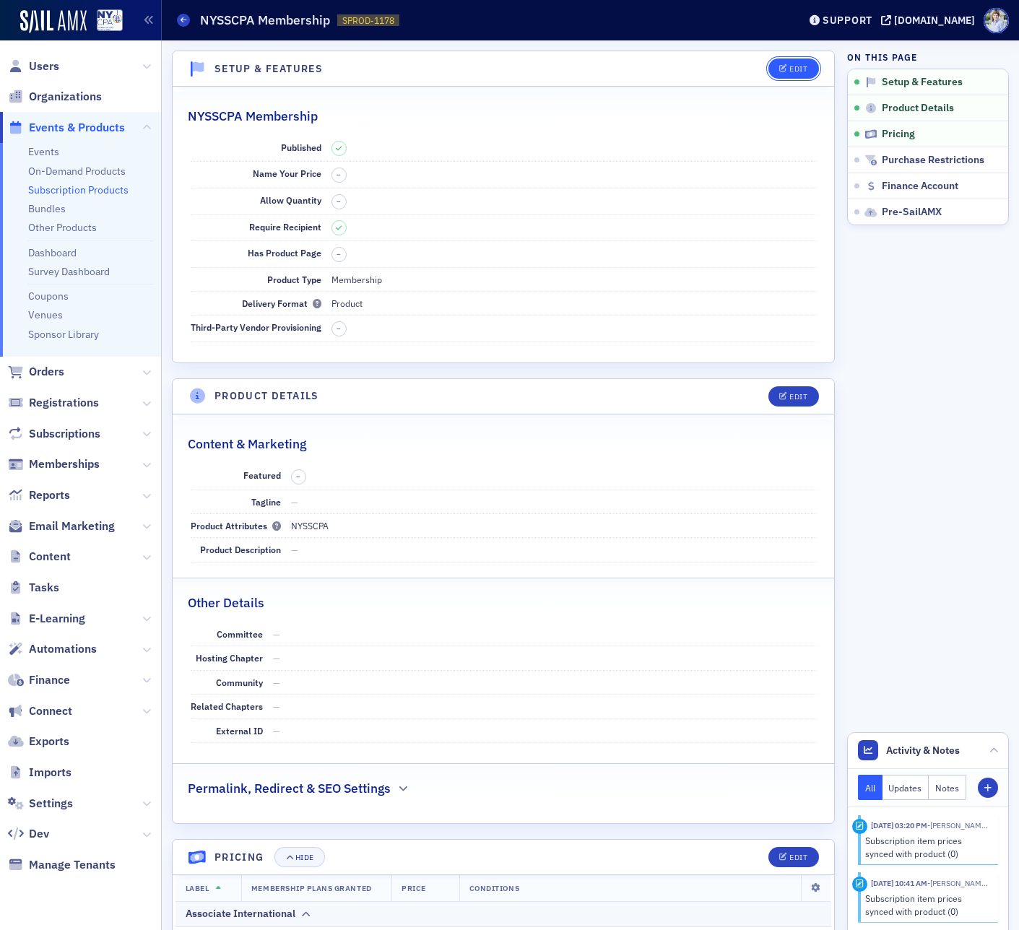
click at [799, 77] on button "Edit" at bounding box center [793, 68] width 50 height 20
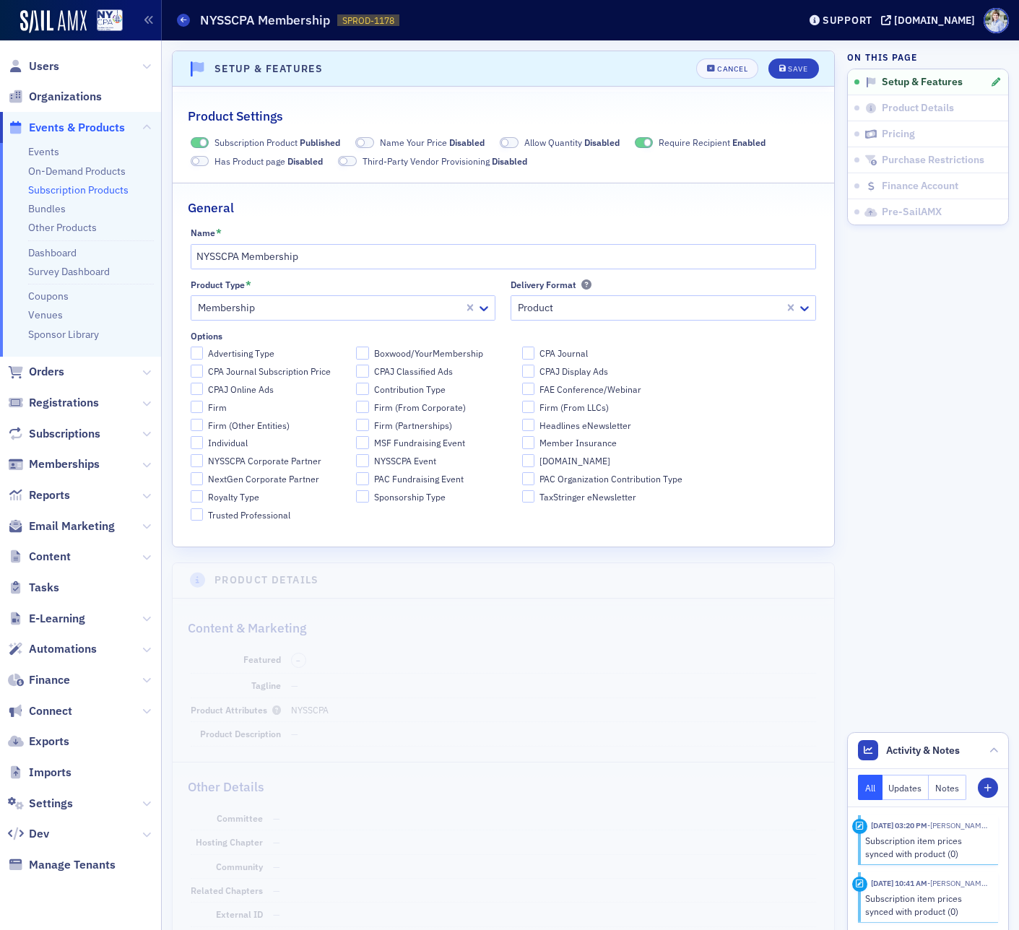
scroll to position [3, 0]
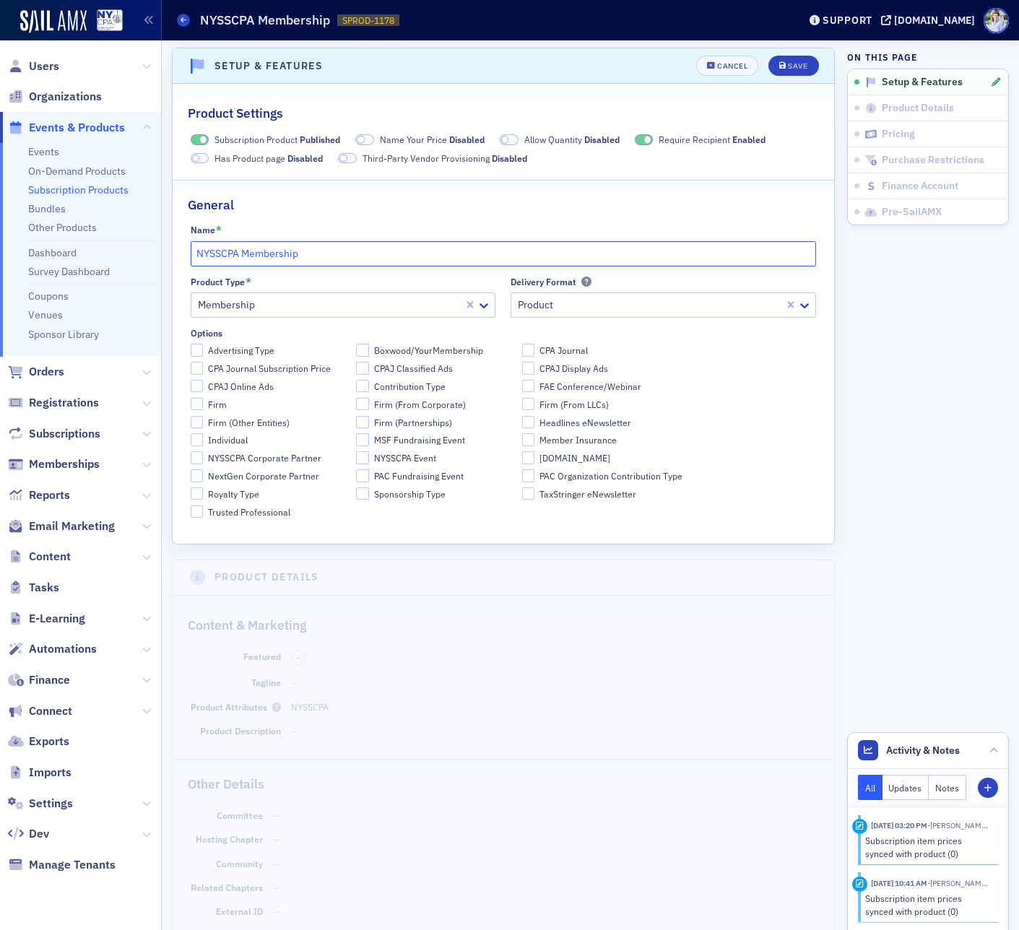
click at [231, 265] on input "NYSSCPA Membership" at bounding box center [504, 253] width 626 height 25
click at [228, 264] on input "NYSSCPA Membership" at bounding box center [504, 253] width 626 height 25
click at [229, 253] on input "NYSSCPA Membership" at bounding box center [504, 253] width 626 height 25
click at [228, 253] on input "NYSSCPA Membership" at bounding box center [504, 253] width 626 height 25
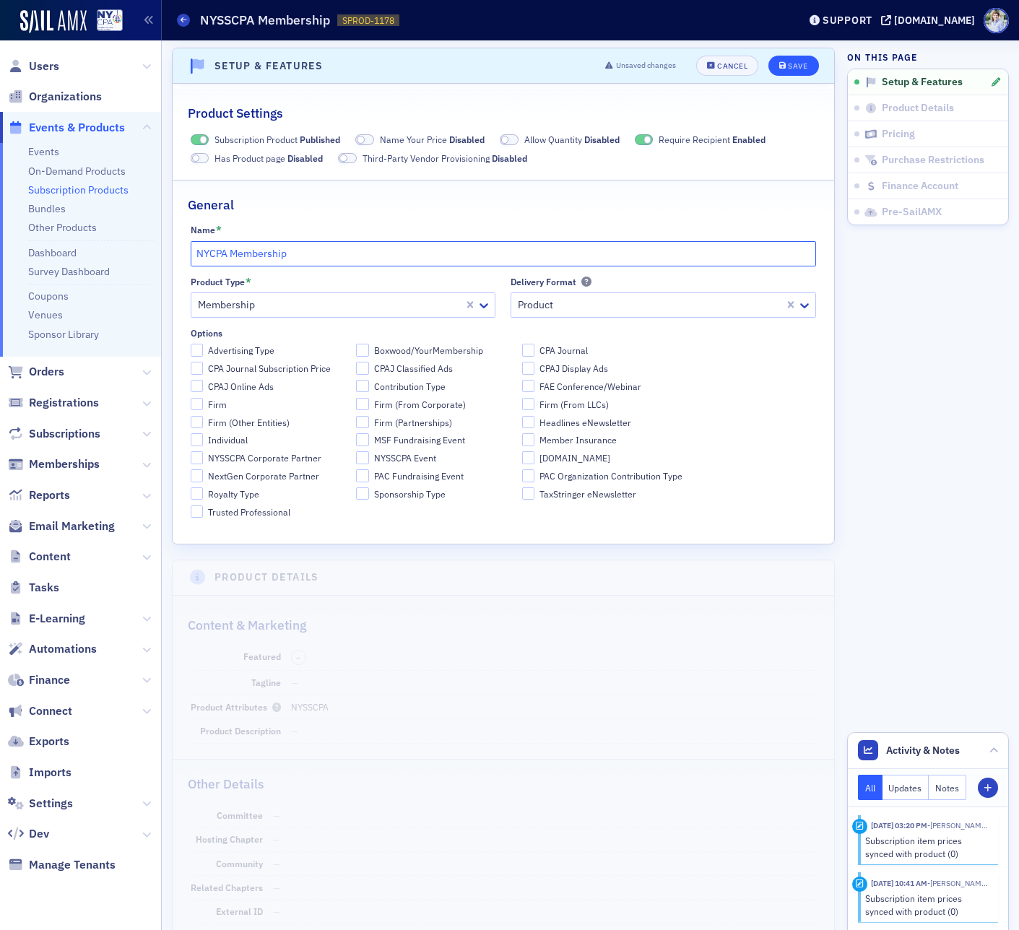
type input "NYCPA Membership"
click at [793, 69] on div "Save" at bounding box center [797, 66] width 19 height 8
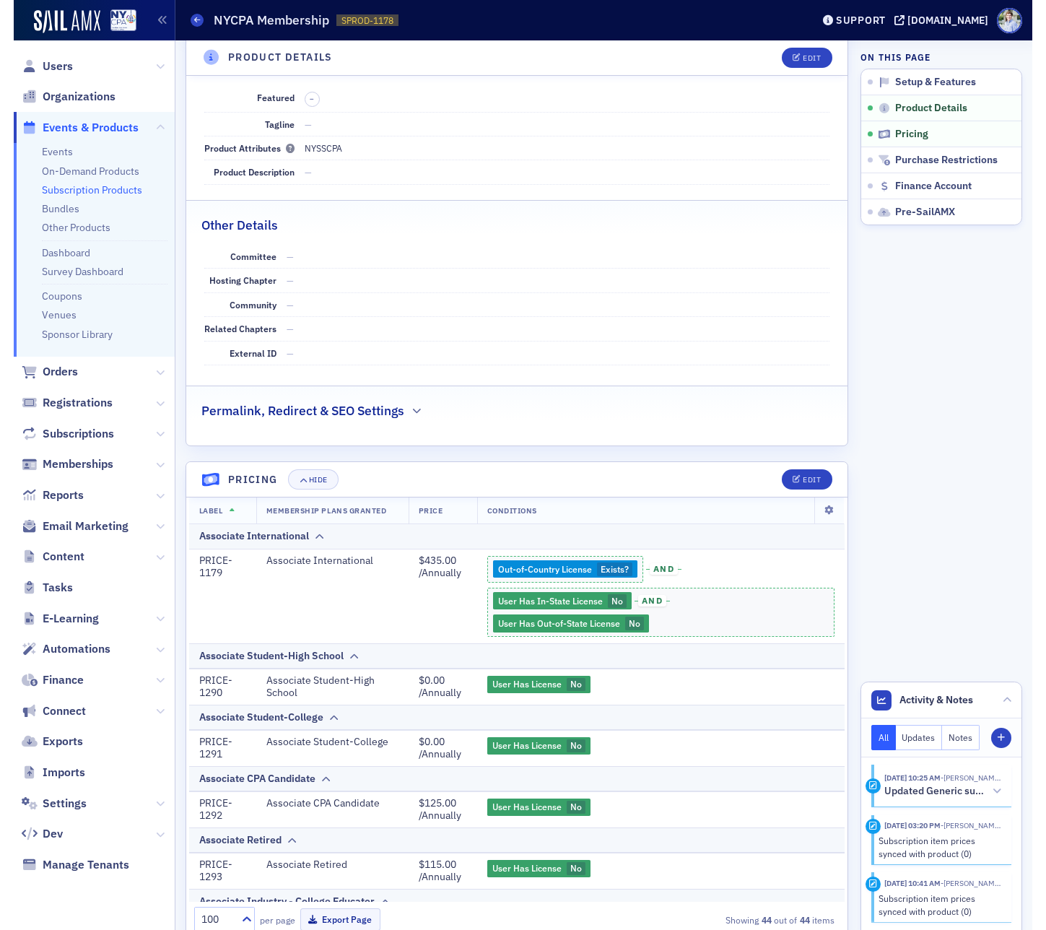
scroll to position [422, 0]
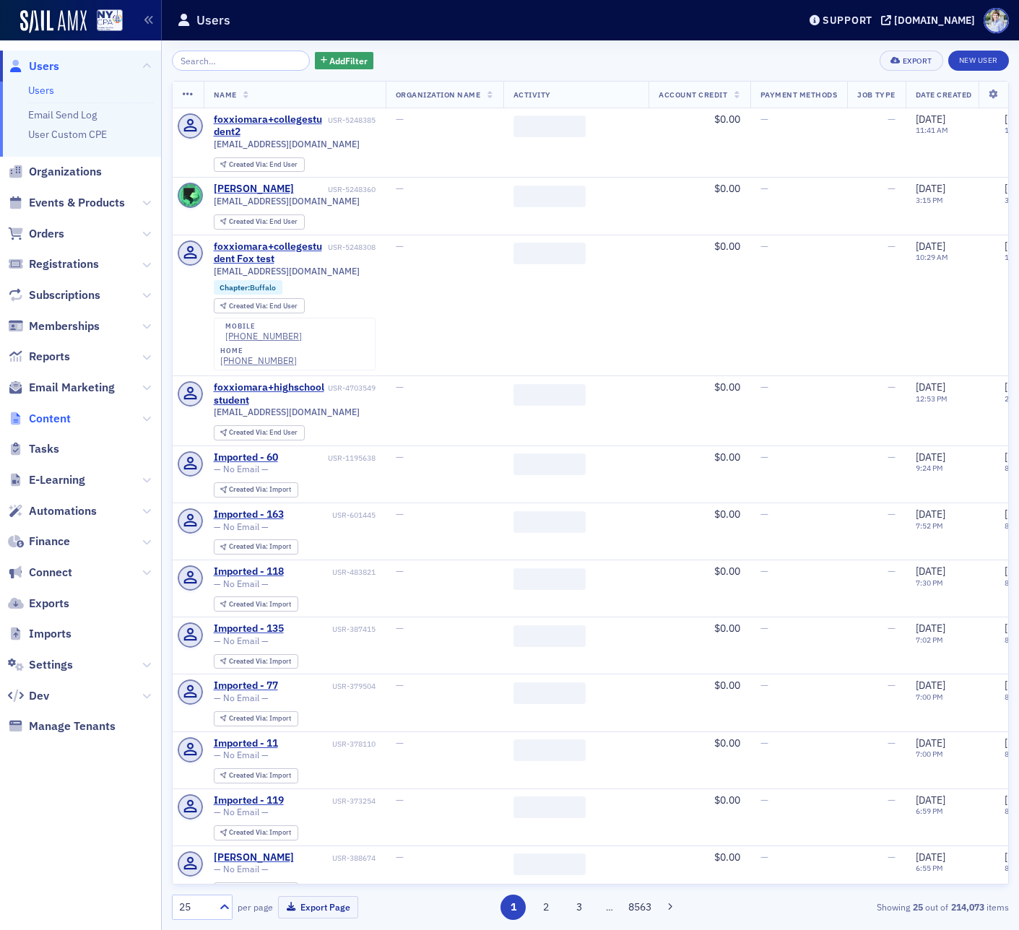
click at [54, 412] on span "Content" at bounding box center [50, 419] width 42 height 16
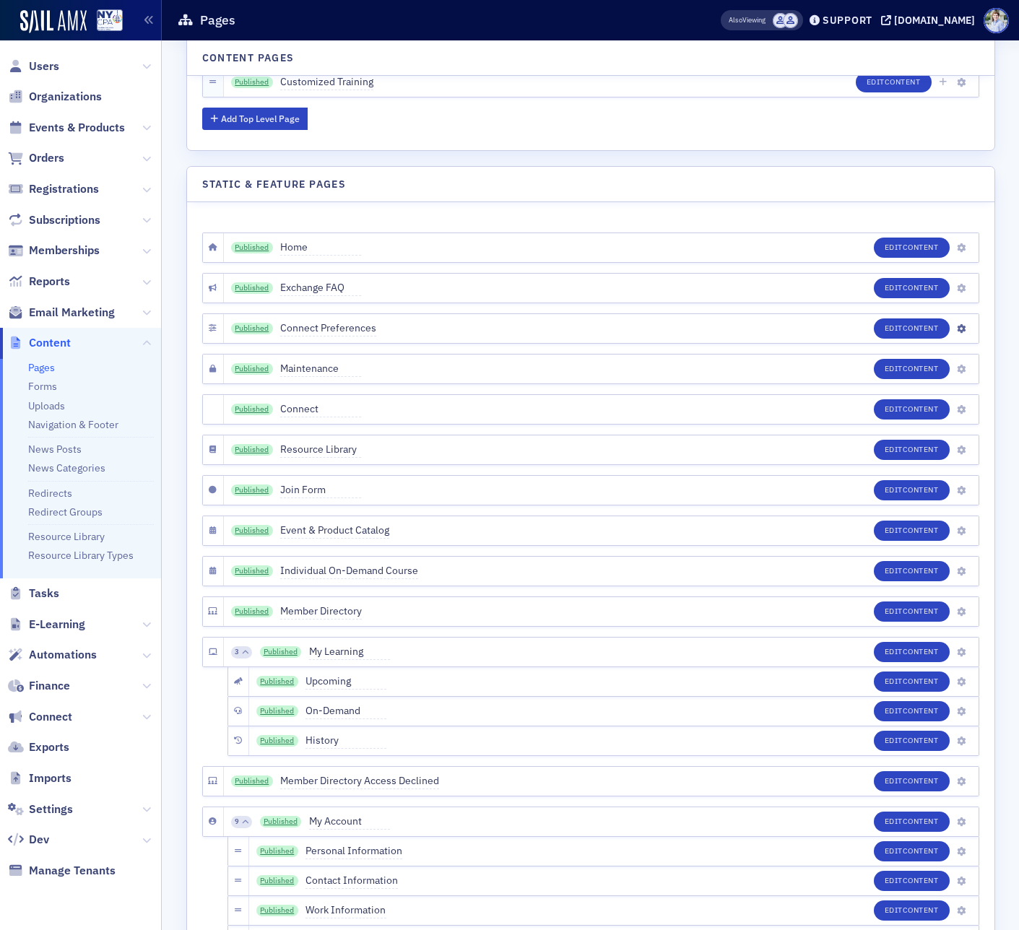
scroll to position [5932, 0]
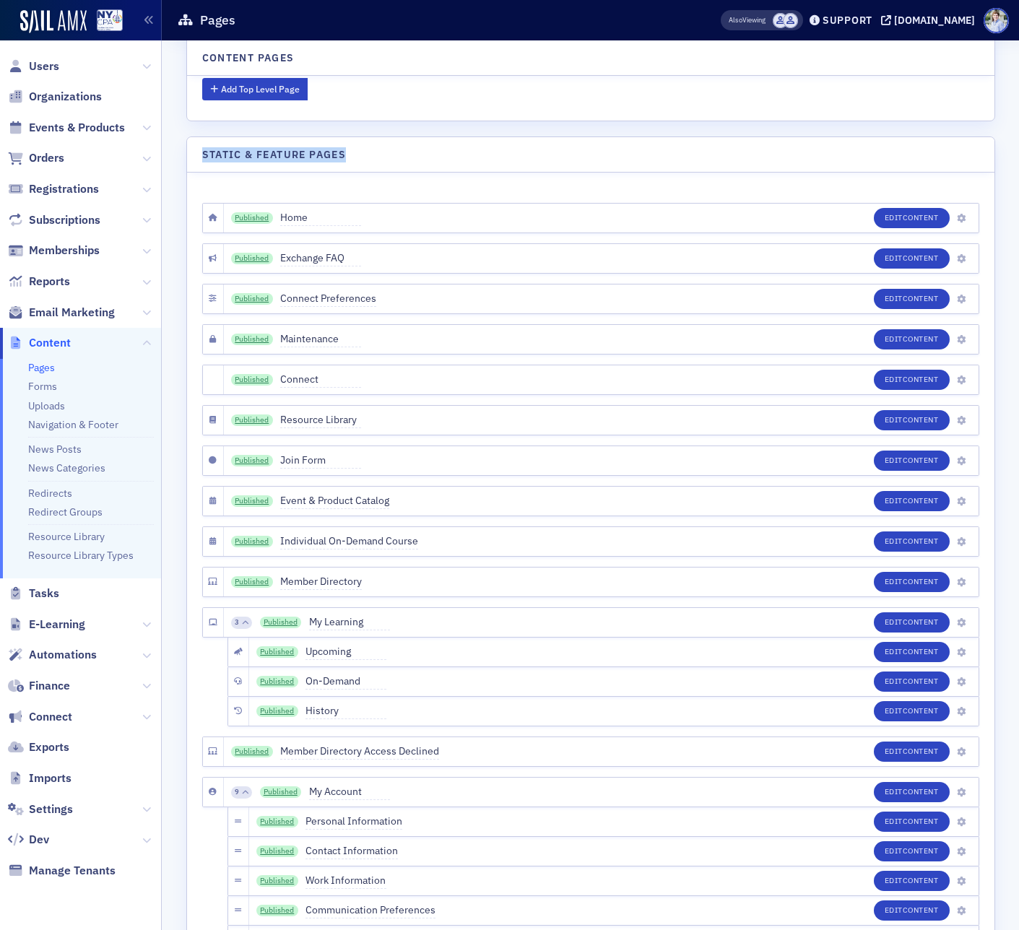
drag, startPoint x: 199, startPoint y: 156, endPoint x: 362, endPoint y: 151, distance: 163.3
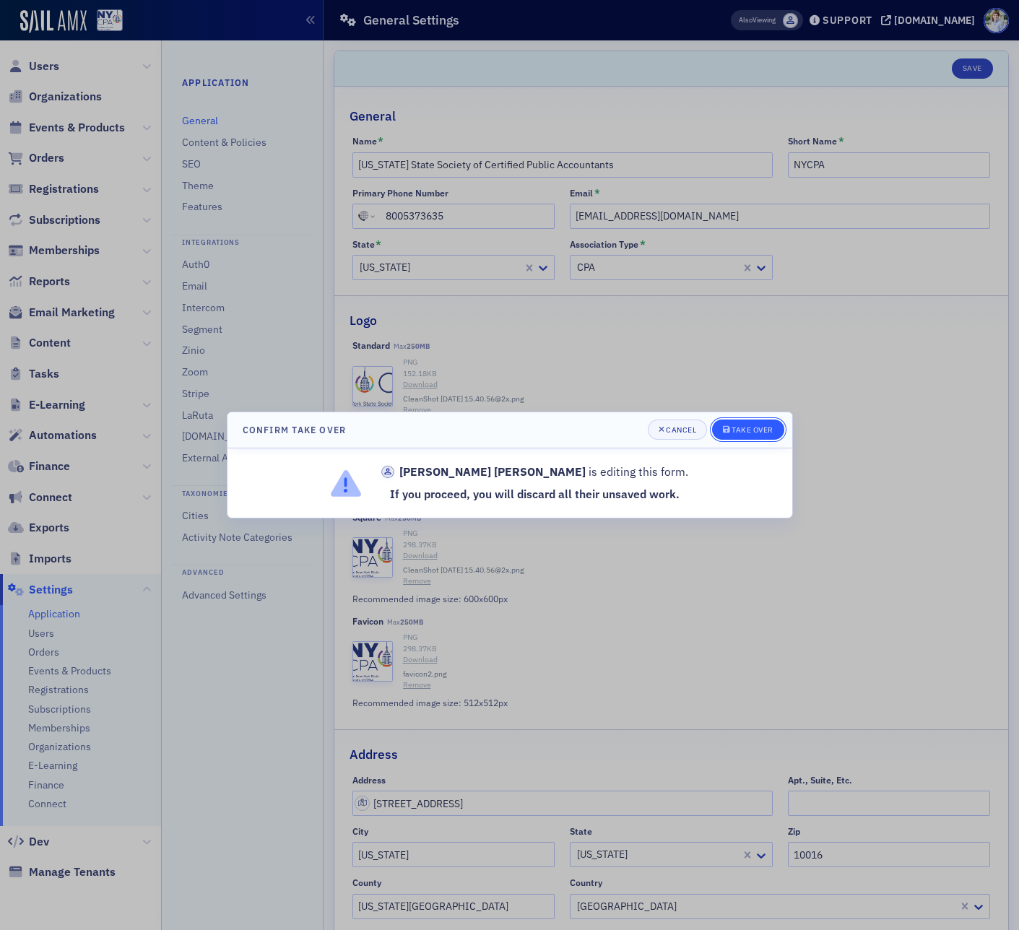
click at [752, 423] on button "Take Over" at bounding box center [748, 429] width 72 height 20
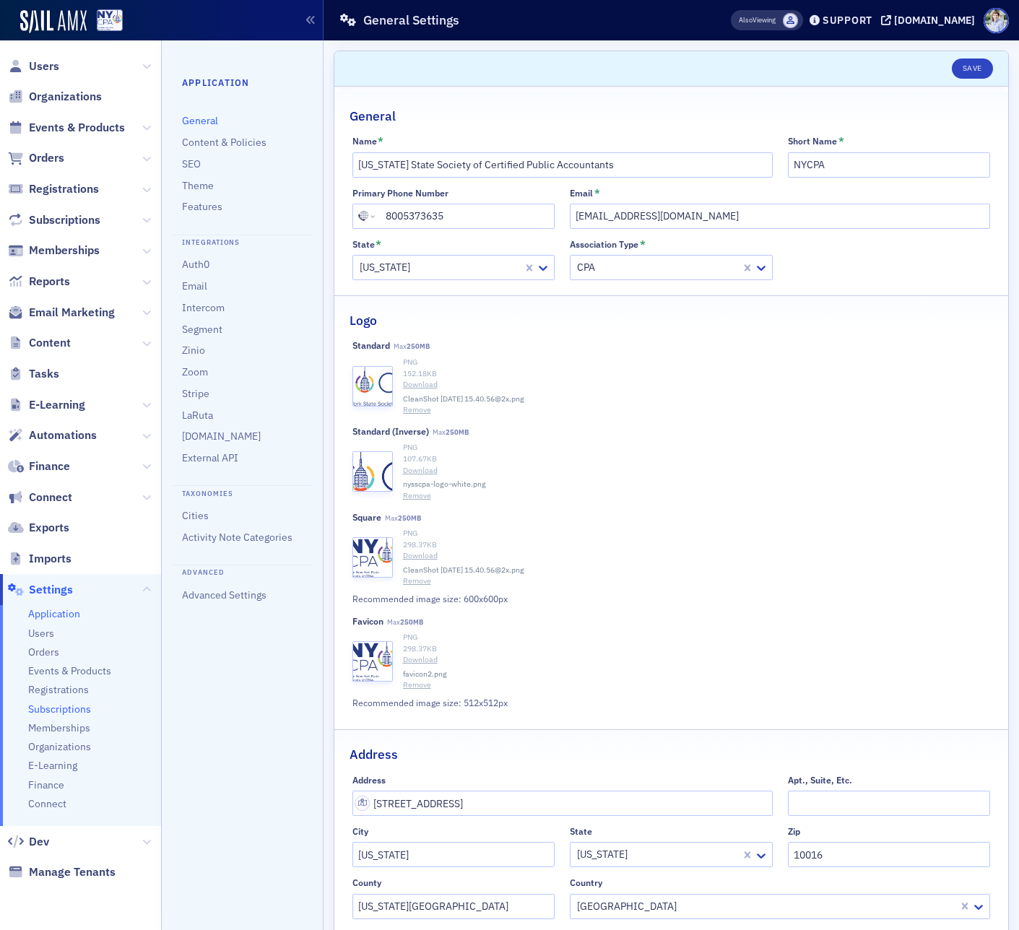
click at [46, 707] on span "Subscriptions" at bounding box center [59, 710] width 63 height 14
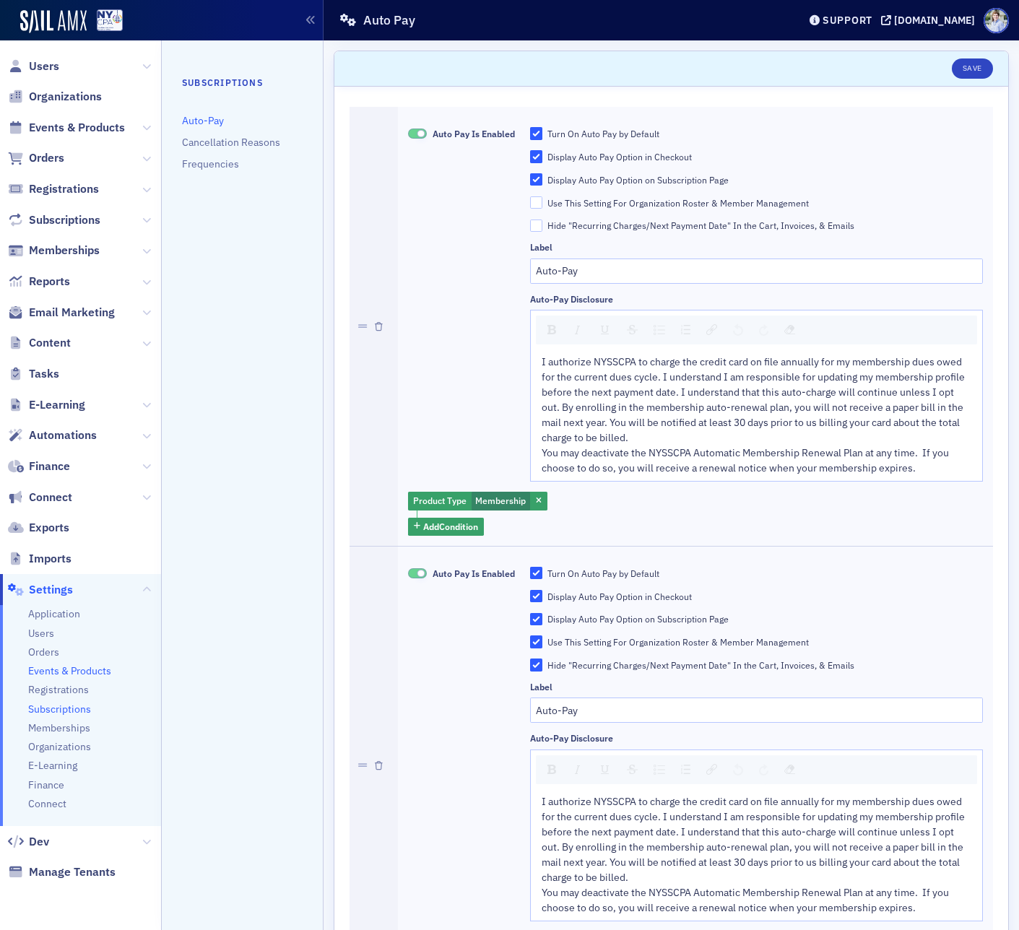
click at [54, 673] on span "Events & Products" at bounding box center [69, 671] width 83 height 14
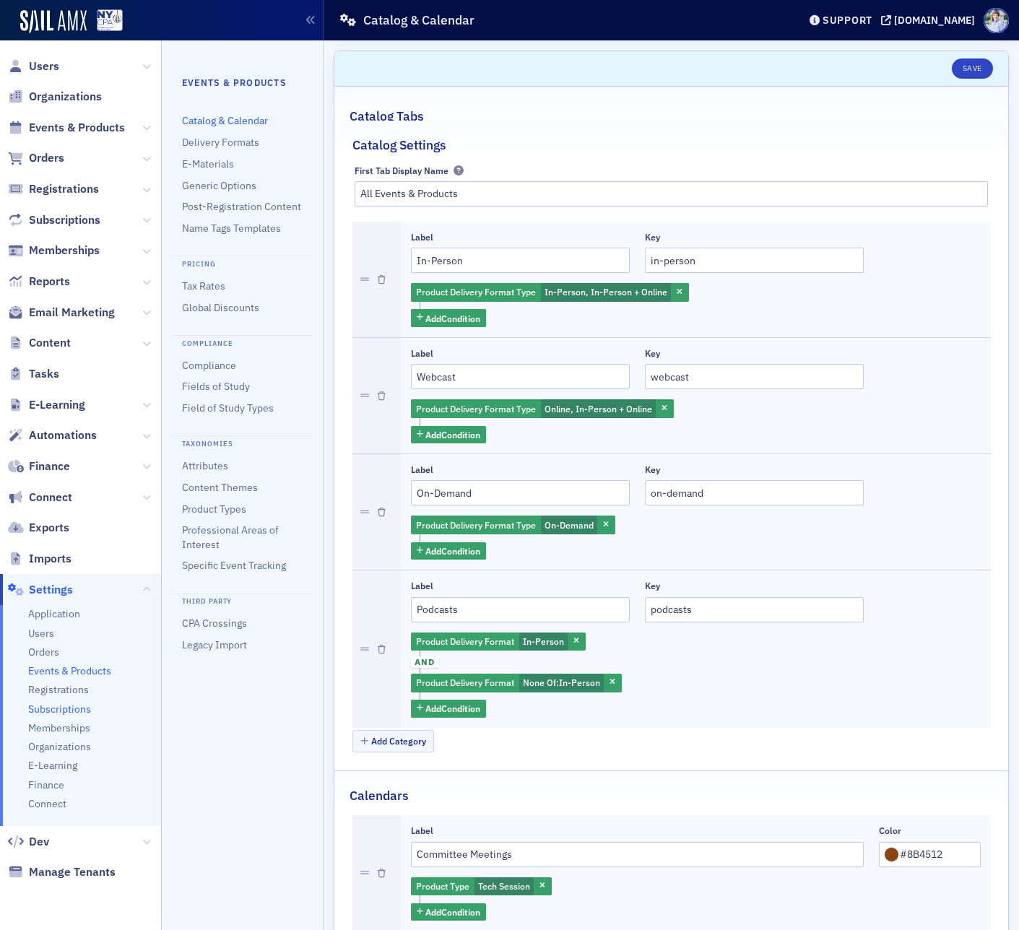
click at [66, 713] on span "Subscriptions" at bounding box center [59, 710] width 63 height 14
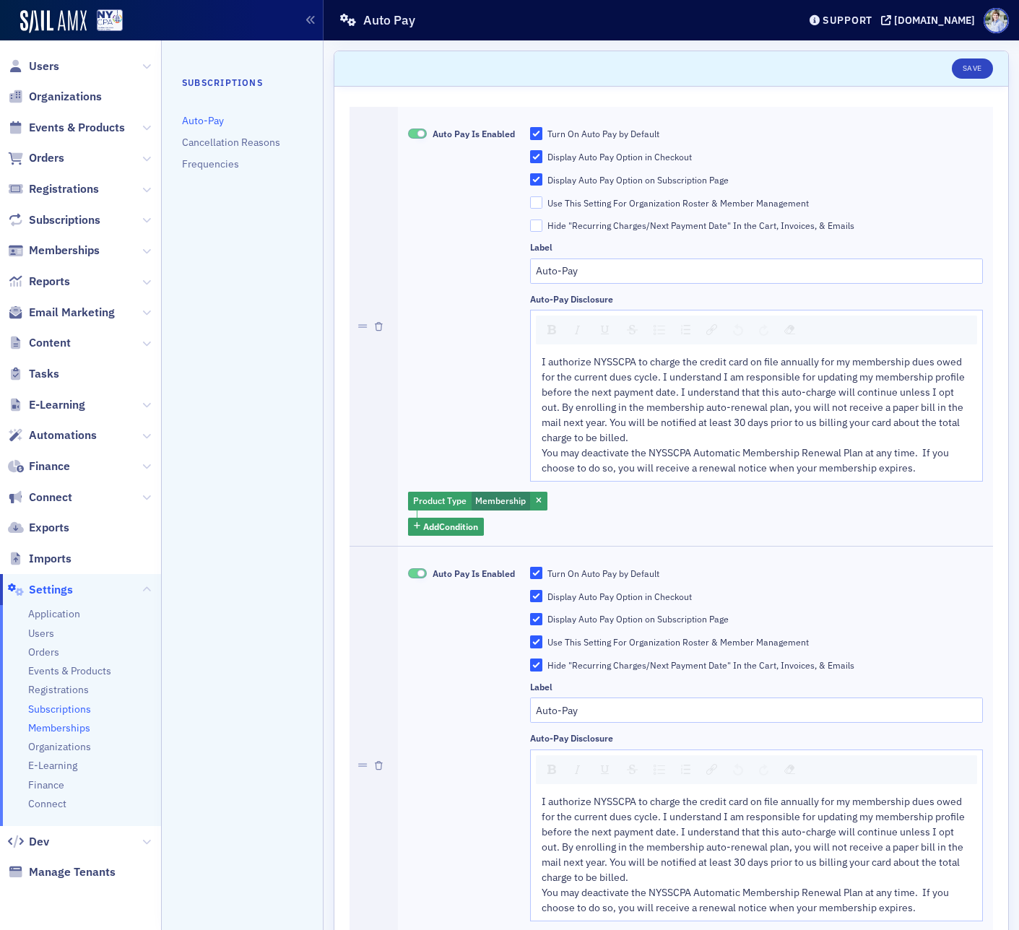
click at [55, 728] on span "Memberships" at bounding box center [59, 728] width 62 height 14
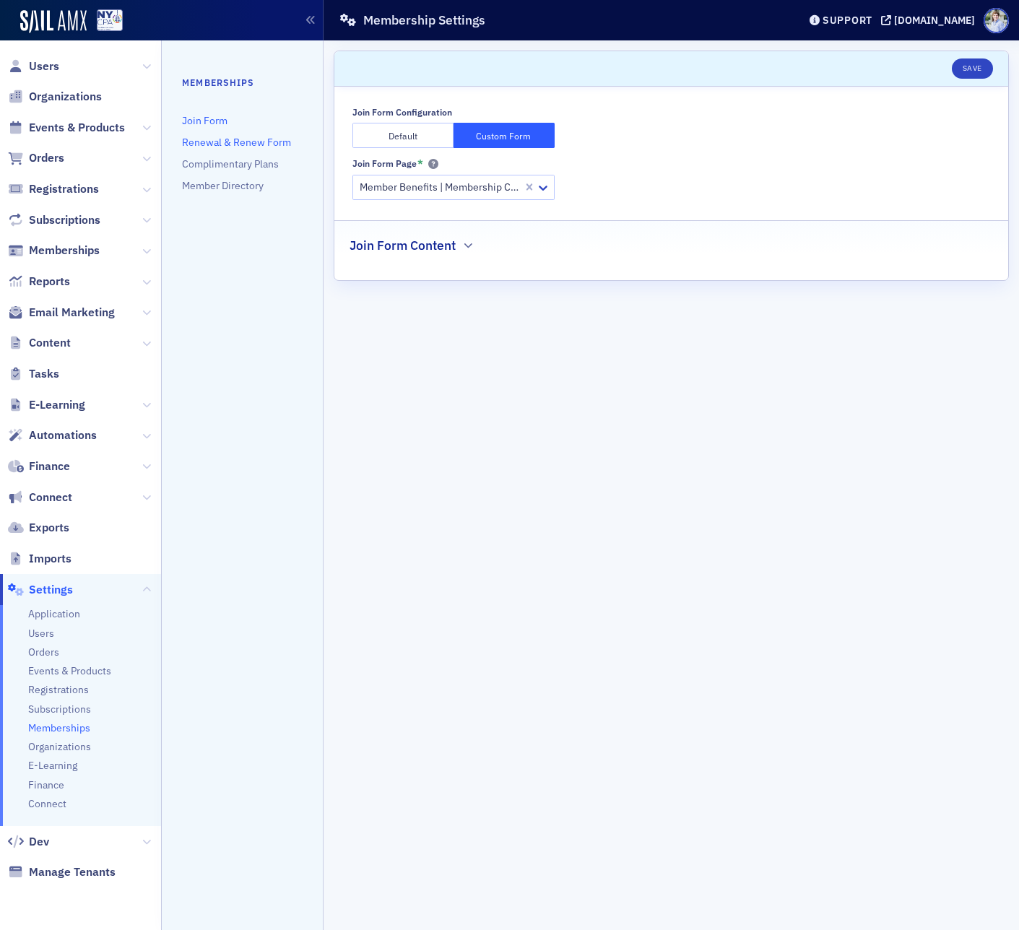
click at [206, 142] on link "Renewal & Renew Form" at bounding box center [236, 142] width 109 height 13
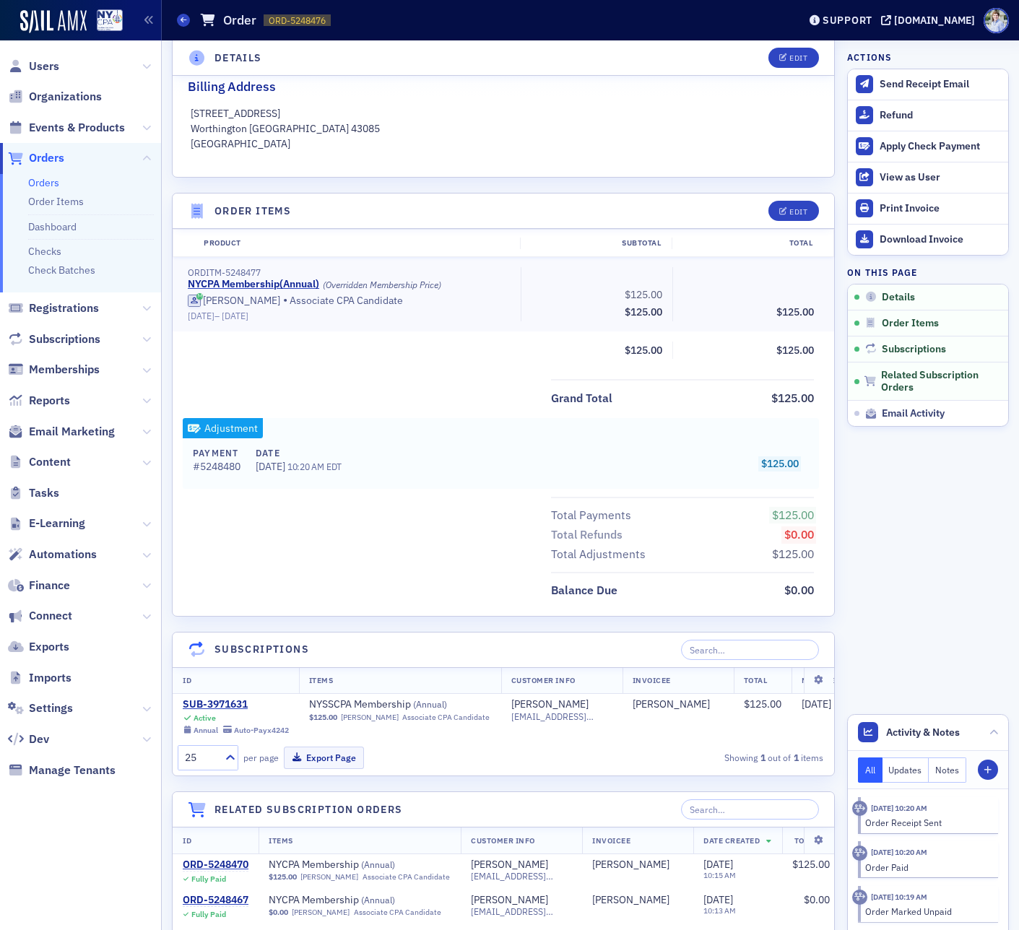
scroll to position [425, 0]
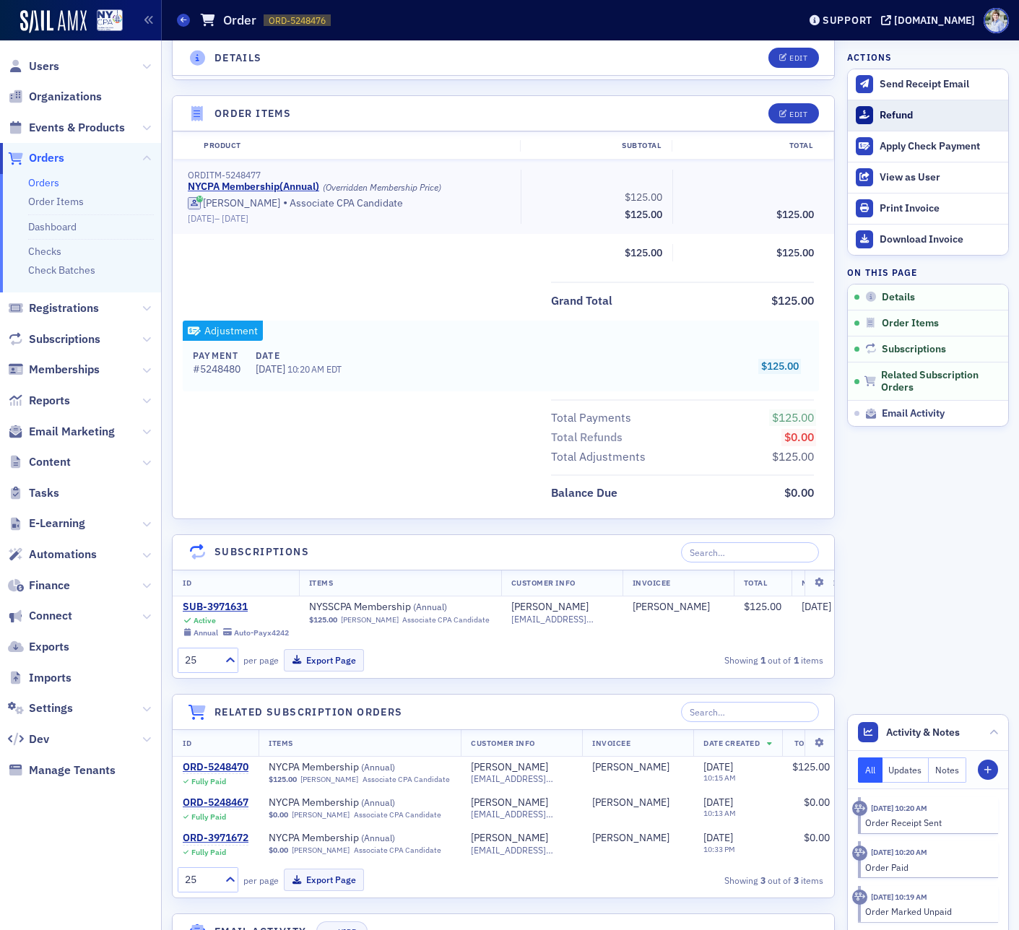
click at [891, 118] on div "Refund" at bounding box center [939, 115] width 121 height 13
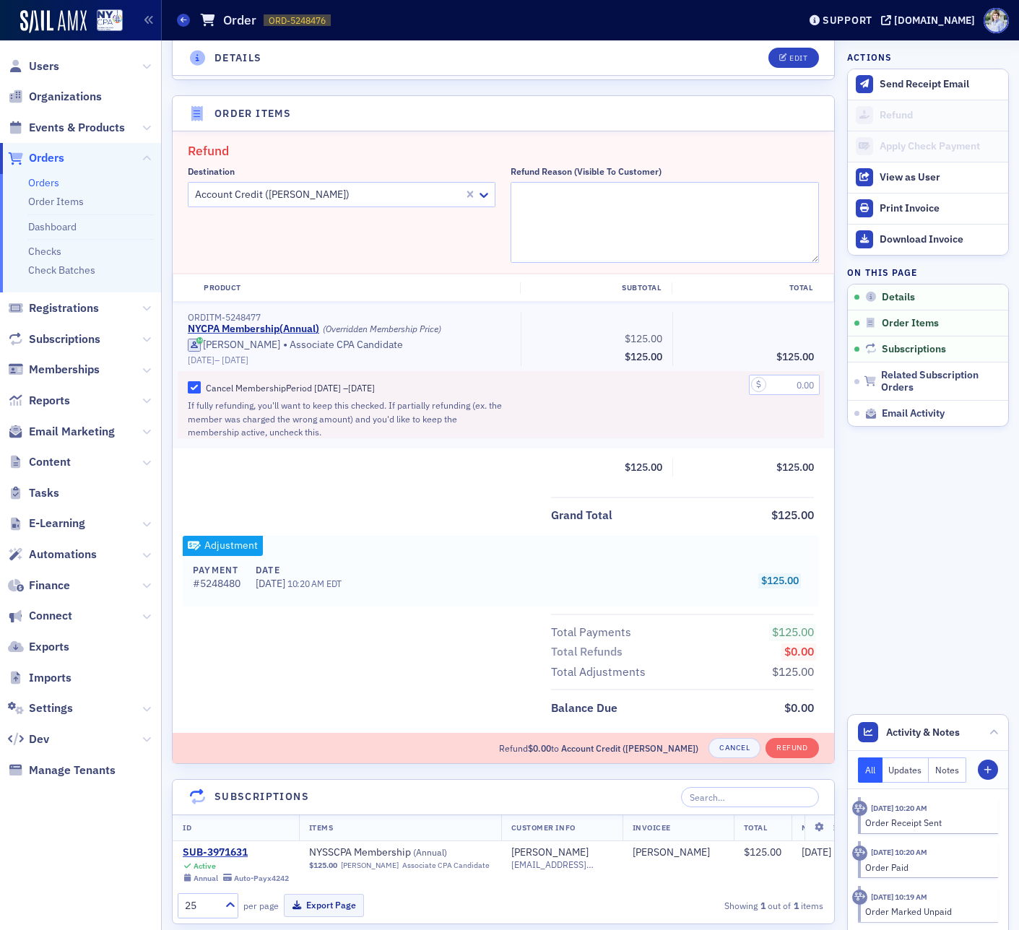
scroll to position [472, 0]
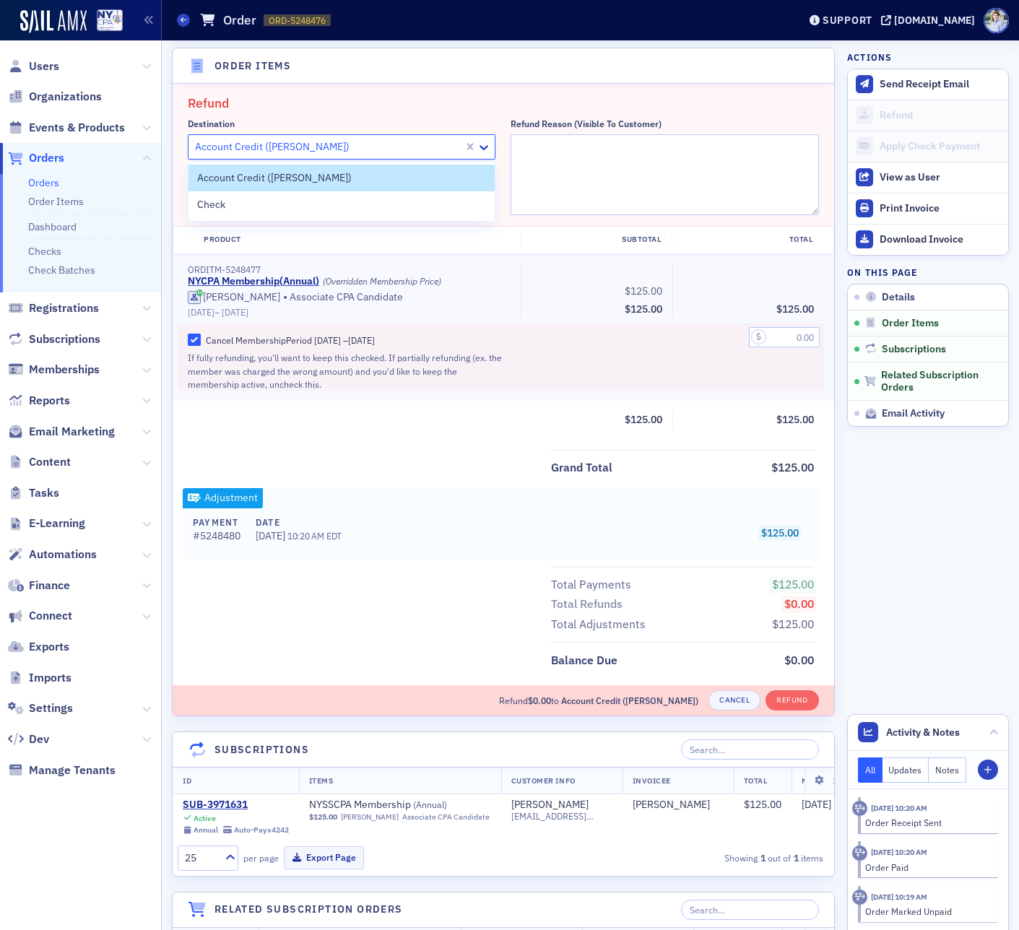
drag, startPoint x: 295, startPoint y: 140, endPoint x: 287, endPoint y: 149, distance: 11.8
click at [295, 140] on div at bounding box center [327, 147] width 269 height 18
click at [283, 222] on fieldset "Refund Destination Check, 2 of 2. 2 results available. Use Up and Down to choos…" at bounding box center [503, 155] width 661 height 142
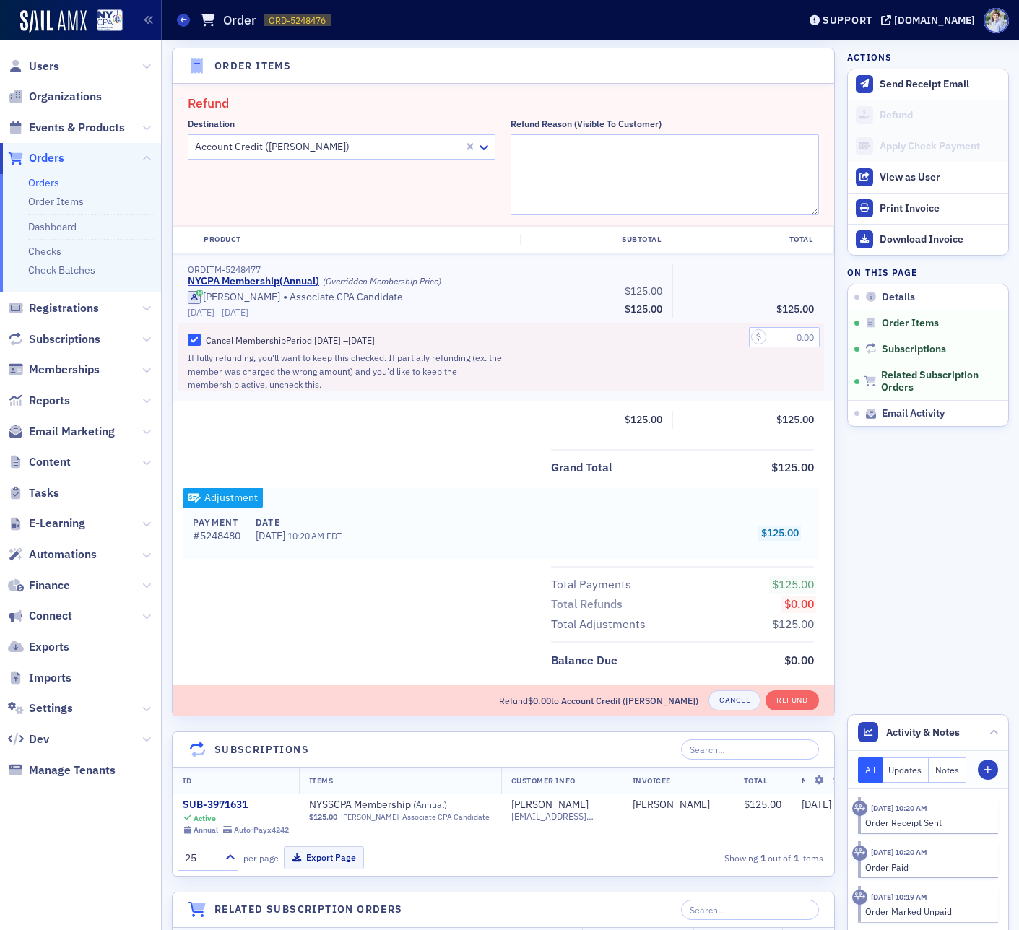
click at [281, 136] on div "Account Credit (Jessica Salerno-Shumaker)" at bounding box center [342, 146] width 308 height 25
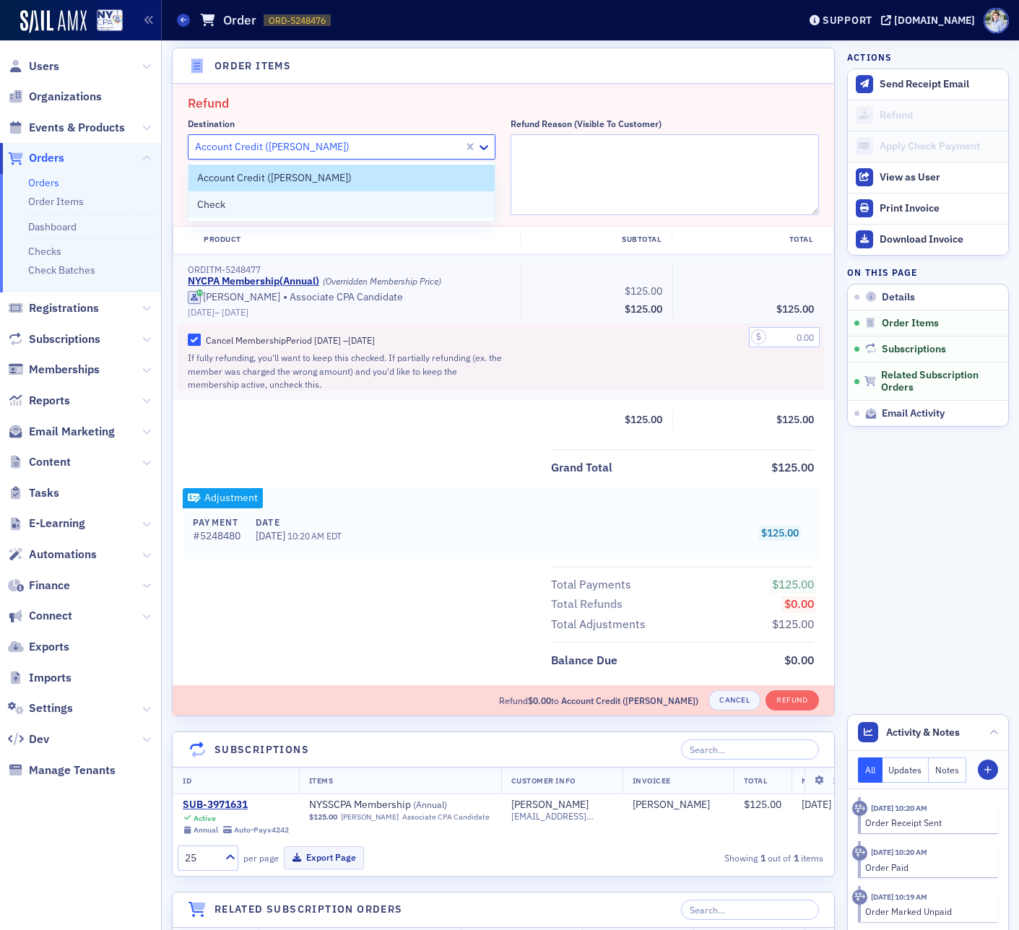
click at [263, 217] on div "Check" at bounding box center [341, 204] width 306 height 27
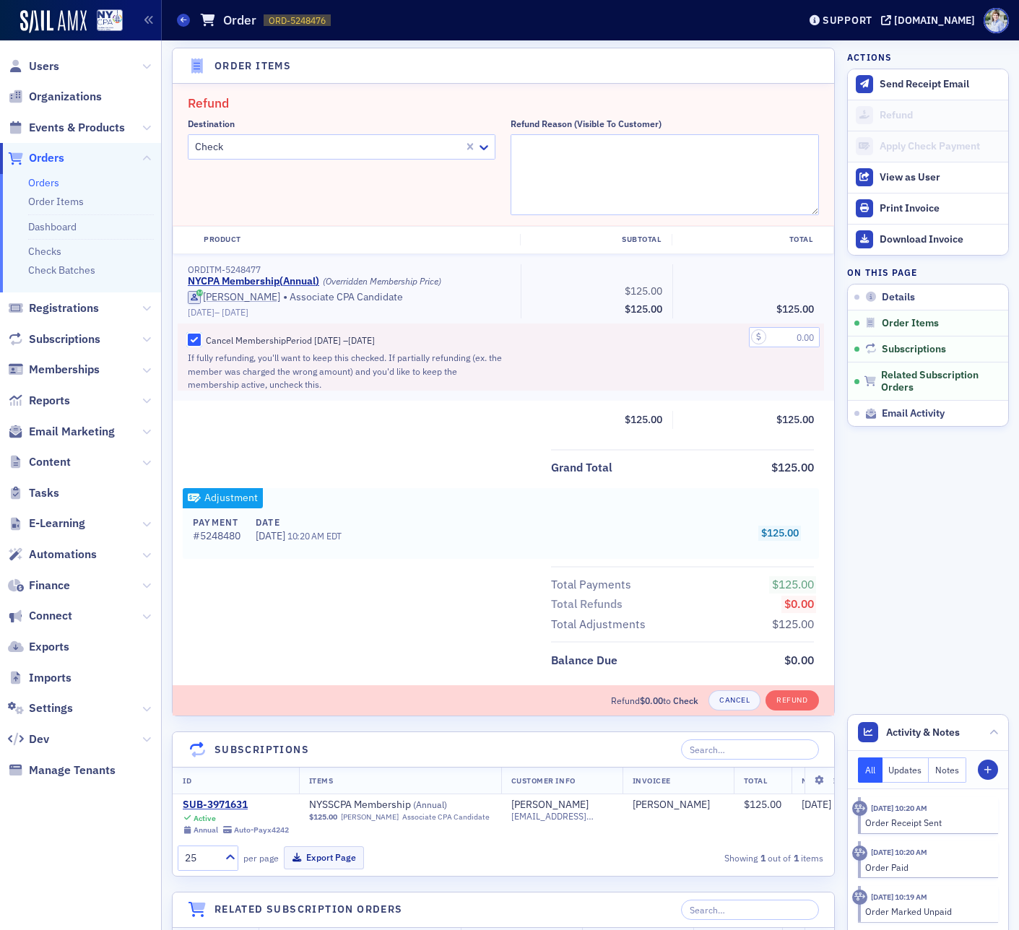
click at [193, 344] on input "Cancel Membership Period 6/1/2025 – 6/1/2026" at bounding box center [194, 340] width 13 height 13
click at [370, 334] on span "[DATE]" at bounding box center [361, 340] width 27 height 12
click at [201, 334] on input "Cancel Membership Period 6/1/2025 – 6/1/2026" at bounding box center [194, 340] width 13 height 13
checkbox input "true"
click at [793, 336] on input "text" at bounding box center [784, 337] width 71 height 20
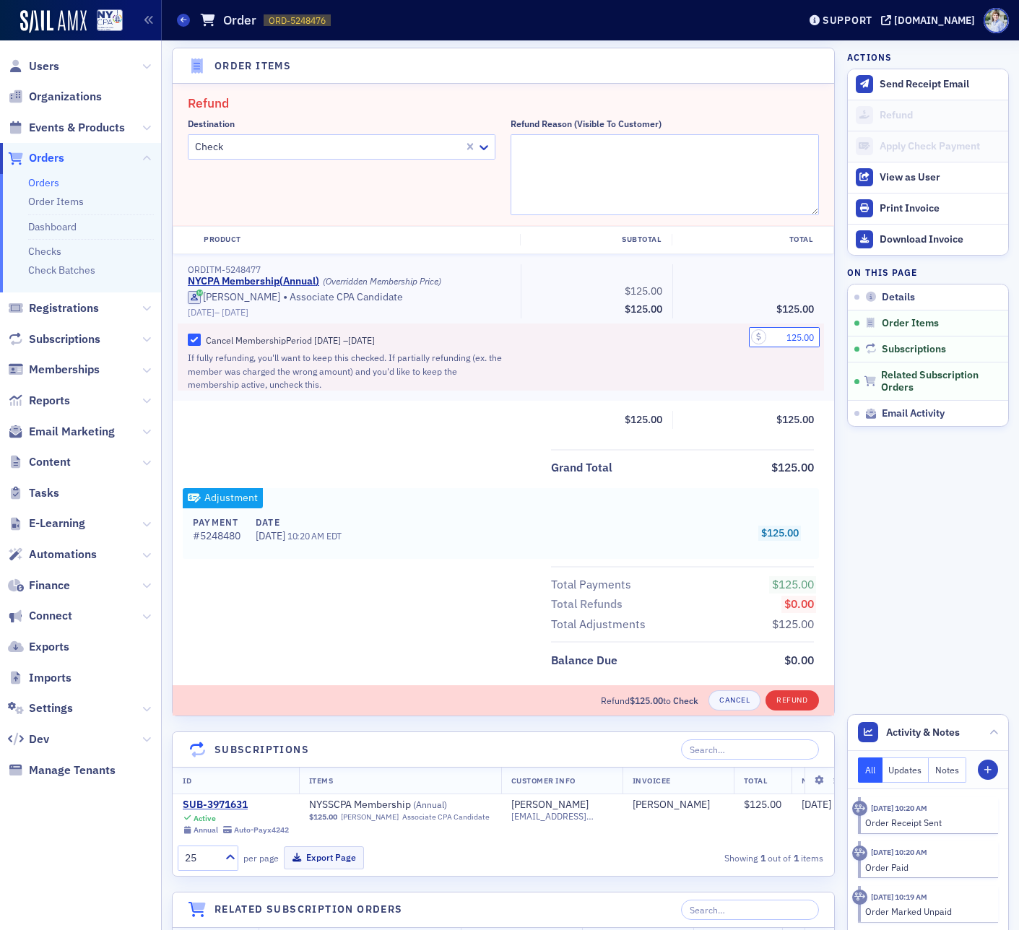
type input "125.00"
click at [793, 697] on button "Refund" at bounding box center [791, 700] width 53 height 20
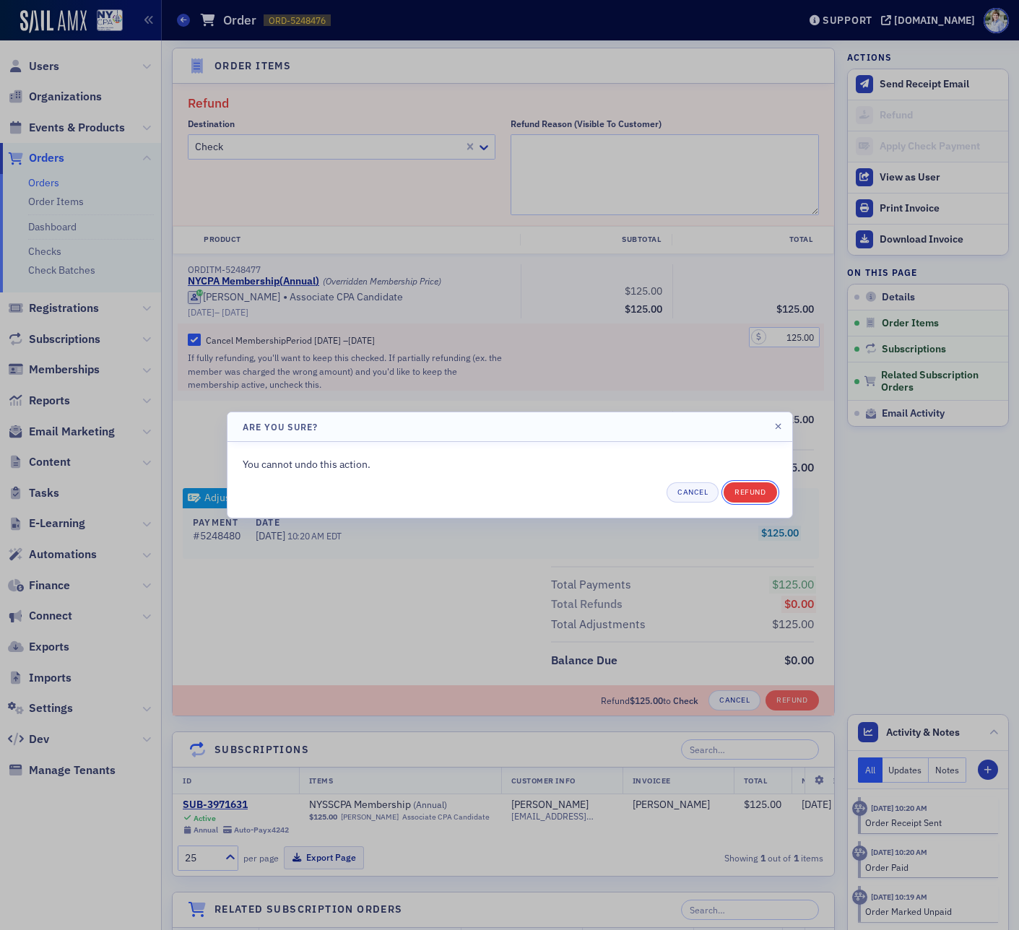
click at [739, 495] on button "Refund" at bounding box center [749, 492] width 53 height 20
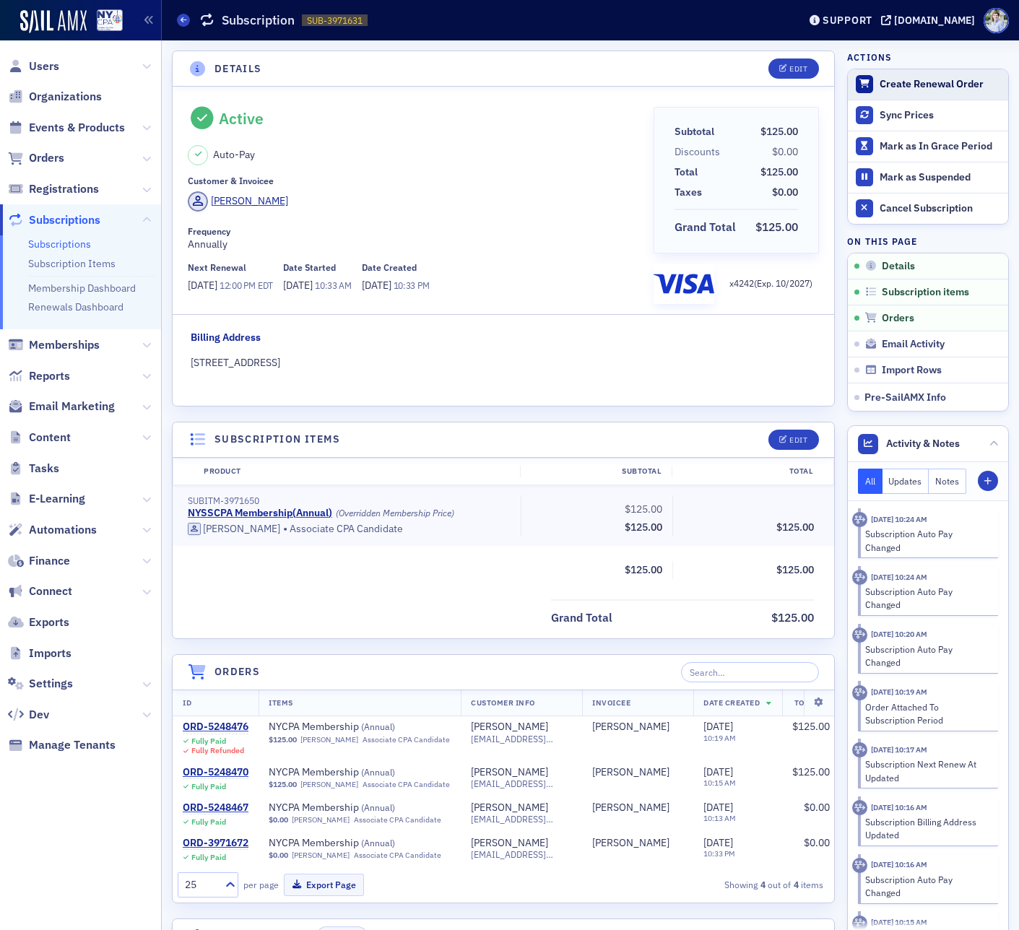
click at [912, 79] on div "Create Renewal Order" at bounding box center [939, 84] width 121 height 13
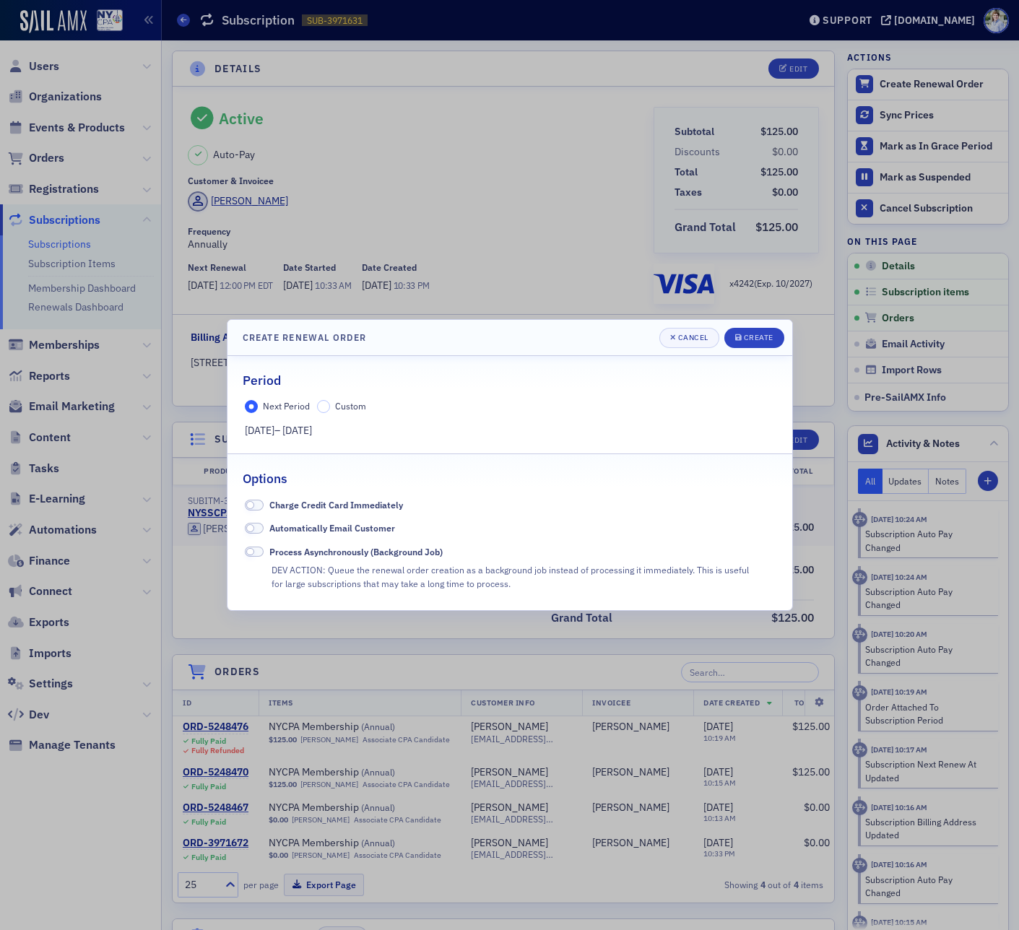
click at [319, 415] on div "Next Period Custom 6/1/2026 – 6/1/2027" at bounding box center [509, 419] width 565 height 38
click at [323, 407] on input "Custom" at bounding box center [323, 406] width 13 height 13
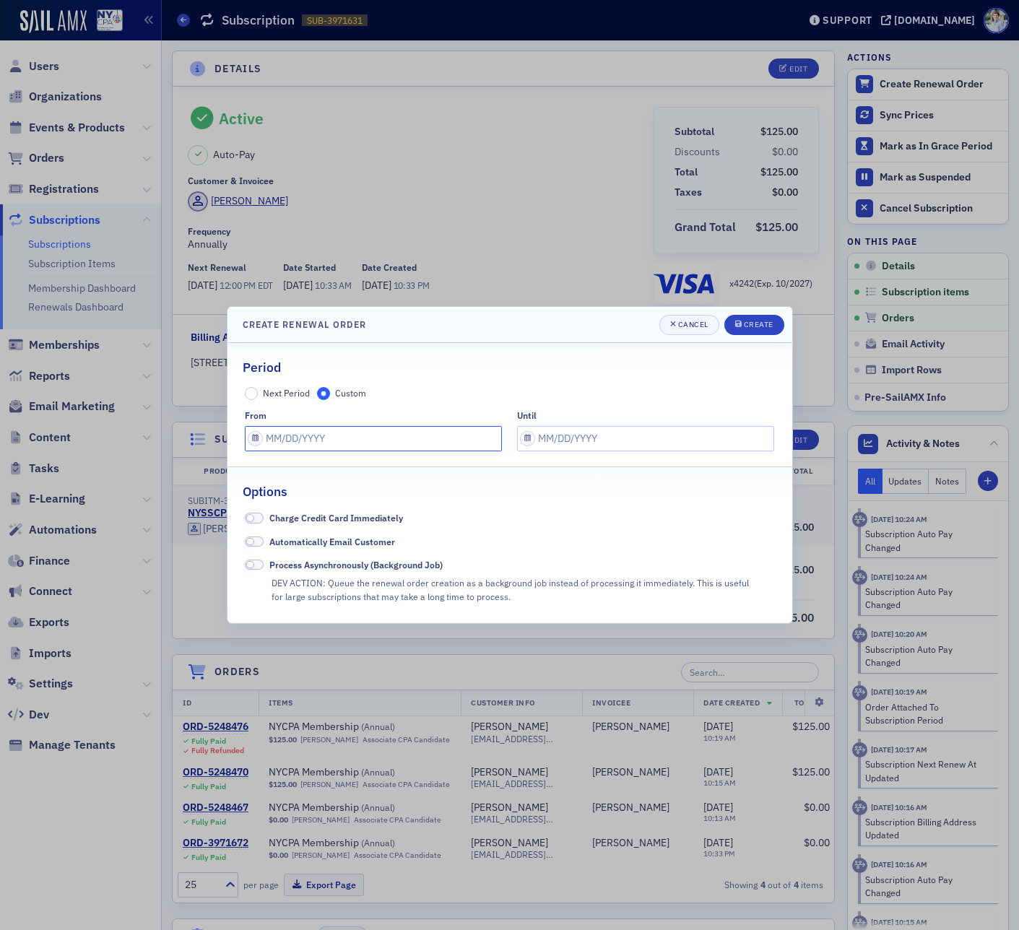
click at [280, 445] on input "text" at bounding box center [373, 438] width 257 height 25
select select "9"
select select "2025"
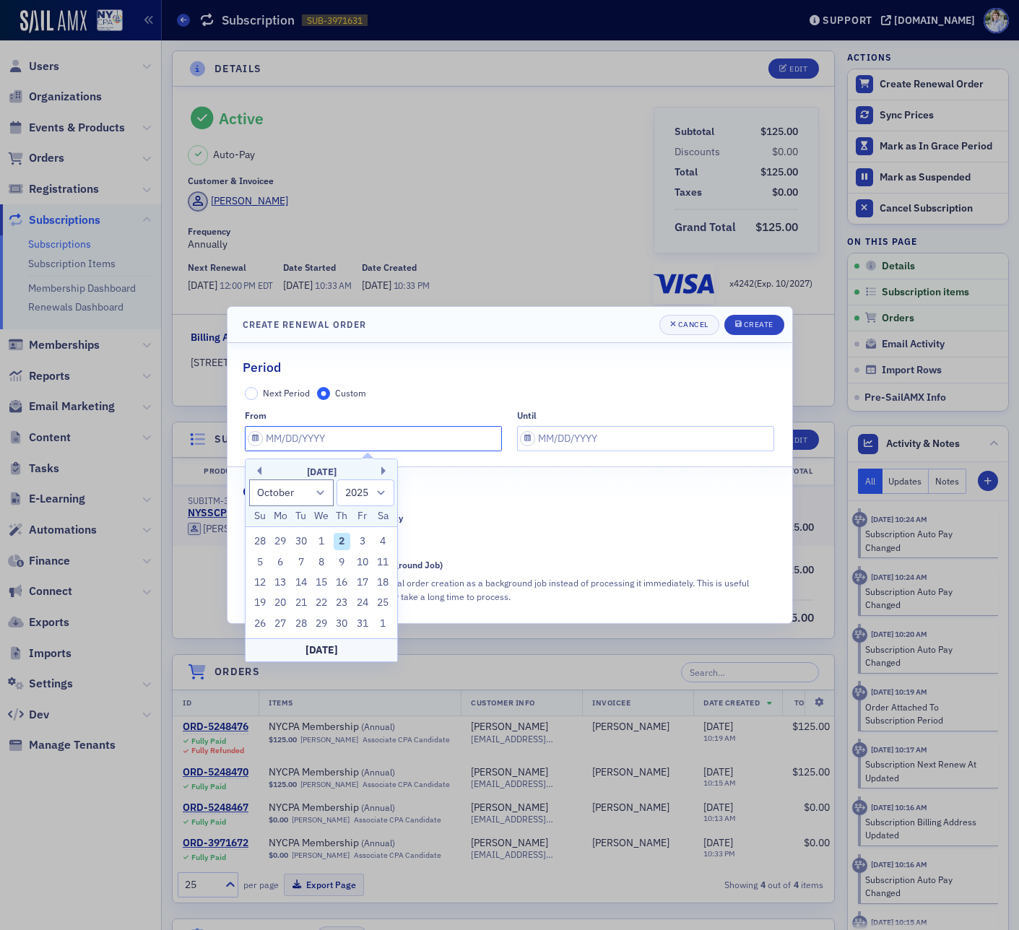
type input "6"
select select "5"
type input "6/"
select select "2001"
type input "6/1/2"
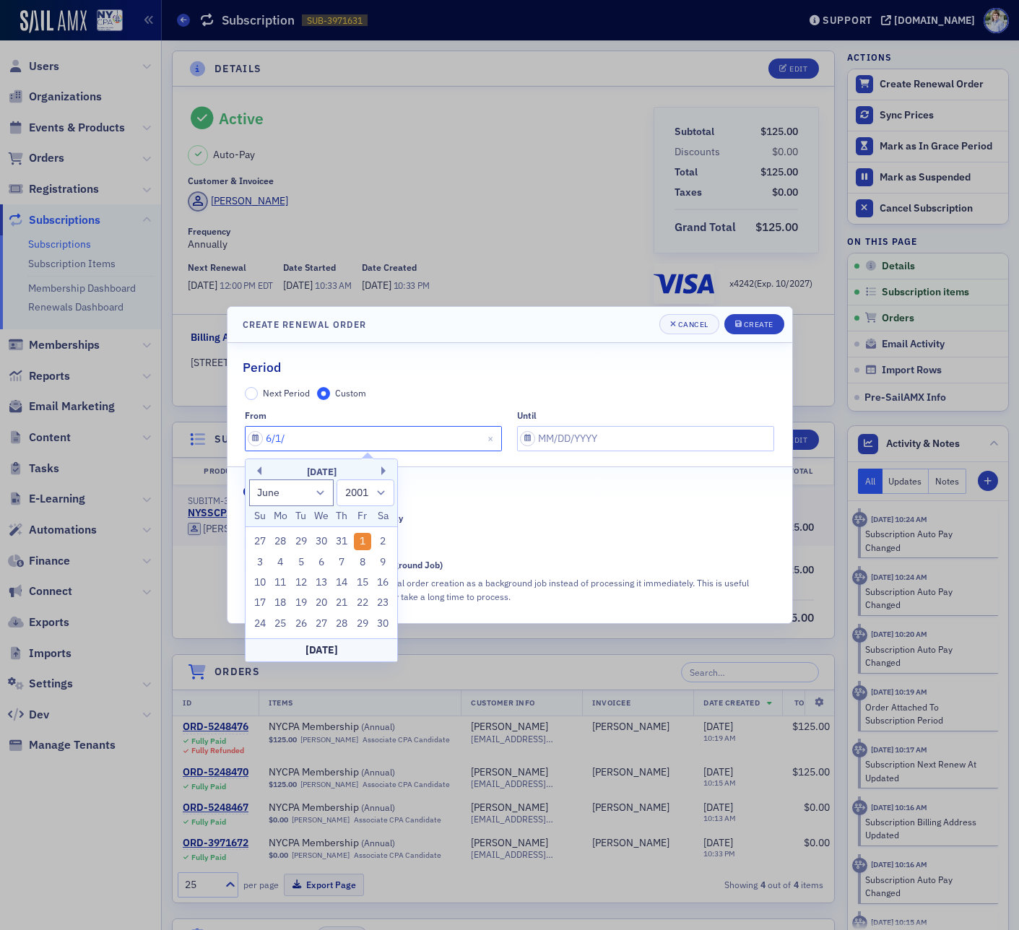
select select "2002"
type input "6/1/20"
select select "2020"
type input "[DATE]"
select select "2026"
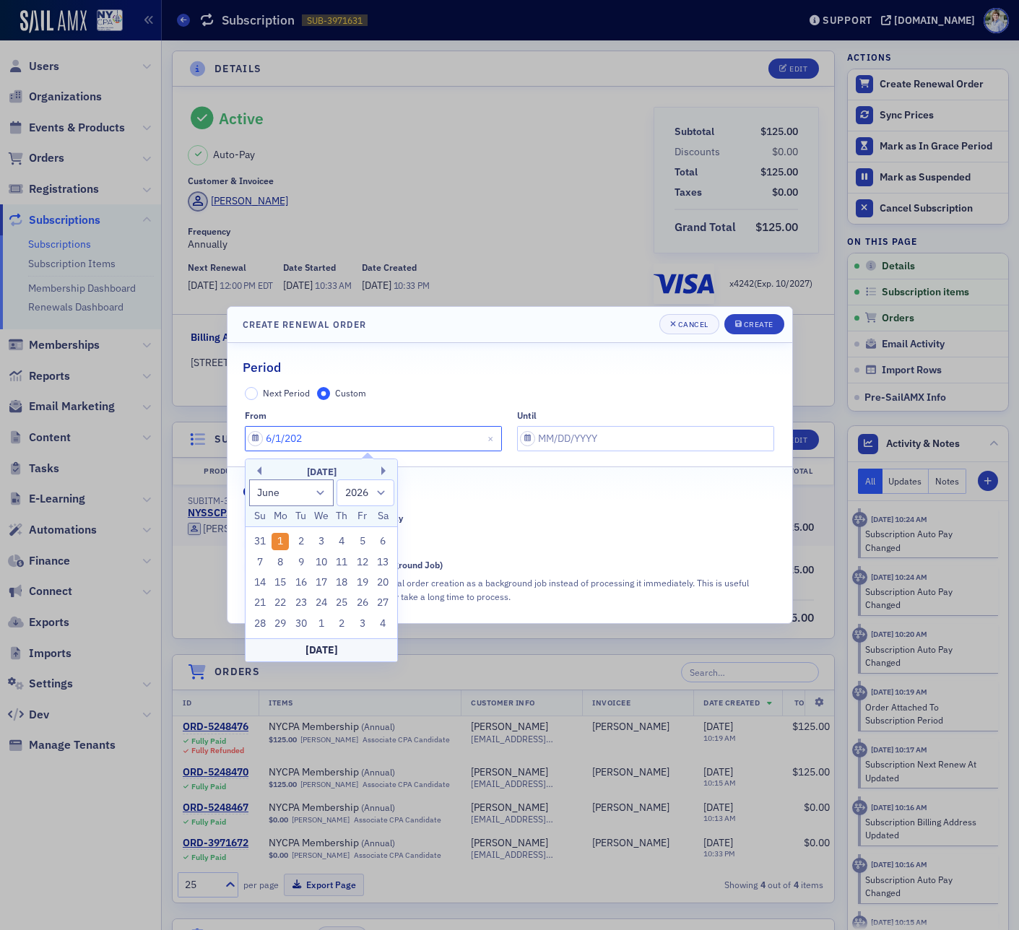
type input "6/1/2025"
select select "2025"
type input "6/1/2025"
select select "9"
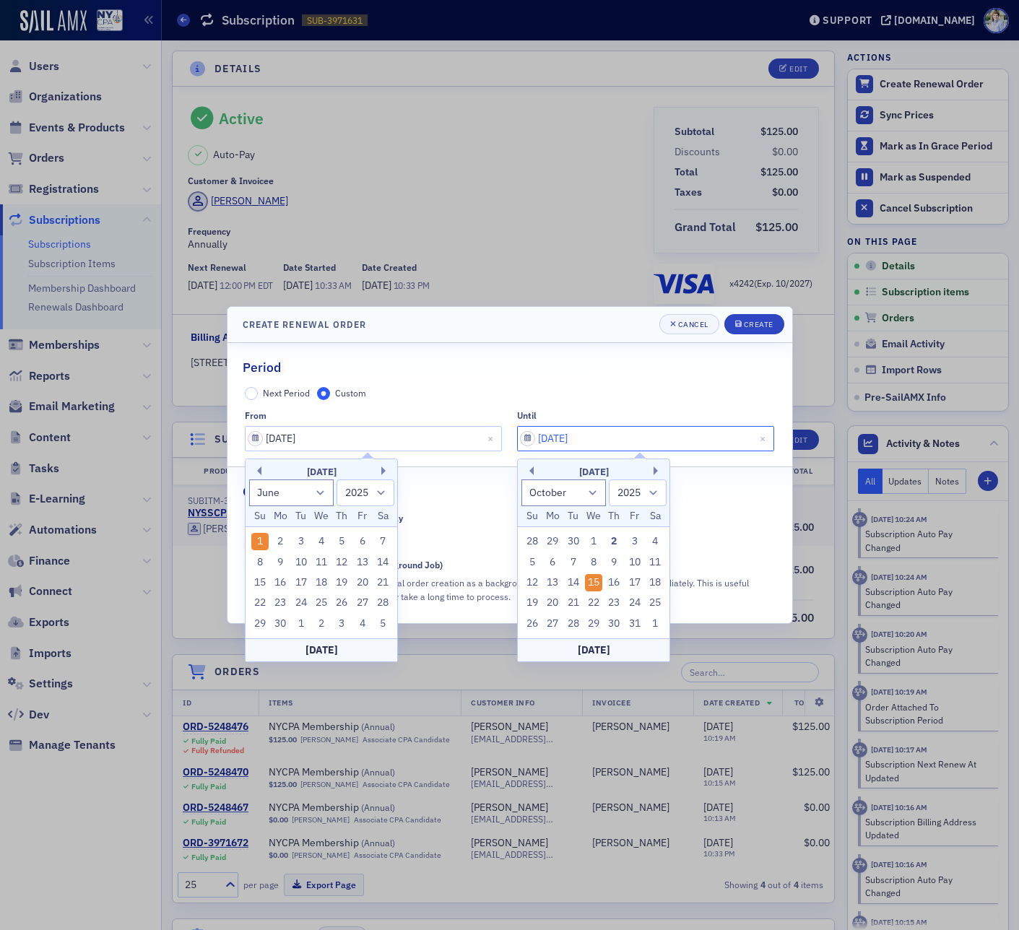
type input "10/15/2025"
type input "06/01/2025"
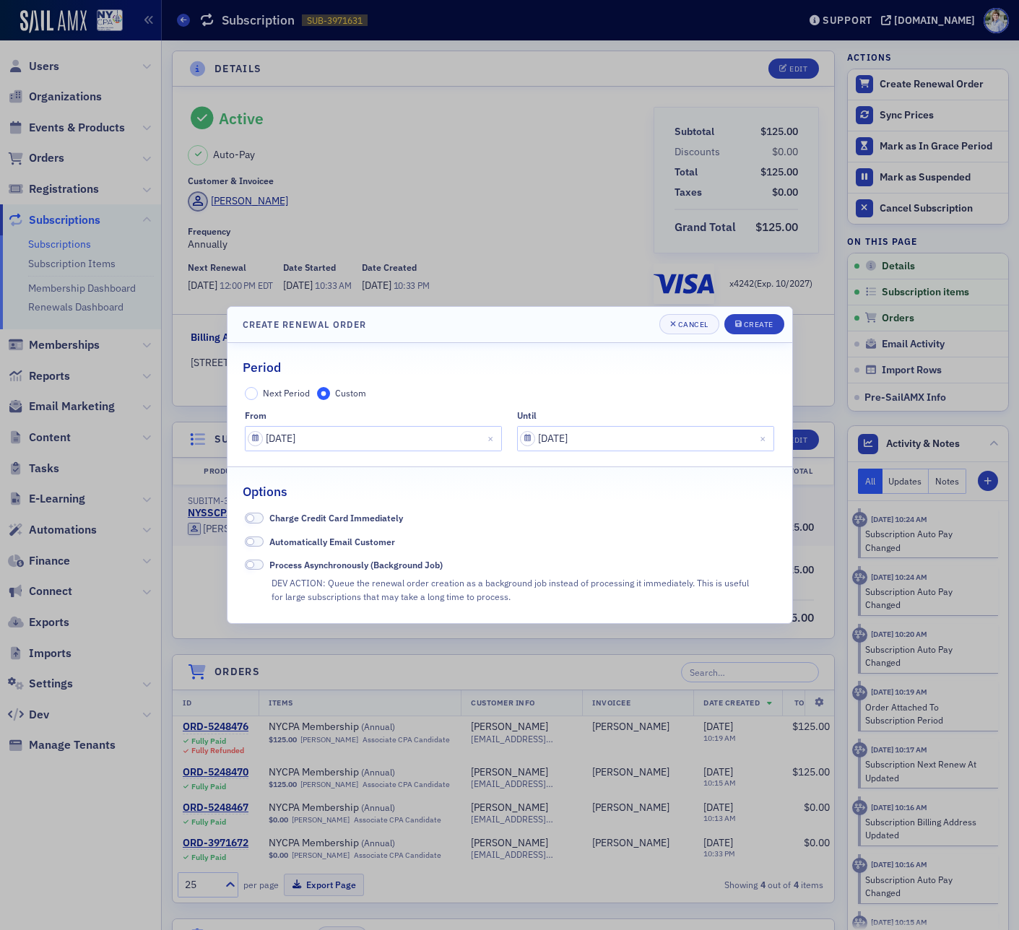
click at [461, 518] on div "Charge Credit Card Immediately" at bounding box center [509, 517] width 529 height 13
click at [347, 518] on span "Charge Credit Card Immediately" at bounding box center [336, 518] width 134 height 12
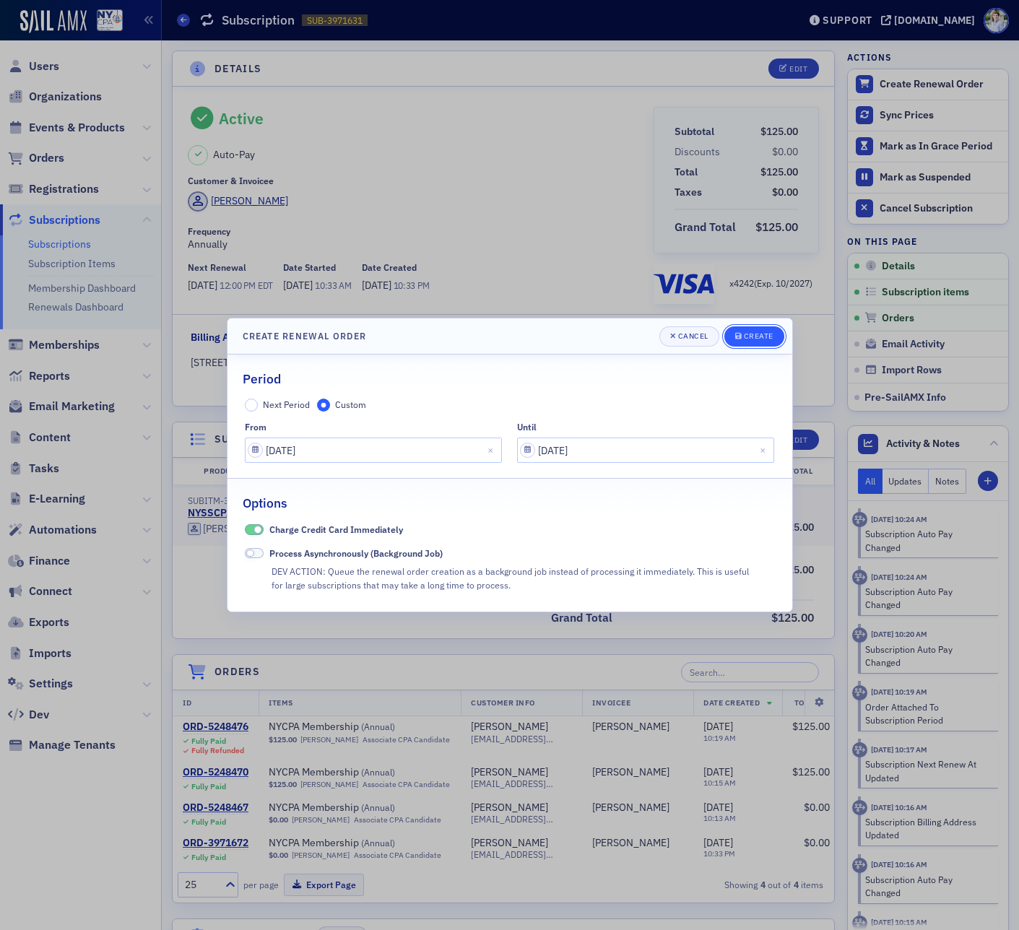
click at [772, 336] on div "Create" at bounding box center [759, 336] width 30 height 8
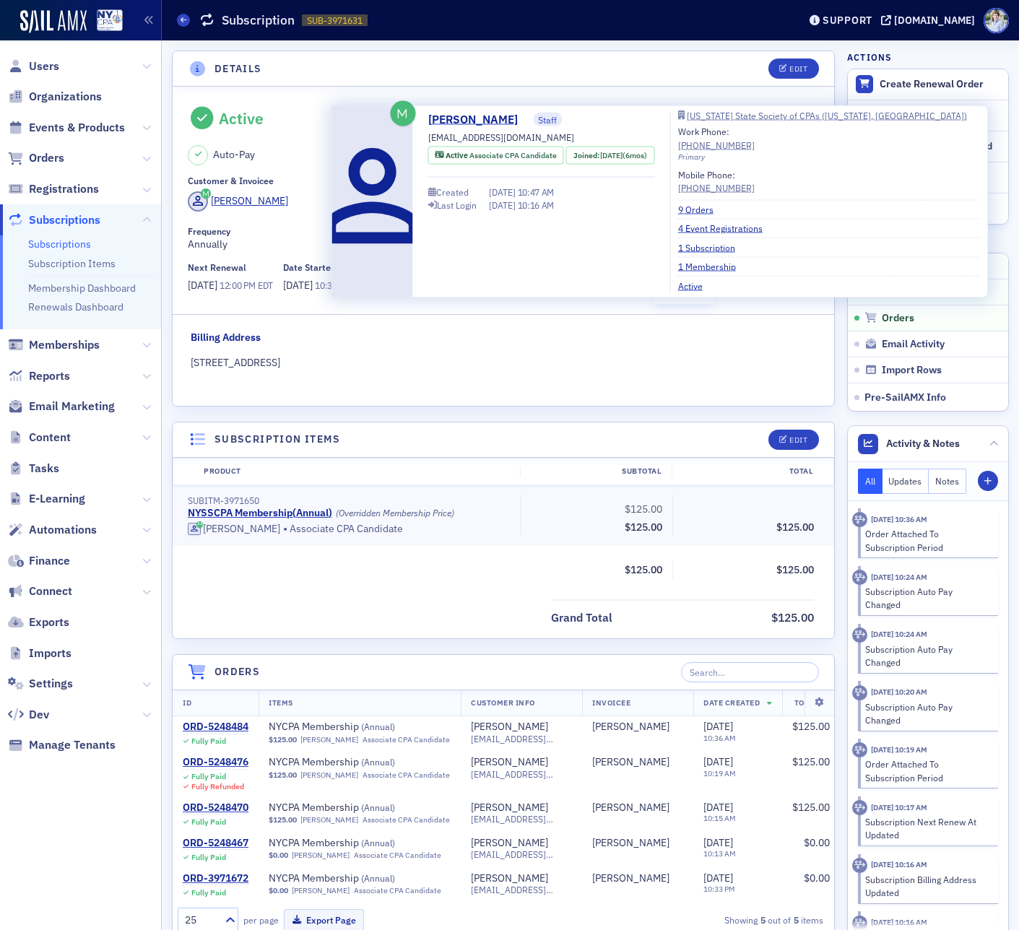
click at [479, 162] on div "Active Associate CPA Candidate" at bounding box center [496, 156] width 136 height 18
click at [481, 155] on span "Associate CPA Candidate" at bounding box center [512, 155] width 87 height 10
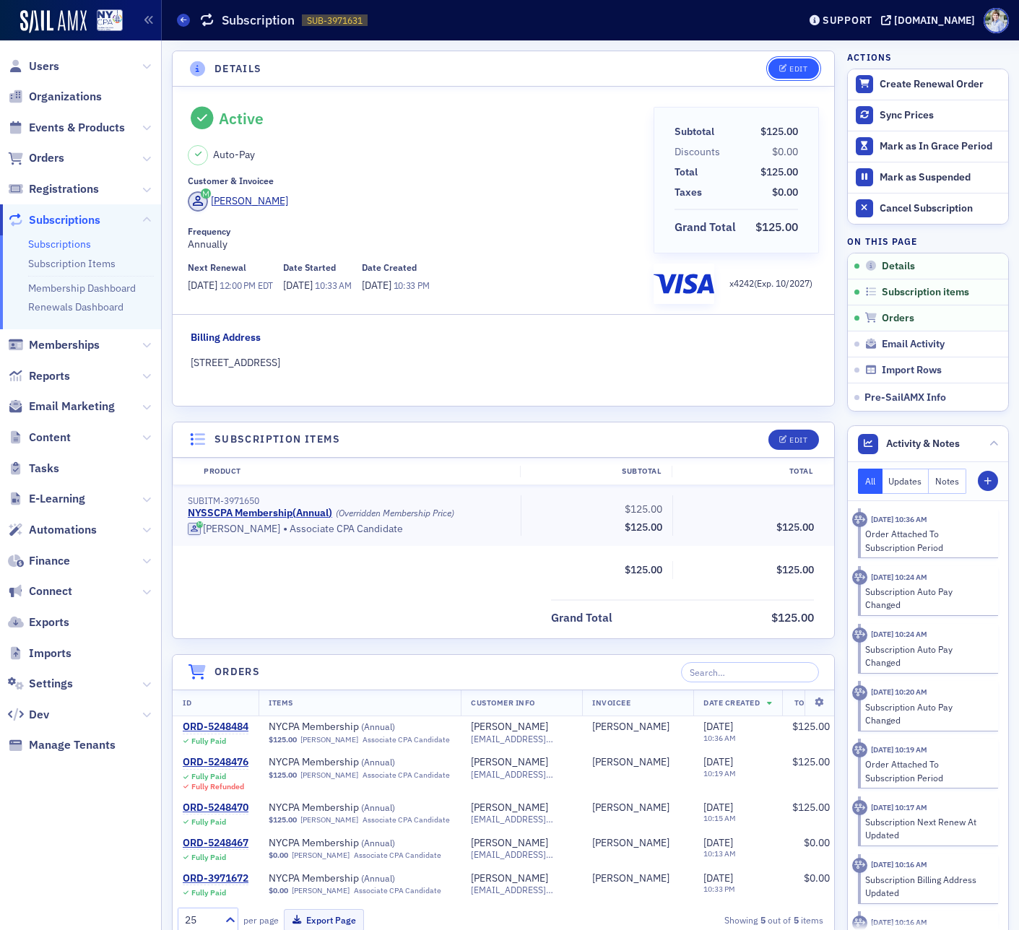
click at [786, 59] on button "Edit" at bounding box center [793, 68] width 50 height 20
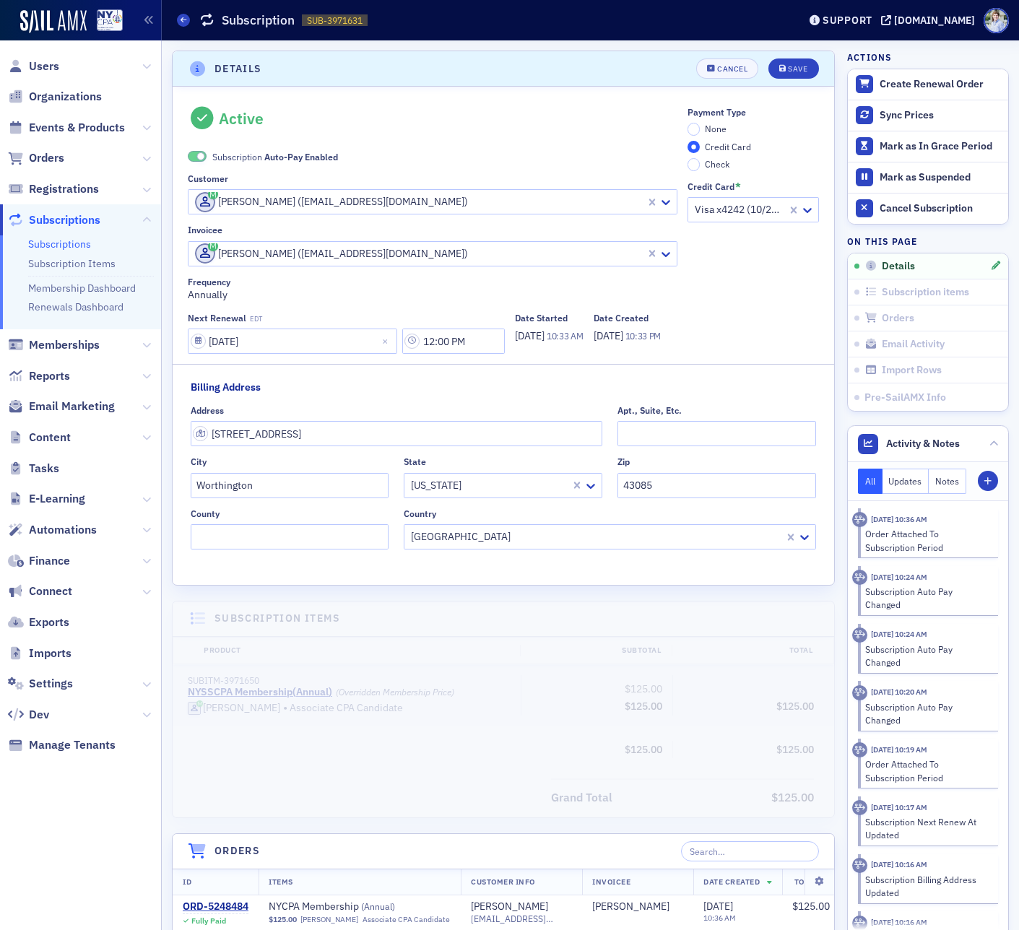
scroll to position [3, 0]
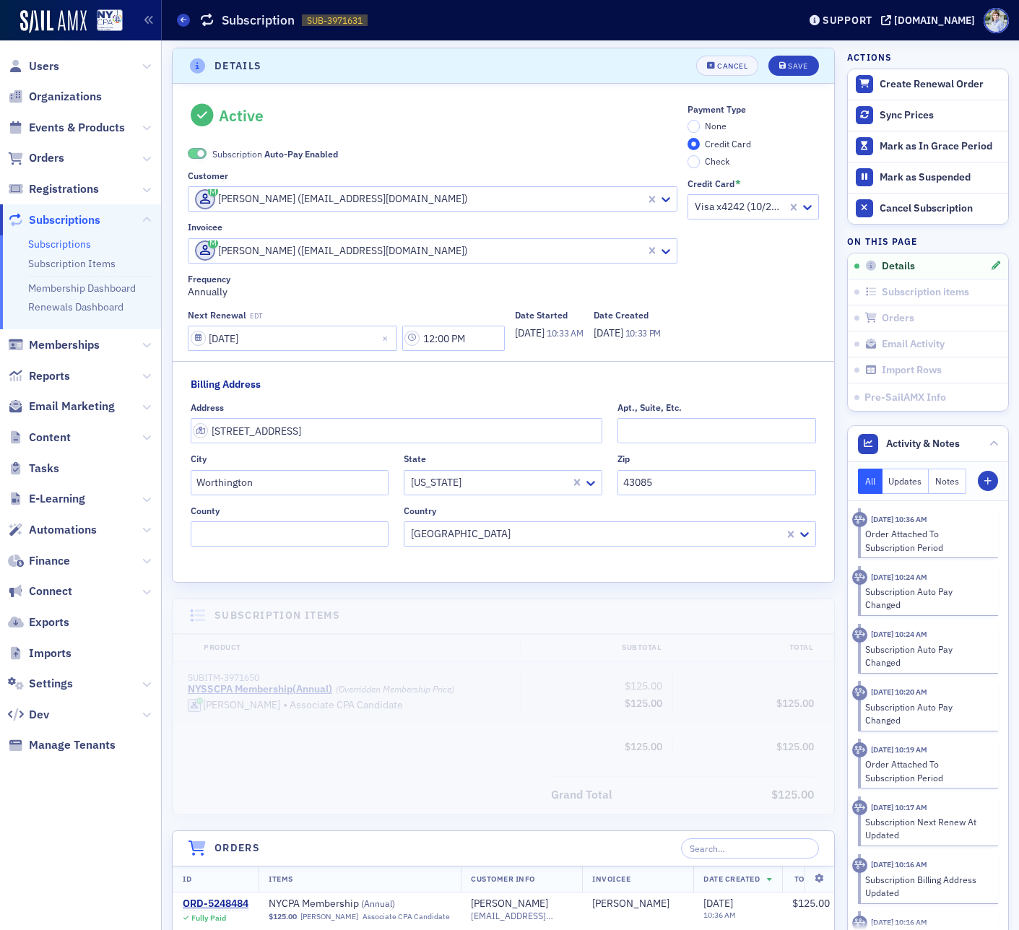
drag, startPoint x: 219, startPoint y: 152, endPoint x: 483, endPoint y: 82, distance: 273.2
click at [219, 152] on span "Subscription Auto-Pay Enabled" at bounding box center [275, 153] width 126 height 13
click at [801, 65] on div "Save" at bounding box center [797, 66] width 19 height 8
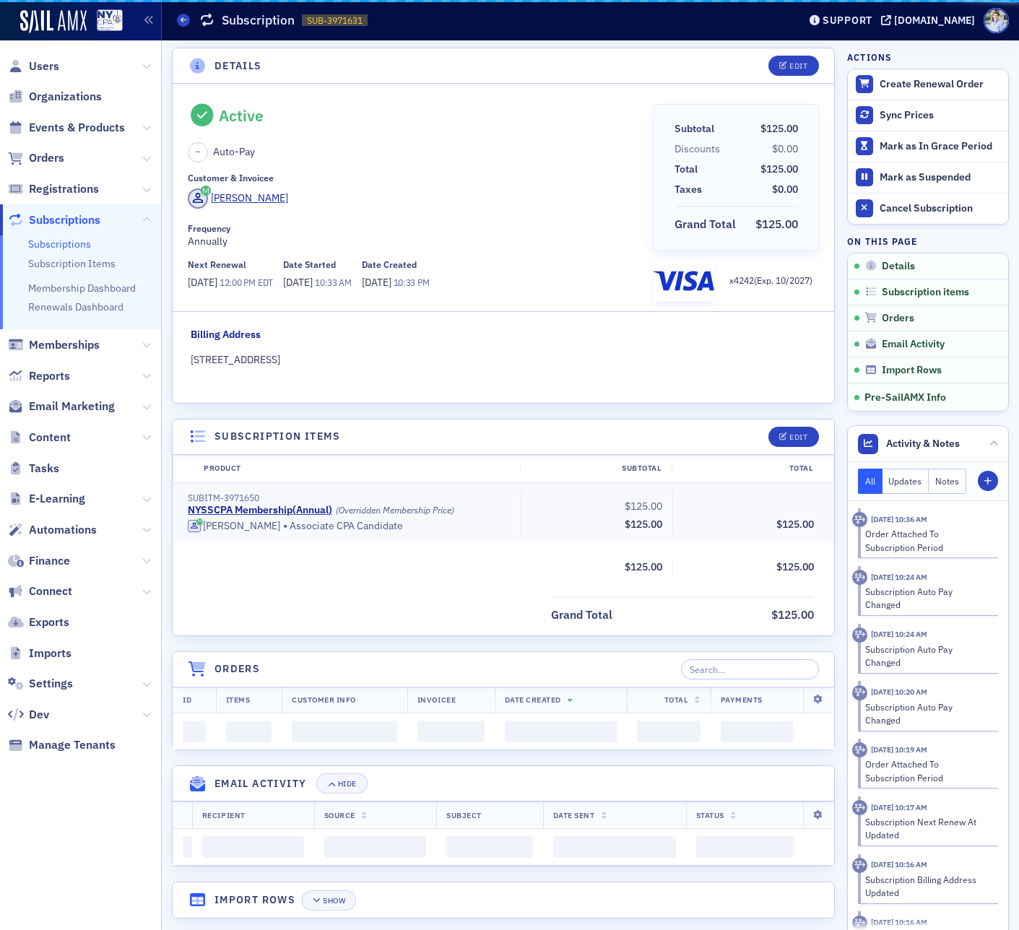
scroll to position [0, 0]
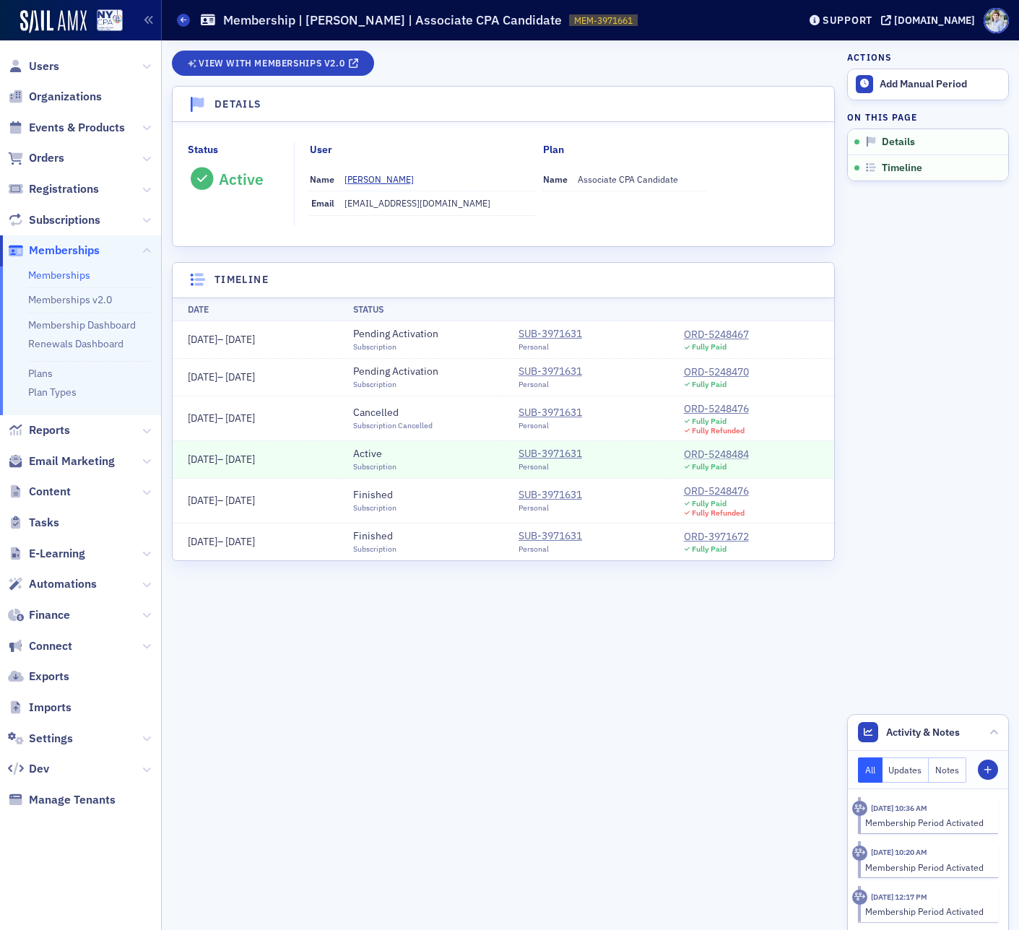
click at [736, 457] on div "ORD-5248484" at bounding box center [716, 454] width 65 height 15
click at [564, 783] on div "View with Memberships v2.0 Details Status Active User Name [PERSON_NAME] Email …" at bounding box center [503, 485] width 663 height 869
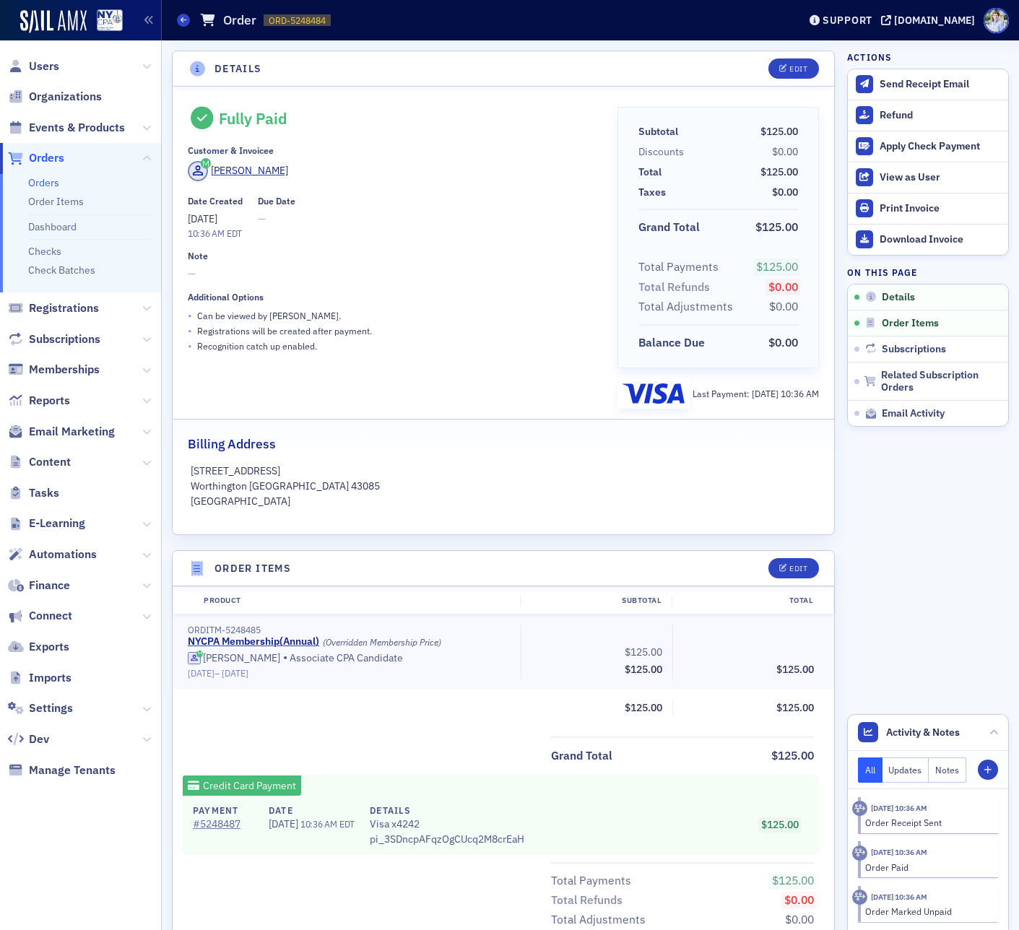
drag, startPoint x: 418, startPoint y: 40, endPoint x: 409, endPoint y: 44, distance: 9.7
click at [418, 40] on div "Details Edit Fully Paid Customer & Invoicee Jessica Salerno-Shumaker Date Creat…" at bounding box center [503, 775] width 663 height 1470
click at [484, 79] on header "Details Edit" at bounding box center [503, 68] width 661 height 35
click at [497, 13] on div "Orders Order ORD-5248484 5248484" at bounding box center [476, 19] width 599 height 27
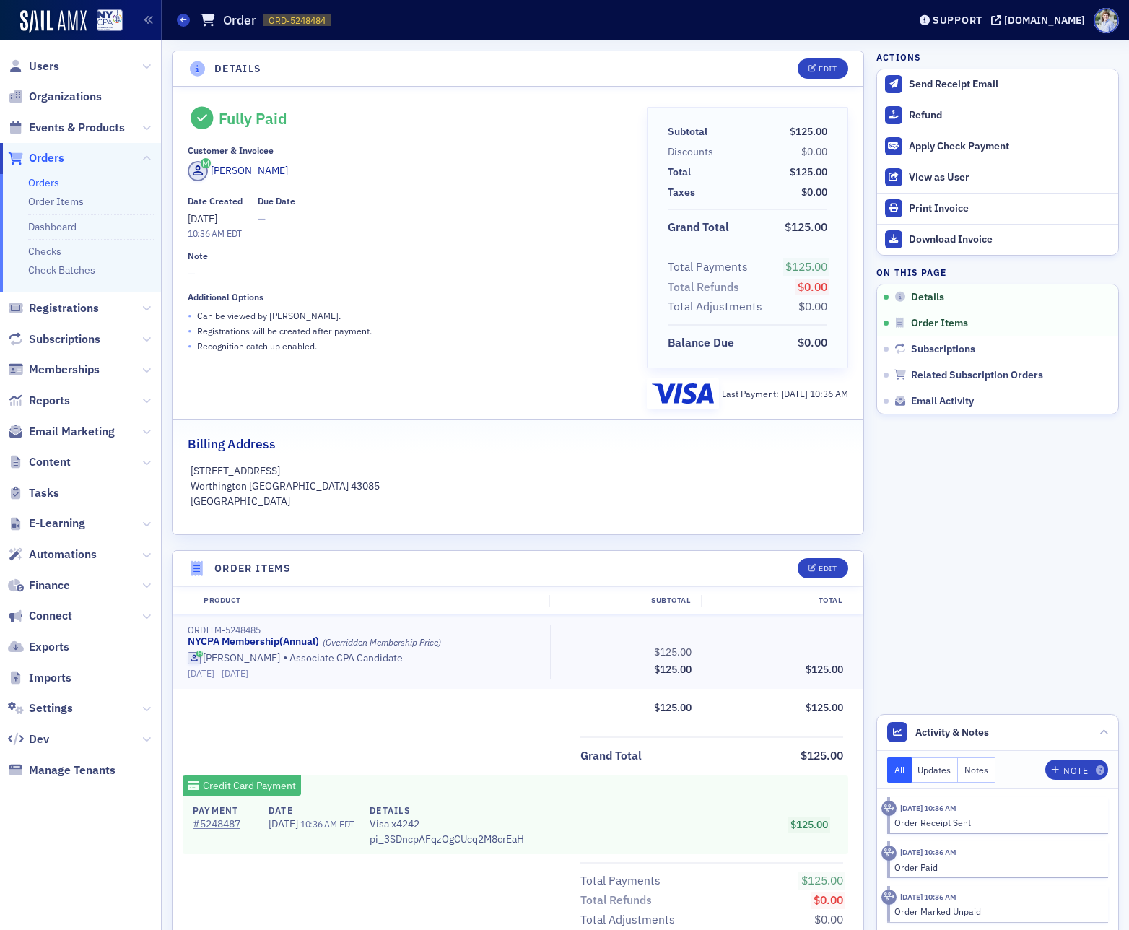
drag, startPoint x: 465, startPoint y: 334, endPoint x: 443, endPoint y: 344, distance: 24.6
click at [465, 334] on div "• Registrations will be created after payment." at bounding box center [407, 330] width 439 height 15
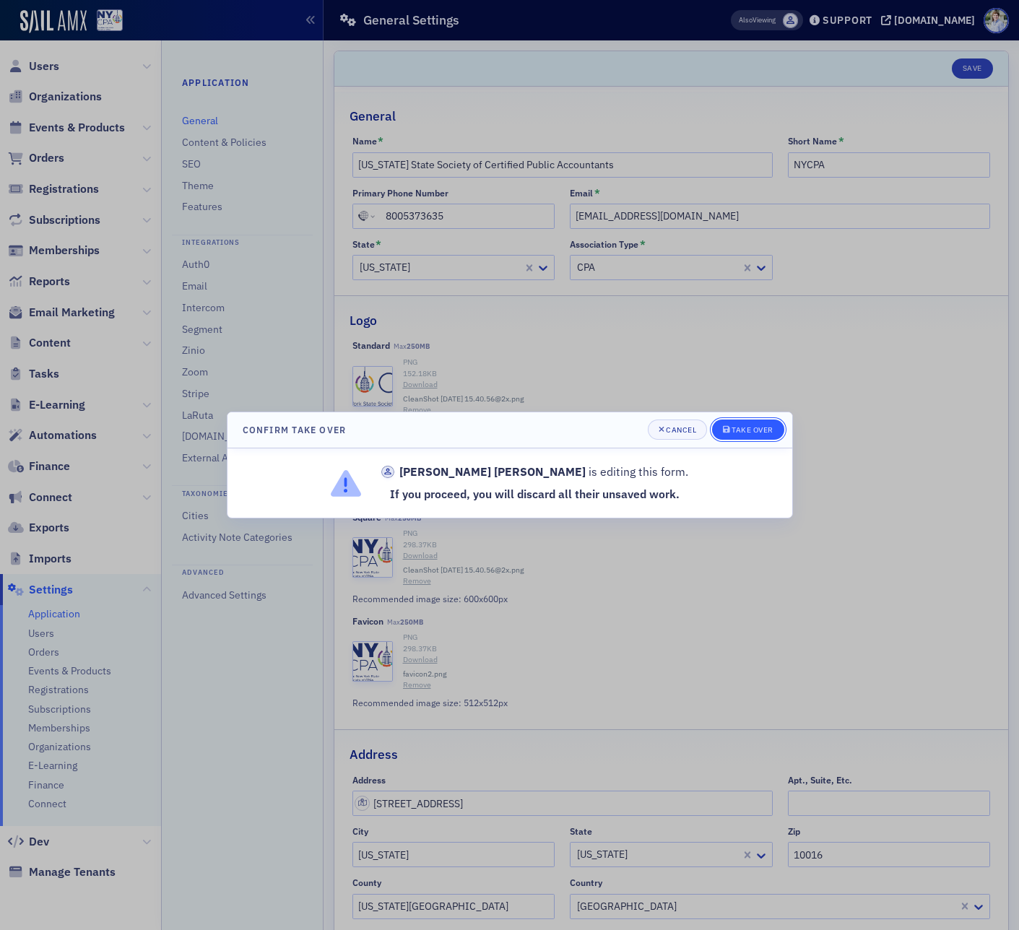
click at [773, 433] on button "Take Over" at bounding box center [748, 429] width 72 height 20
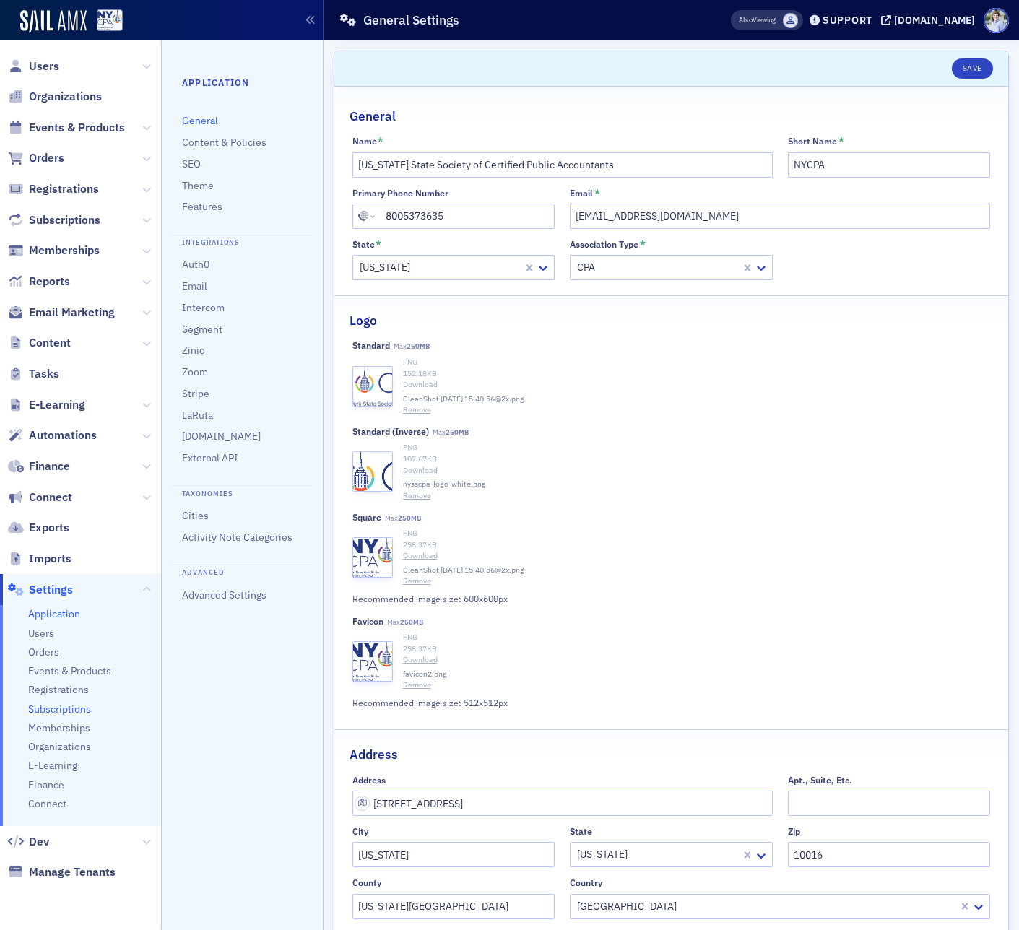
click at [56, 710] on span "Subscriptions" at bounding box center [59, 710] width 63 height 14
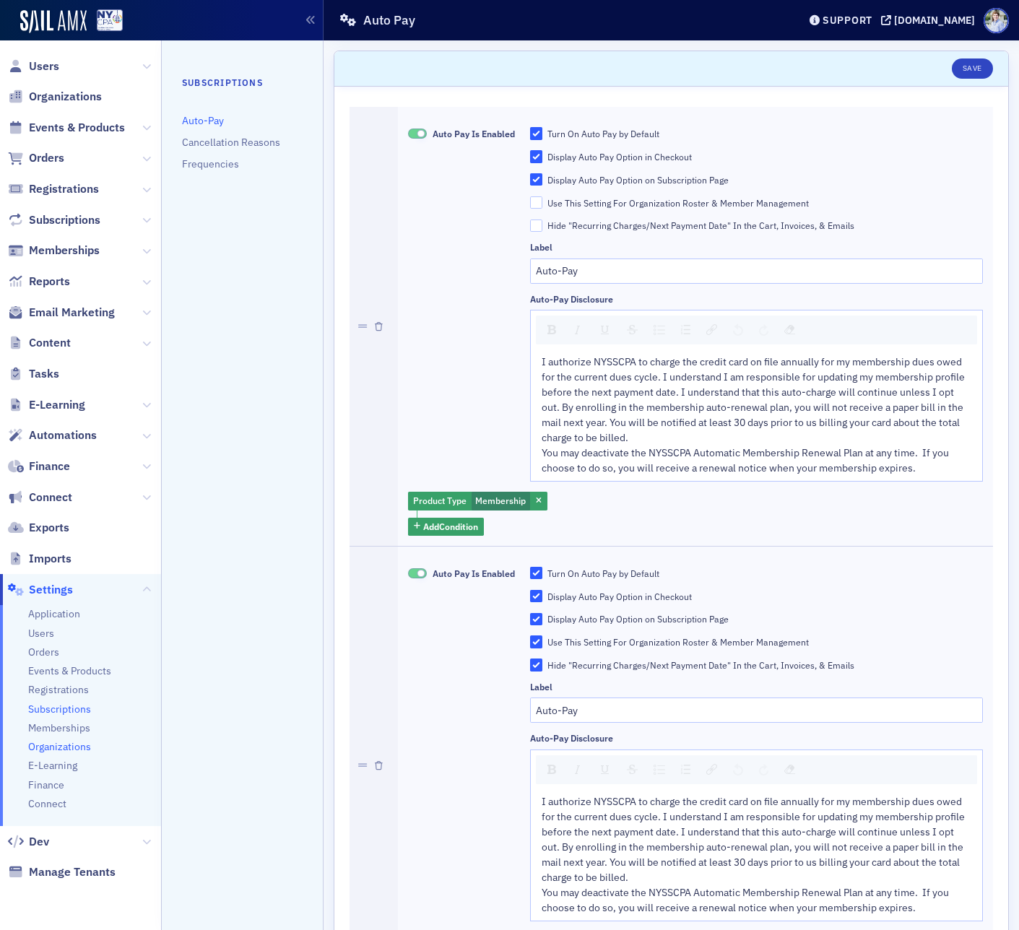
click at [48, 742] on span "Organizations" at bounding box center [59, 747] width 63 height 14
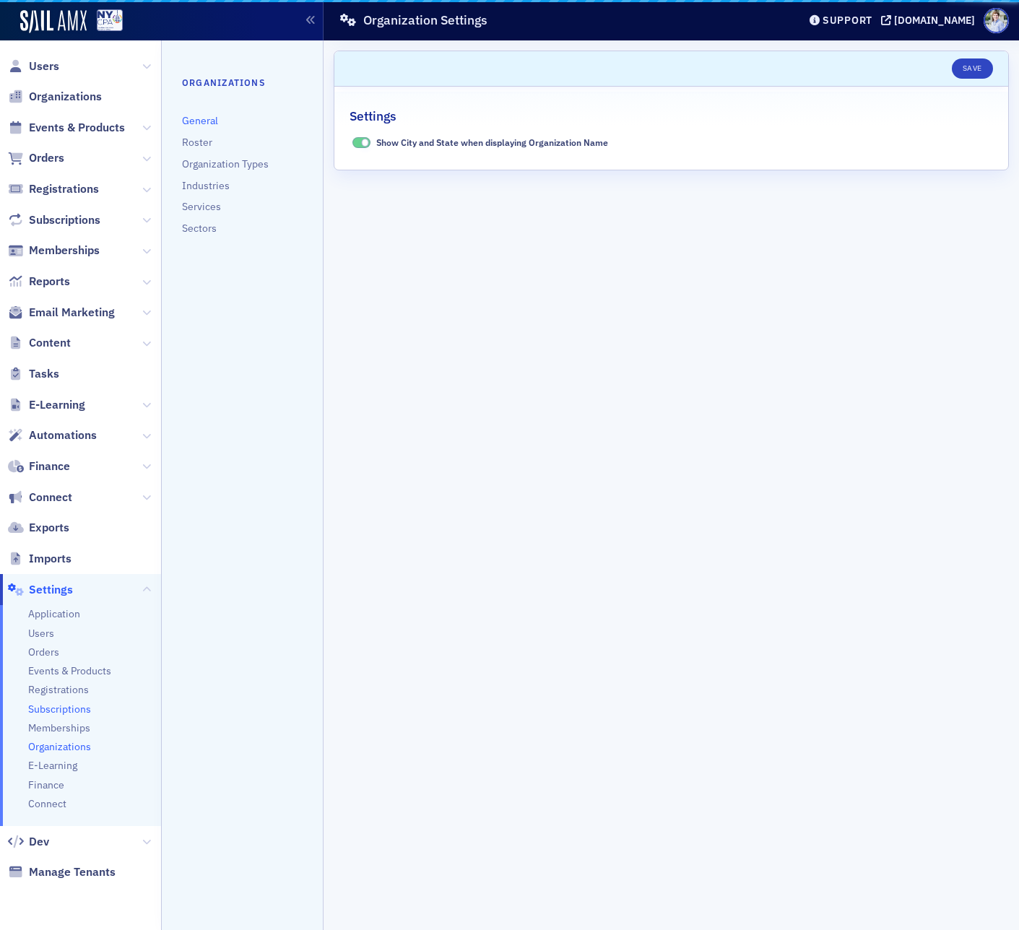
click at [56, 710] on span "Subscriptions" at bounding box center [59, 710] width 63 height 14
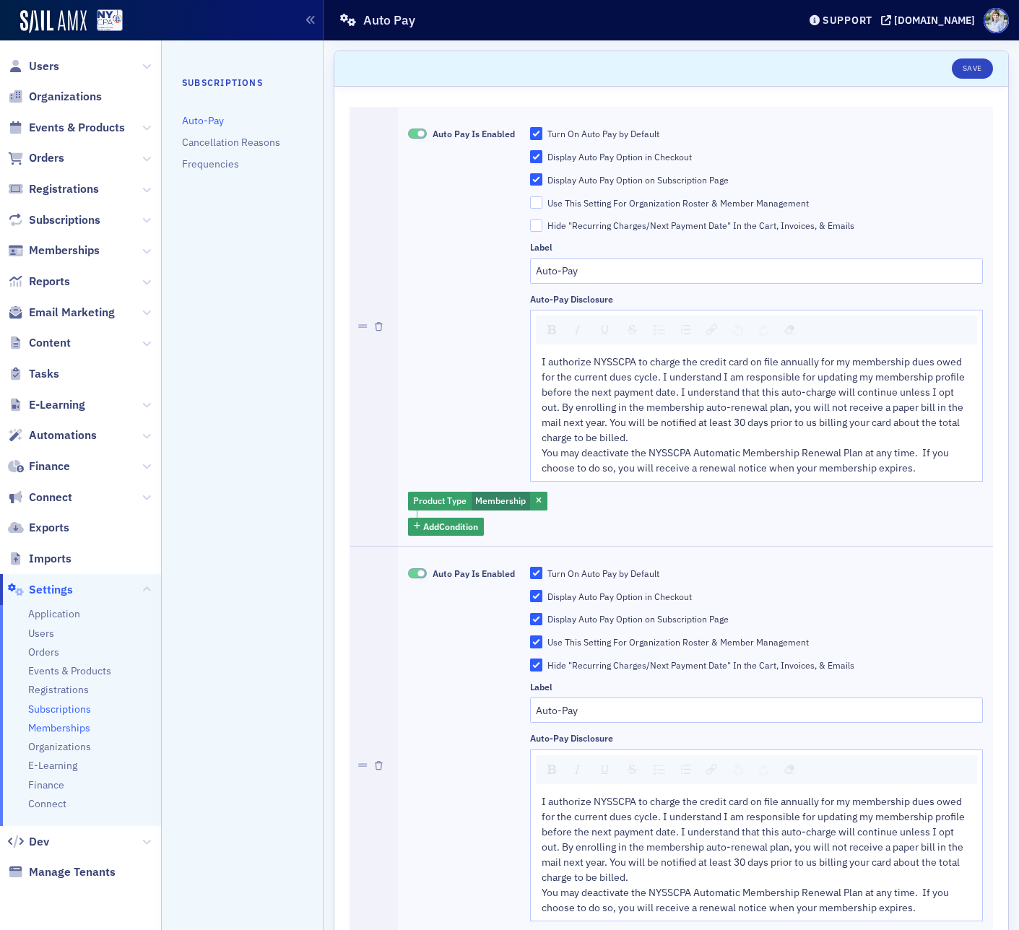
click at [48, 731] on span "Memberships" at bounding box center [59, 728] width 62 height 14
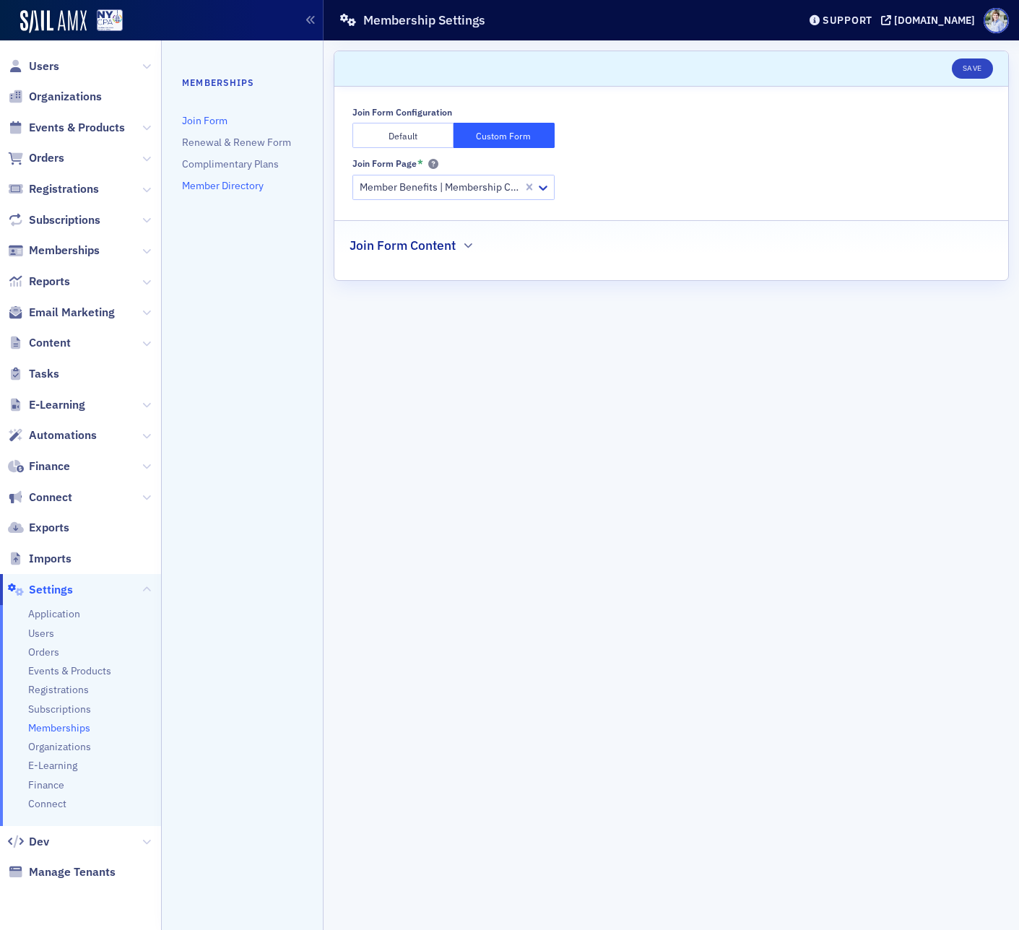
click at [234, 183] on link "Member Directory" at bounding box center [223, 185] width 82 height 13
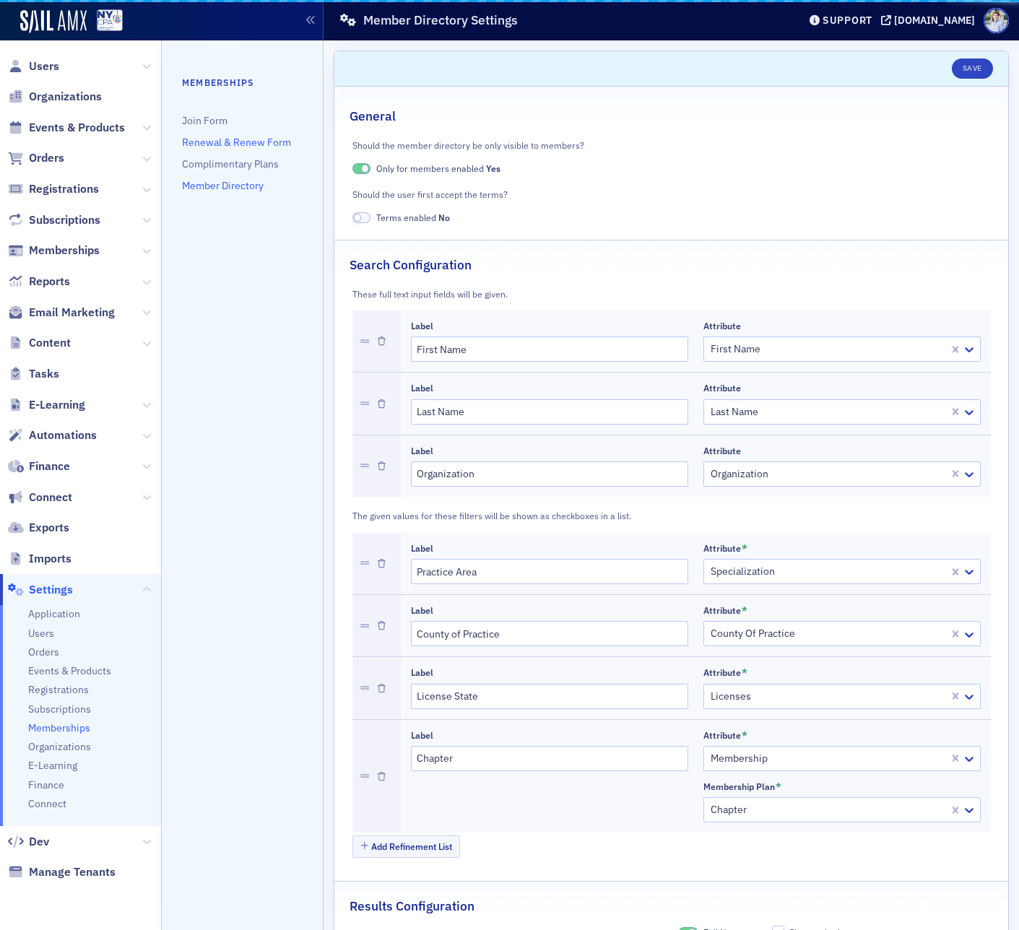
click at [233, 146] on link "Renewal & Renew Form" at bounding box center [236, 142] width 109 height 13
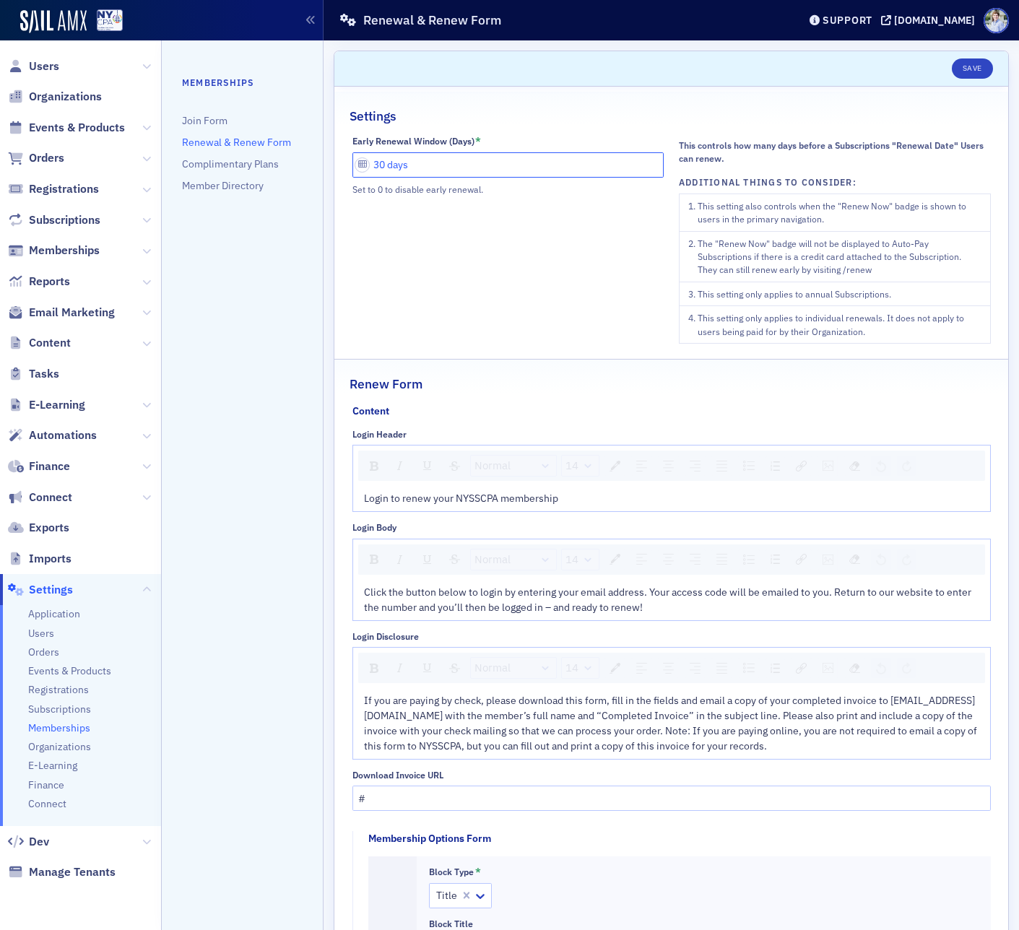
drag, startPoint x: 380, startPoint y: 165, endPoint x: 353, endPoint y: 165, distance: 26.7
click at [353, 165] on input "30 days" at bounding box center [508, 164] width 312 height 25
type input "60 days"
click at [975, 71] on button "Save" at bounding box center [972, 68] width 41 height 20
click at [531, 59] on header "Save" at bounding box center [671, 68] width 674 height 35
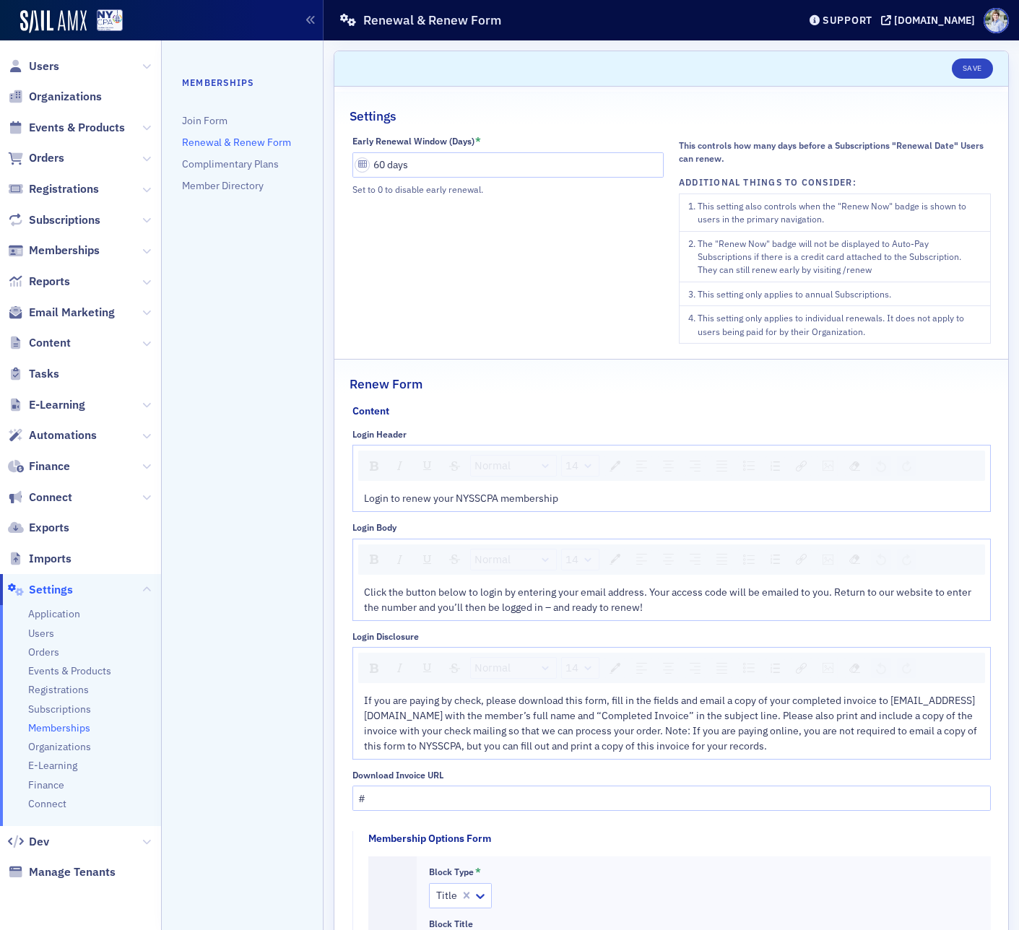
click at [547, 14] on div "Renewal & Renew Form" at bounding box center [558, 19] width 438 height 27
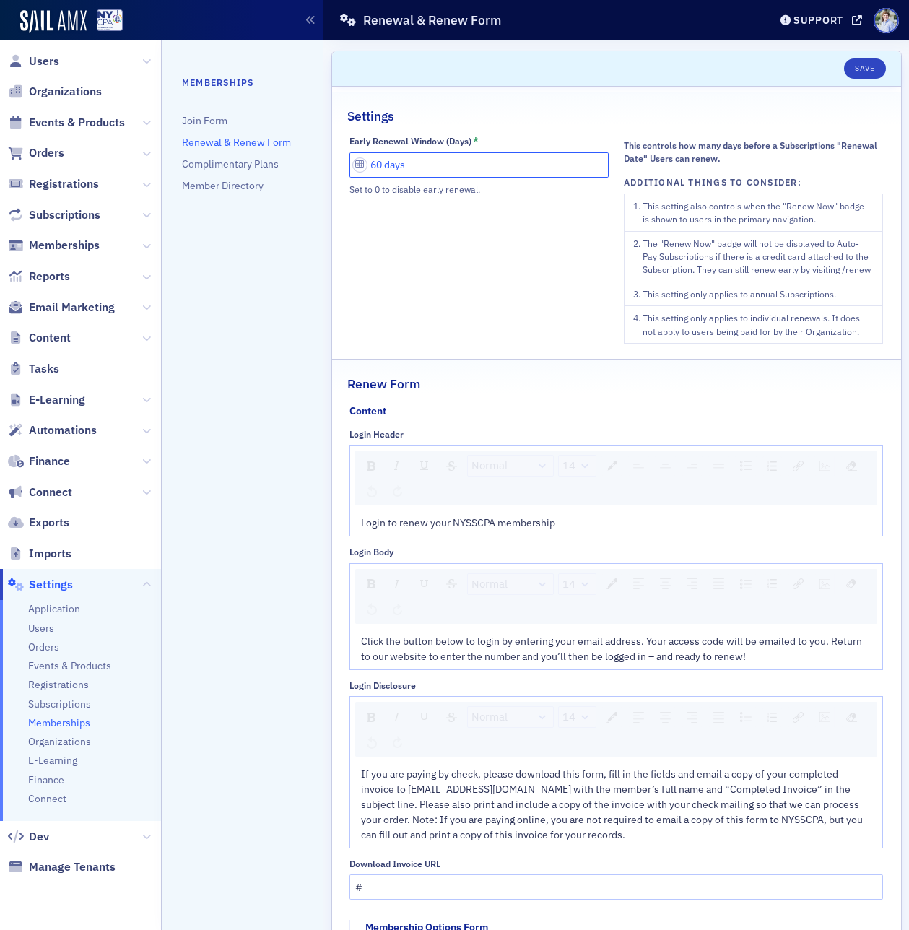
drag, startPoint x: 376, startPoint y: 165, endPoint x: 362, endPoint y: 165, distance: 14.5
click at [362, 165] on input "60 days" at bounding box center [478, 164] width 259 height 25
drag, startPoint x: 440, startPoint y: 288, endPoint x: 440, endPoint y: 277, distance: 10.8
click at [440, 288] on div "Early Renewal Window (Days) * 60 days Set to 0 to disable early renewal." at bounding box center [478, 240] width 259 height 208
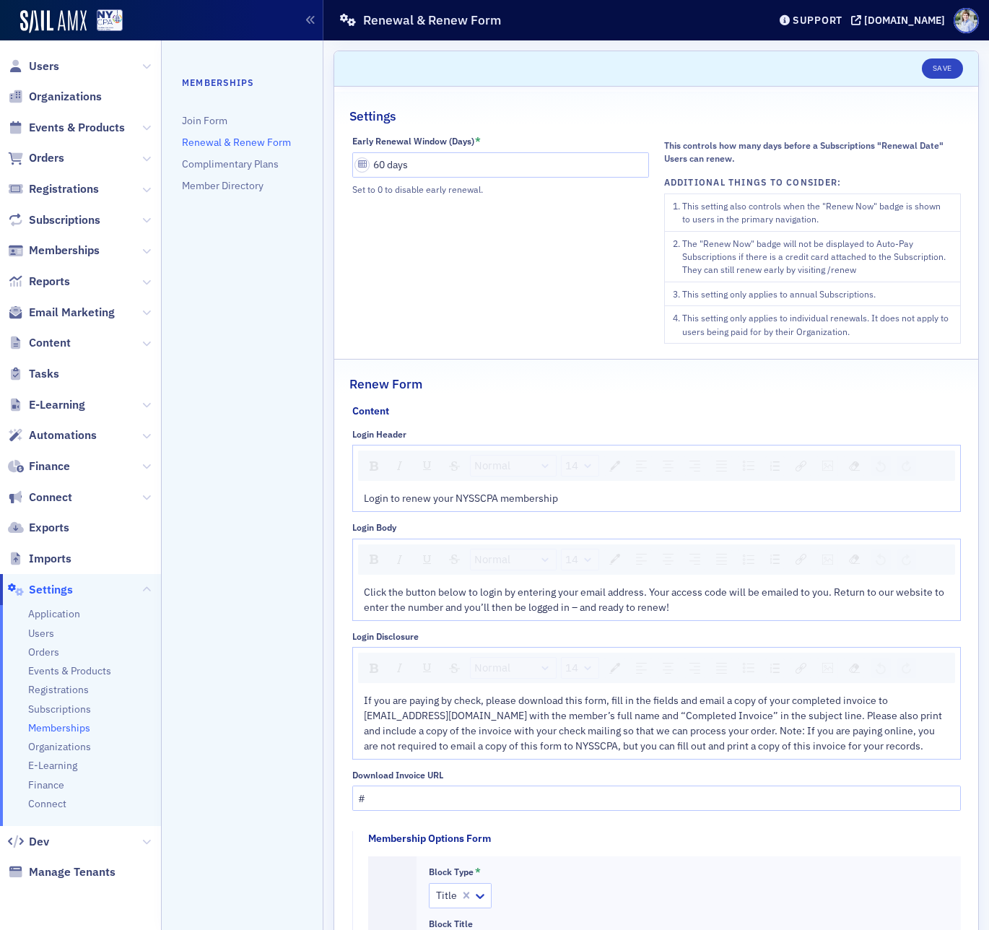
click at [279, 261] on nav "Memberships Join Form Renewal & Renew Form Complimentary Plans Member Directory" at bounding box center [243, 485] width 162 height 890
drag, startPoint x: 508, startPoint y: 250, endPoint x: 505, endPoint y: 240, distance: 10.5
click at [508, 250] on div "Early Renewal Window (Days) * 60 days Set to 0 to disable early renewal." at bounding box center [500, 240] width 297 height 208
drag, startPoint x: 380, startPoint y: 169, endPoint x: 357, endPoint y: 168, distance: 22.4
click at [360, 168] on input "60 days" at bounding box center [500, 164] width 297 height 25
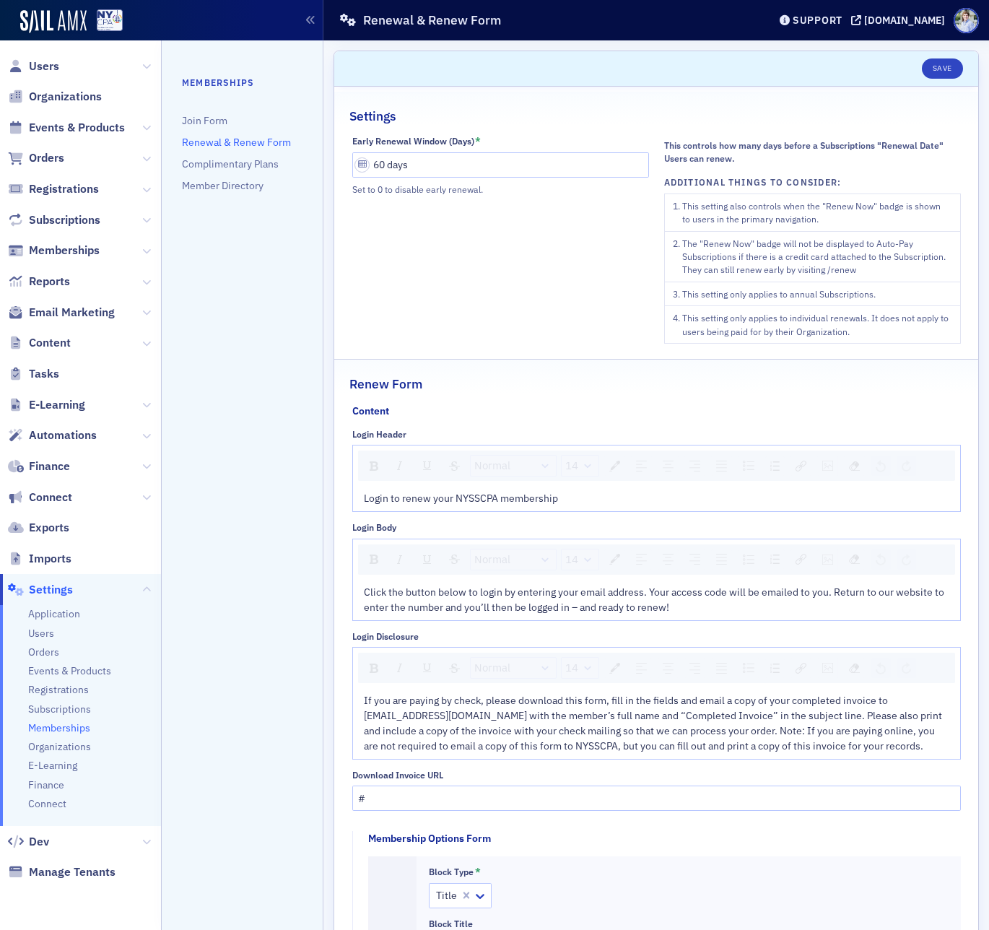
click at [483, 66] on header "Save" at bounding box center [656, 68] width 644 height 35
drag, startPoint x: 380, startPoint y: 166, endPoint x: 342, endPoint y: 22, distance: 148.7
click at [339, 164] on div "Early Renewal Window (Days) * 60 days Set to 0 to disable early renewal. This c…" at bounding box center [656, 240] width 644 height 208
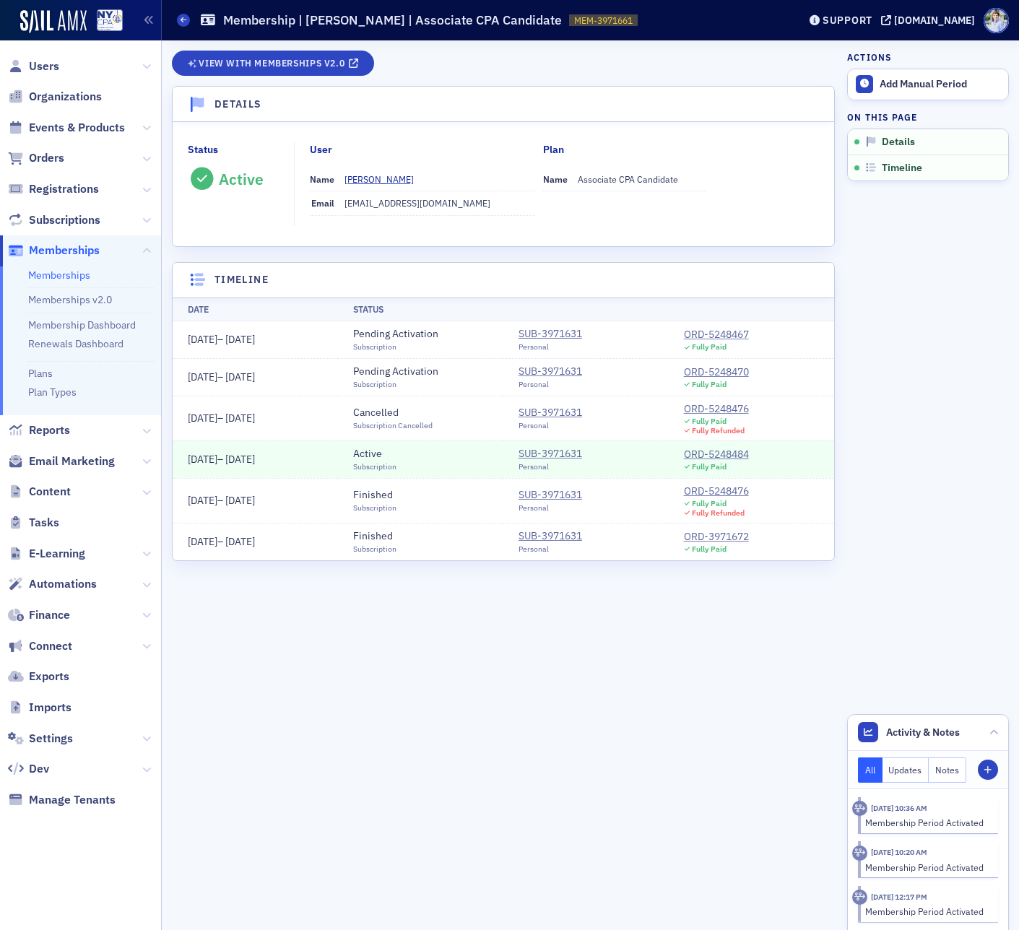
drag, startPoint x: 518, startPoint y: 71, endPoint x: 499, endPoint y: 66, distance: 20.1
click at [516, 70] on div "View with Memberships v2.0" at bounding box center [503, 68] width 663 height 35
click at [658, 80] on div "View with Memberships v2.0" at bounding box center [503, 68] width 663 height 35
click at [645, 61] on div "View with Memberships v2.0" at bounding box center [503, 68] width 663 height 35
click at [640, 48] on div "View with Memberships v2.0 Details Status Active User Name [PERSON_NAME] Email …" at bounding box center [503, 485] width 663 height 890
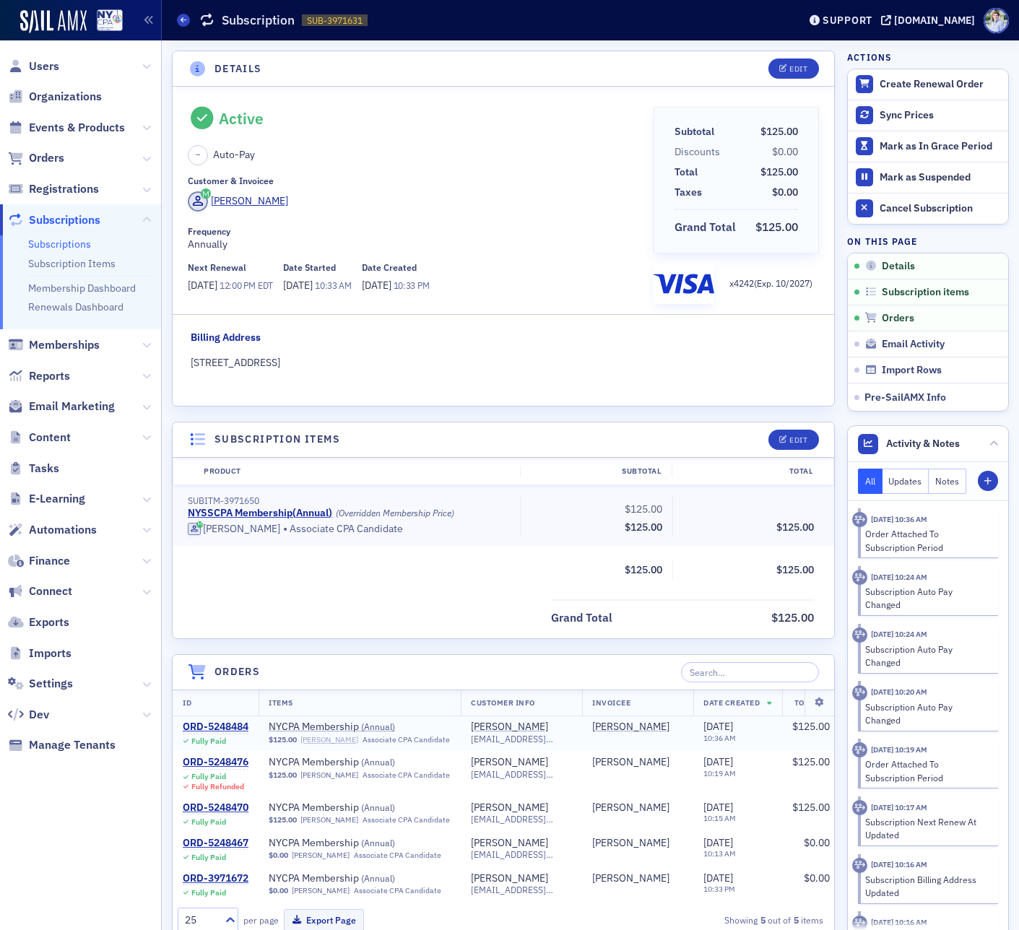
scroll to position [257, 0]
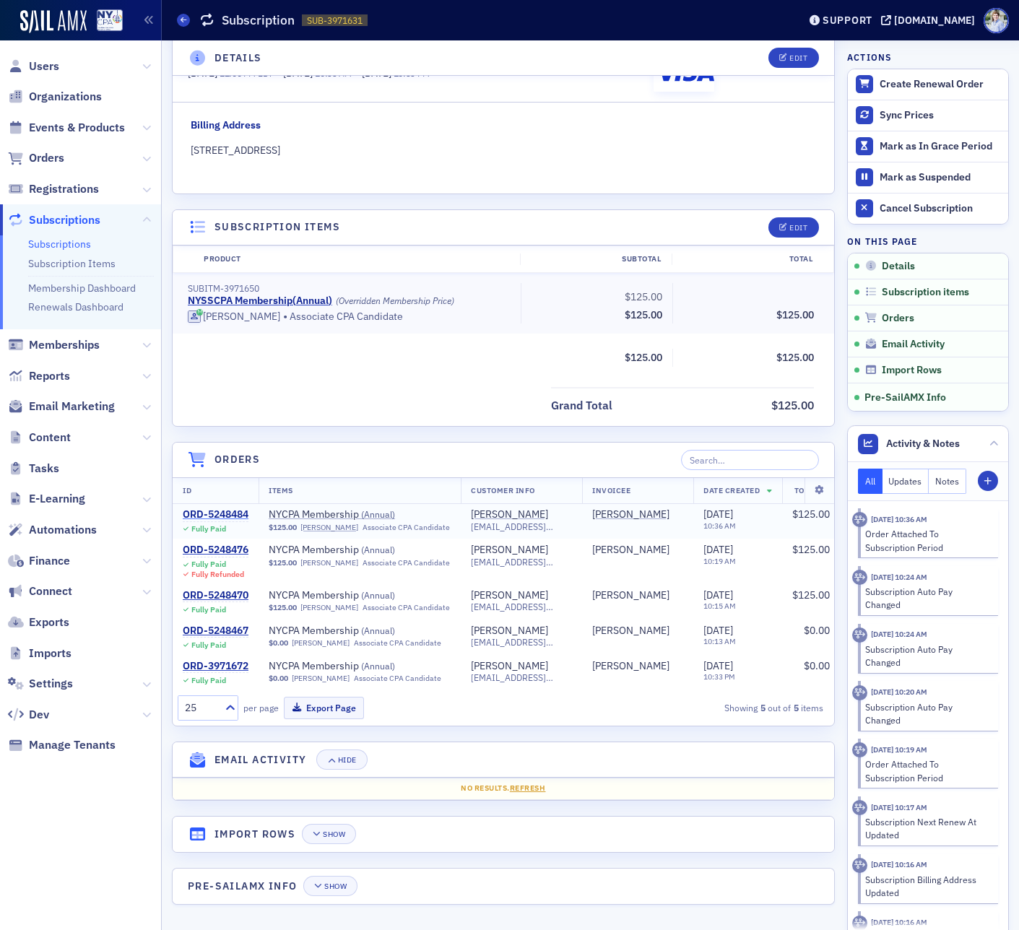
click at [230, 508] on div "ORD-5248484" at bounding box center [216, 514] width 66 height 13
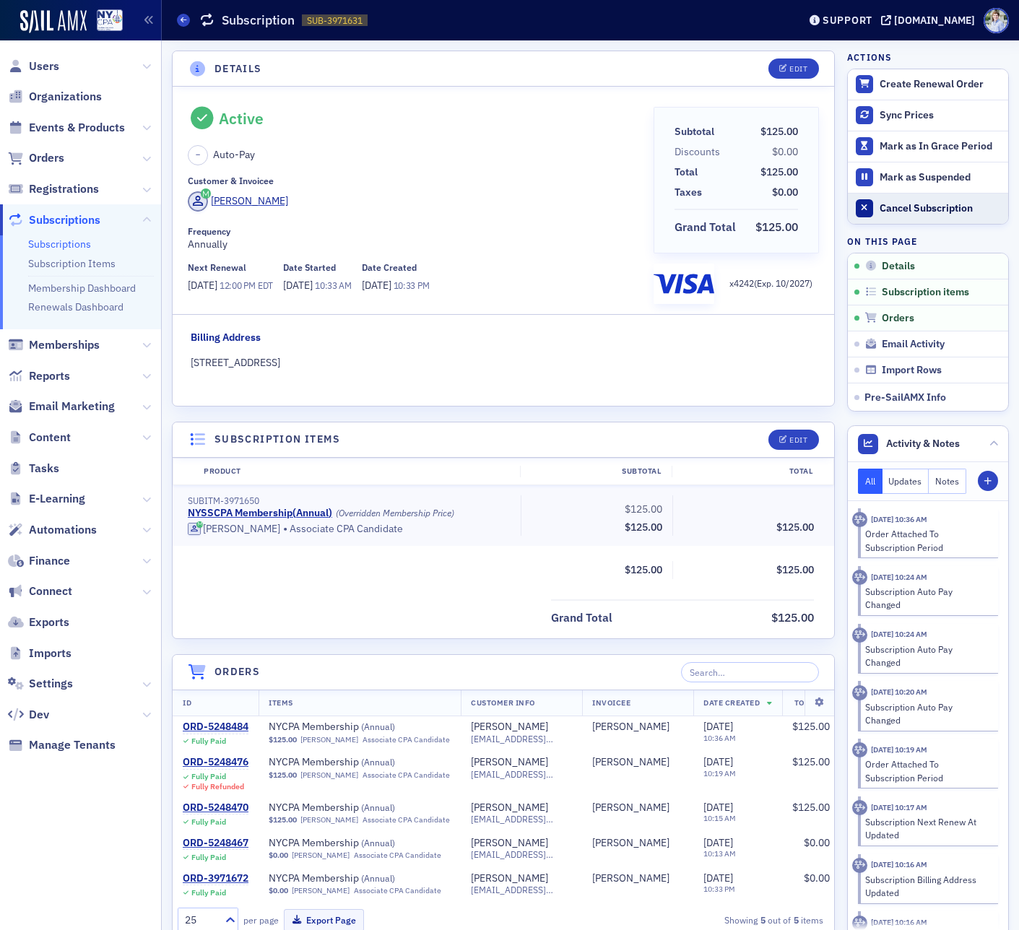
click at [911, 209] on div "Cancel Subscription" at bounding box center [939, 208] width 121 height 13
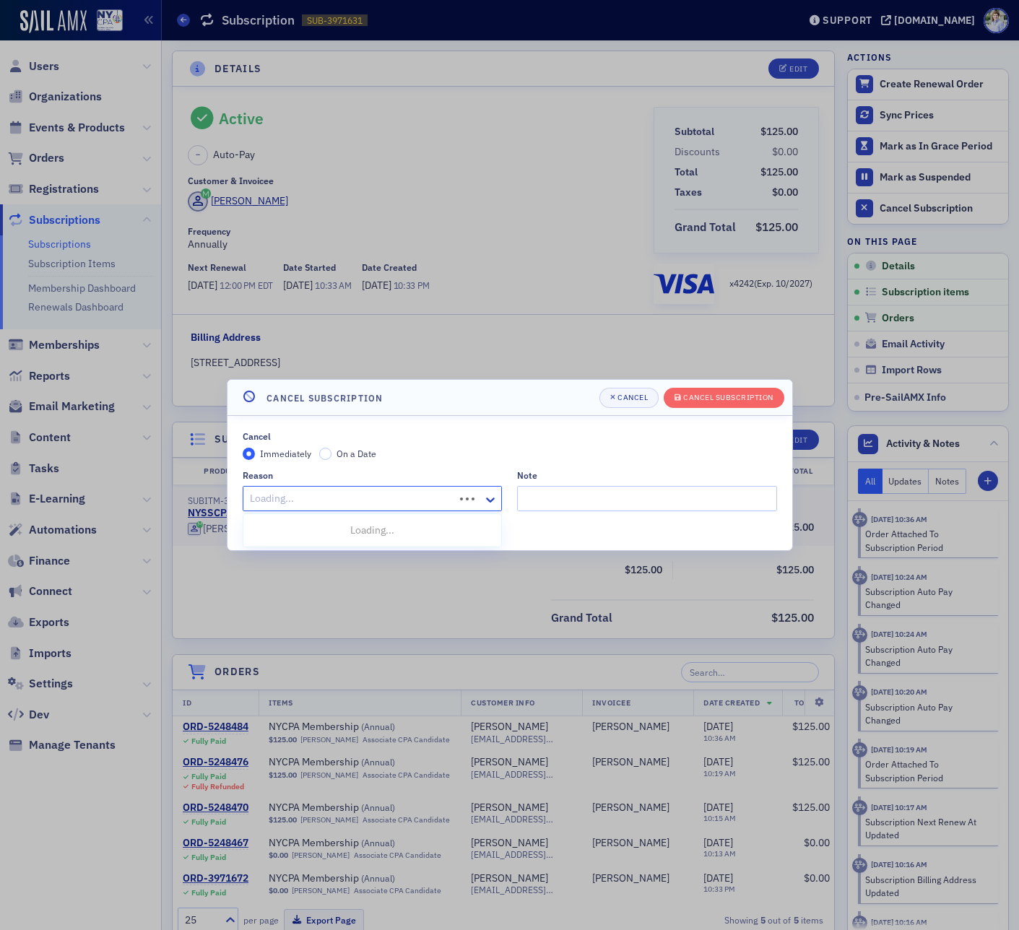
click at [289, 492] on div at bounding box center [350, 499] width 205 height 18
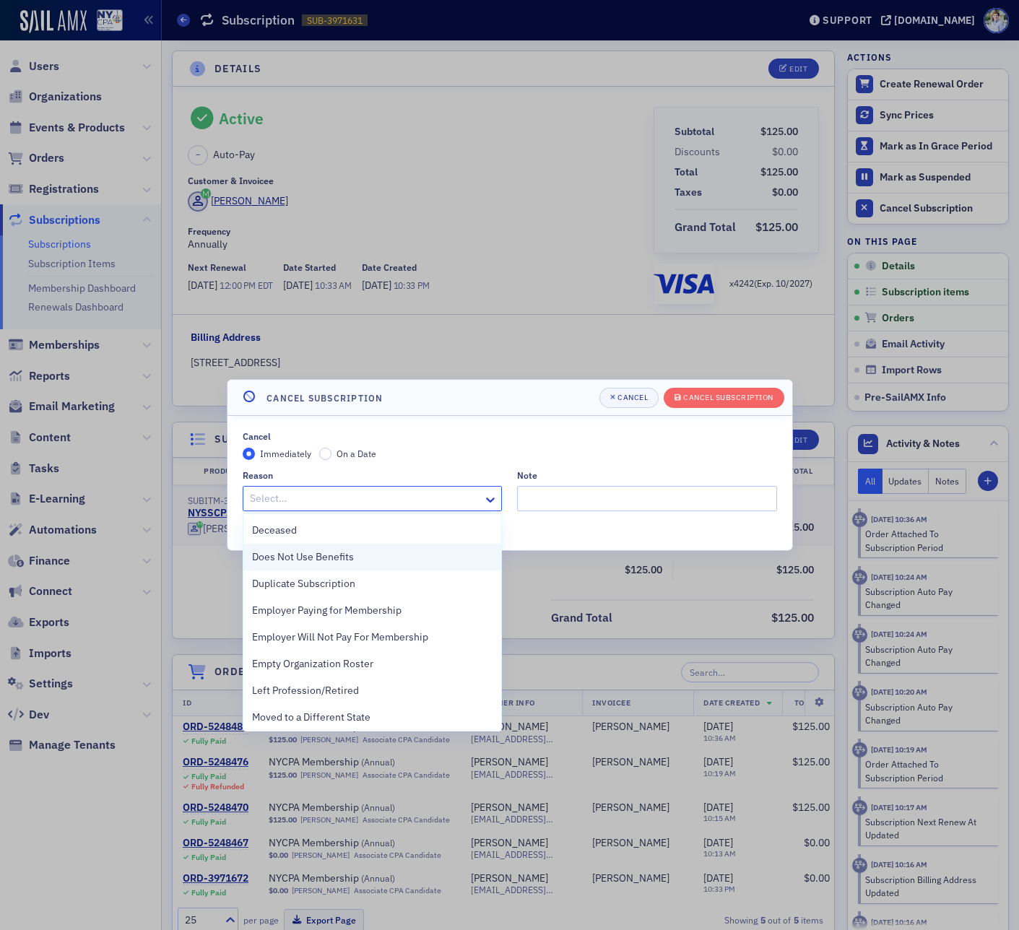
click at [376, 555] on div "Does Not Use Benefits" at bounding box center [372, 556] width 241 height 15
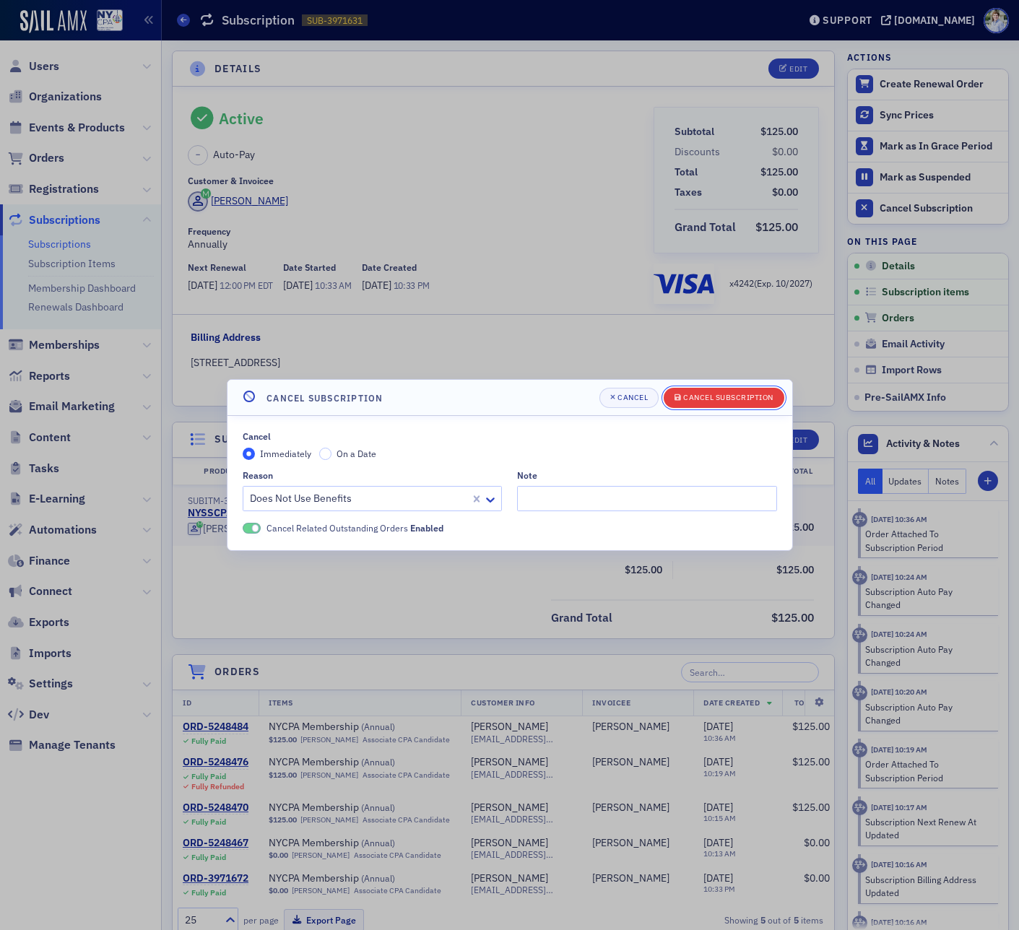
click at [752, 396] on div "Cancel Subscription" at bounding box center [728, 397] width 90 height 8
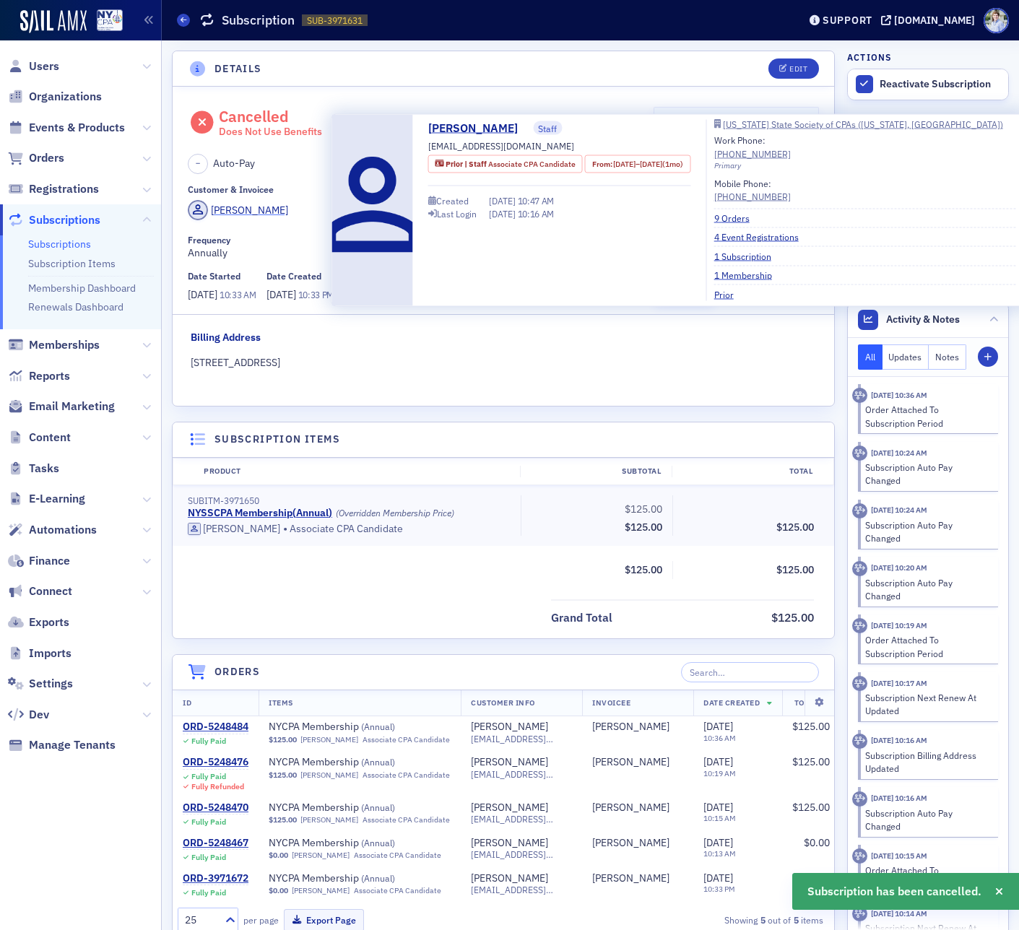
click at [267, 214] on div "[PERSON_NAME]" at bounding box center [249, 210] width 77 height 15
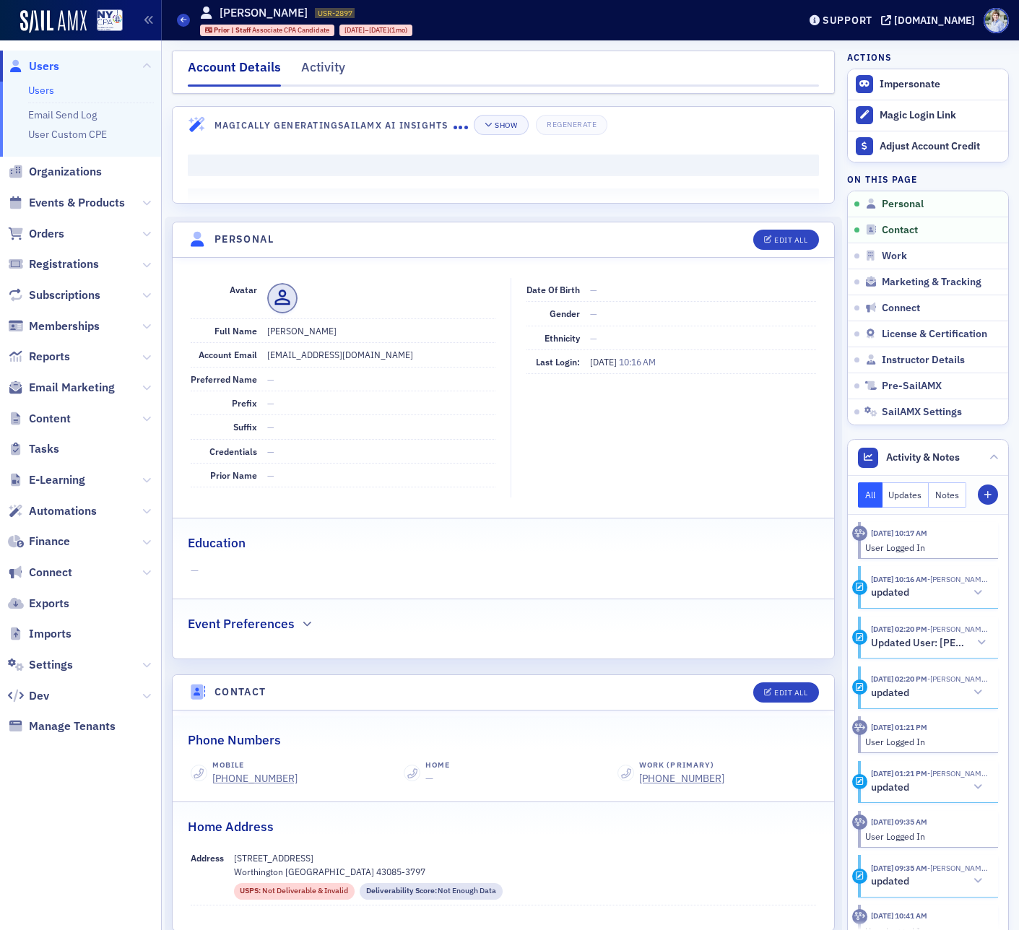
click at [299, 70] on nav "Account Details Activity" at bounding box center [503, 72] width 631 height 29
click at [314, 65] on div "Activity" at bounding box center [323, 71] width 44 height 27
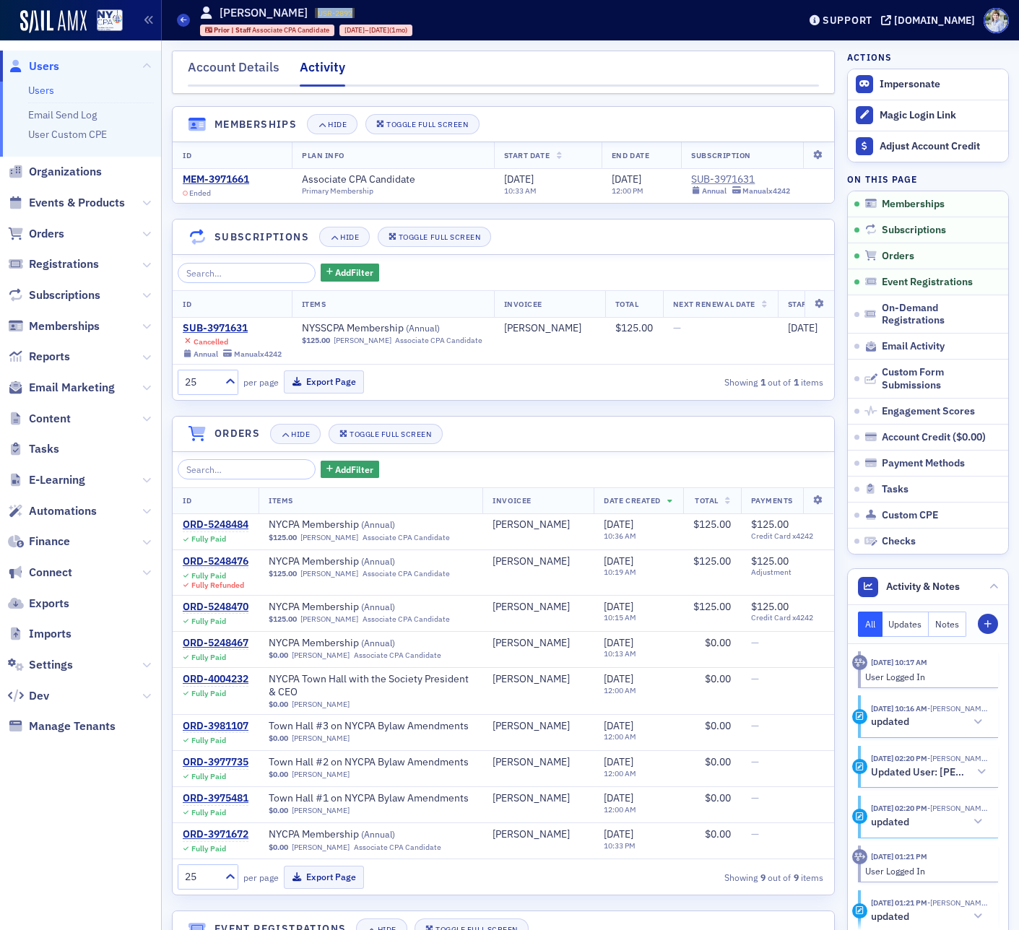
drag, startPoint x: 375, startPoint y: 14, endPoint x: 362, endPoint y: 58, distance: 45.9
click at [413, 14] on div "[PERSON_NAME] USR-2897 2897 Prior | Staff Associate CPA Candidate [DATE] – [DAT…" at bounding box center [306, 20] width 213 height 32
click at [75, 282] on span "Subscriptions" at bounding box center [80, 295] width 161 height 31
click at [73, 294] on span "Subscriptions" at bounding box center [64, 295] width 71 height 16
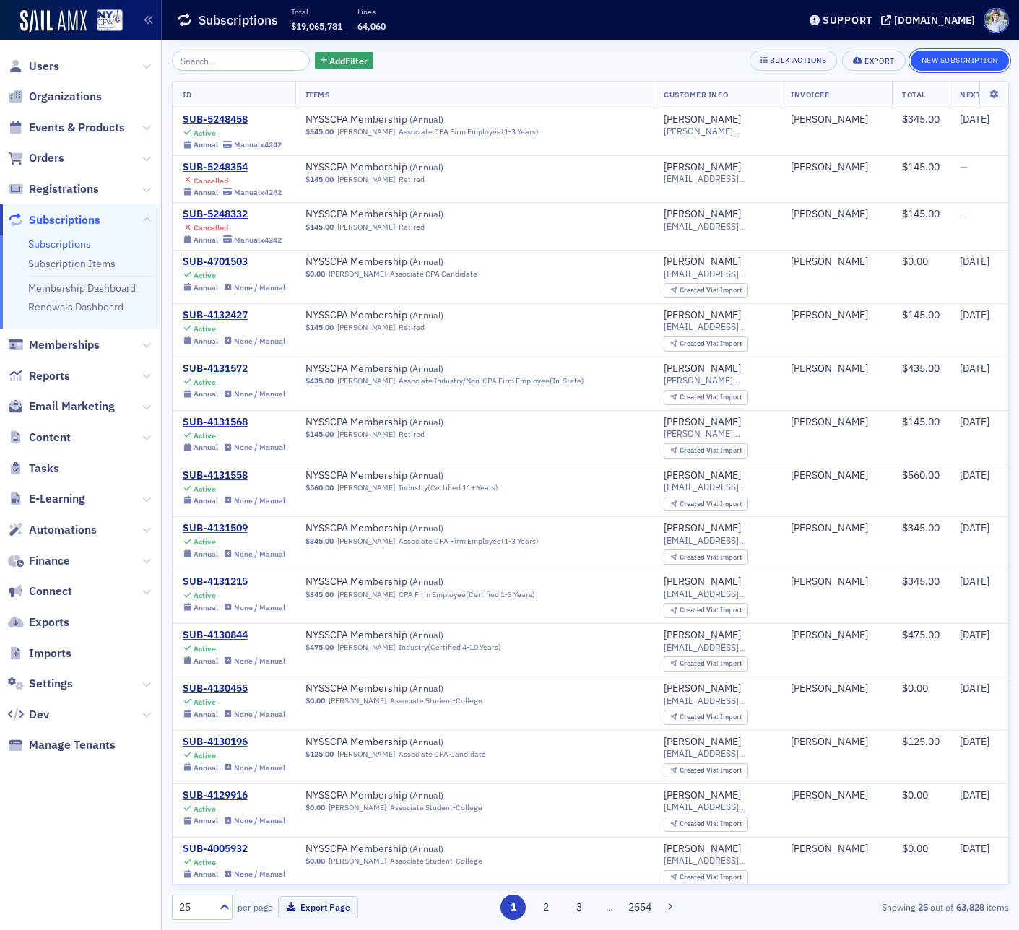
click at [972, 65] on button "New Subscription" at bounding box center [959, 61] width 98 height 20
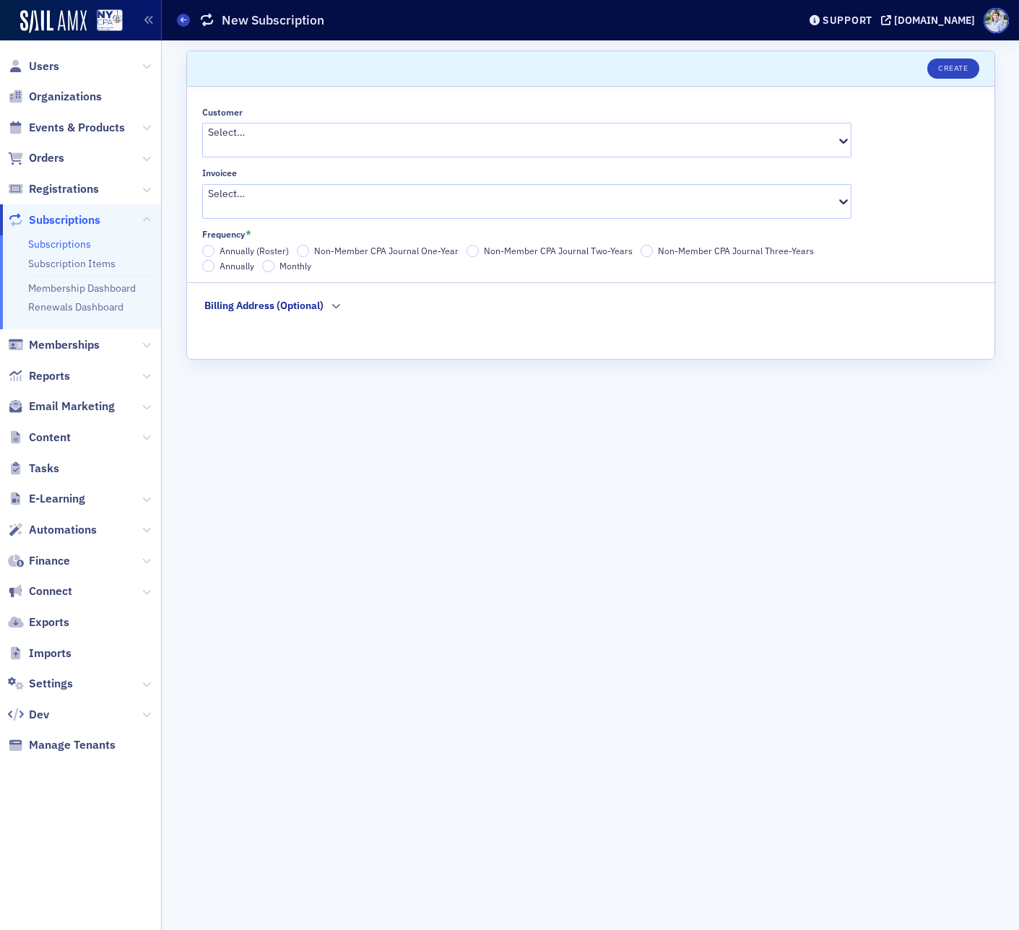
click at [276, 140] on div at bounding box center [521, 147] width 627 height 15
paste input "USR-2897"
type input "USR-2897"
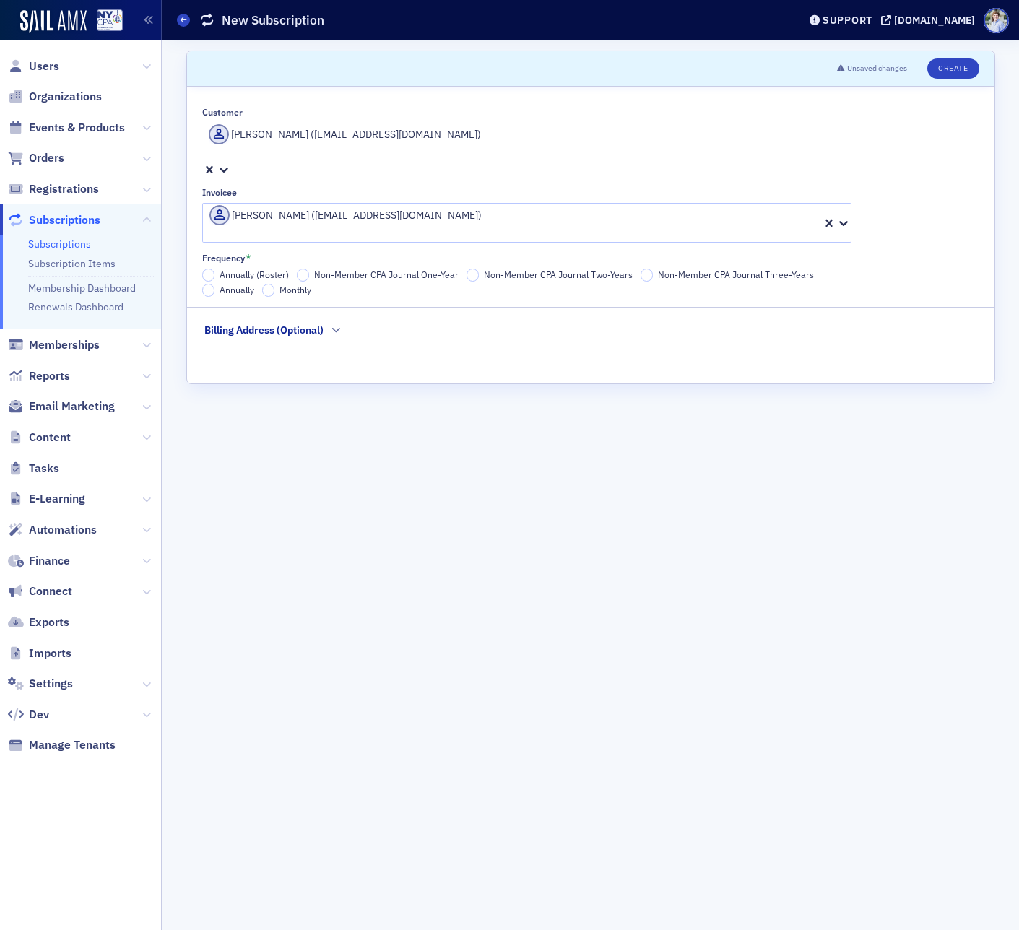
drag, startPoint x: 240, startPoint y: 248, endPoint x: 302, endPoint y: 292, distance: 76.1
click at [240, 284] on span "Annually" at bounding box center [236, 290] width 35 height 12
click at [215, 284] on input "Annually" at bounding box center [208, 290] width 13 height 13
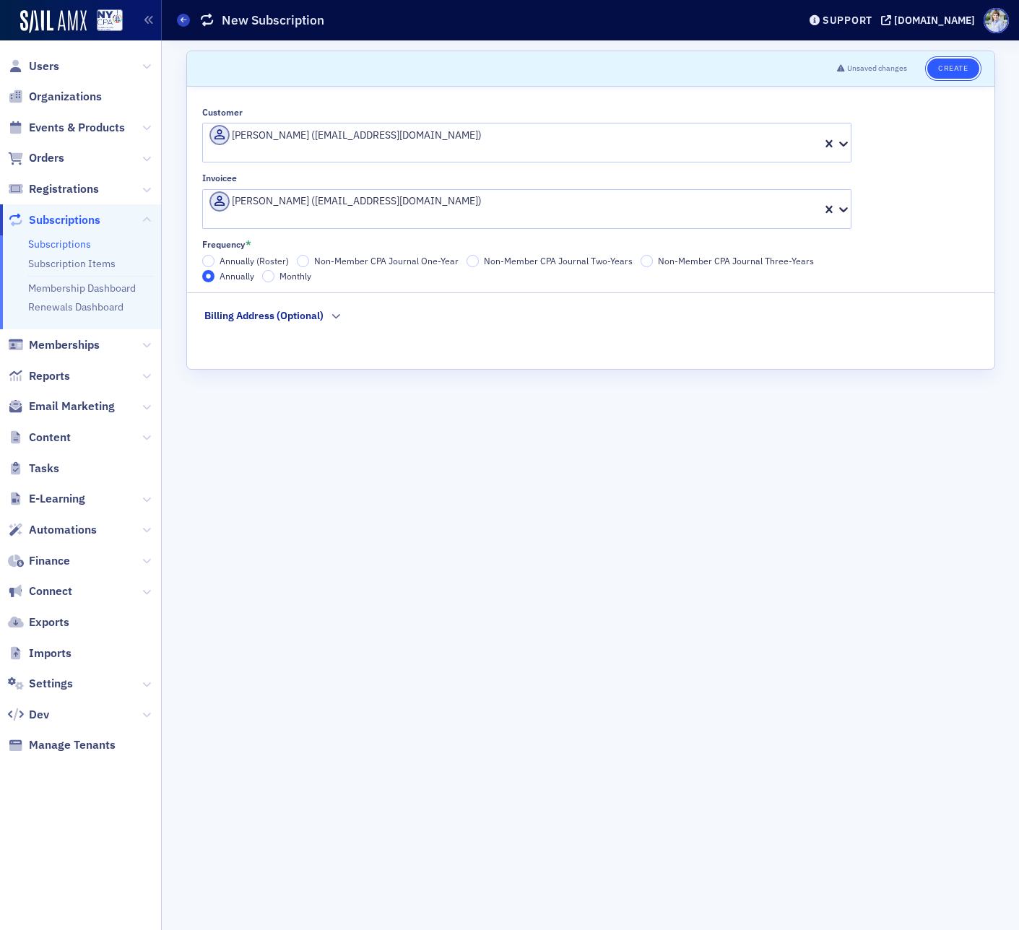
click at [940, 64] on button "Create" at bounding box center [952, 68] width 51 height 20
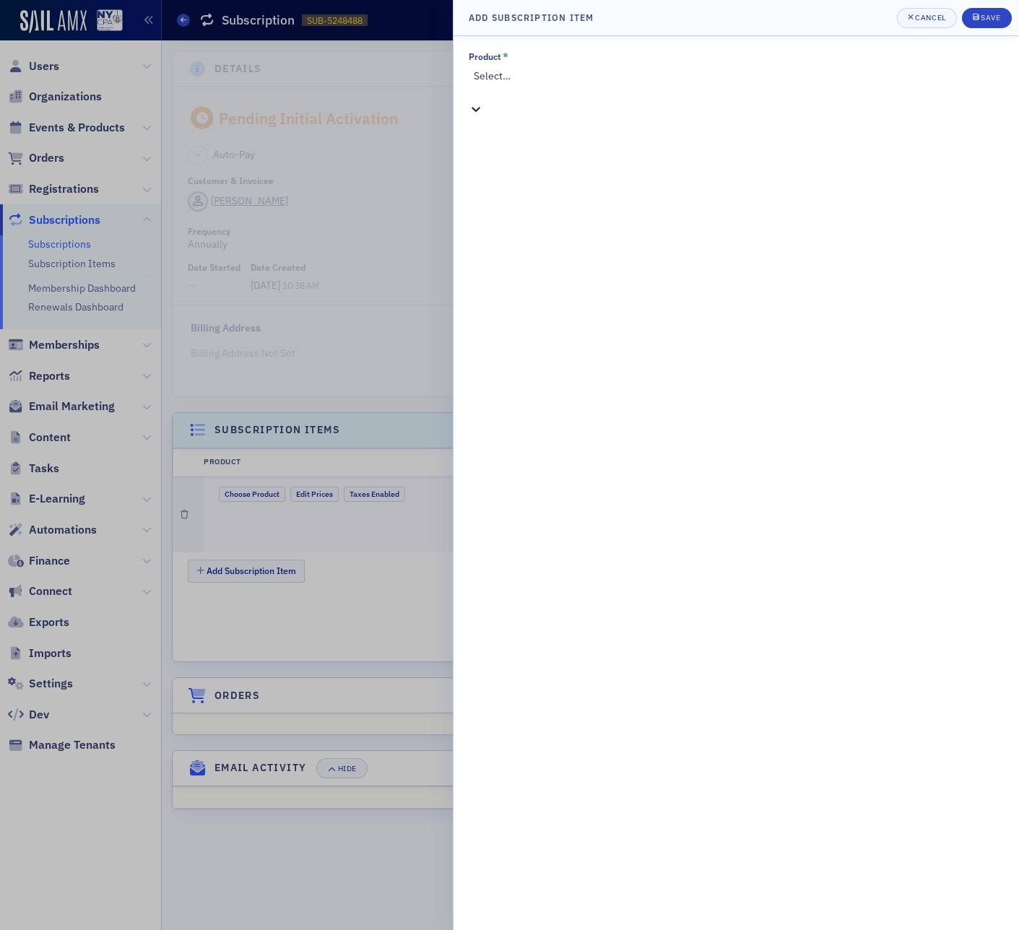
click at [589, 90] on div "Select…" at bounding box center [736, 91] width 535 height 48
type input "memb"
click at [193, 929] on span "NYCPA Membership [Subscription Product]" at bounding box center [96, 937] width 193 height 15
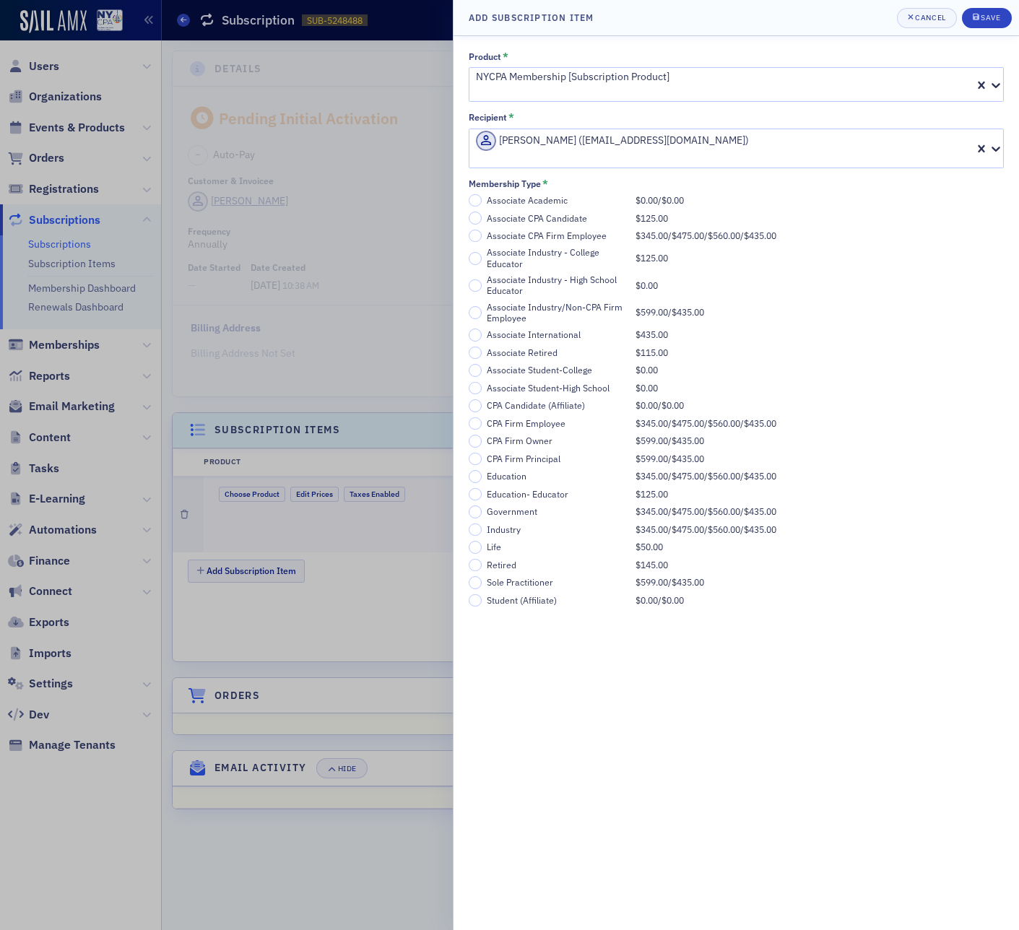
click at [547, 213] on div "Associate CPA Candidate" at bounding box center [558, 218] width 142 height 11
click at [482, 212] on input "Associate CPA Candidate $125.00" at bounding box center [475, 218] width 13 height 13
click at [996, 15] on div "Save" at bounding box center [989, 18] width 19 height 8
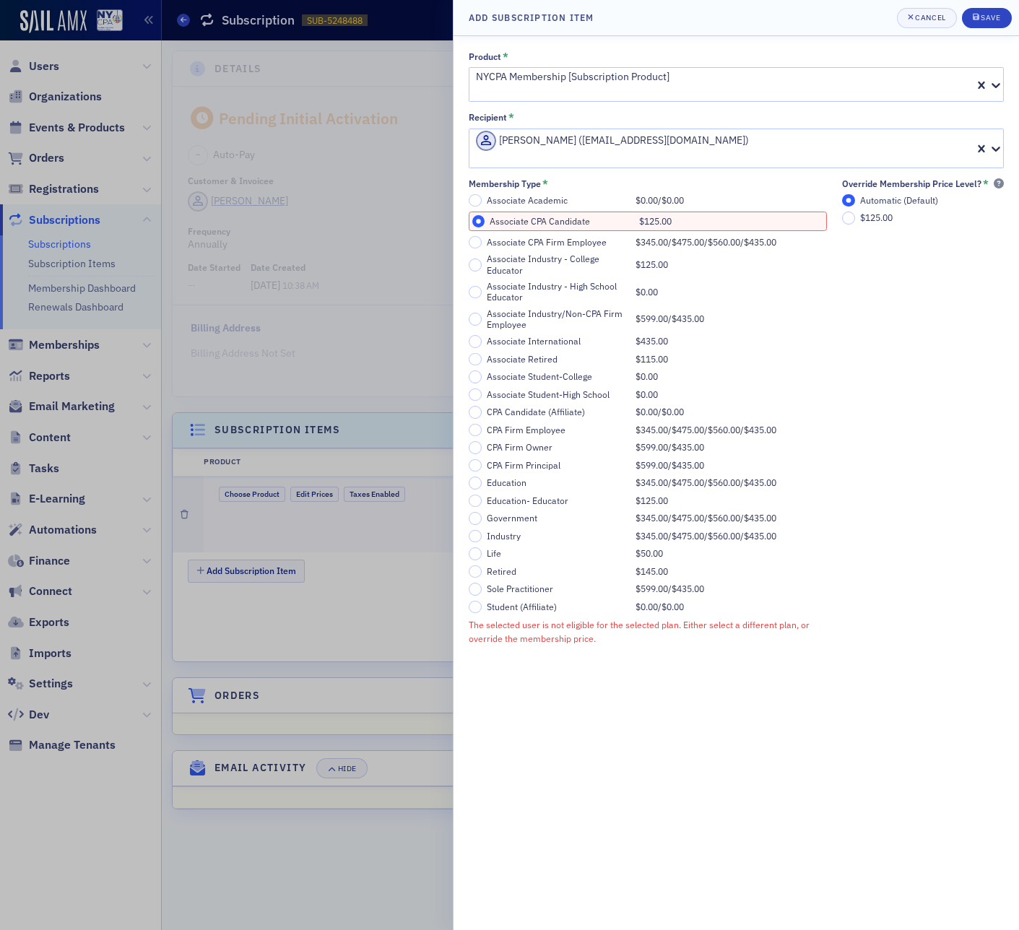
click at [889, 212] on span "$125.00" at bounding box center [876, 218] width 32 height 12
click at [855, 212] on input "$125.00" at bounding box center [848, 218] width 13 height 13
click at [991, 17] on div "Save" at bounding box center [989, 18] width 19 height 8
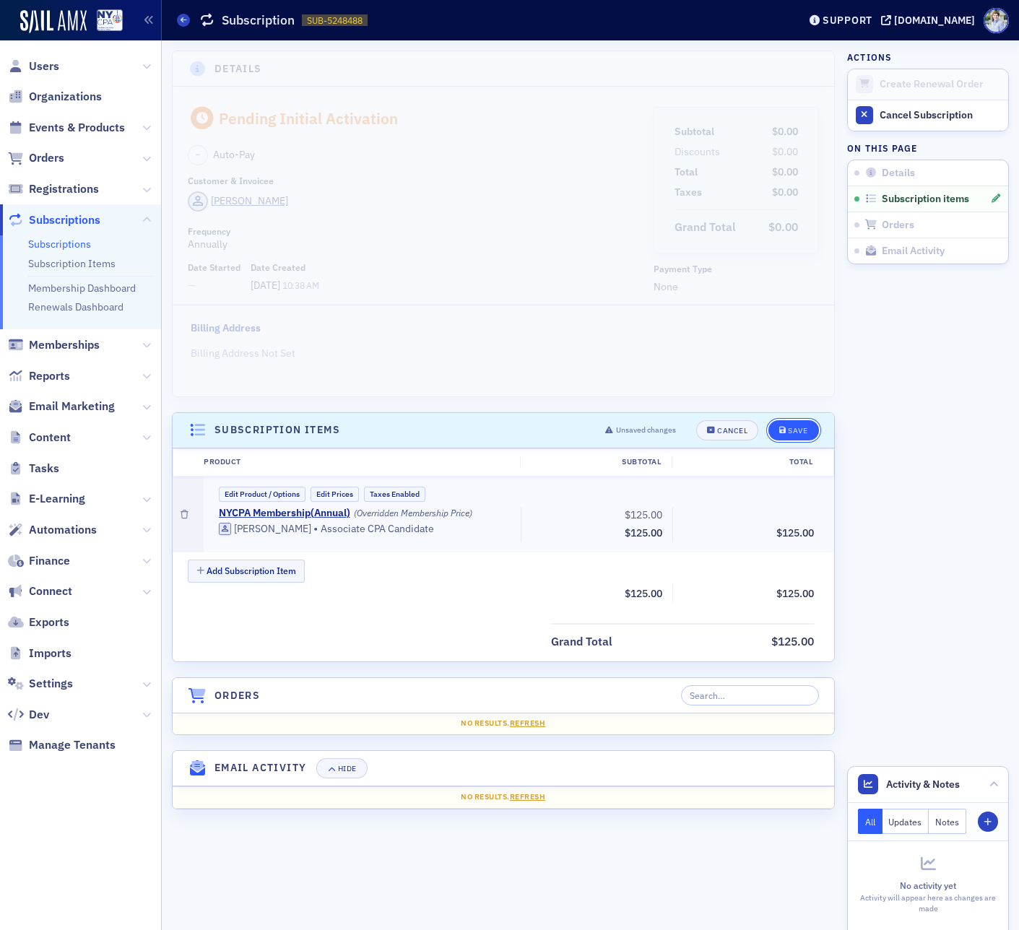
click at [786, 420] on button "Save" at bounding box center [793, 430] width 50 height 20
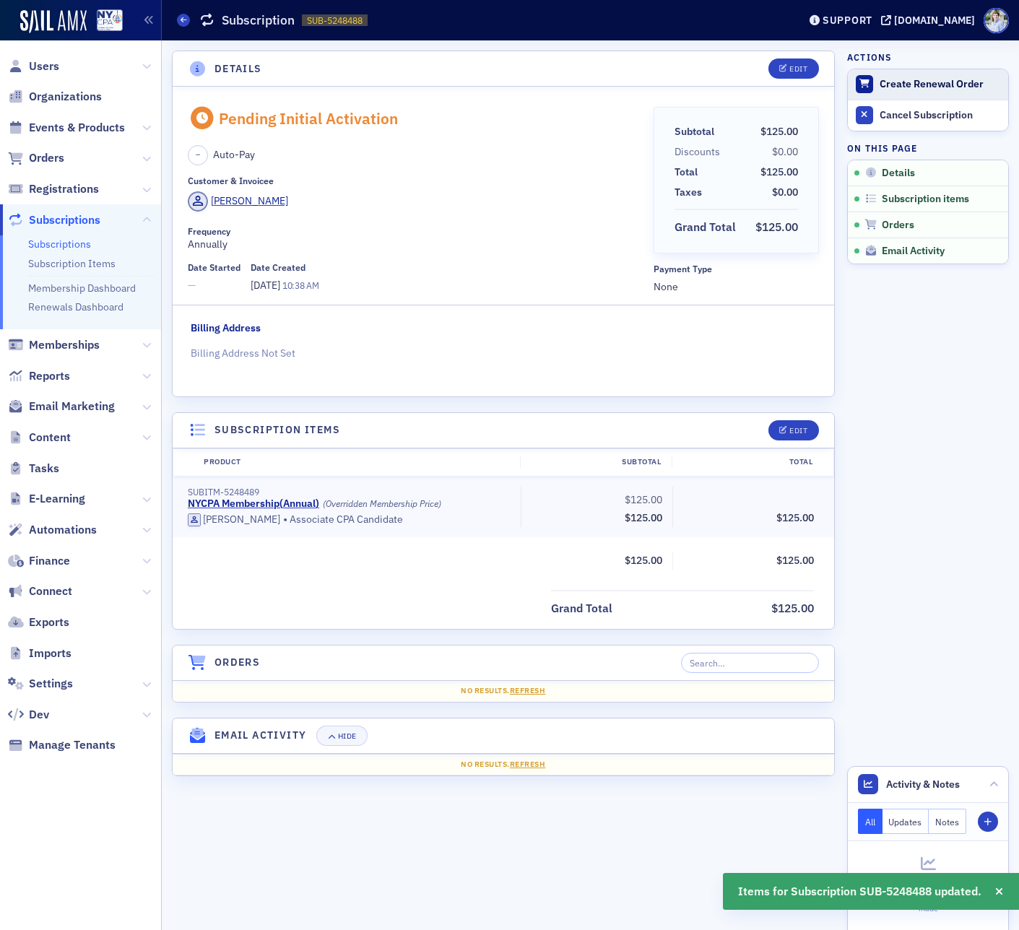
click at [913, 87] on div "Create Renewal Order" at bounding box center [939, 84] width 121 height 13
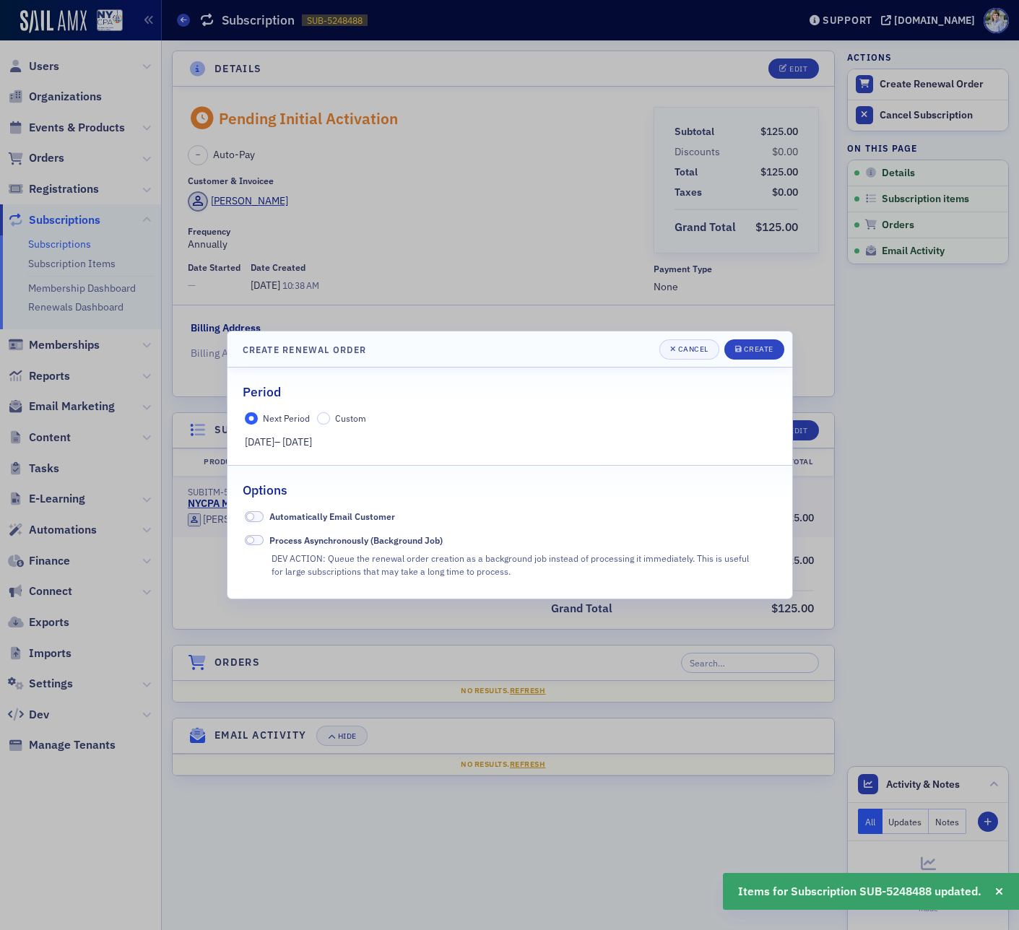
click at [333, 422] on label "Custom" at bounding box center [341, 418] width 49 height 13
click at [330, 422] on input "Custom" at bounding box center [323, 418] width 13 height 13
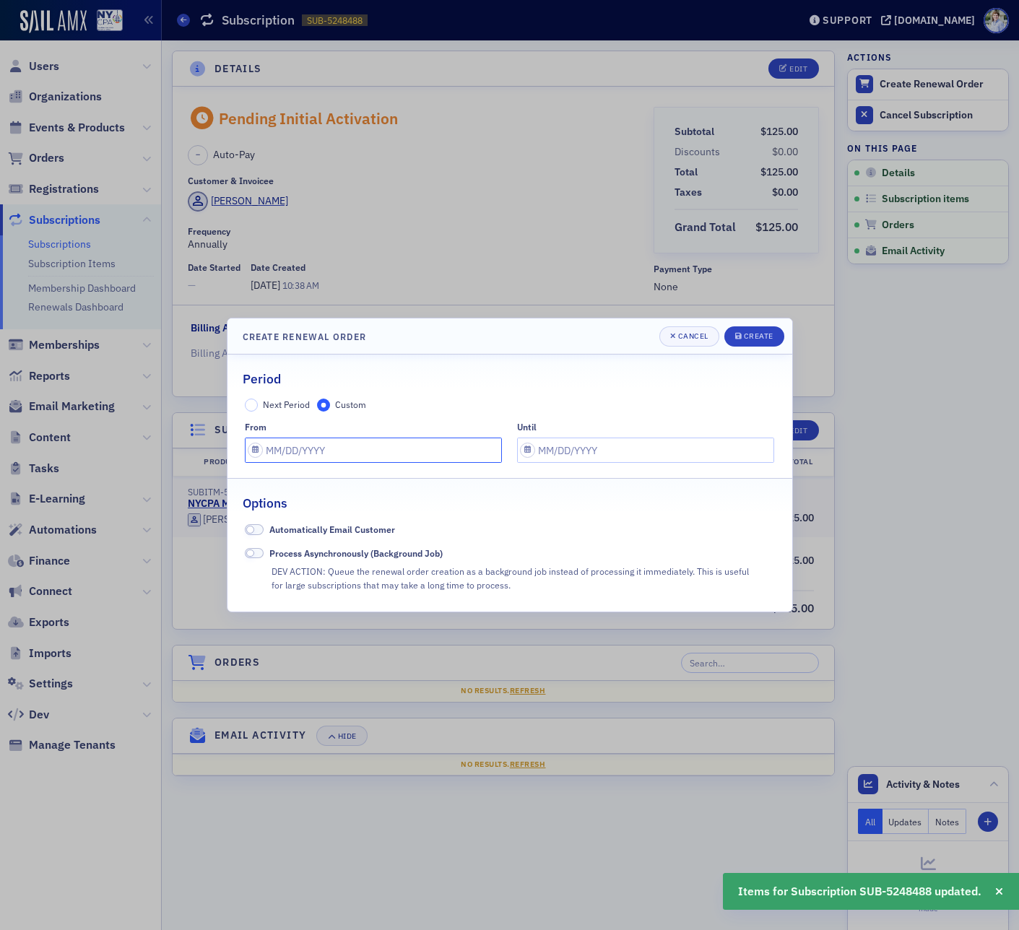
click at [316, 445] on input "text" at bounding box center [373, 450] width 257 height 25
select select "9"
select select "2025"
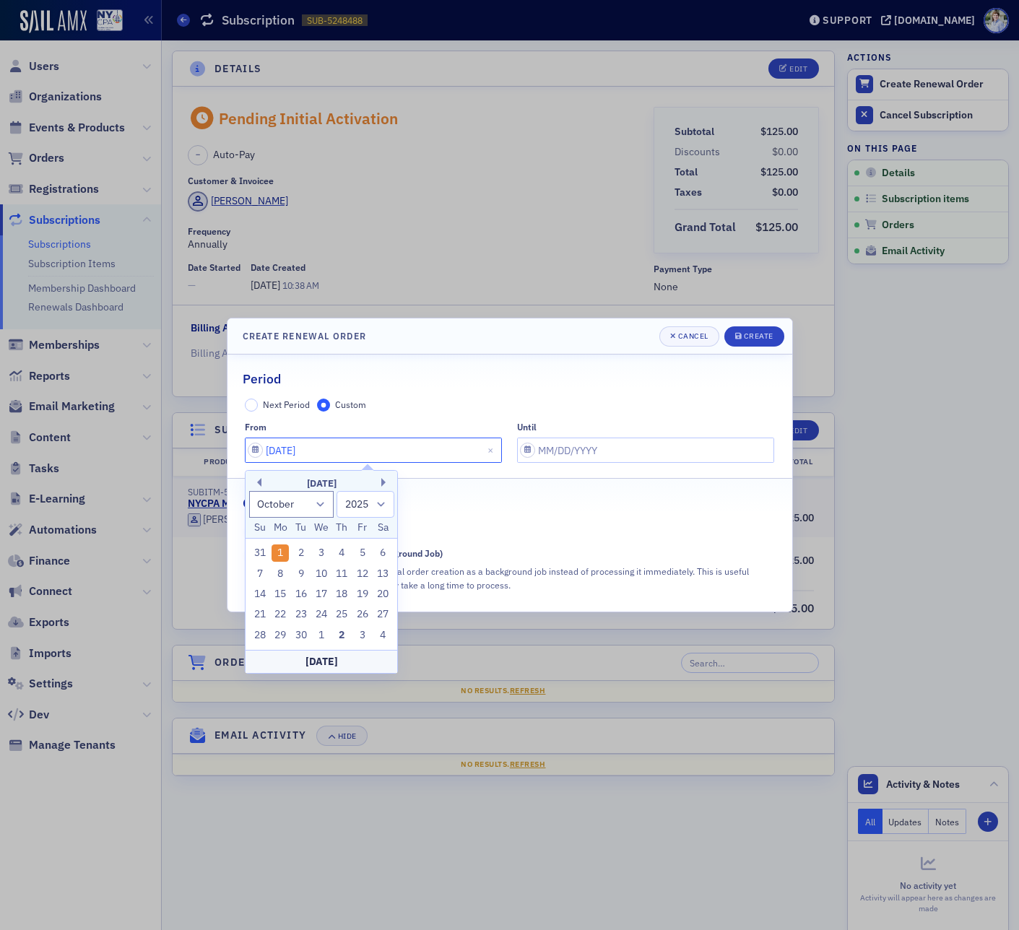
type input "9/1/2025"
select select "9"
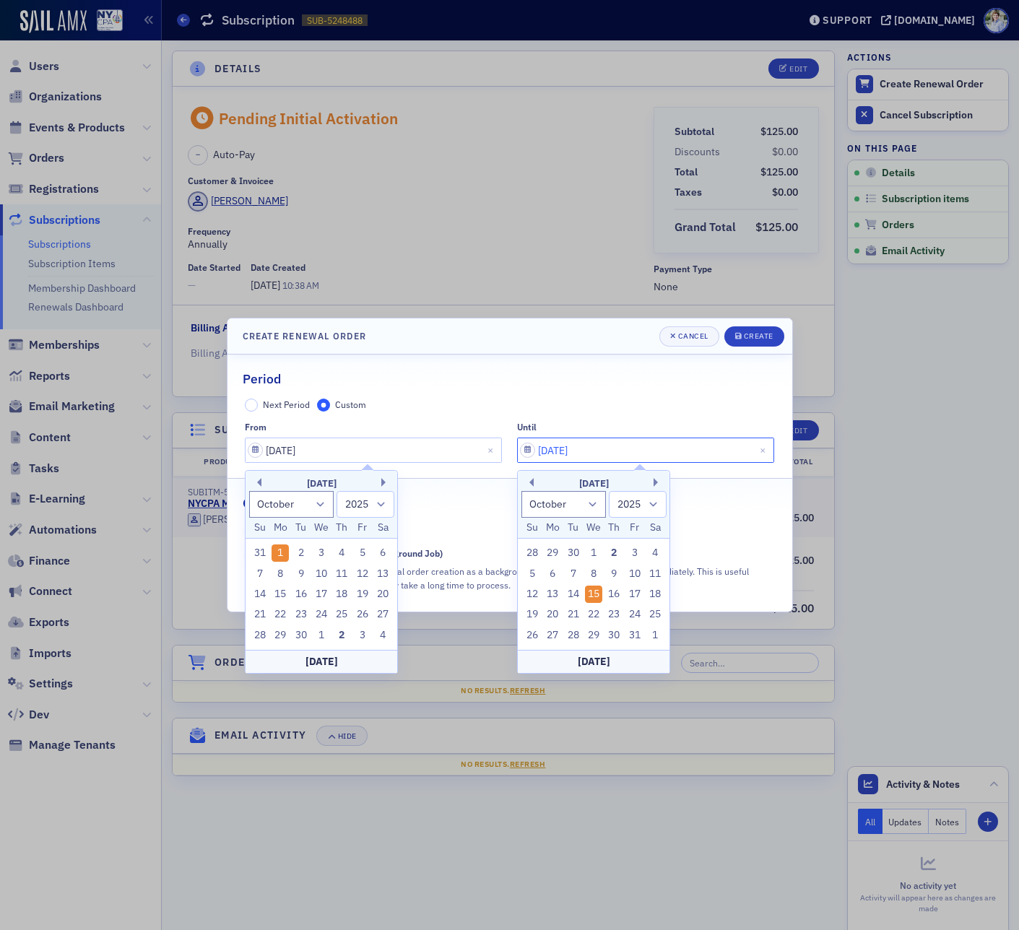
type input "10/15/2025"
type input "09/01/2025"
click at [458, 493] on div "Options" at bounding box center [510, 496] width 534 height 34
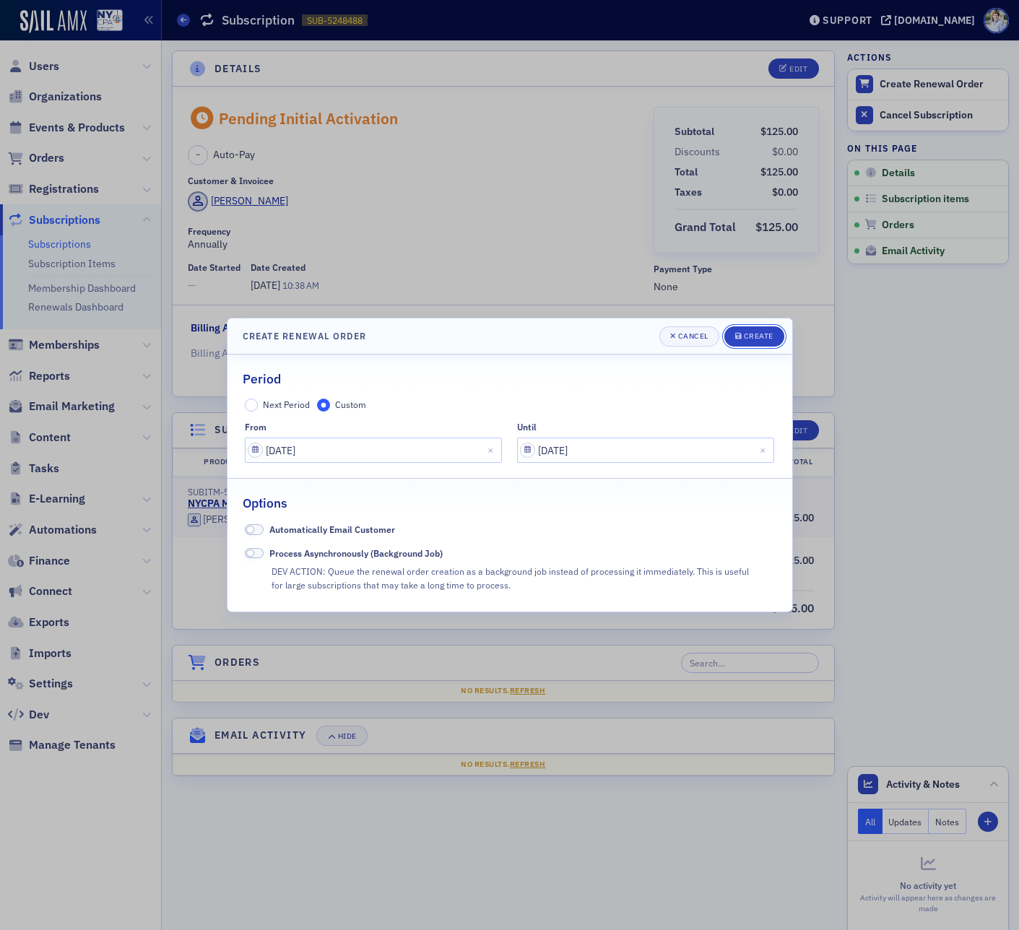
click at [755, 332] on div "Create" at bounding box center [759, 336] width 30 height 8
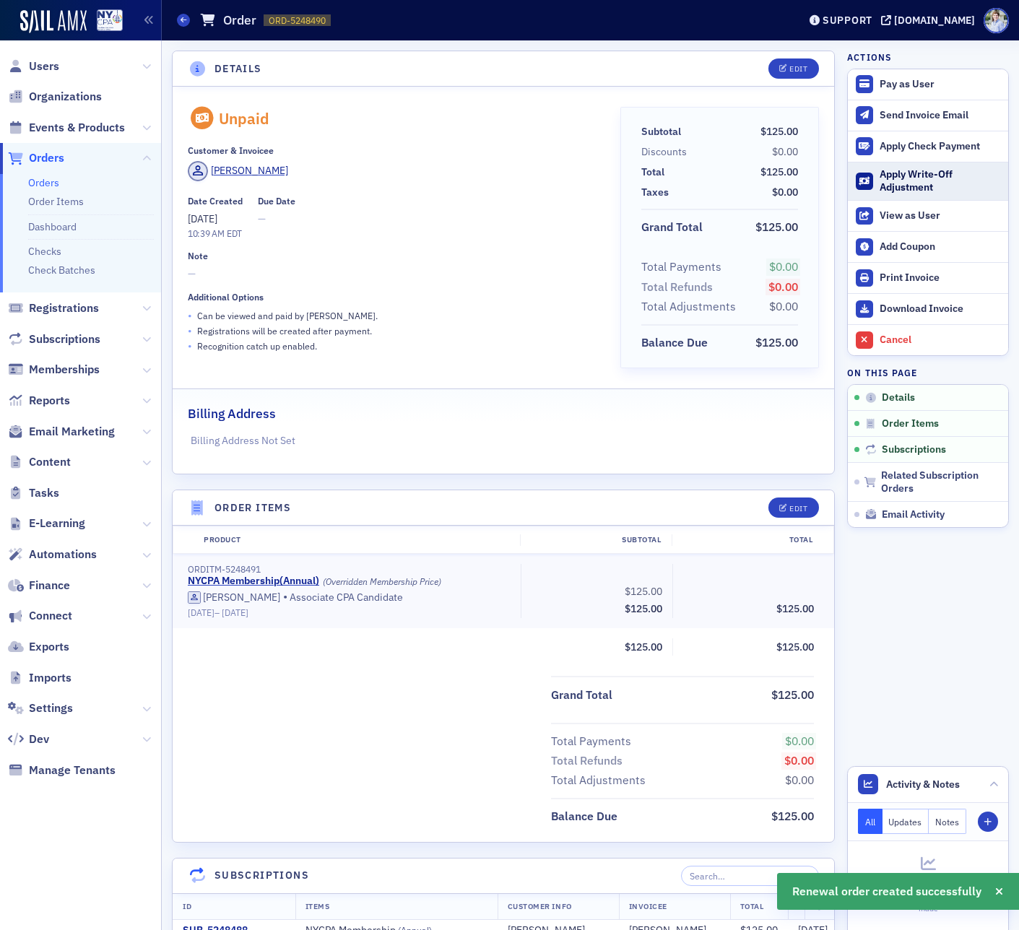
click at [906, 191] on div "Apply Write-Off Adjustment" at bounding box center [939, 180] width 121 height 25
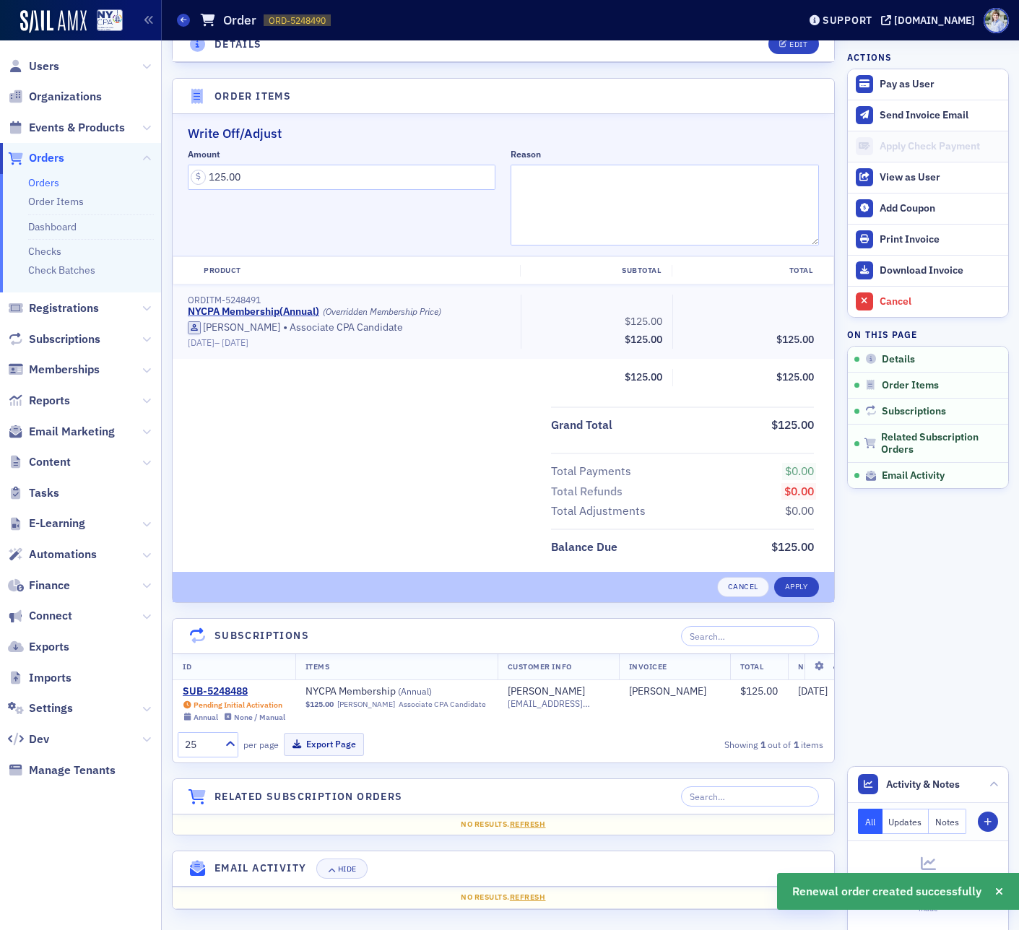
scroll to position [417, 0]
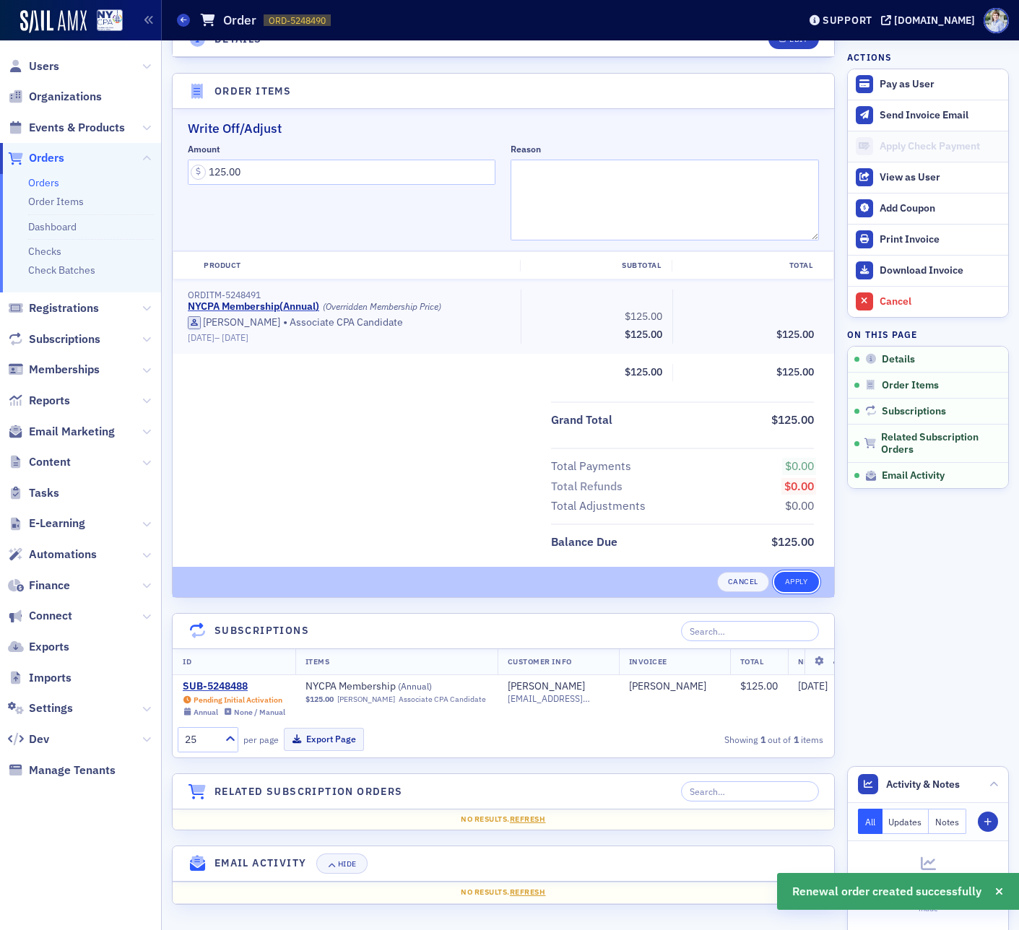
click at [804, 577] on button "Apply" at bounding box center [796, 582] width 45 height 20
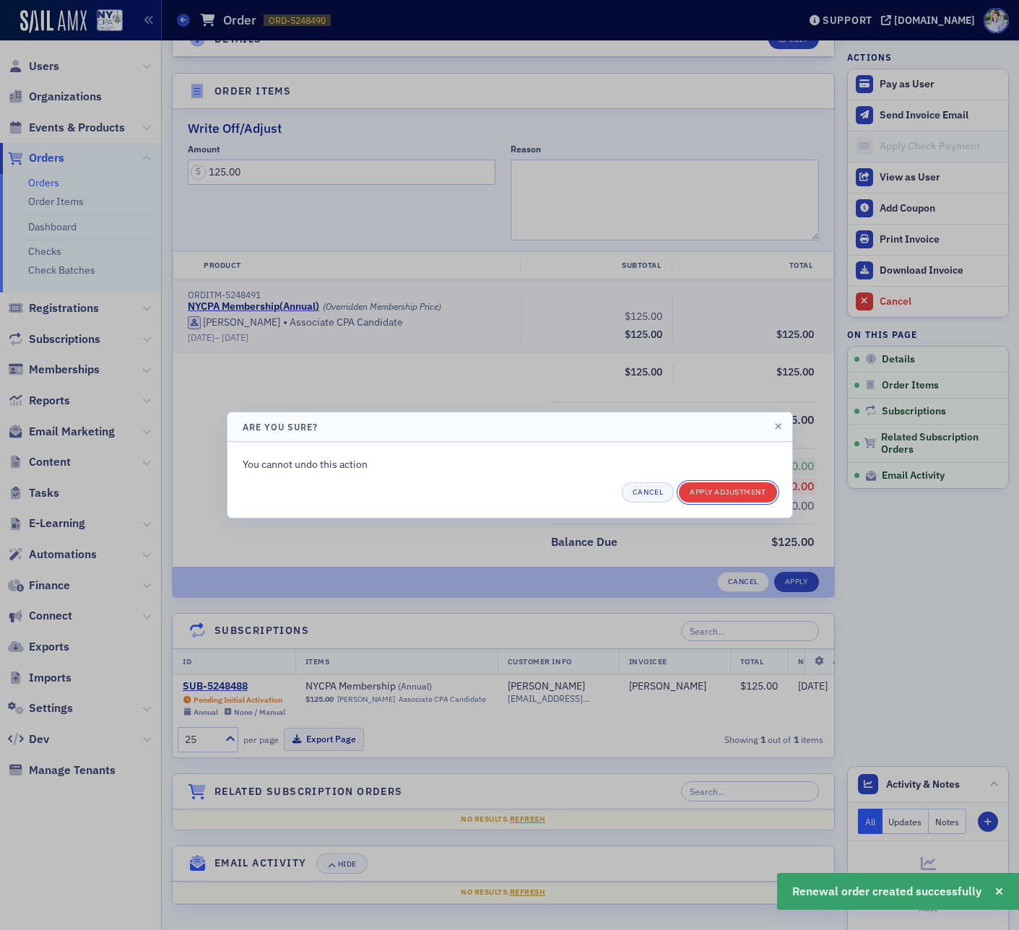
click at [737, 490] on button "Apply Adjustment" at bounding box center [727, 492] width 97 height 20
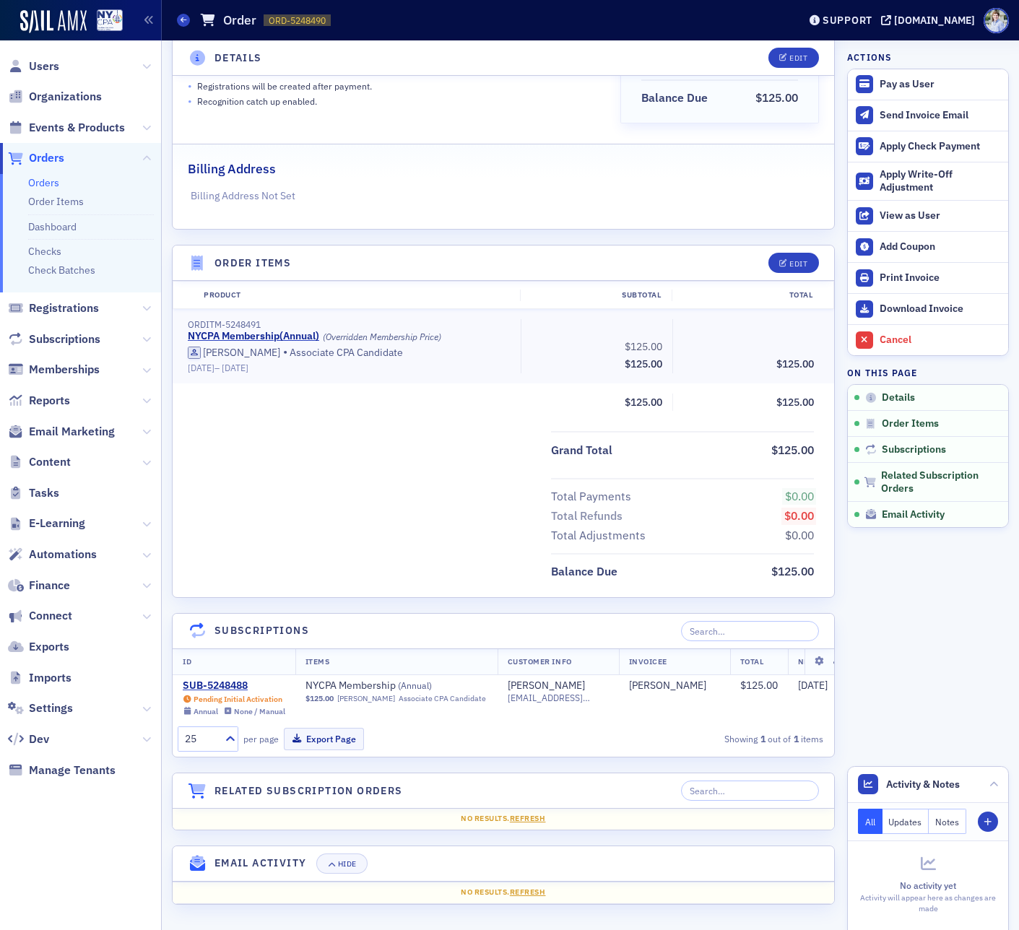
scroll to position [244, 0]
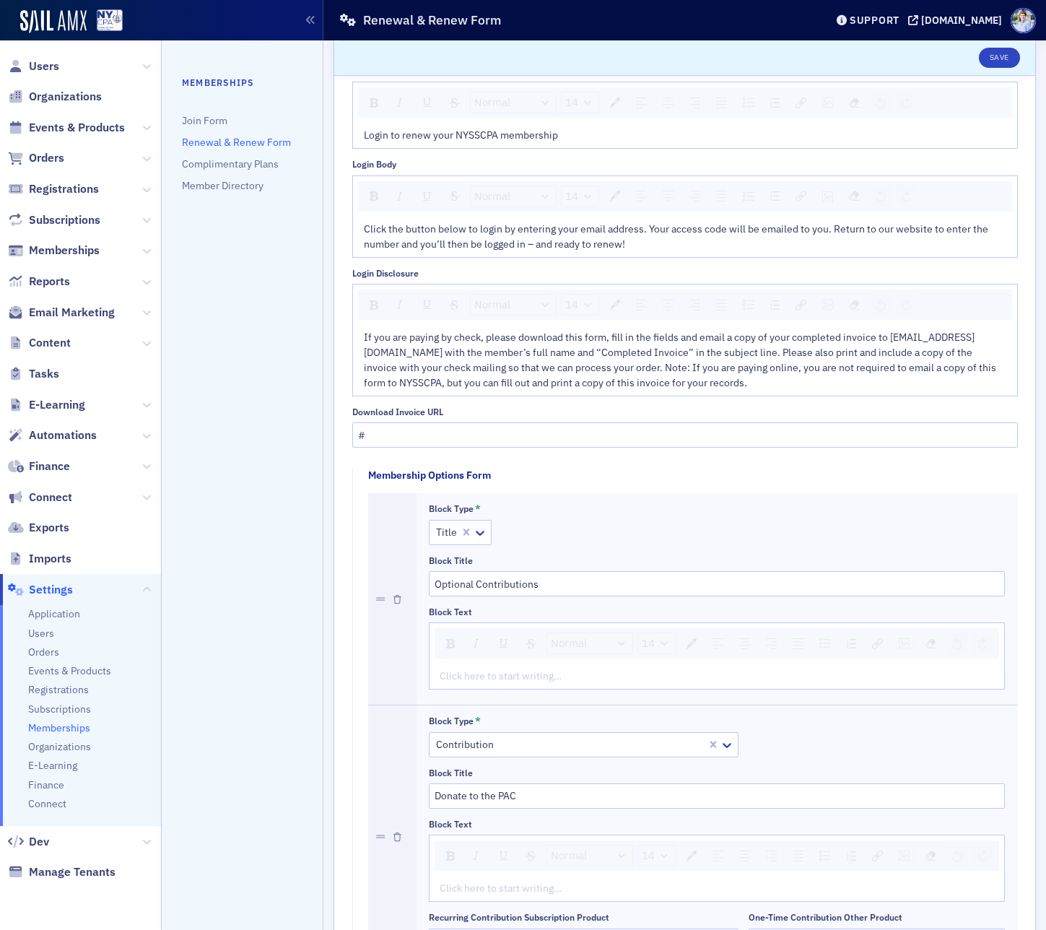
scroll to position [401, 0]
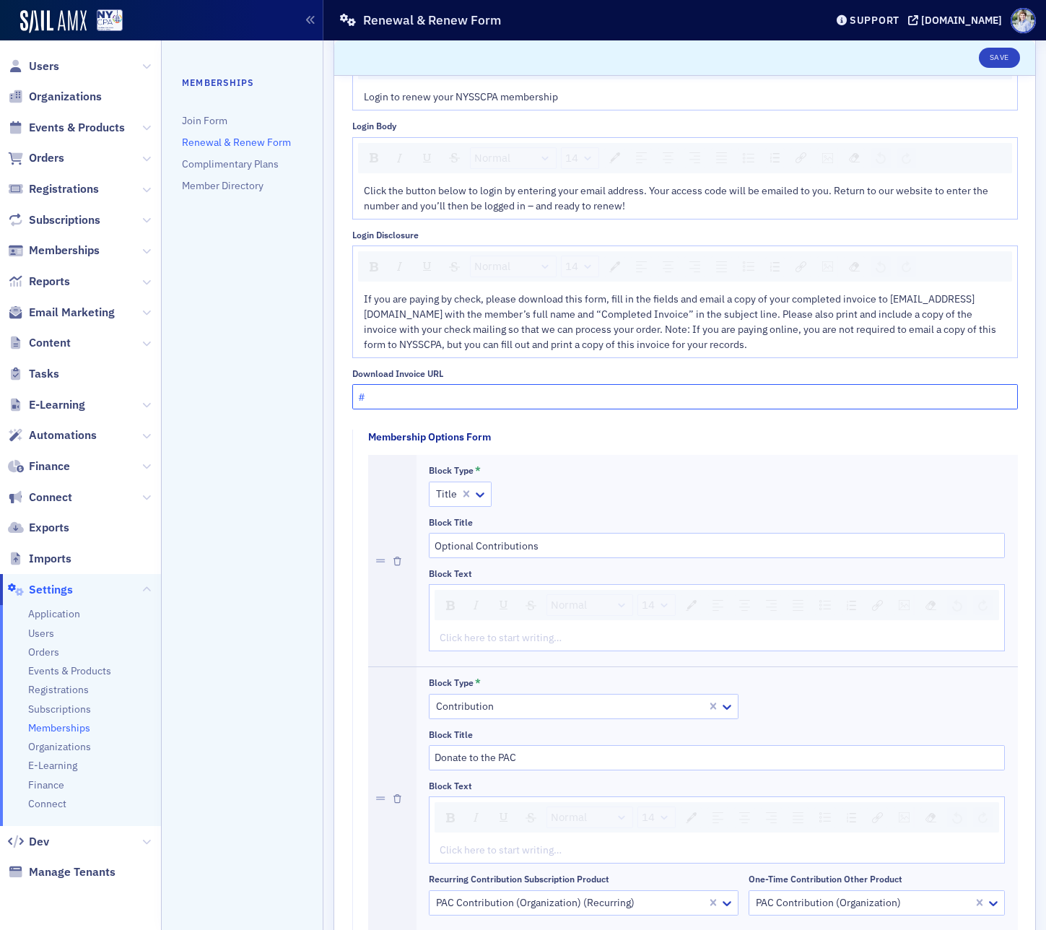
drag, startPoint x: 414, startPoint y: 397, endPoint x: 285, endPoint y: 404, distance: 128.7
click at [285, 404] on div "Prod Users Organizations Events & Products Orders Registrations Subscriptions M…" at bounding box center [523, 465] width 1046 height 930
drag, startPoint x: 397, startPoint y: 392, endPoint x: 265, endPoint y: 395, distance: 132.2
click at [316, 393] on div "Prod Users Organizations Events & Products Orders Registrations Subscriptions M…" at bounding box center [523, 465] width 1046 height 930
drag, startPoint x: 264, startPoint y: 394, endPoint x: 413, endPoint y: 390, distance: 149.5
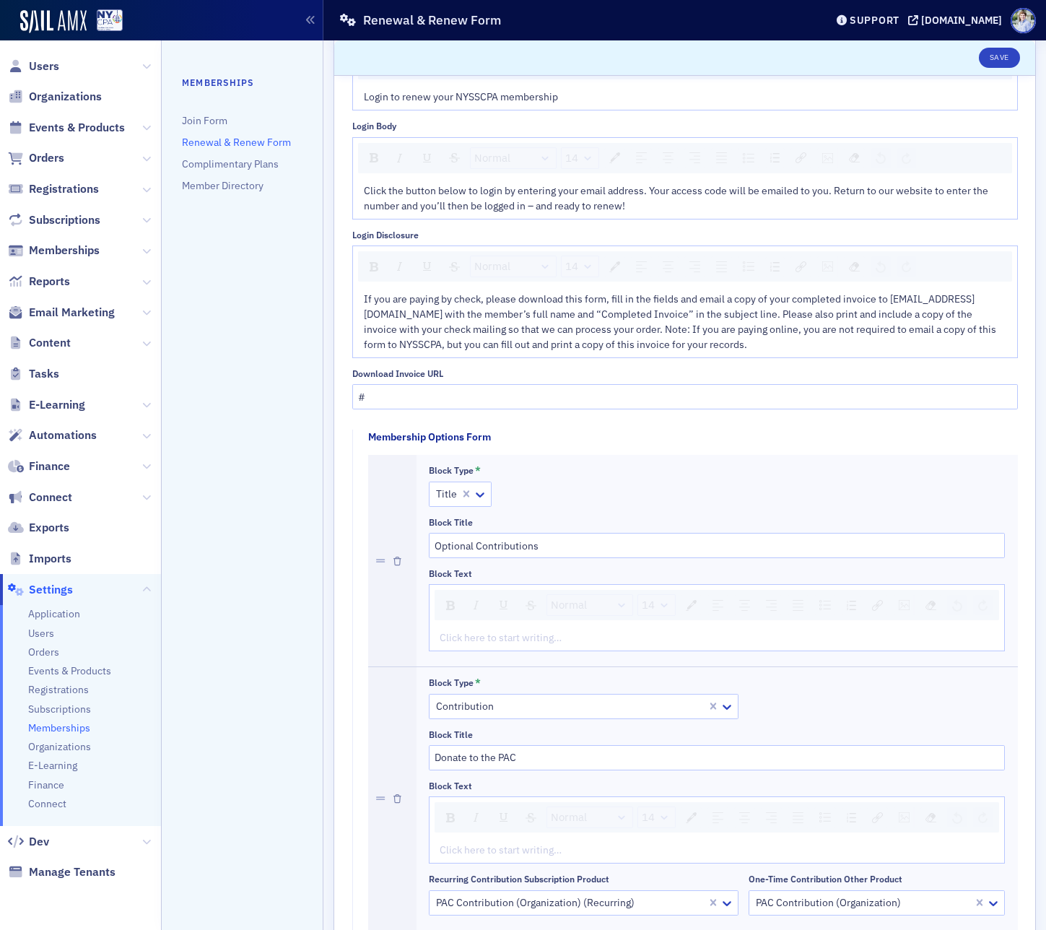
click at [274, 396] on nav "Memberships Join Form Renewal & Renew Form Complimentary Plans Member Directory" at bounding box center [243, 485] width 162 height 890
drag, startPoint x: 430, startPoint y: 390, endPoint x: 306, endPoint y: 384, distance: 123.6
click at [306, 384] on div "Prod Users Organizations Events & Products Orders Registrations Subscriptions M…" at bounding box center [523, 465] width 1046 height 930
click at [393, 386] on input "#" at bounding box center [685, 396] width 666 height 25
click at [393, 387] on input "#" at bounding box center [685, 396] width 666 height 25
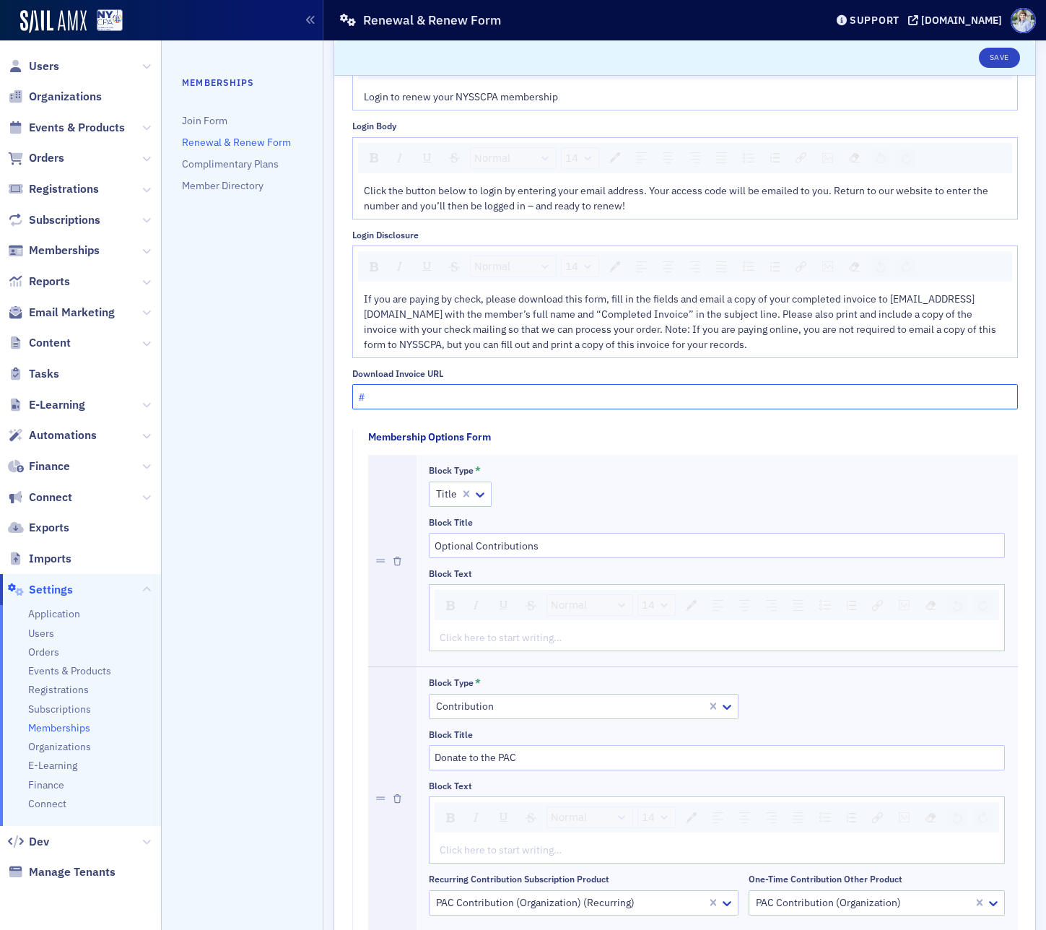
click at [393, 387] on input "#" at bounding box center [685, 396] width 666 height 25
click at [276, 321] on nav "Memberships Join Form Renewal & Renew Form Complimentary Plans Member Directory" at bounding box center [243, 485] width 162 height 890
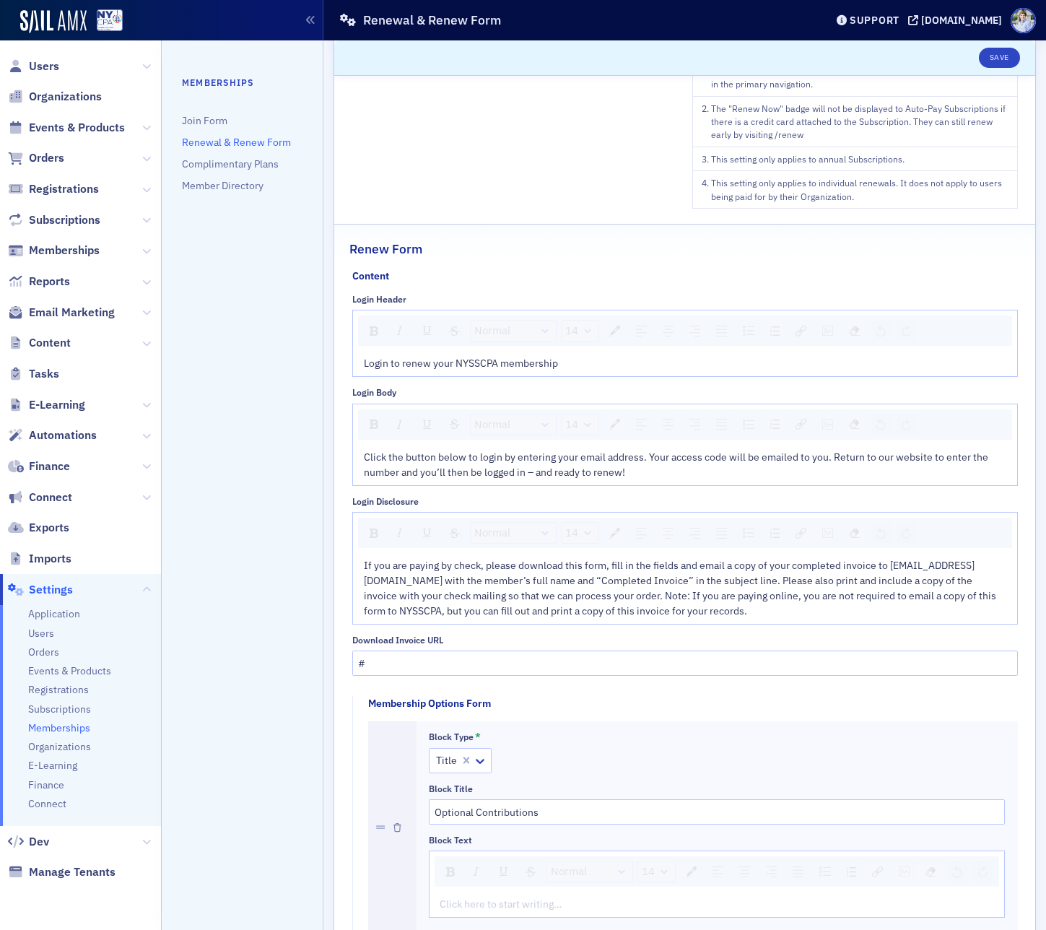
scroll to position [71, 0]
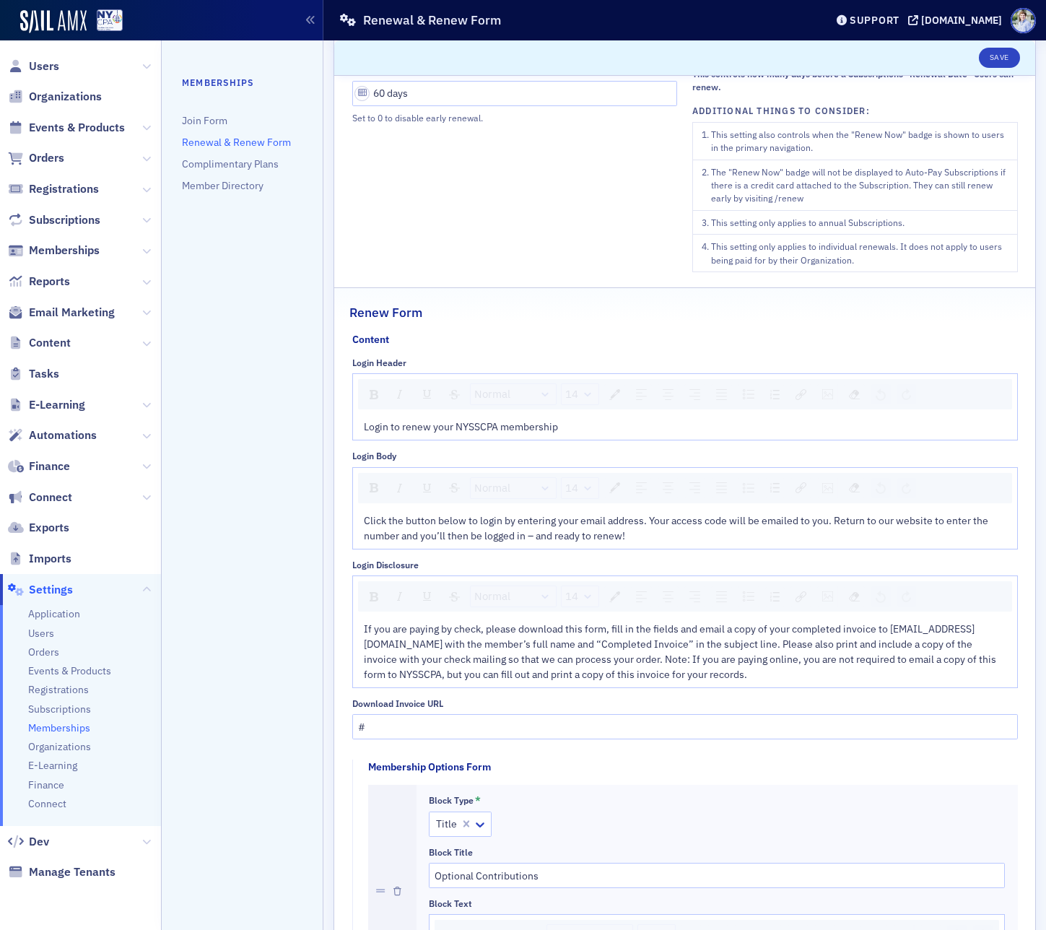
click at [549, 215] on div "Early Renewal Window (Days) * 60 days Set to 0 to disable early renewal." at bounding box center [515, 168] width 326 height 208
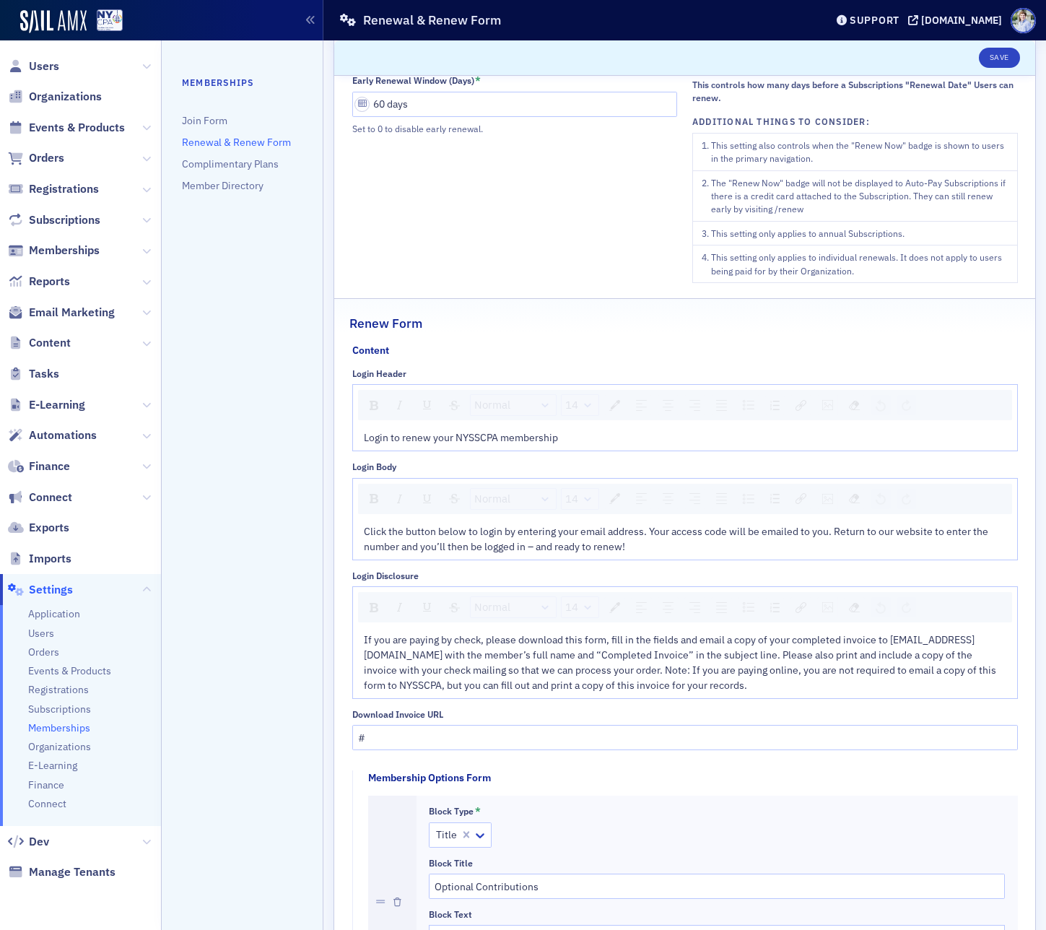
scroll to position [59, 0]
drag, startPoint x: 373, startPoint y: 739, endPoint x: 341, endPoint y: 734, distance: 32.9
click at [993, 43] on header "Unsaved changes Save" at bounding box center [684, 57] width 701 height 35
click at [991, 51] on button "Save" at bounding box center [999, 58] width 41 height 20
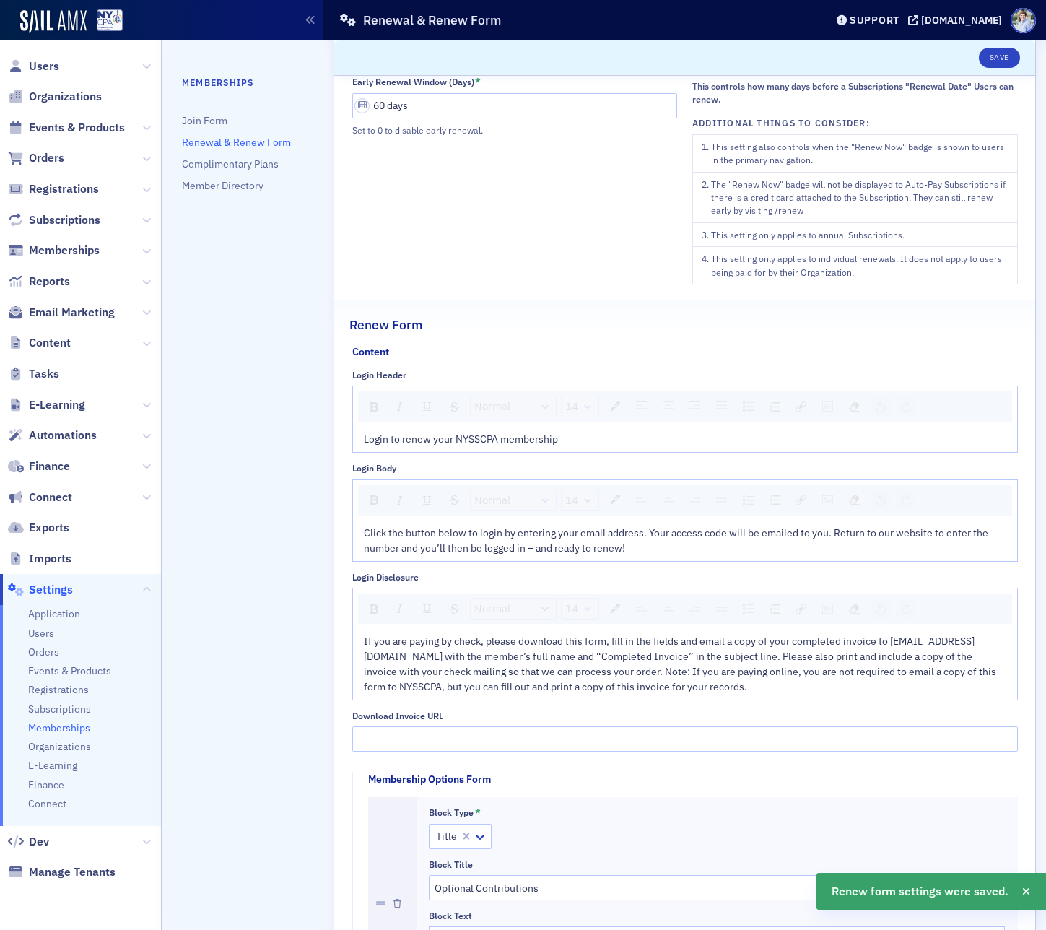
drag, startPoint x: 428, startPoint y: 238, endPoint x: 405, endPoint y: 240, distance: 23.1
click at [428, 238] on div "Early Renewal Window (Days) * 60 days Set to 0 to disable early renewal." at bounding box center [515, 181] width 326 height 208
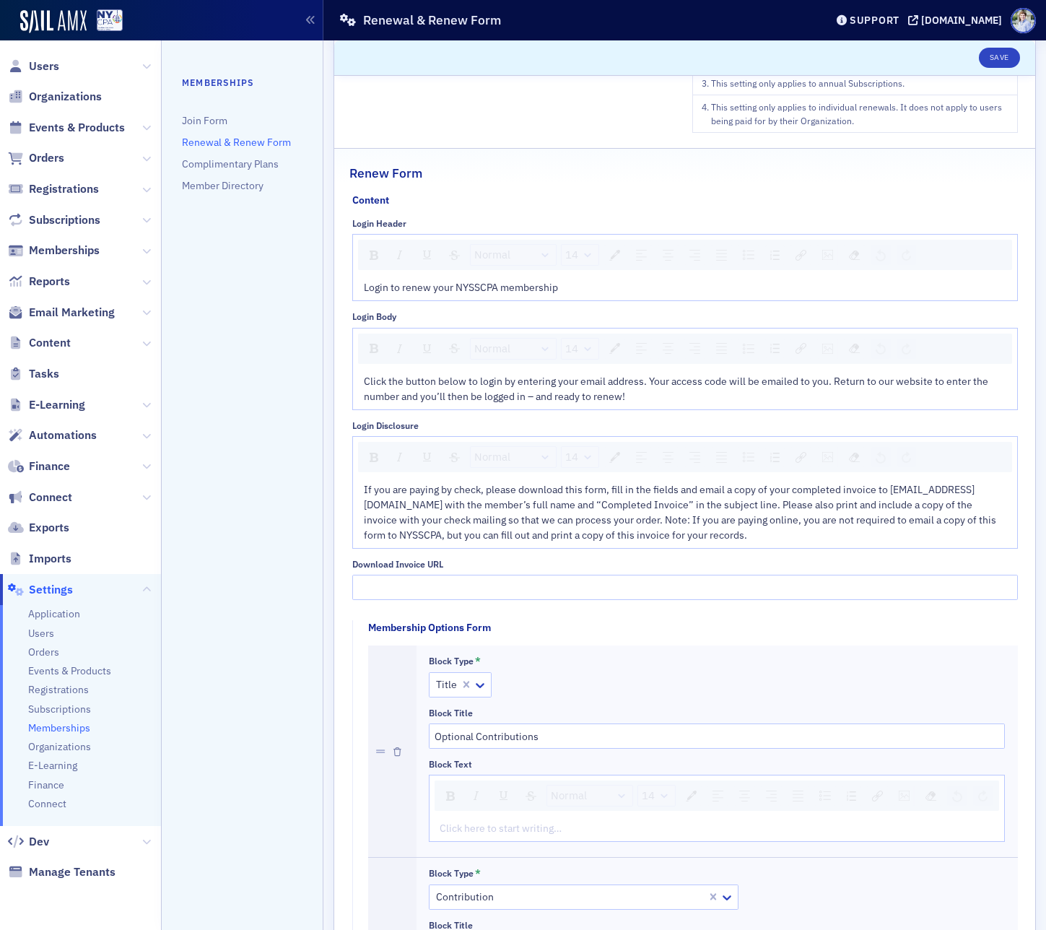
scroll to position [210, 0]
click at [491, 598] on input "Download Invoice URL" at bounding box center [685, 587] width 666 height 25
click at [510, 115] on div "Early Renewal Window (Days) * 60 days Set to 0 to disable early renewal." at bounding box center [515, 30] width 326 height 208
click at [495, 115] on div "Early Renewal Window (Days) * 60 days Set to 0 to disable early renewal." at bounding box center [515, 30] width 326 height 208
click at [514, 563] on div "Download Invoice URL" at bounding box center [685, 565] width 666 height 11
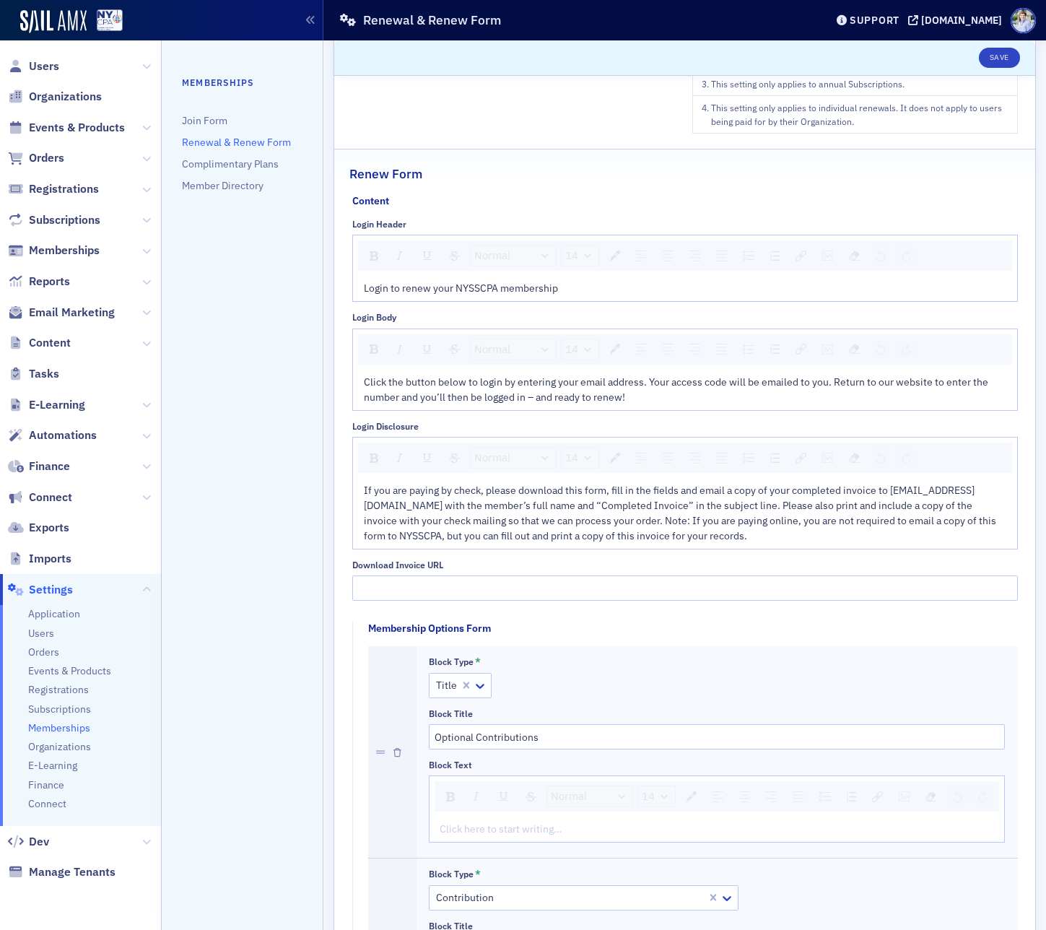
click at [468, 559] on div "Login Header Normal 14 Login to renew your NYSSCPA membership Login Body Normal…" at bounding box center [685, 410] width 666 height 382
click at [462, 563] on div "Download Invoice URL" at bounding box center [685, 565] width 666 height 11
click at [402, 123] on div "Early Renewal Window (Days) * 60 days Set to 0 to disable early renewal." at bounding box center [515, 30] width 326 height 208
click at [410, 118] on div "Early Renewal Window (Days) * 60 days Set to 0 to disable early renewal." at bounding box center [515, 30] width 326 height 208
click at [508, 128] on div "Early Renewal Window (Days) * 60 days Set to 0 to disable early renewal." at bounding box center [515, 30] width 326 height 208
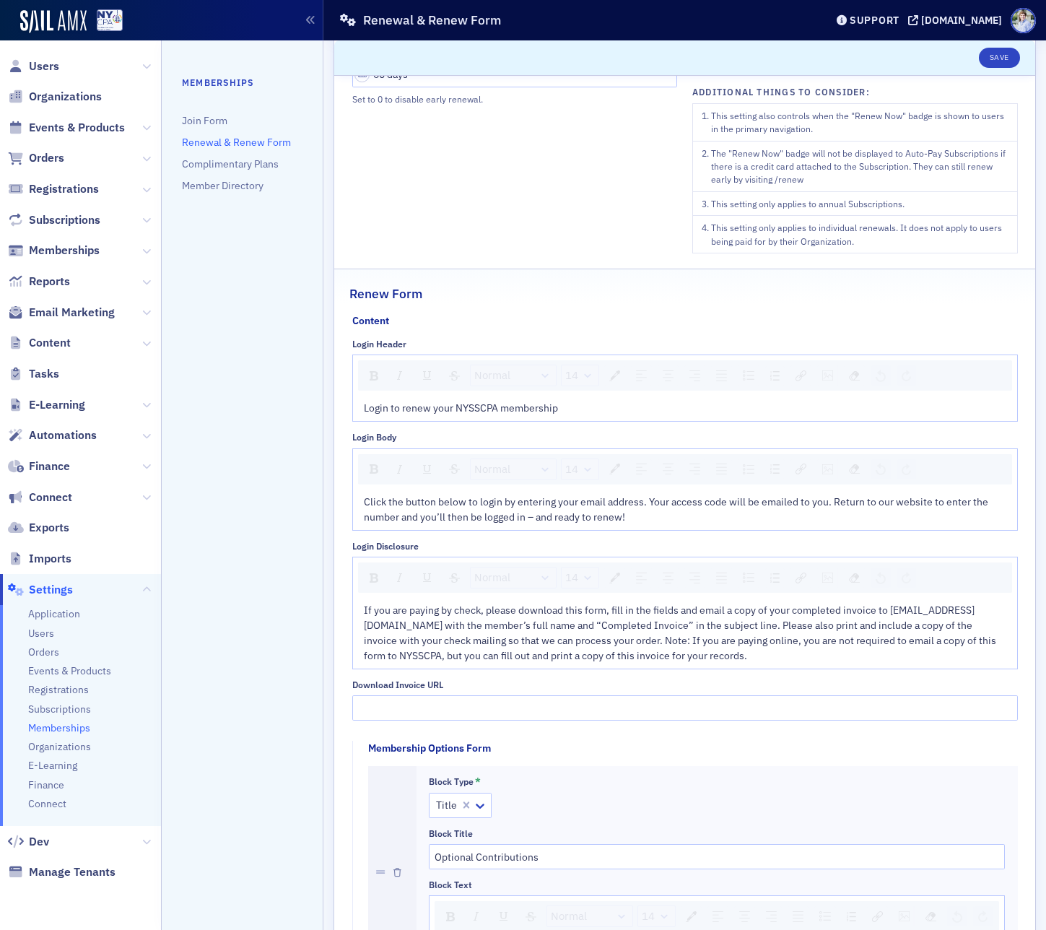
scroll to position [0, 0]
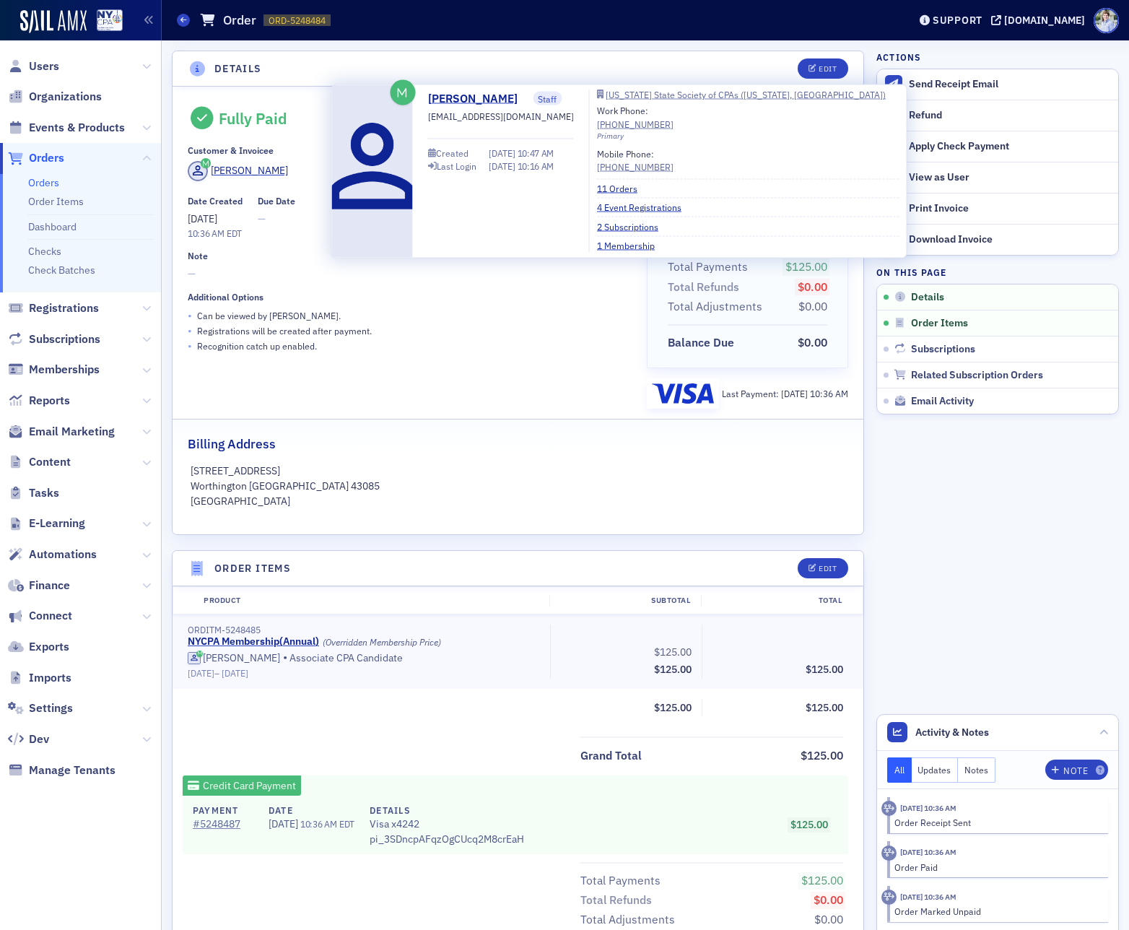
click at [556, 83] on header "Details Edit" at bounding box center [518, 68] width 691 height 35
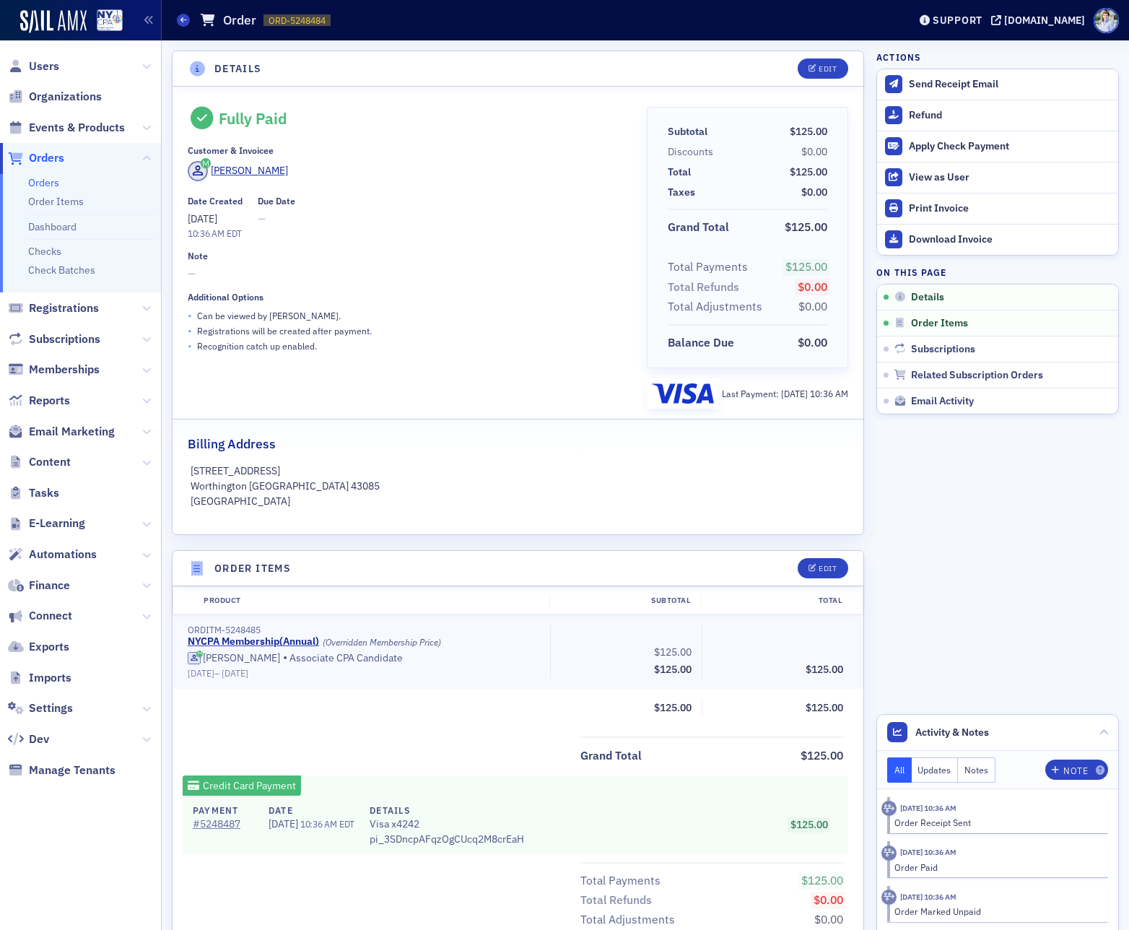
click at [555, 97] on div "Fully Paid Customer & Invoicee Jessica Salerno-Shumaker Date Created 10/2/2025 …" at bounding box center [518, 311] width 691 height 448
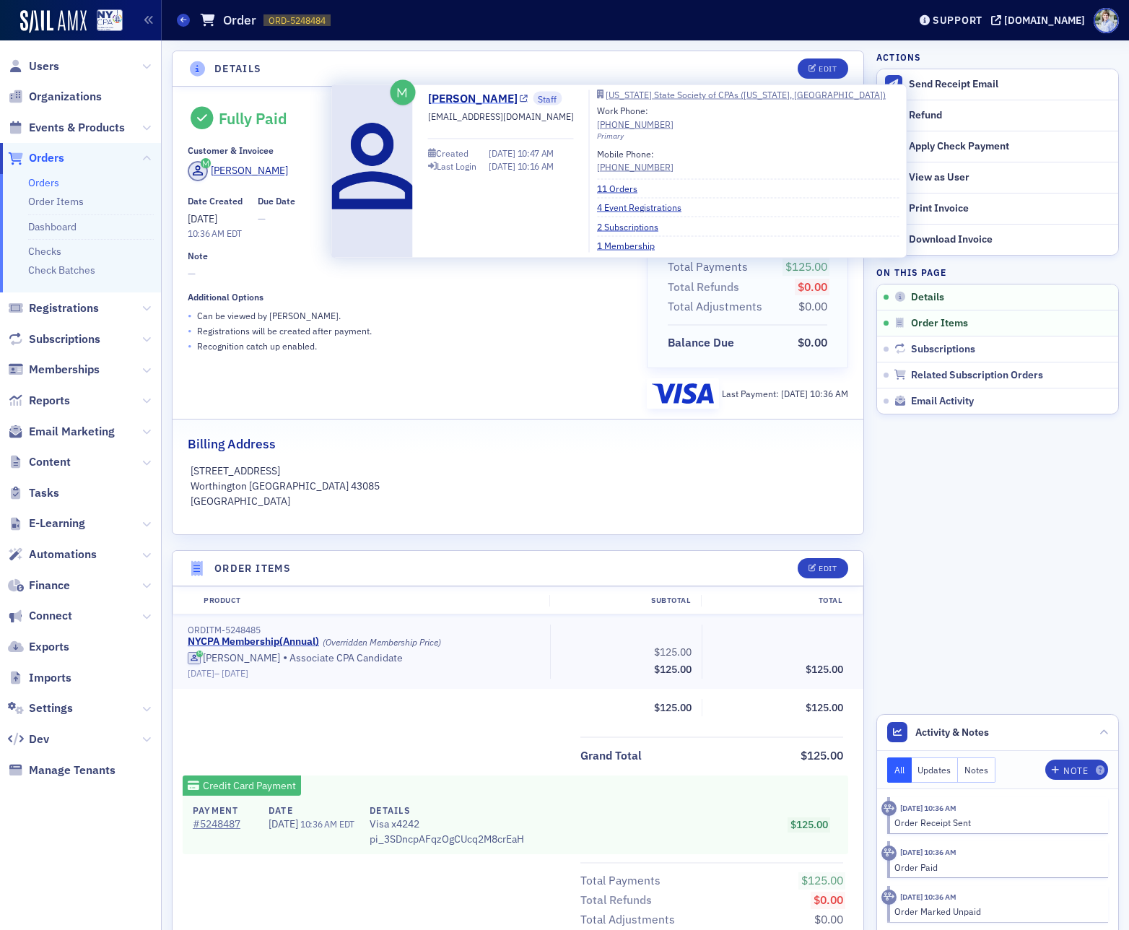
click at [466, 103] on link "[PERSON_NAME]" at bounding box center [478, 98] width 100 height 17
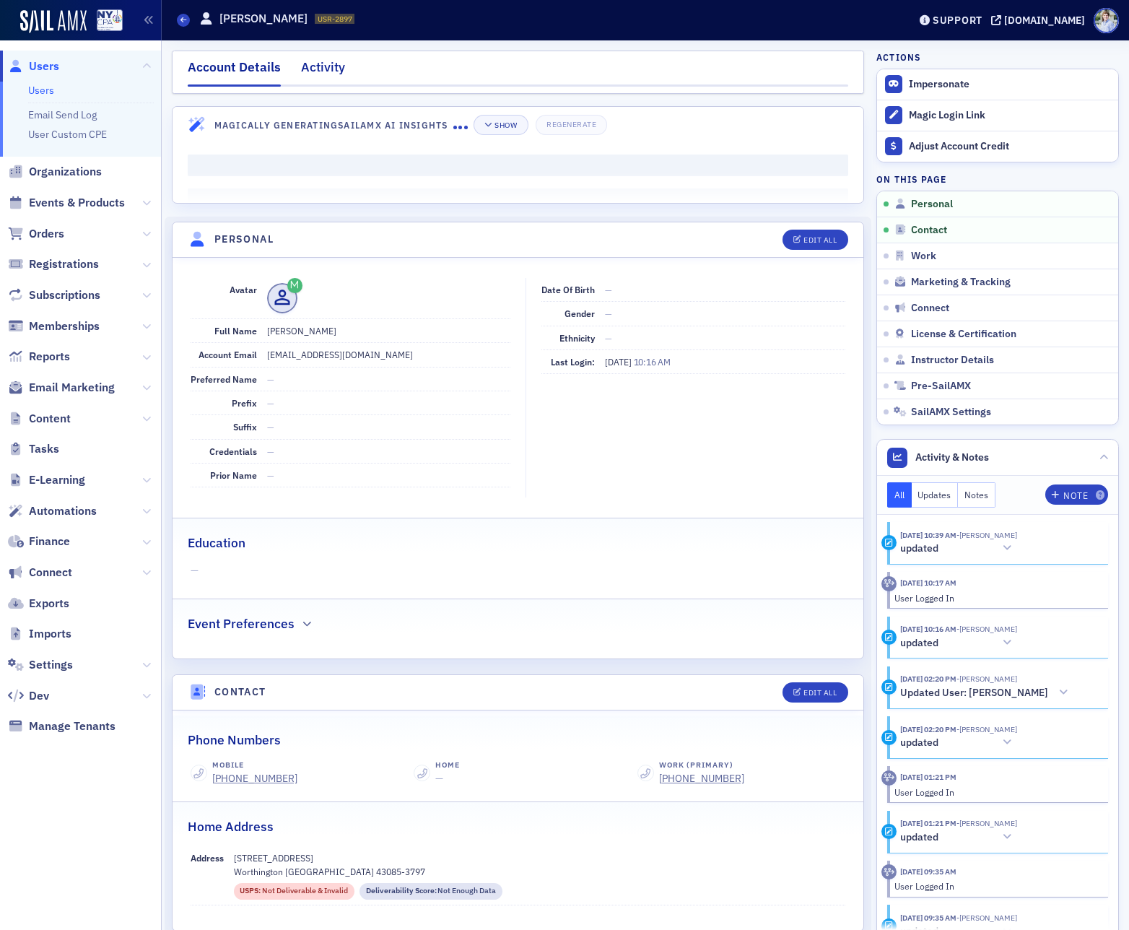
click at [335, 67] on div "Activity" at bounding box center [323, 71] width 44 height 27
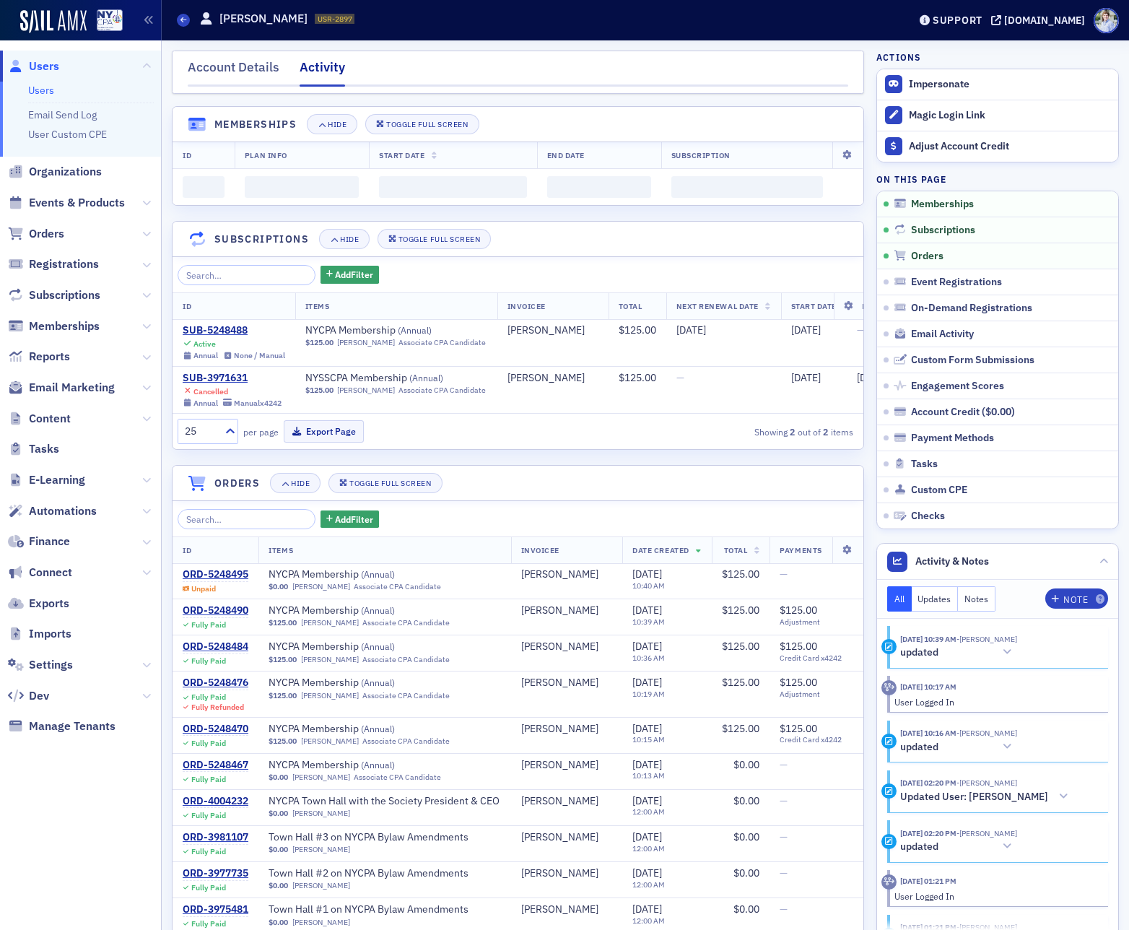
click at [216, 313] on th "ID" at bounding box center [234, 306] width 123 height 27
drag, startPoint x: 215, startPoint y: 320, endPoint x: 216, endPoint y: 330, distance: 10.1
click at [215, 320] on table "ID Items Invoicee Total Next Renewal Date Start Date End Date Date Created SUB-…" at bounding box center [598, 352] width 851 height 121
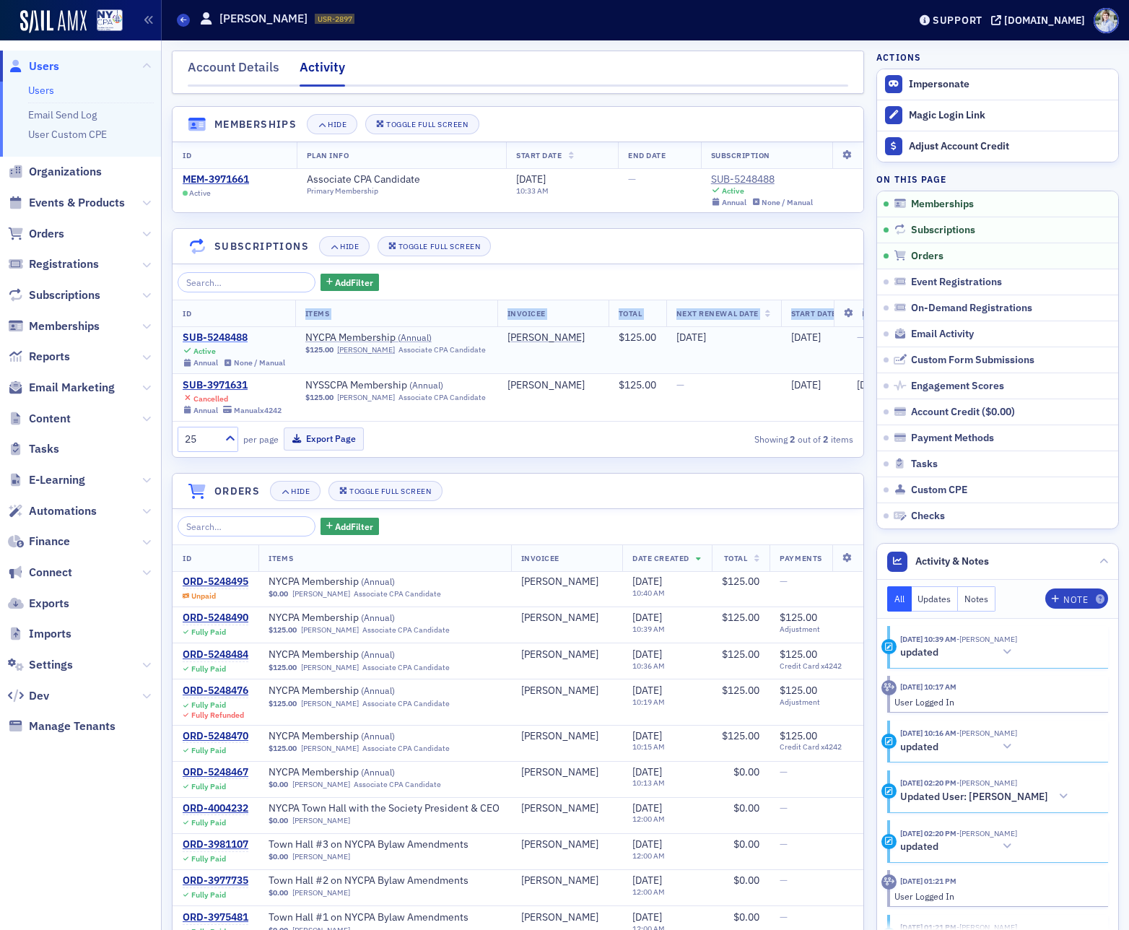
click at [216, 332] on div "SUB-5248488" at bounding box center [234, 337] width 103 height 13
click at [216, 335] on div "SUB-5248488" at bounding box center [234, 337] width 103 height 13
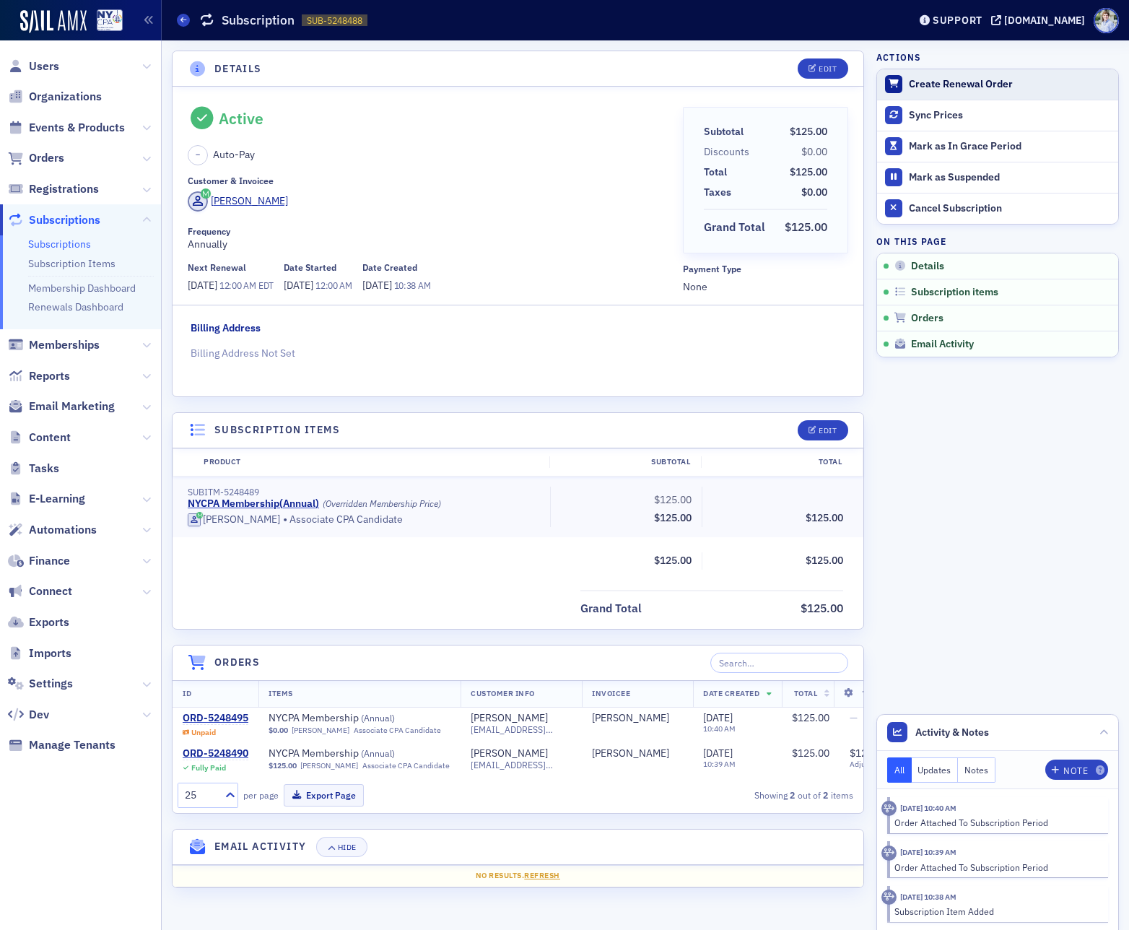
click at [920, 79] on div "Create Renewal Order" at bounding box center [1010, 84] width 202 height 13
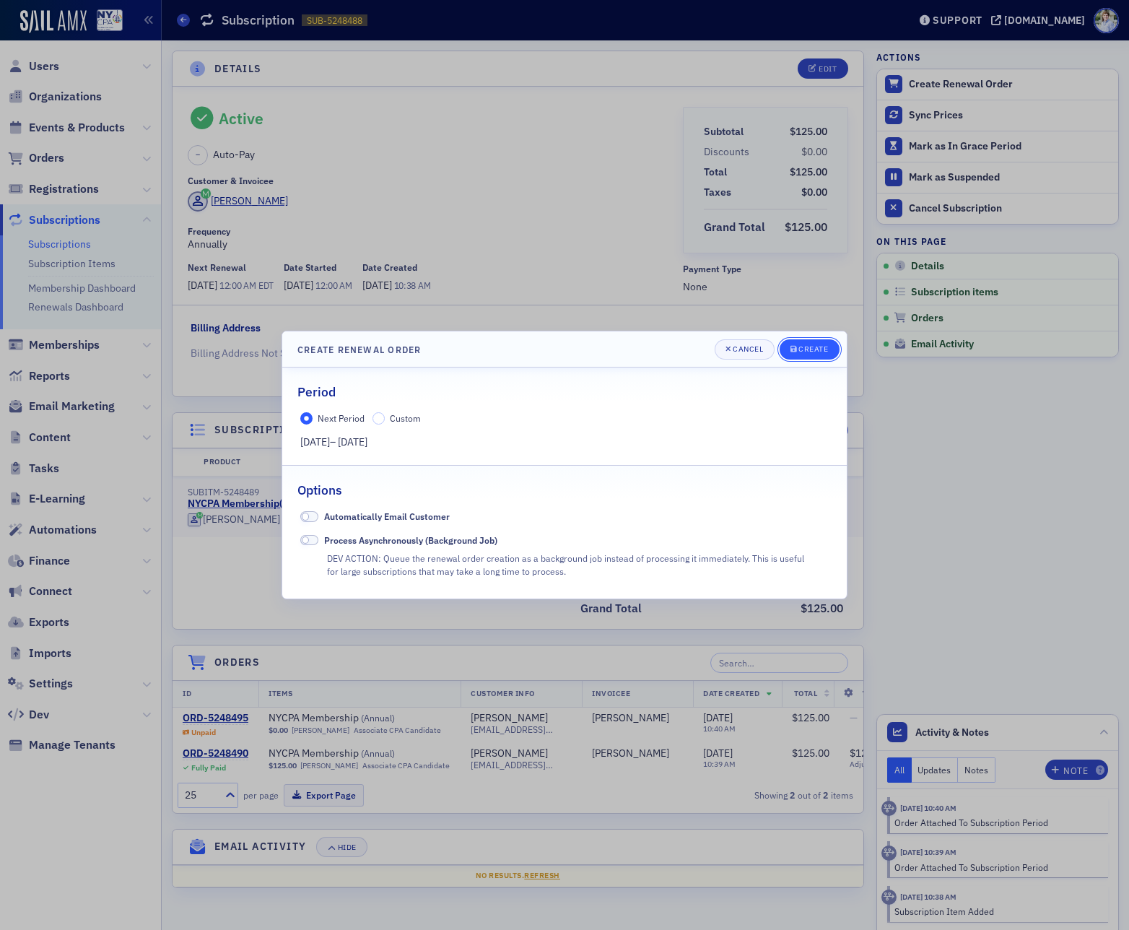
click at [825, 349] on div "Create" at bounding box center [814, 349] width 30 height 8
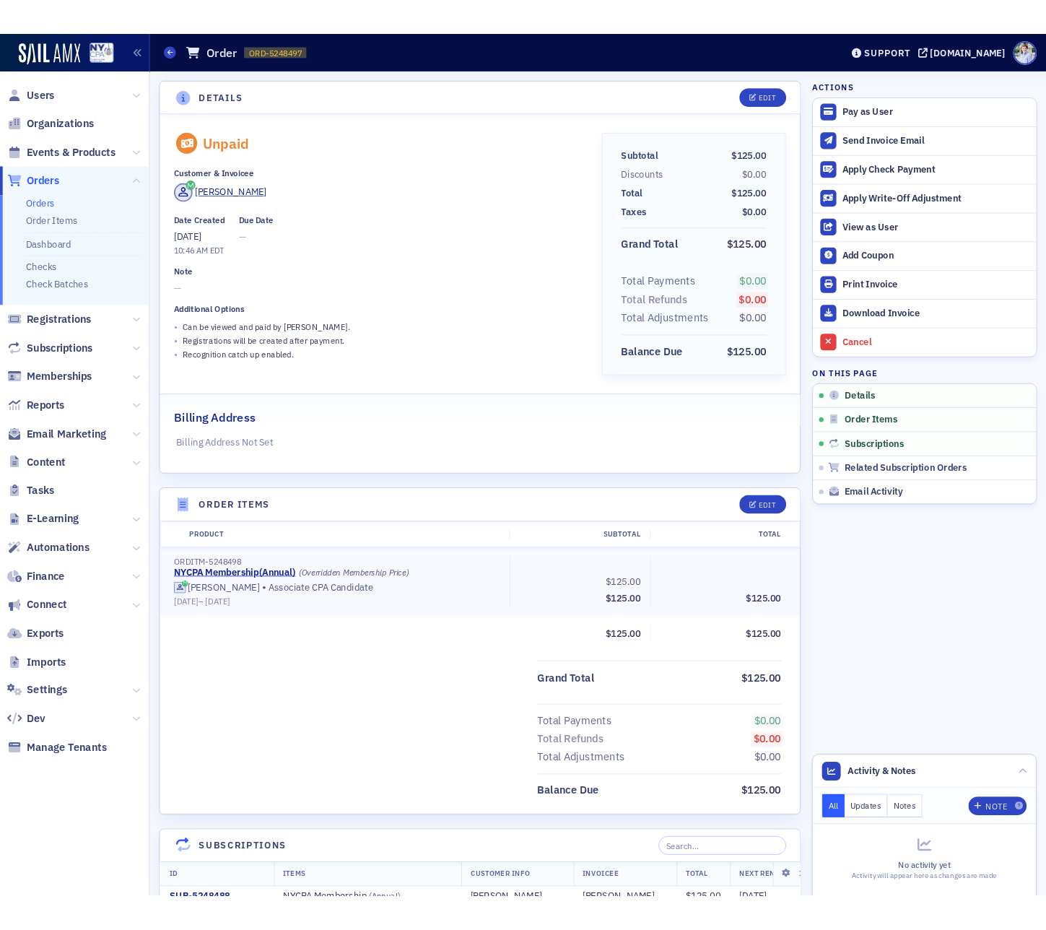
scroll to position [378, 0]
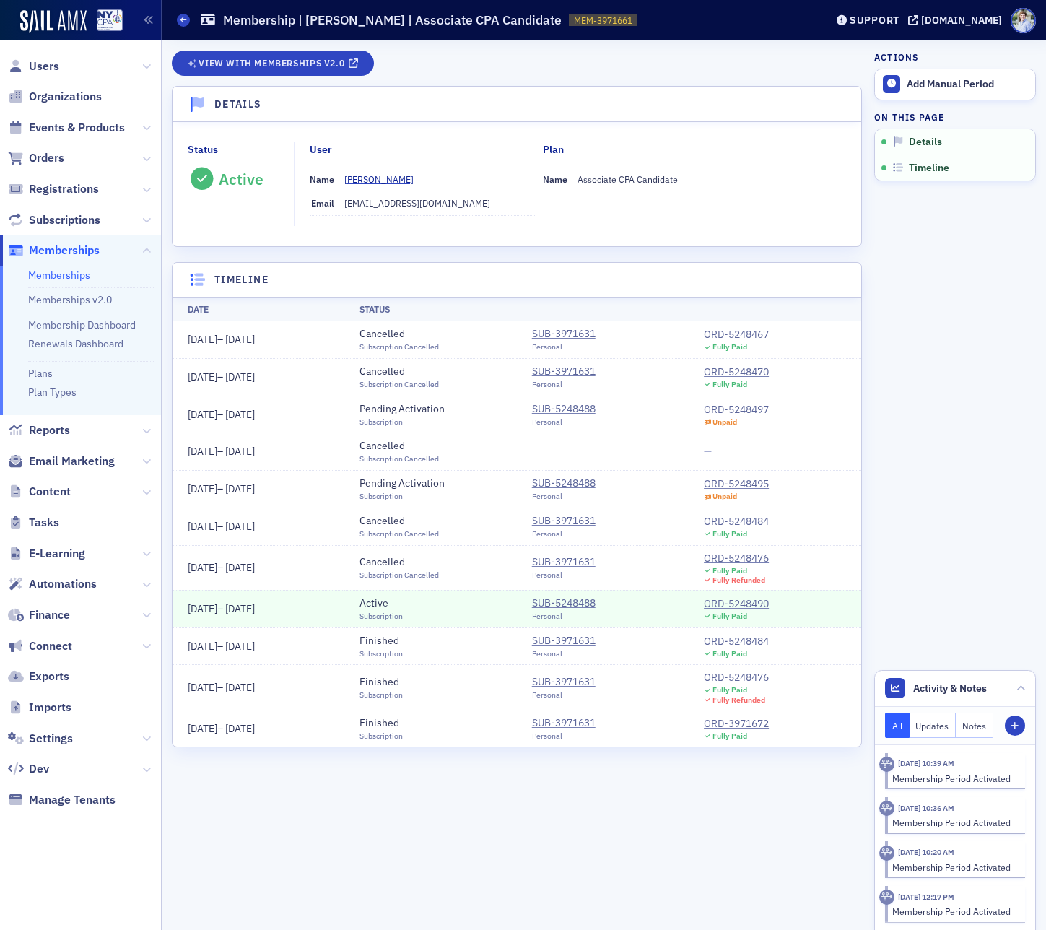
click at [721, 413] on div "ORD-5248497" at bounding box center [736, 409] width 65 height 15
